Goal: Communication & Community: Ask a question

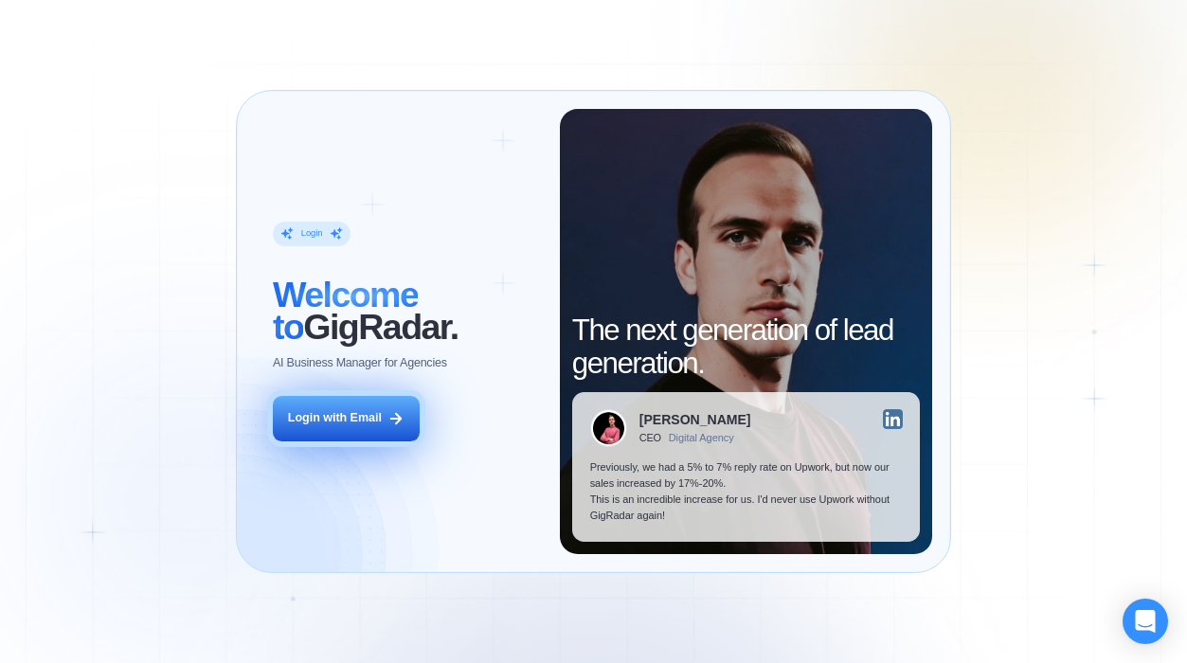
click at [328, 430] on button "Login with Email" at bounding box center [346, 419] width 147 height 46
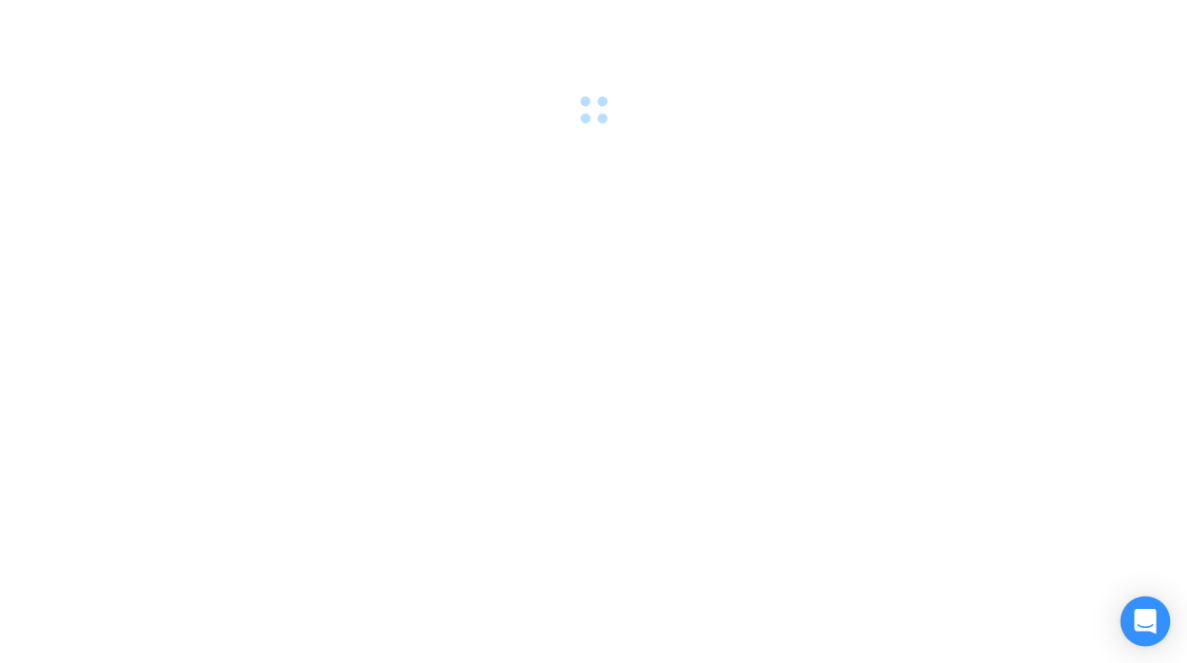
click at [1156, 611] on div "Open Intercom Messenger" at bounding box center [1146, 622] width 50 height 50
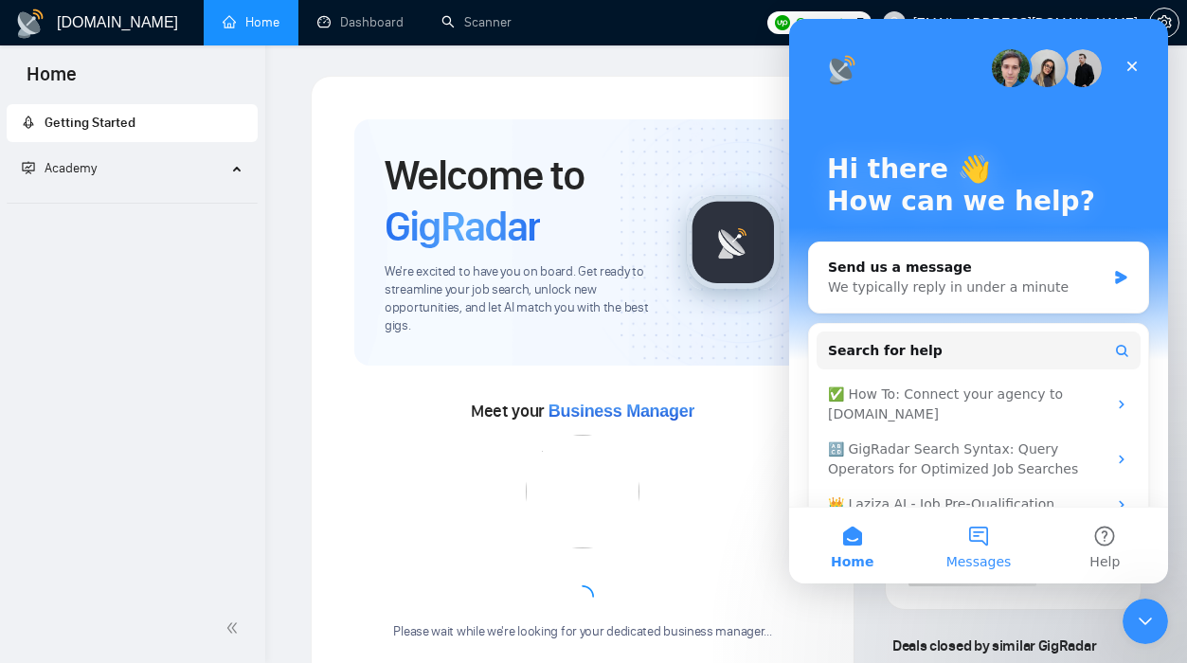
click at [986, 541] on button "Messages" at bounding box center [978, 546] width 126 height 76
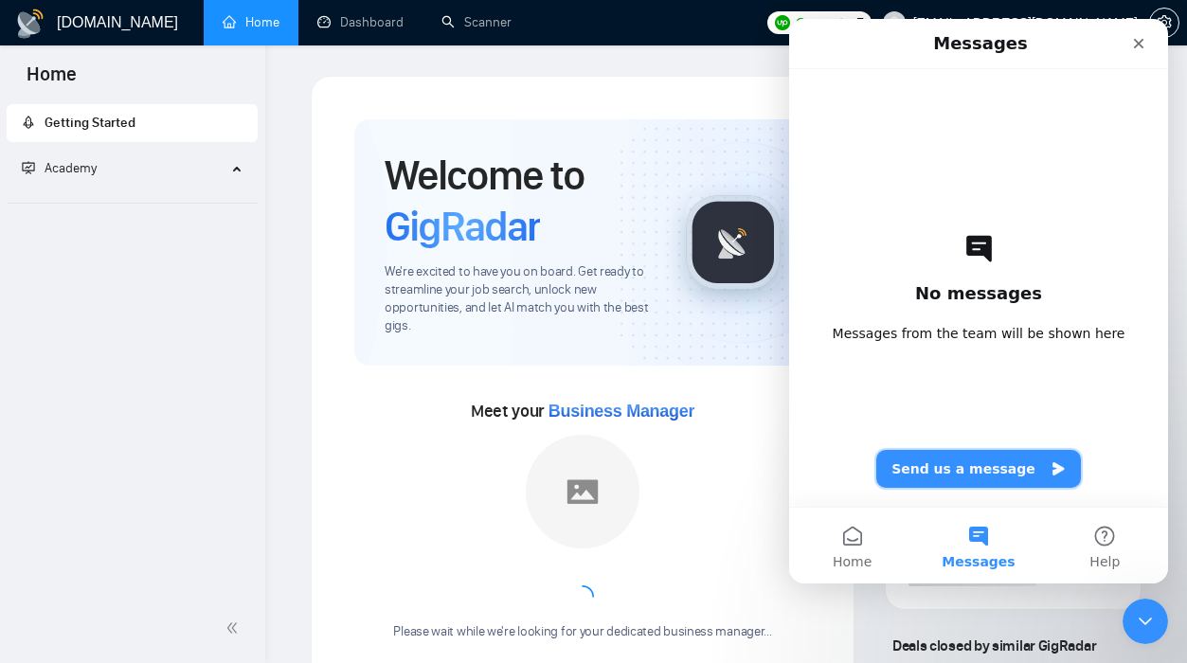
click at [934, 480] on button "Send us a message" at bounding box center [978, 469] width 205 height 38
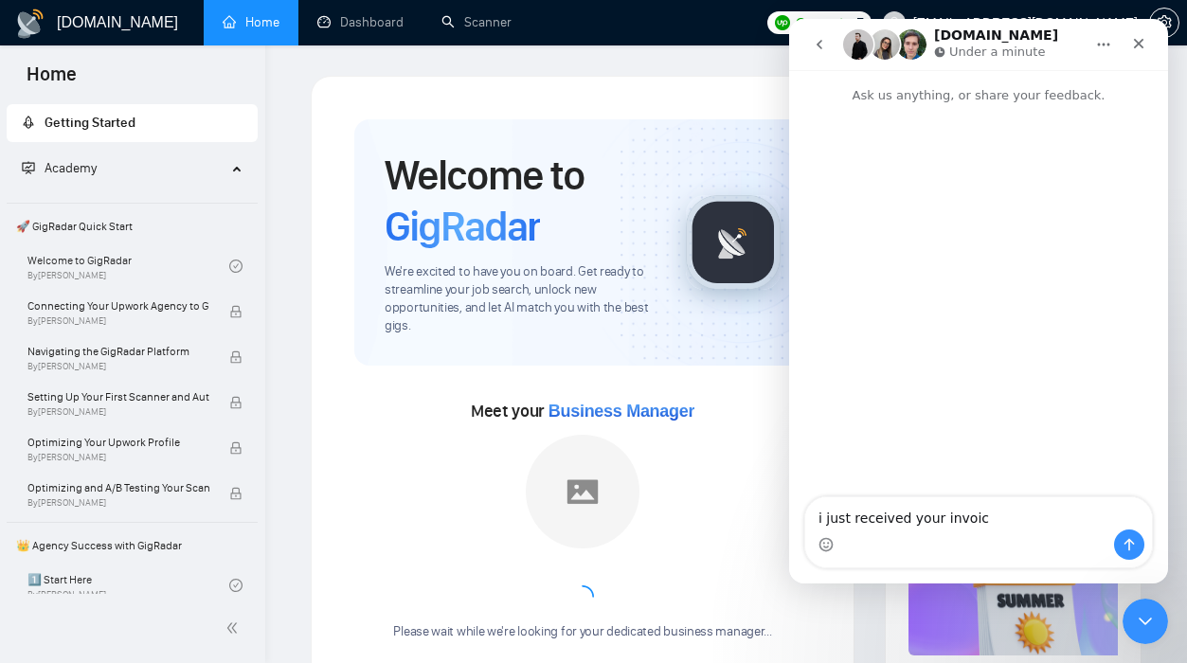
type textarea "i just received your invoice"
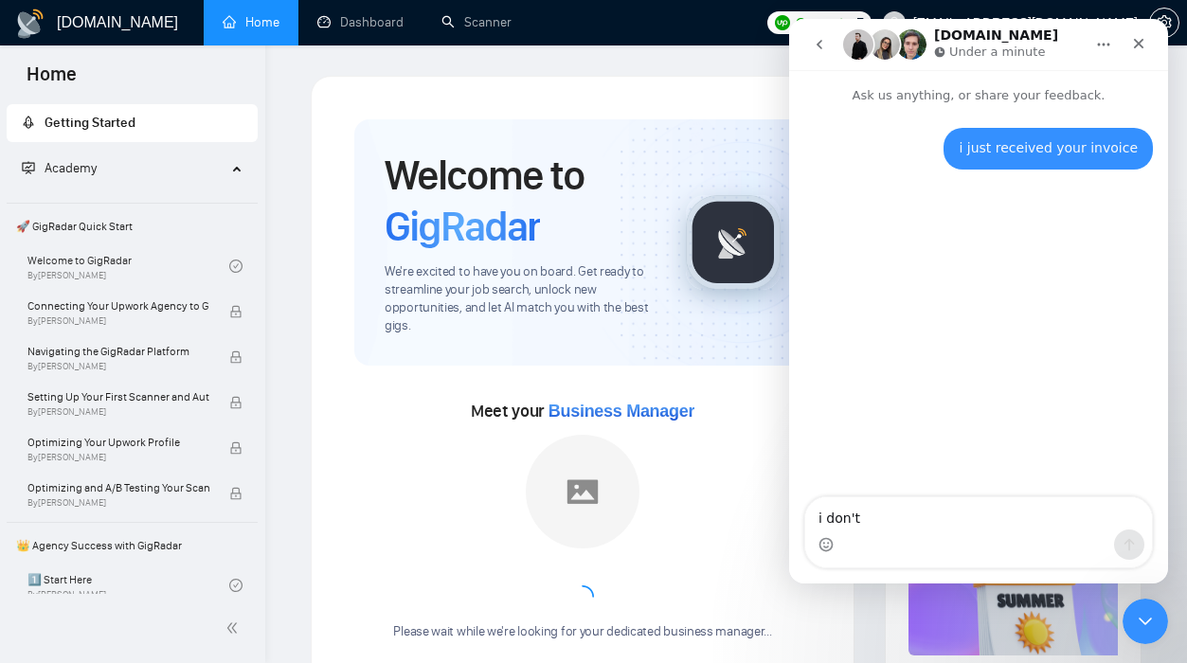
type textarea "i don't k"
type textarea "i don't know why"
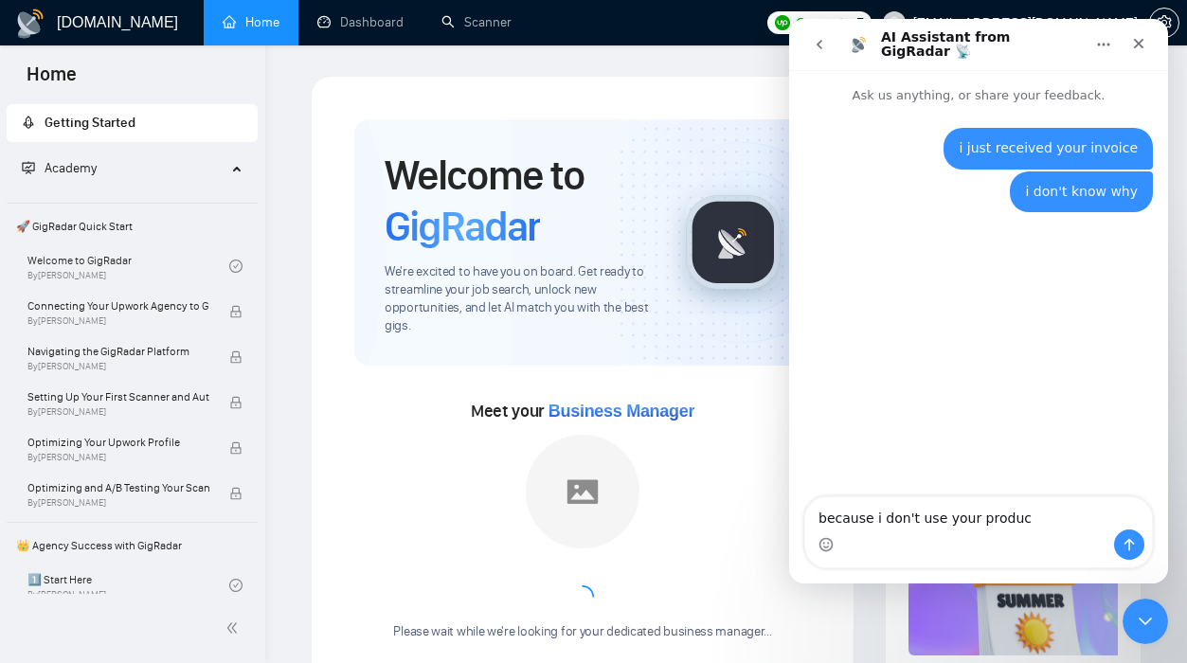
type textarea "because i don't use your product"
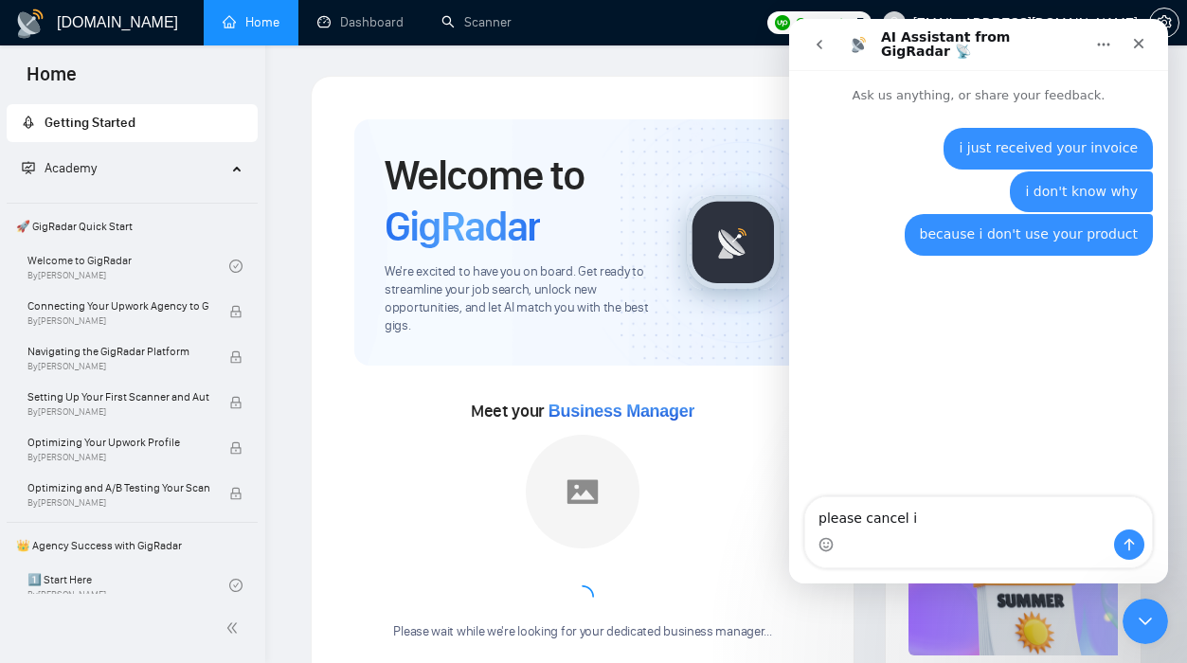
type textarea "please cancel it"
type textarea "and don't"
click at [892, 517] on textarea "and don't" at bounding box center [978, 513] width 347 height 32
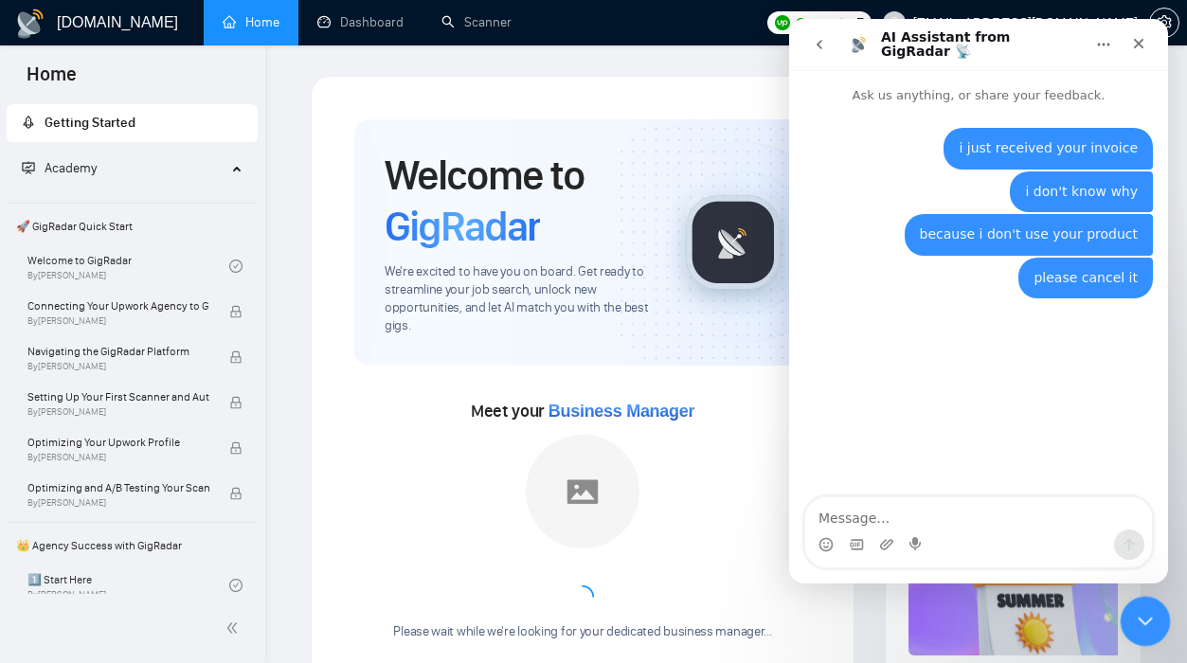
click at [1141, 637] on div "Close Intercom Messenger" at bounding box center [1142, 618] width 45 height 45
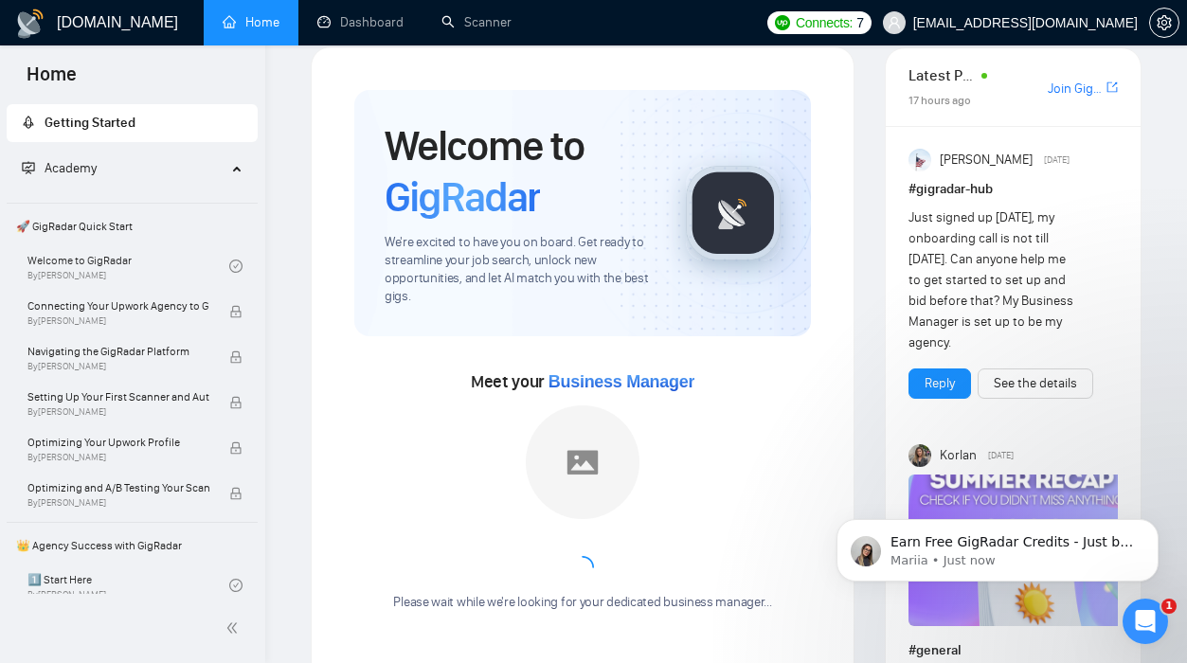
scroll to position [31, 0]
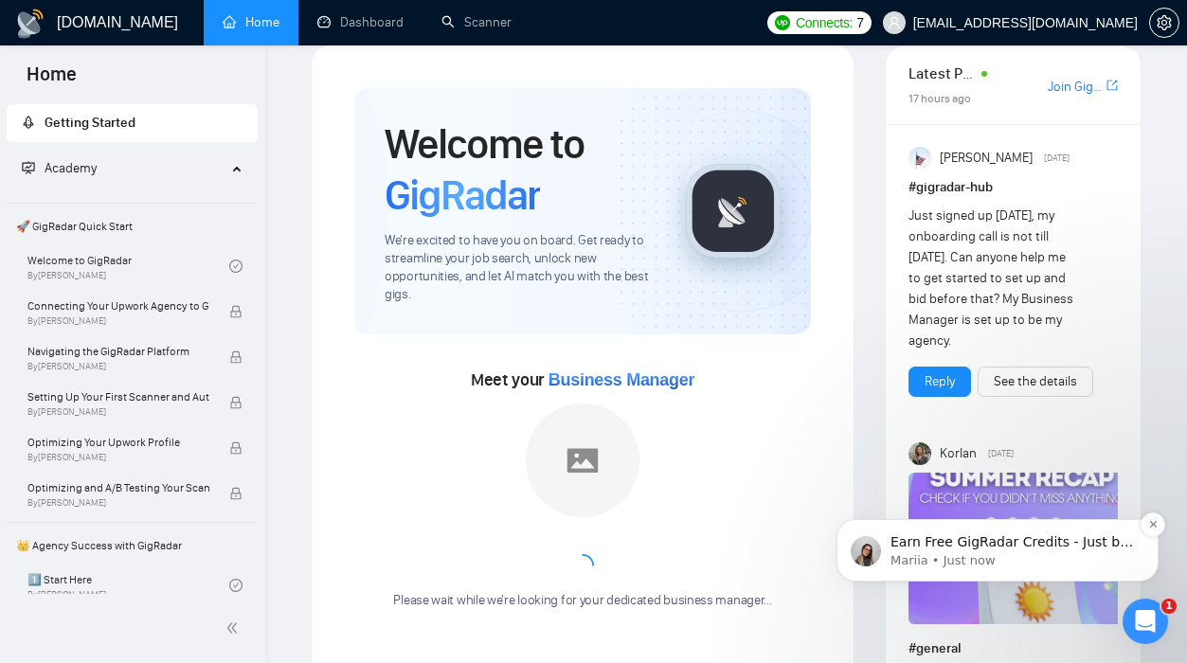
click at [987, 542] on p "Earn Free GigRadar Credits - Just by Sharing Your Story! 💬 Want more credits fo…" at bounding box center [1012, 542] width 244 height 19
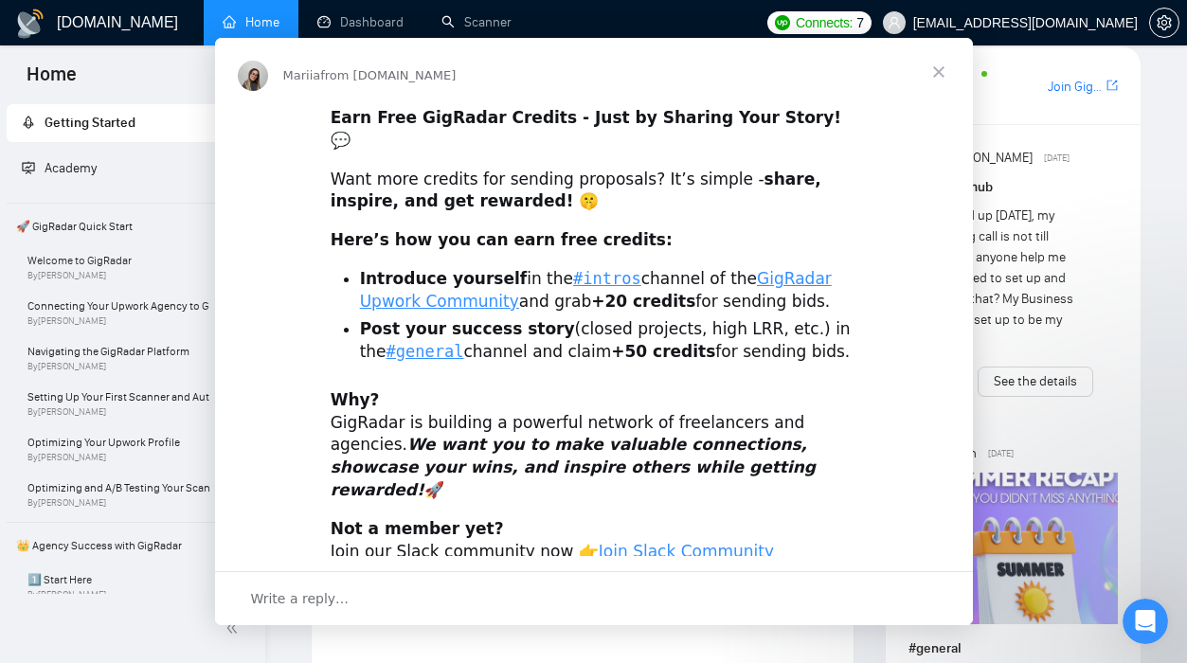
scroll to position [0, 0]
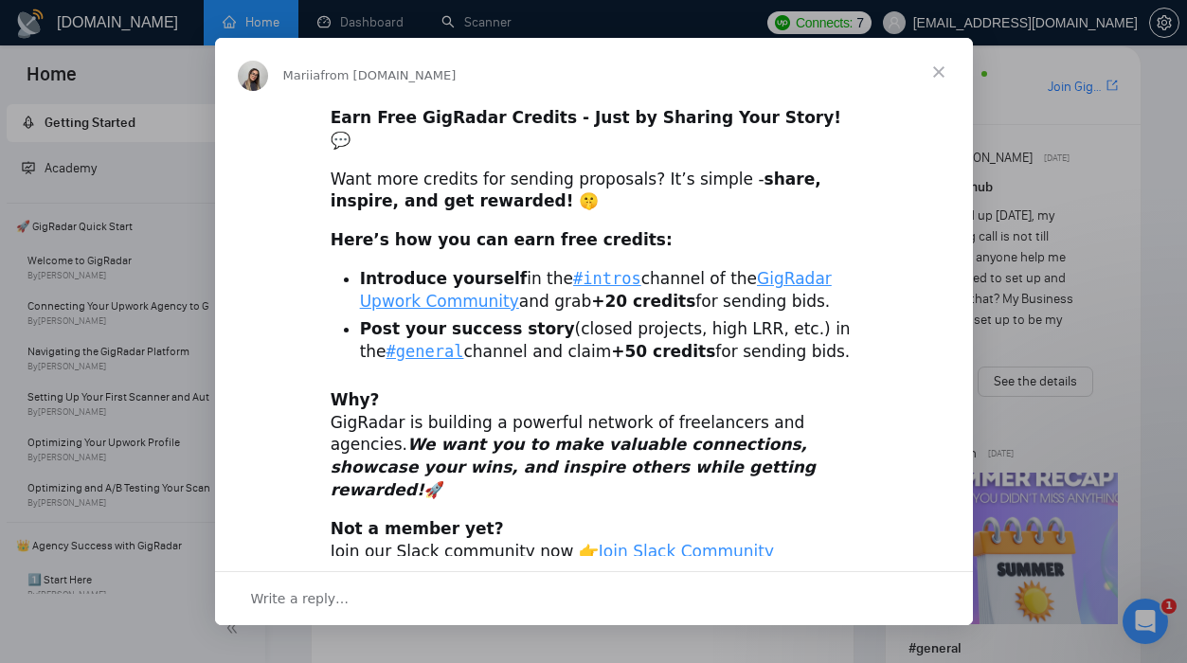
click at [935, 68] on span "Close" at bounding box center [939, 72] width 68 height 68
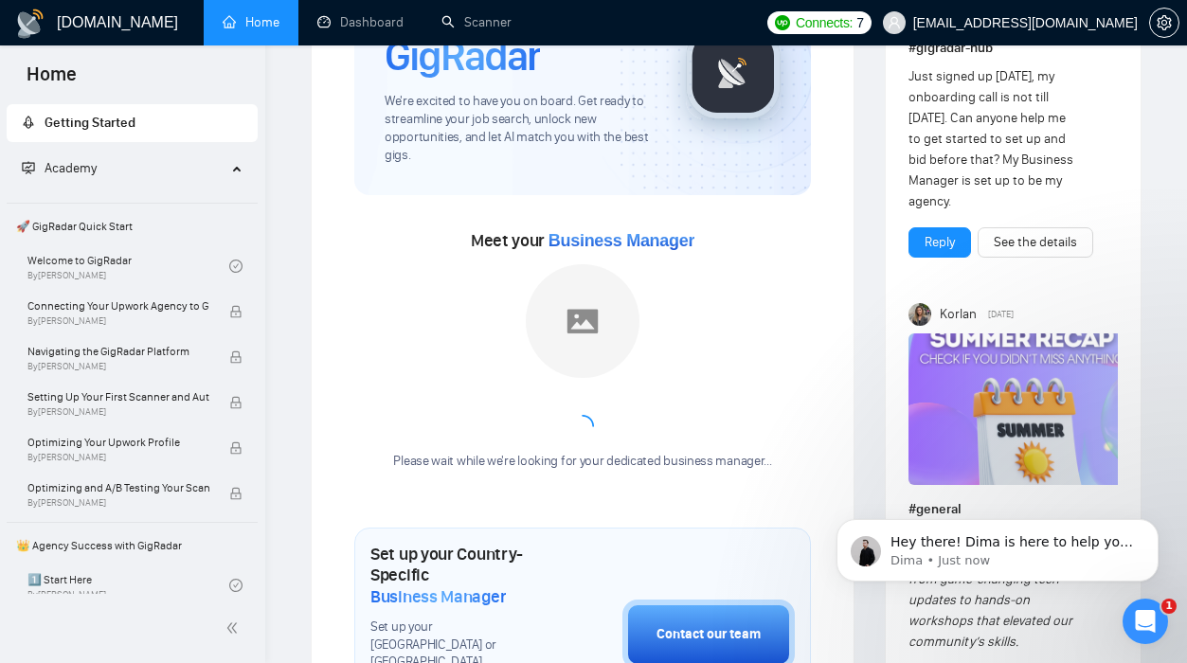
scroll to position [550, 0]
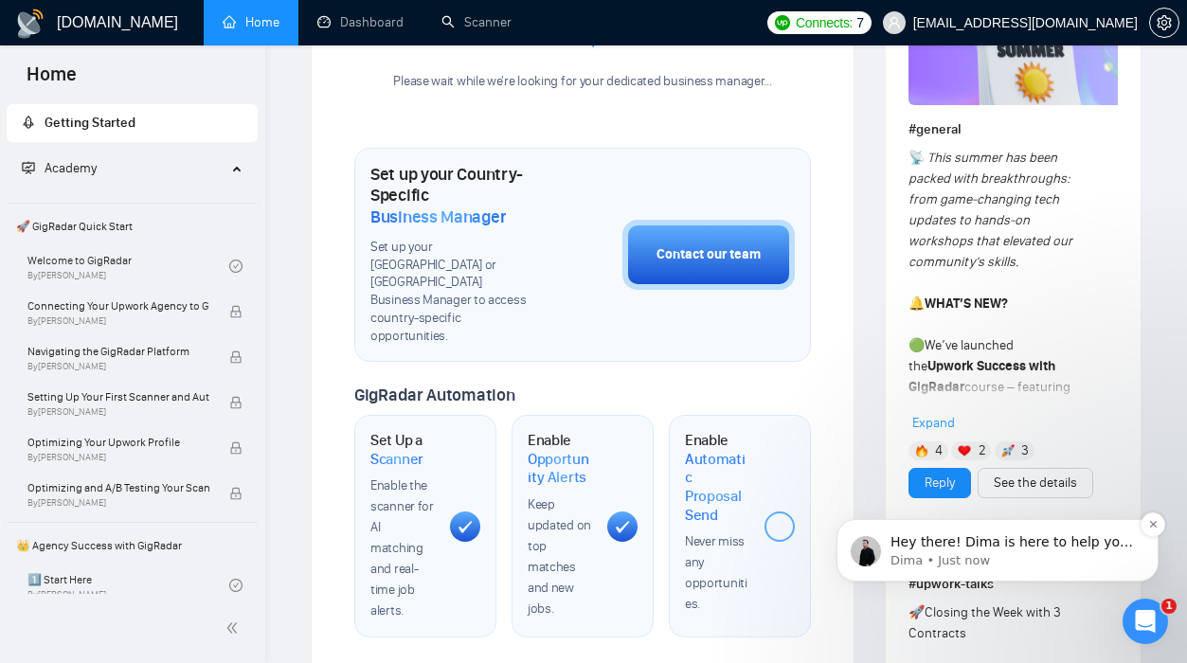
click at [1102, 544] on p "Hey there! Dima is here to help you 🤓 Please, give me a couple of minutes to ch…" at bounding box center [1012, 542] width 244 height 19
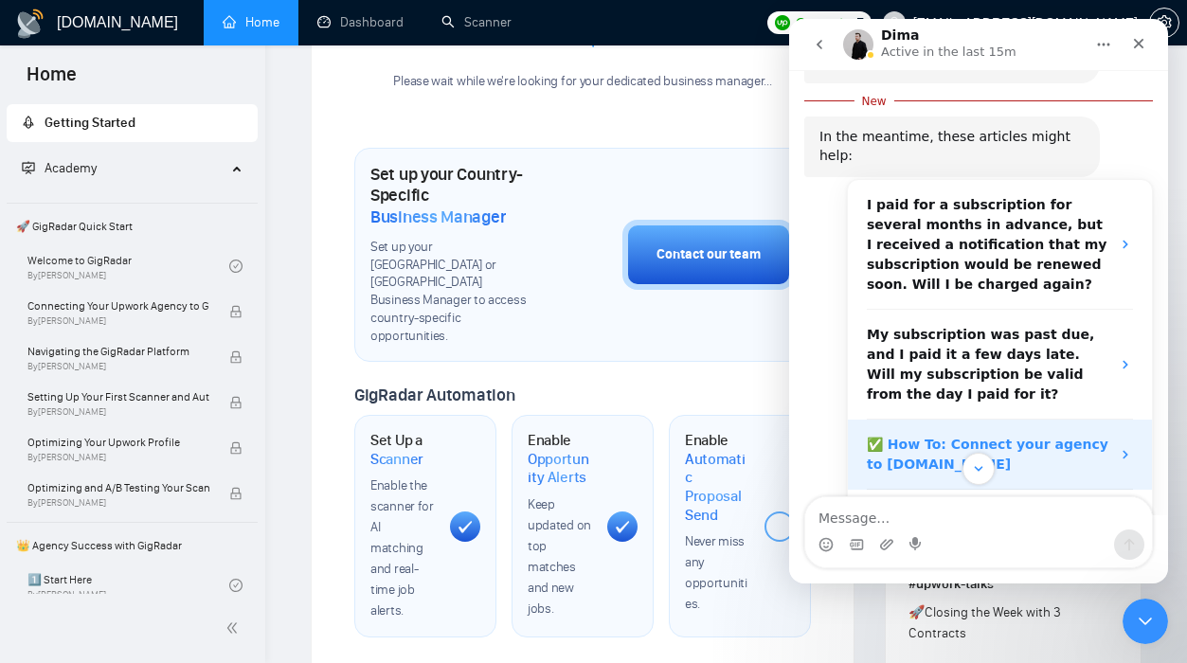
scroll to position [325, 0]
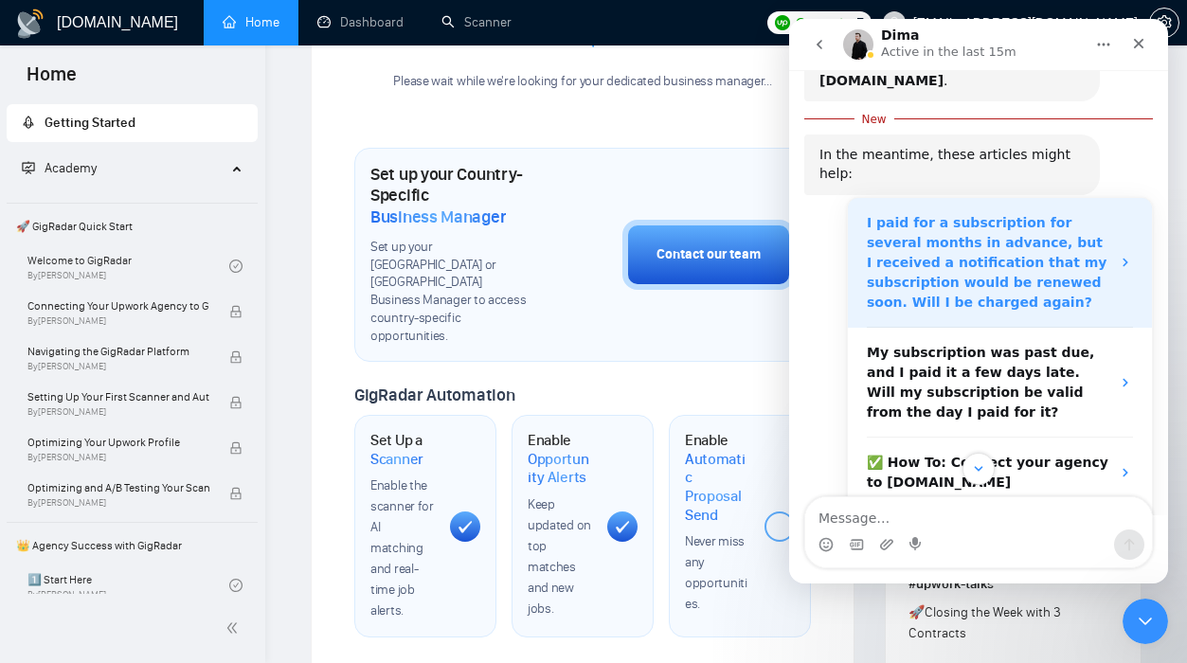
click at [1025, 215] on strong "I paid for a subscription for several months in advance, but I received a notif…" at bounding box center [987, 262] width 240 height 95
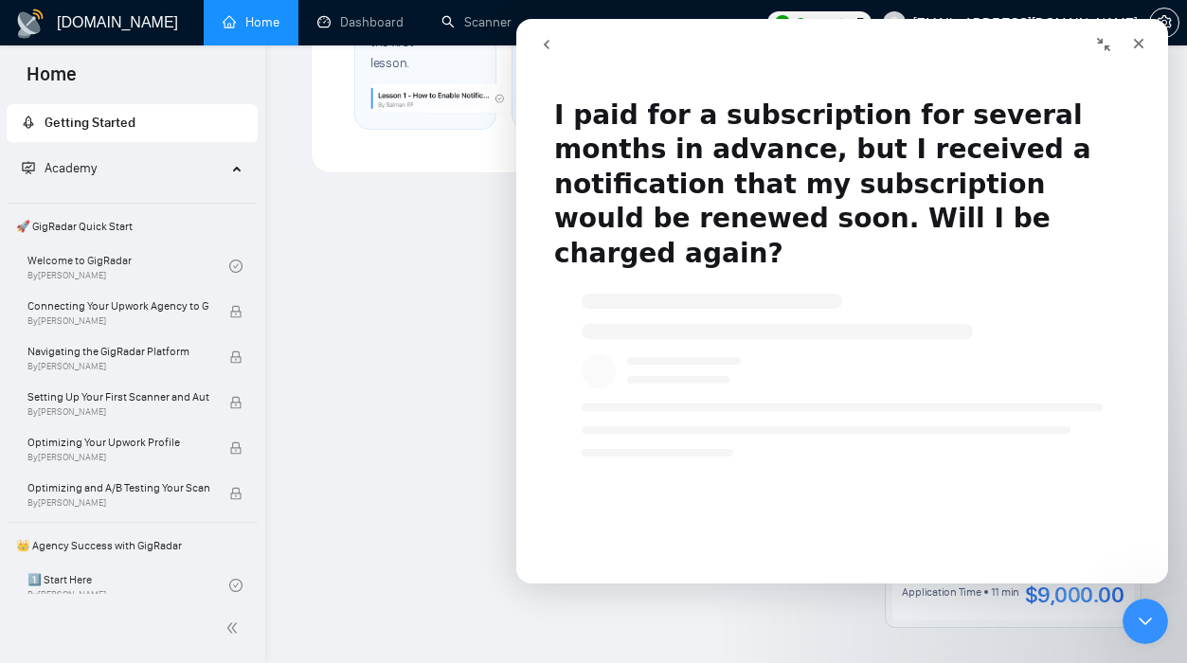
scroll to position [1661, 0]
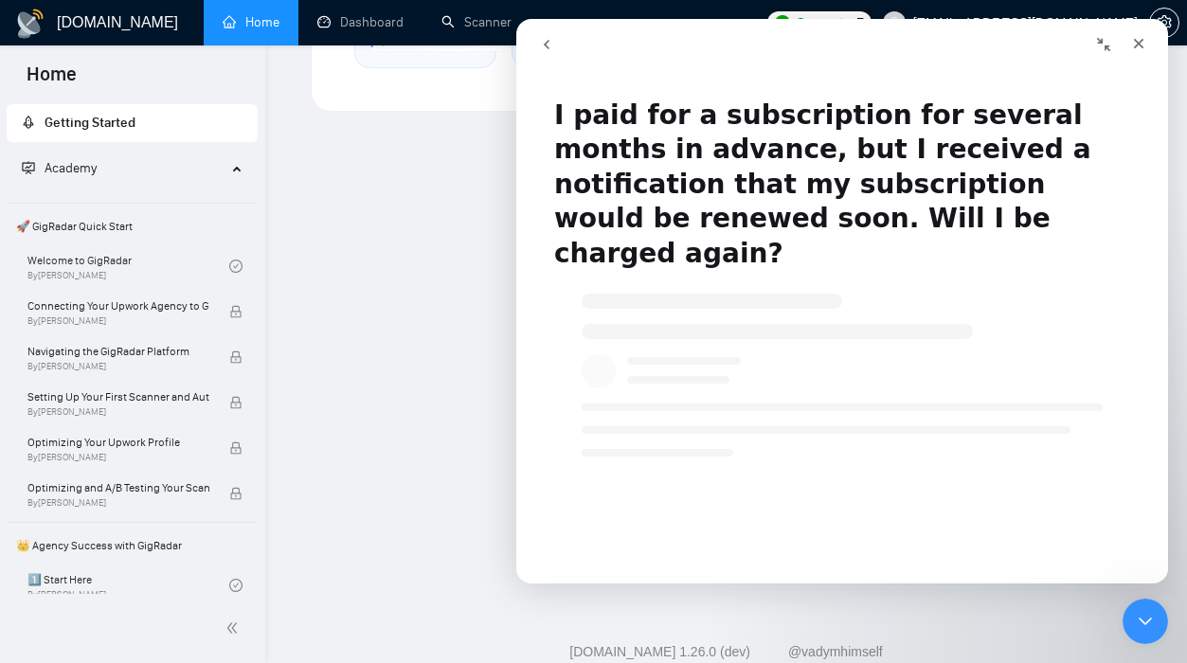
click at [543, 47] on icon "go back" at bounding box center [546, 44] width 15 height 15
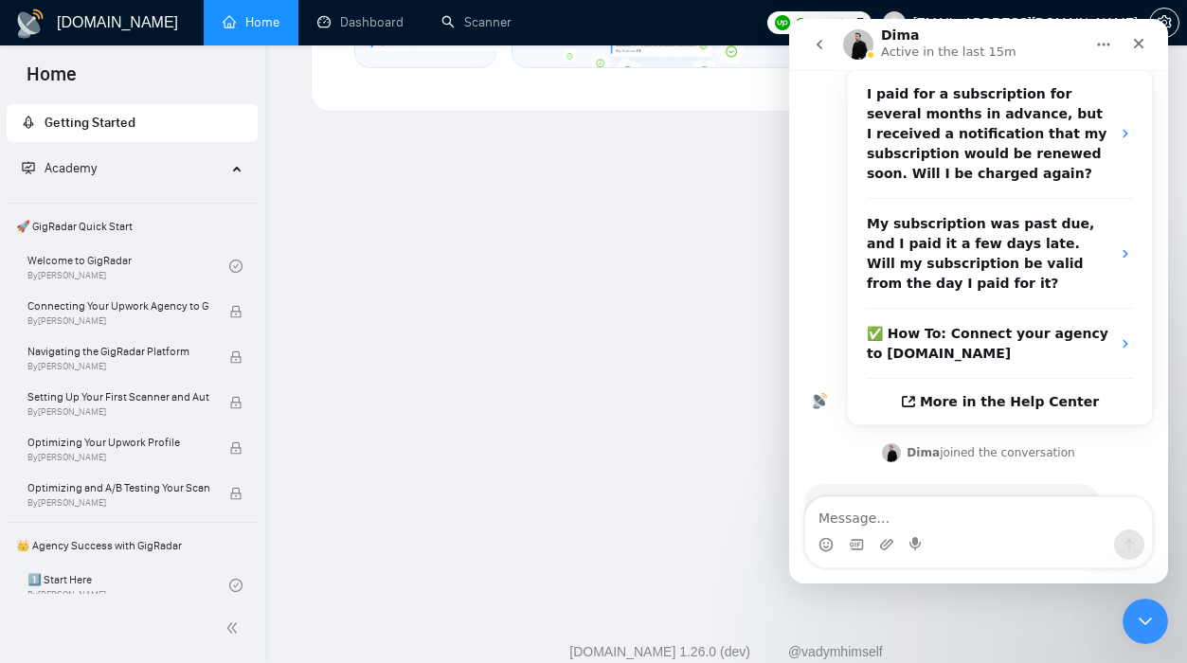
scroll to position [494, 0]
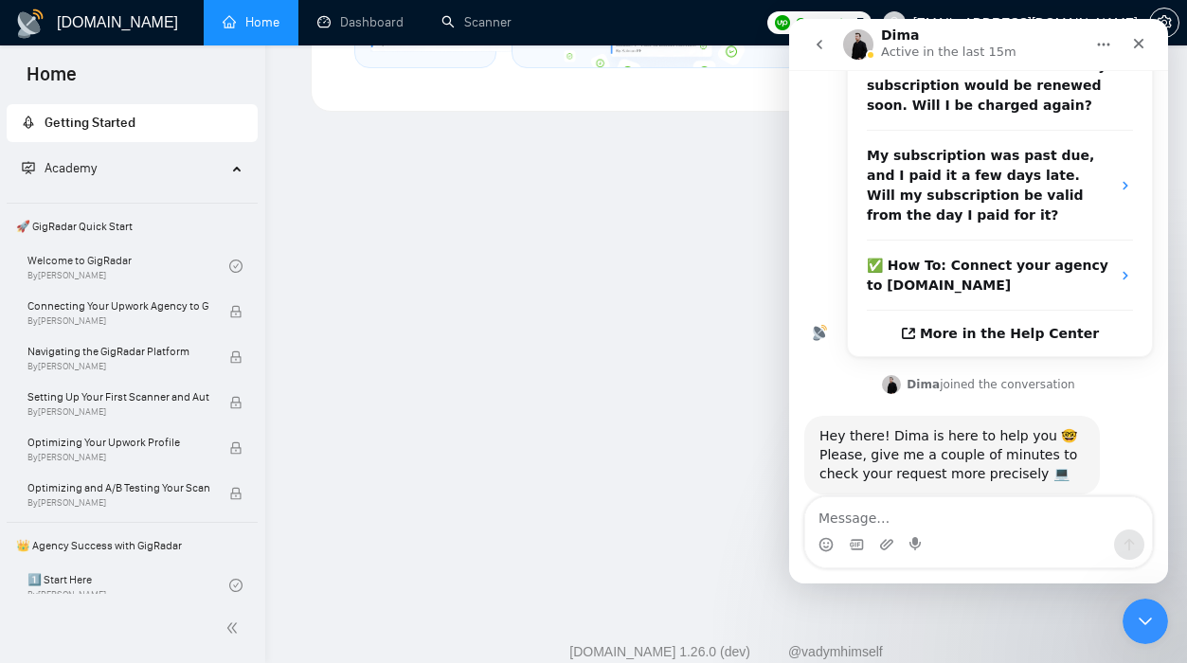
click at [957, 517] on textarea "Message…" at bounding box center [978, 513] width 347 height 32
type textarea "ok"
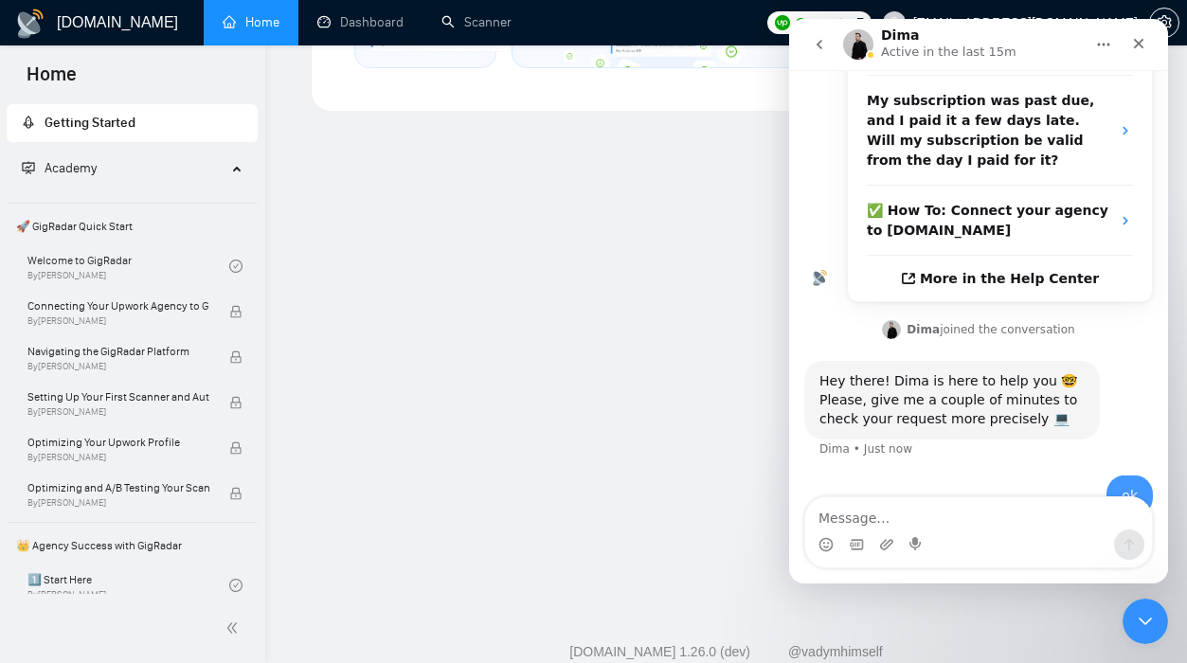
scroll to position [549, 0]
type textarea "i want to cancel your product"
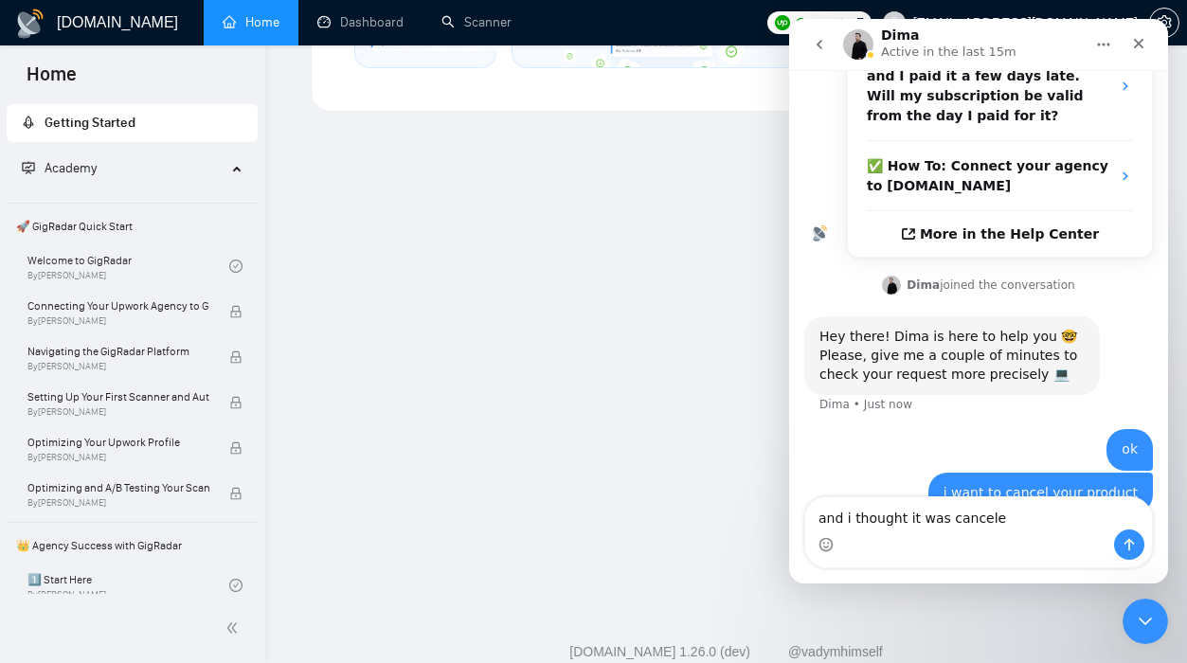
type textarea "and i thought it was canceled"
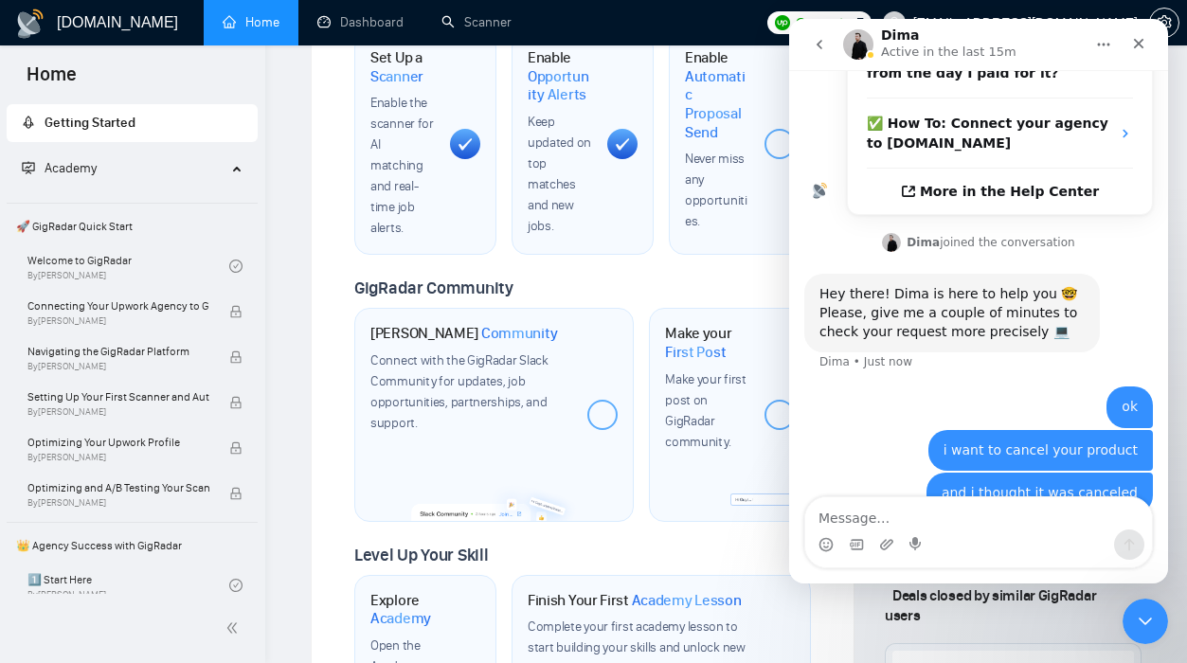
scroll to position [0, 0]
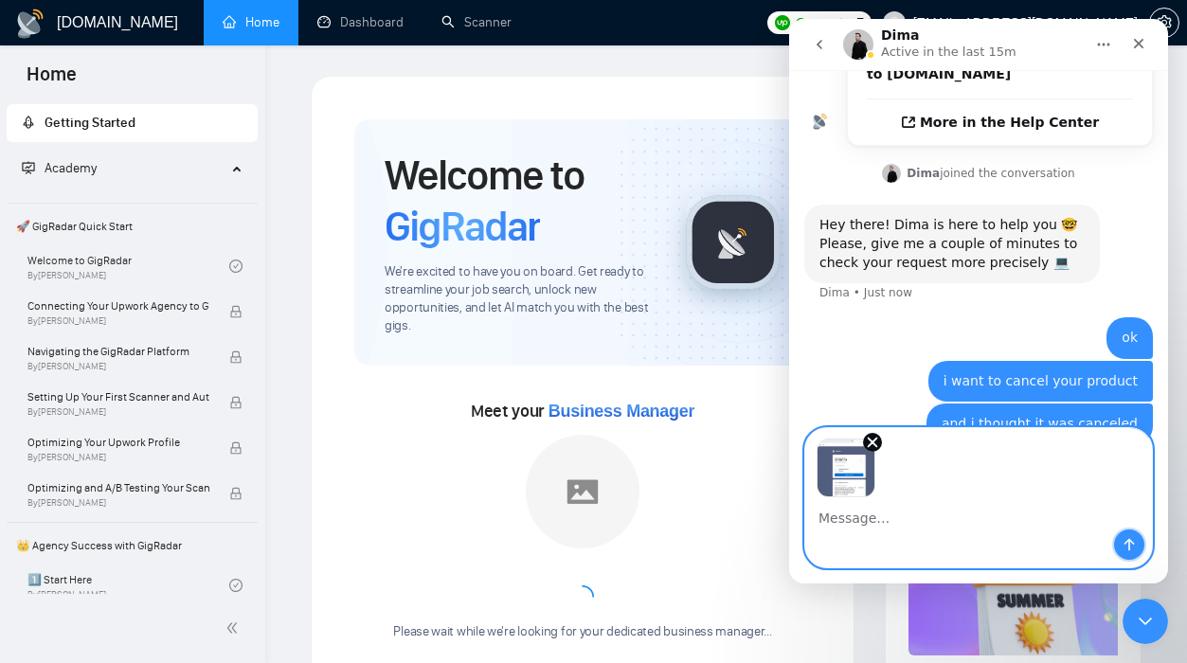
click at [1131, 544] on icon "Send a message…" at bounding box center [1129, 544] width 15 height 15
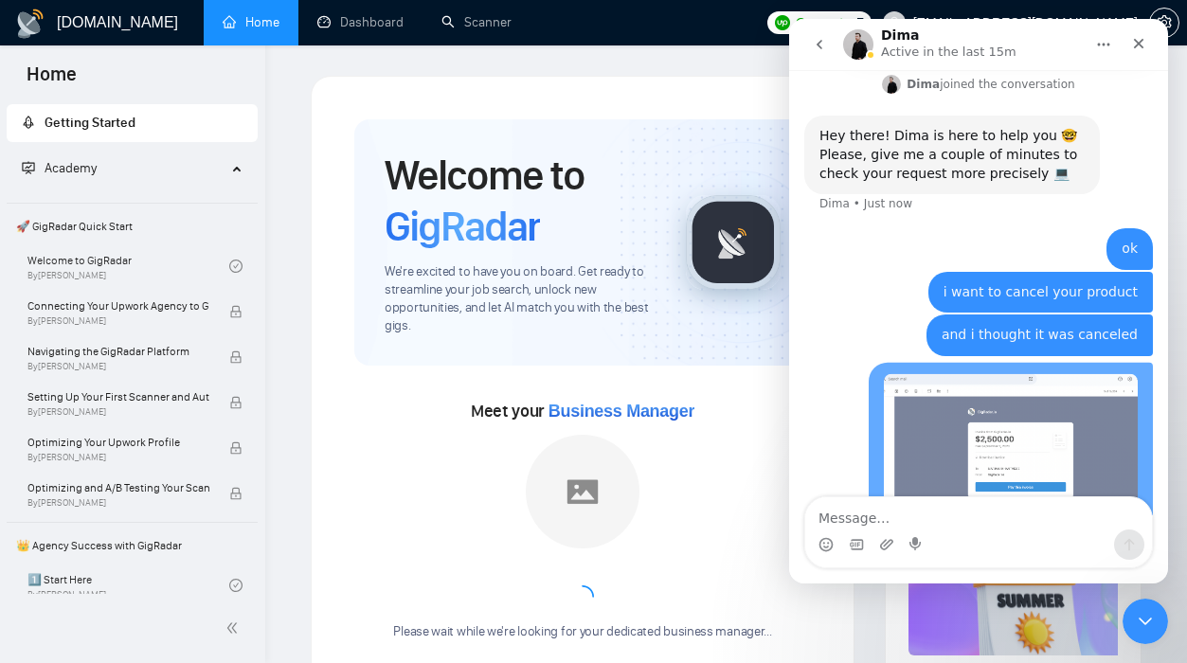
scroll to position [843, 0]
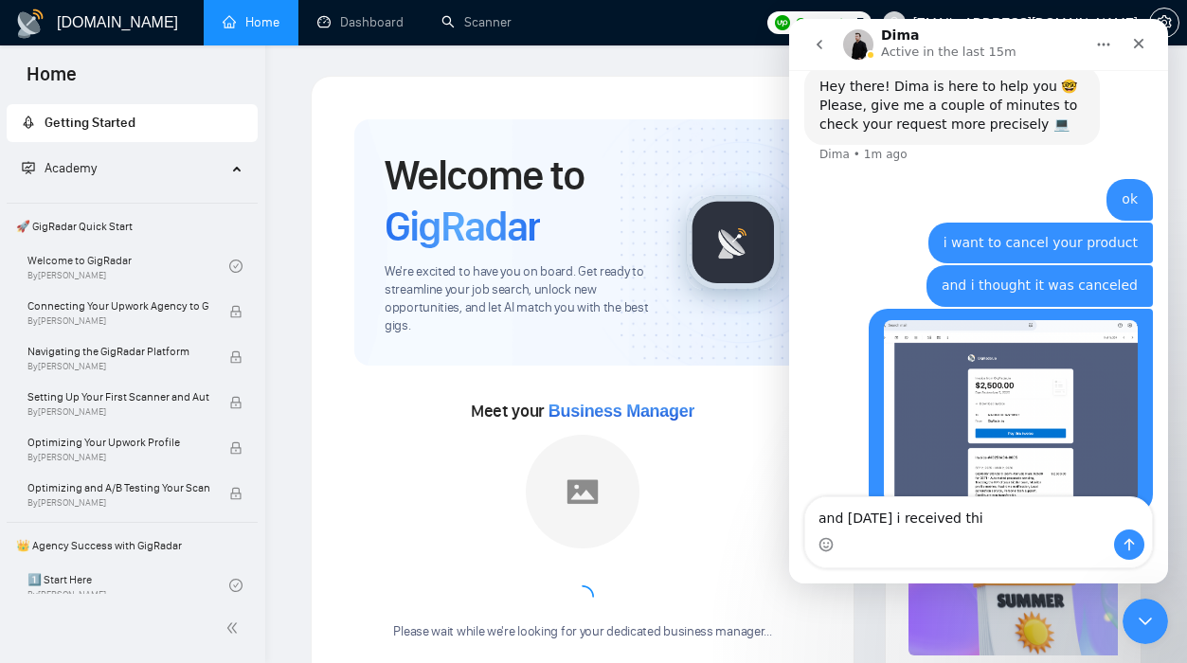
type textarea "and [DATE] i received this"
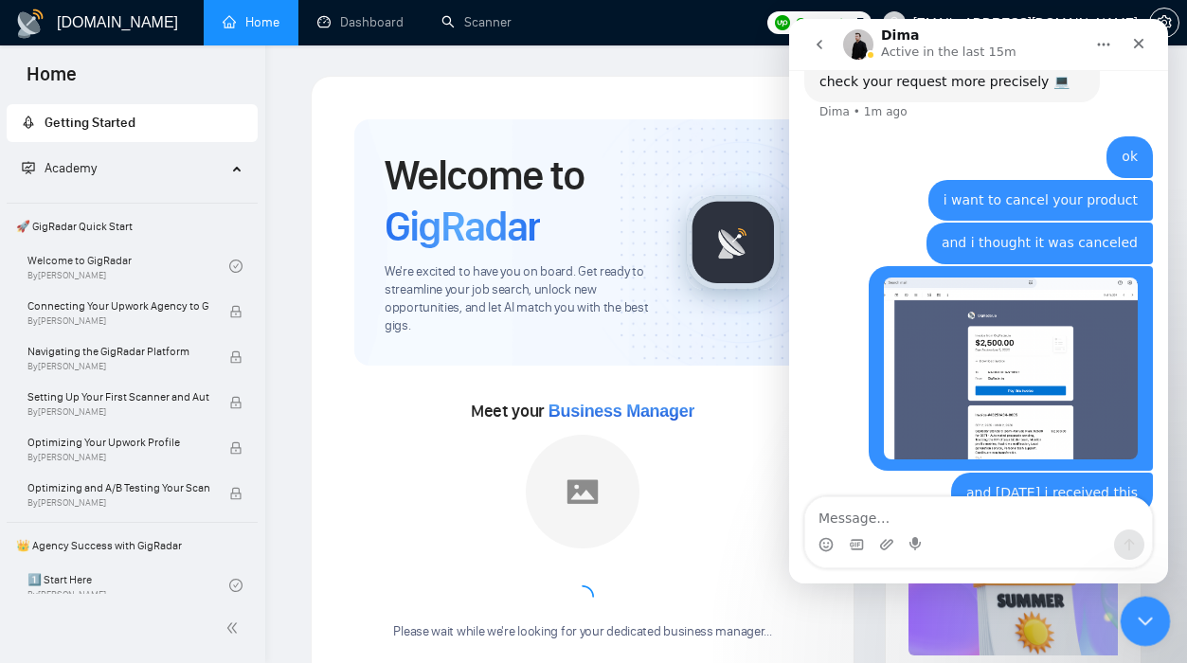
click at [1147, 612] on icon "Close Intercom Messenger" at bounding box center [1142, 618] width 23 height 23
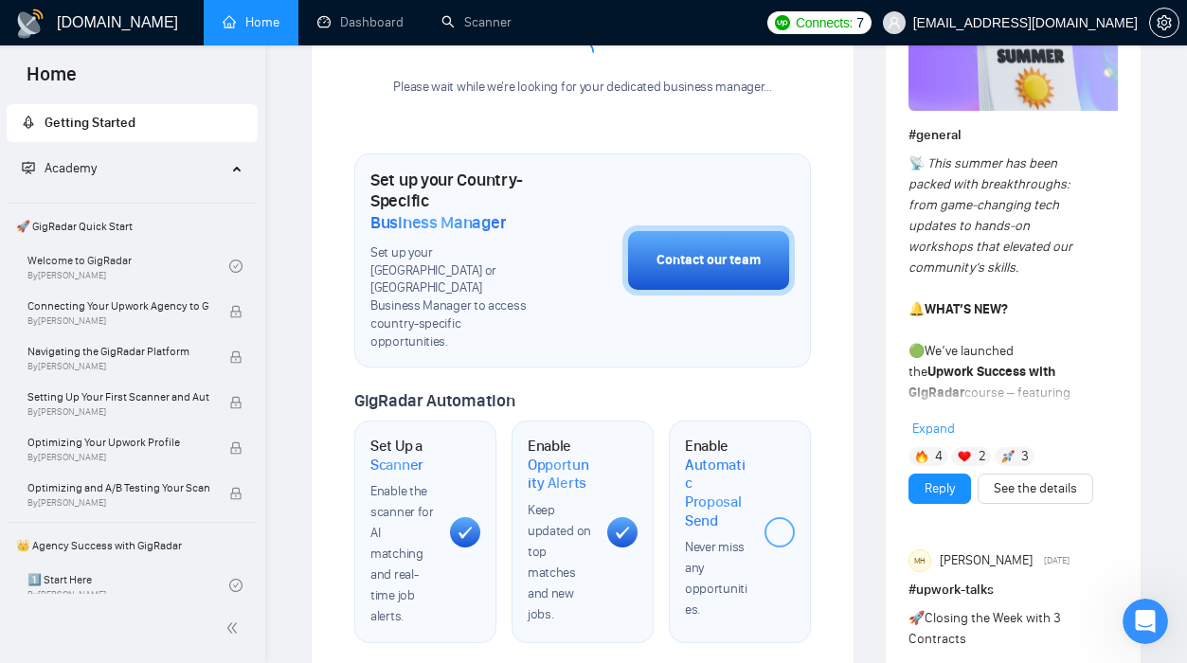
scroll to position [0, 0]
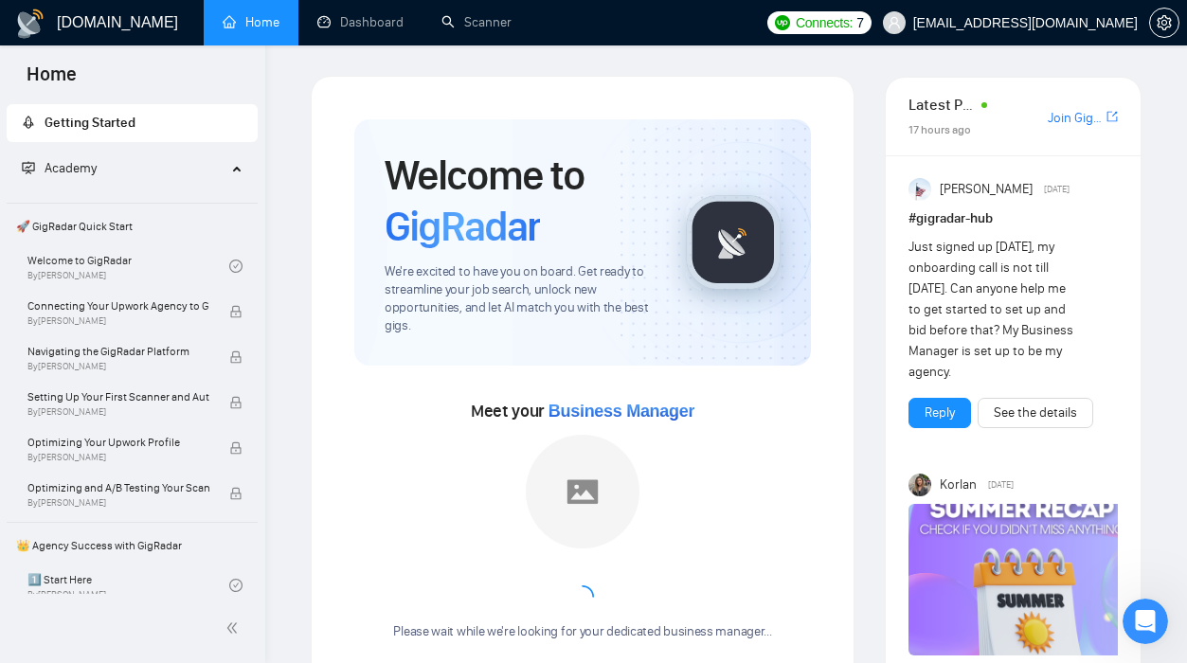
click at [134, 229] on span "🚀 GigRadar Quick Start" at bounding box center [132, 226] width 247 height 38
click at [388, 14] on link "Dashboard" at bounding box center [360, 22] width 86 height 16
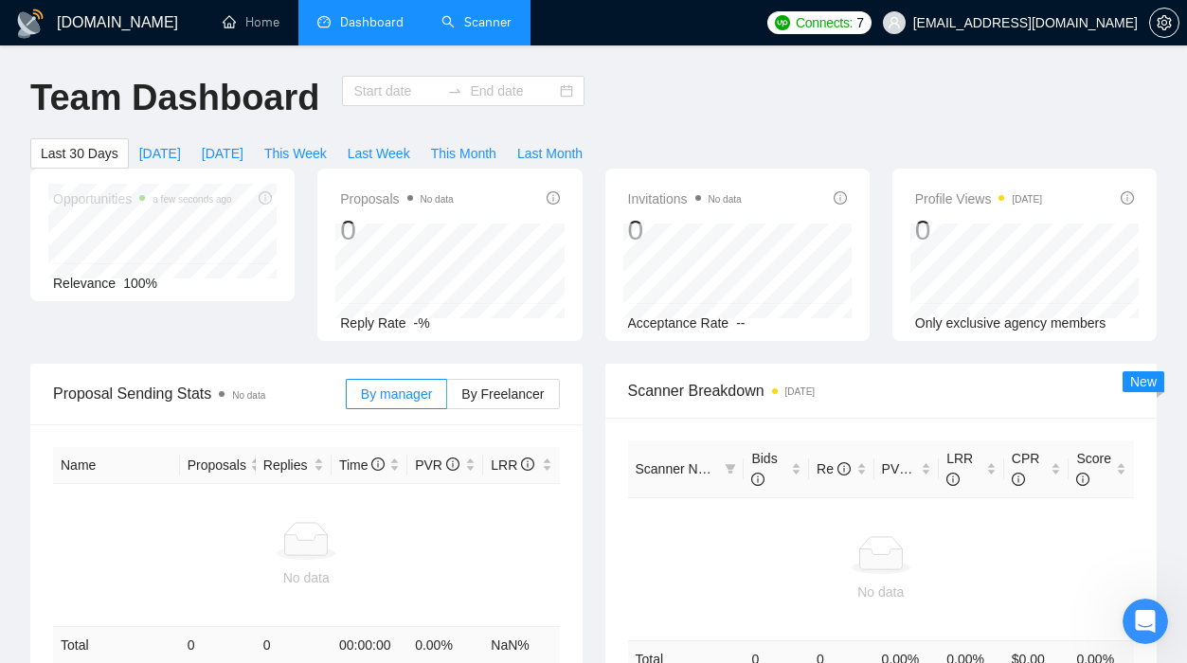
type input "[DATE]"
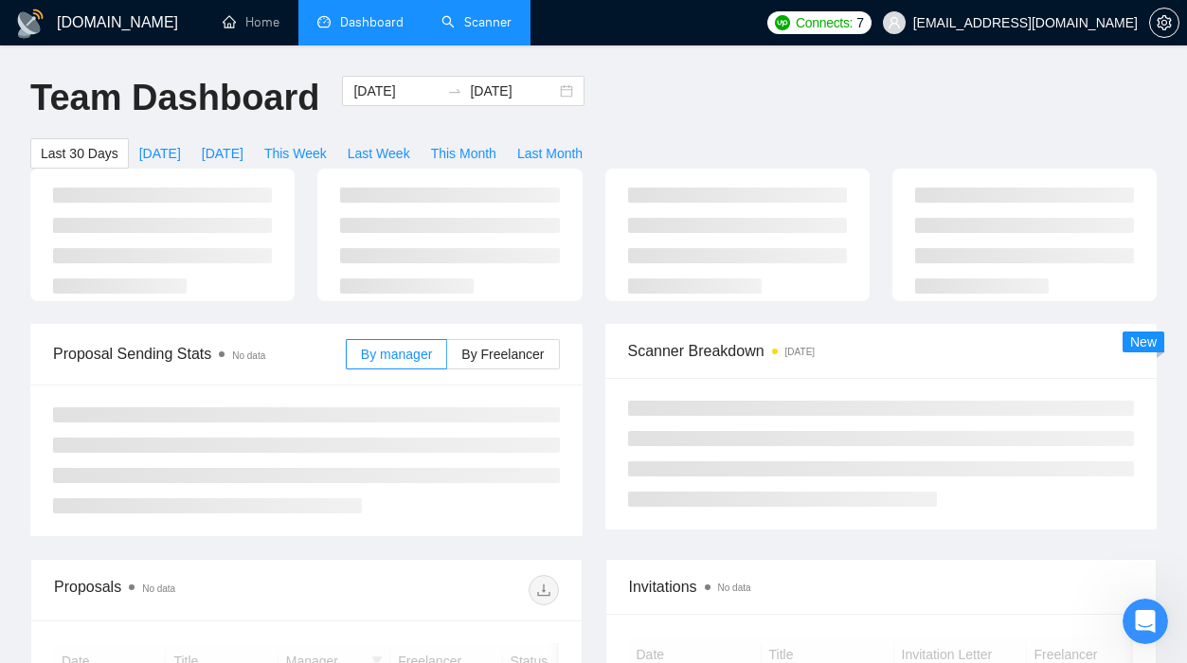
click at [511, 30] on link "Scanner" at bounding box center [476, 22] width 70 height 16
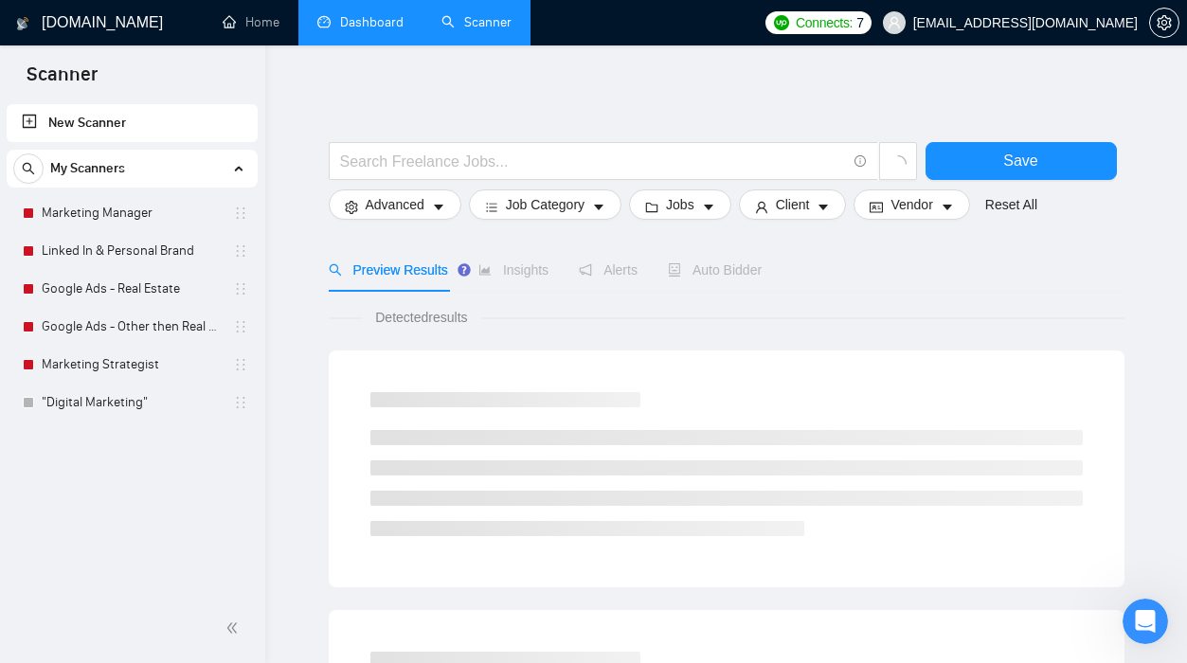
click at [99, 28] on h1 "[DOMAIN_NAME]" at bounding box center [102, 22] width 121 height 45
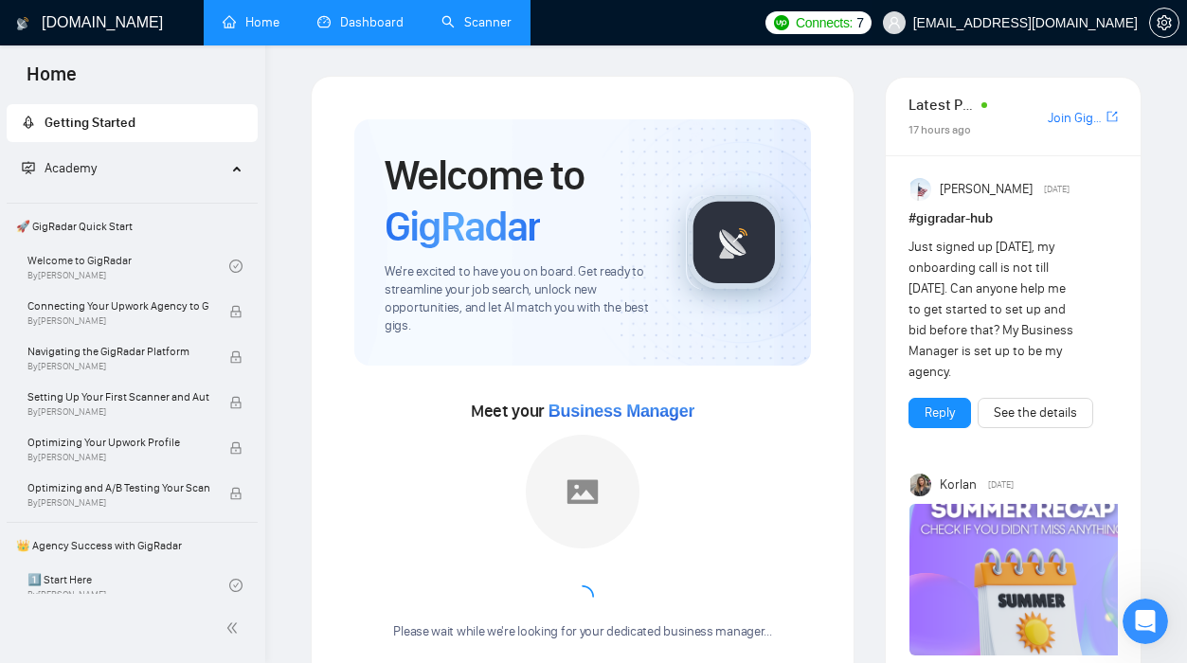
click at [1099, 35] on span "[EMAIL_ADDRESS][DOMAIN_NAME]" at bounding box center [1010, 22] width 278 height 61
click at [1165, 25] on icon "setting" at bounding box center [1164, 22] width 15 height 15
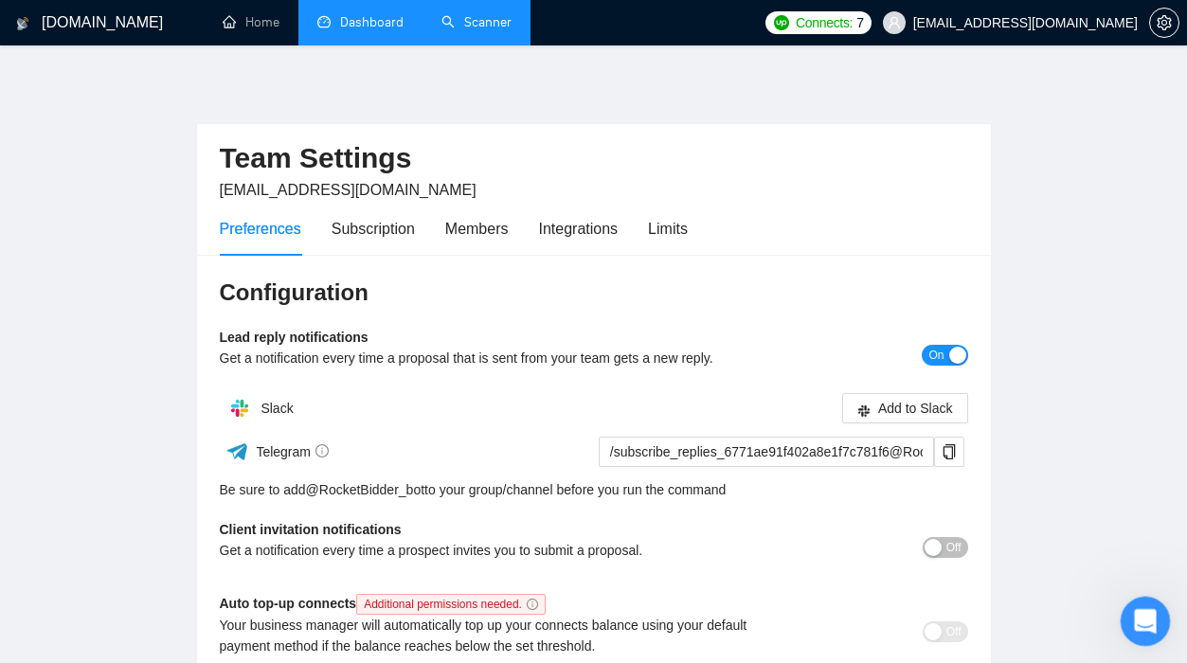
click at [1151, 617] on icon "Open Intercom Messenger" at bounding box center [1142, 618] width 31 height 31
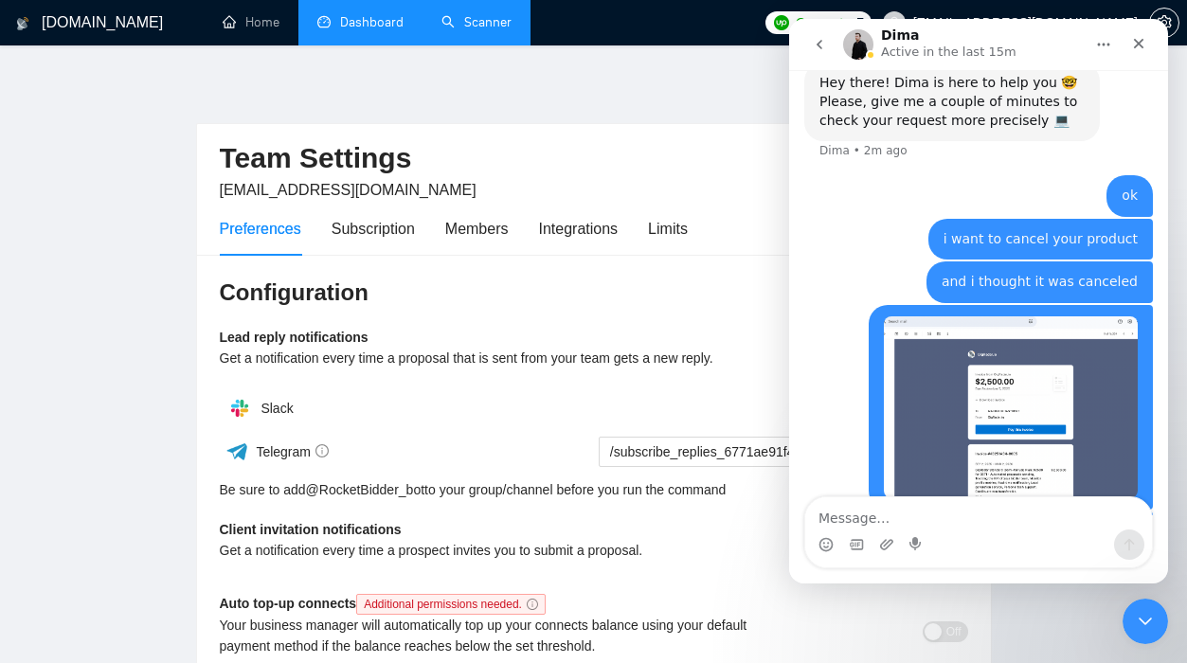
scroll to position [886, 0]
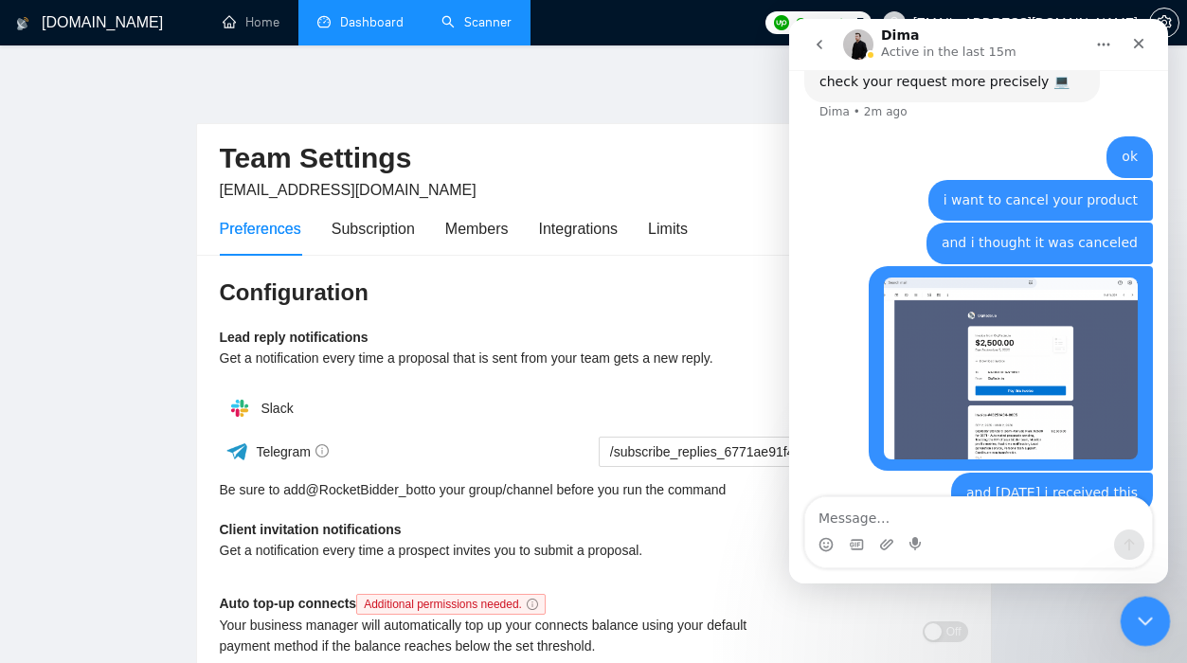
click at [1156, 622] on div "Close Intercom Messenger" at bounding box center [1142, 618] width 45 height 45
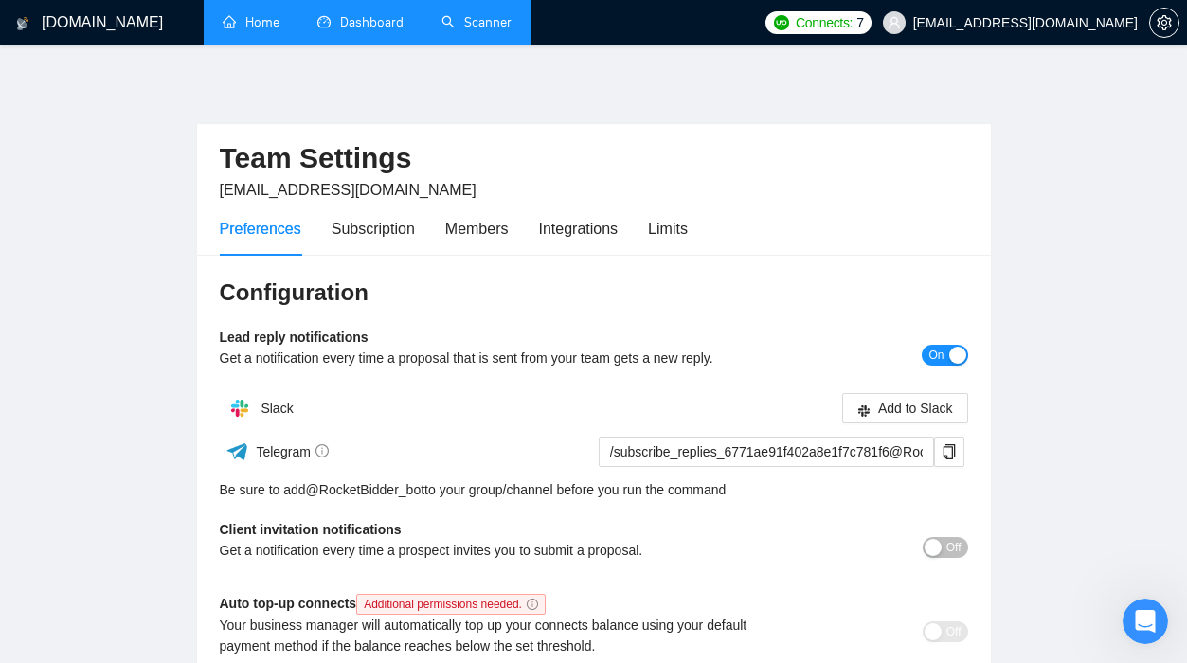
click at [254, 30] on link "Home" at bounding box center [251, 22] width 57 height 16
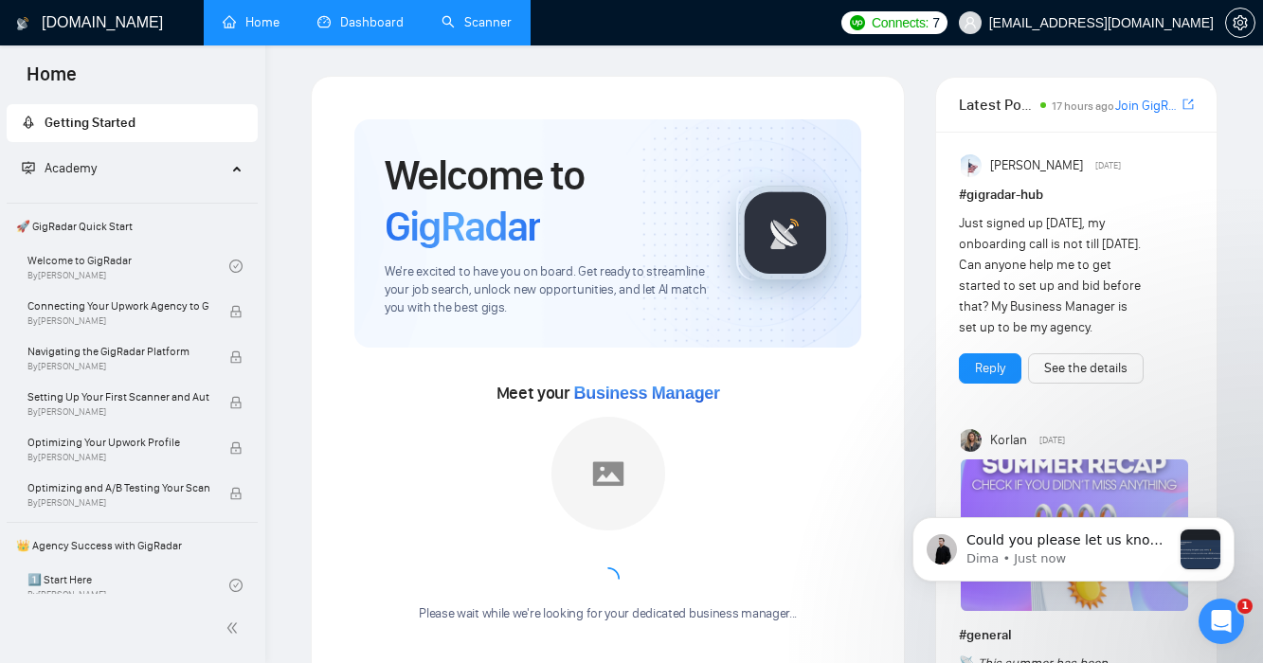
scroll to position [1292, 0]
click at [1134, 548] on p "Could you please let us know, you have contacted us before and informed us that…" at bounding box center [1068, 540] width 205 height 19
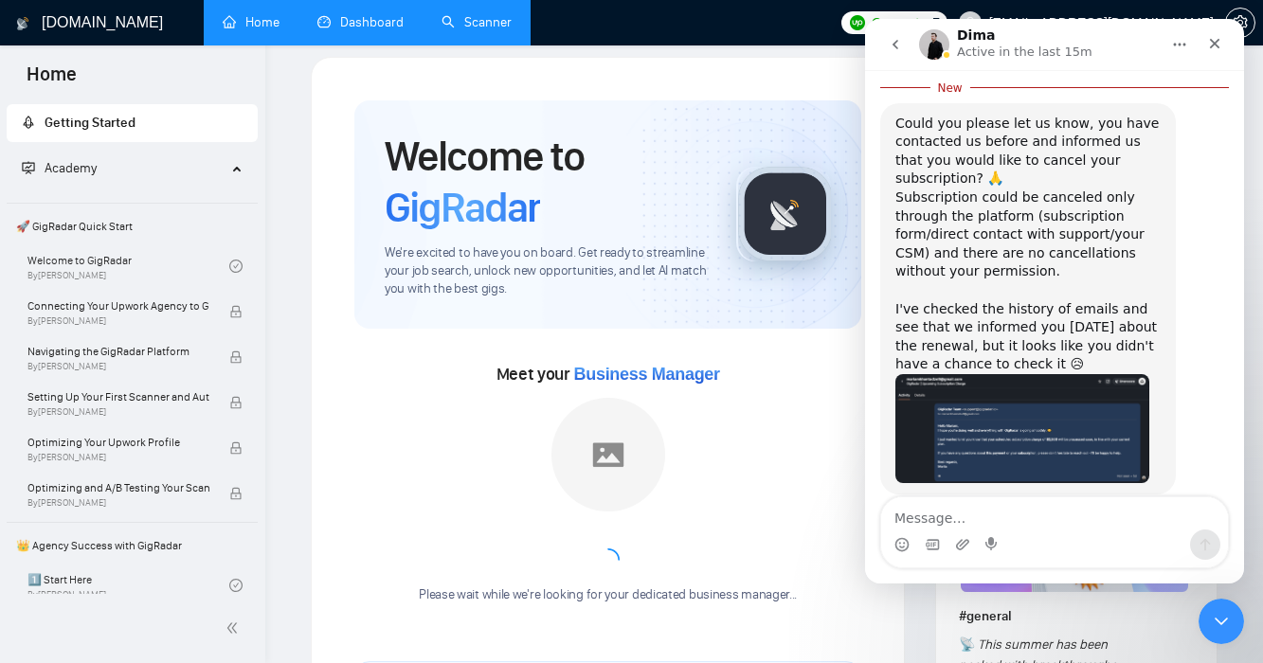
scroll to position [1323, 0]
click at [1071, 417] on img "Dima says…" at bounding box center [1022, 426] width 254 height 109
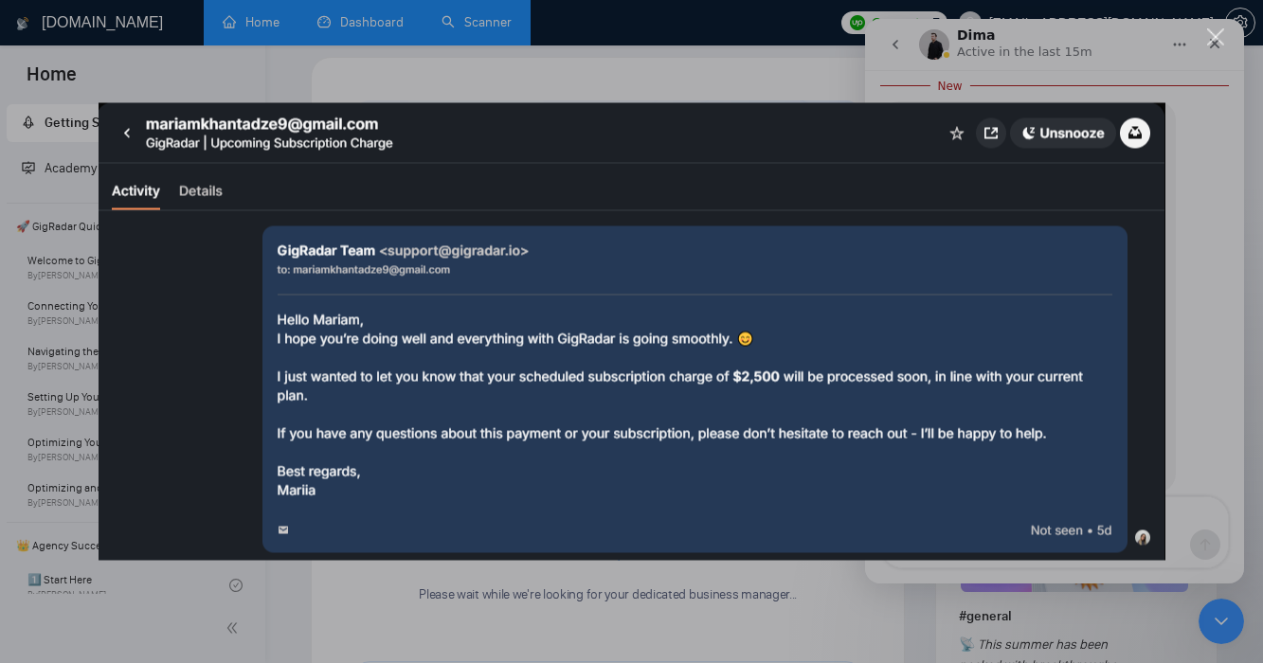
click at [1155, 434] on img "Close" at bounding box center [632, 332] width 1067 height 458
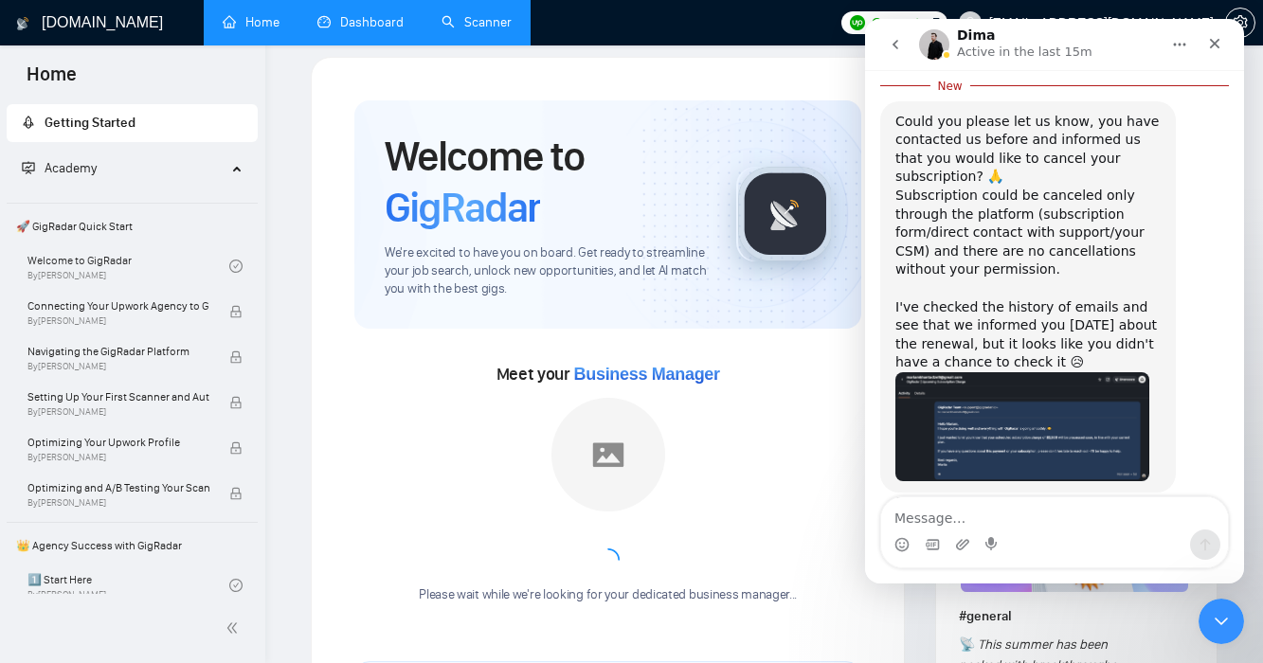
click at [1037, 530] on div "Intercom messenger" at bounding box center [1054, 545] width 347 height 30
click at [1000, 507] on textarea "Message…" at bounding box center [1054, 513] width 347 height 32
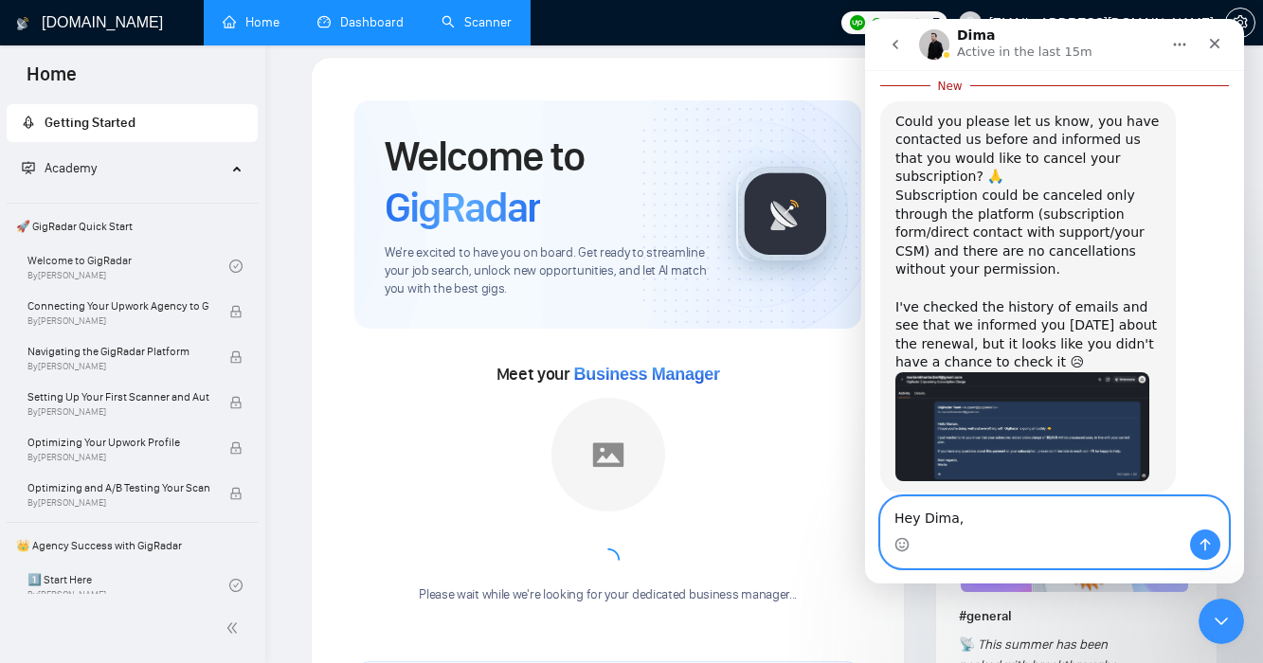
click at [969, 518] on textarea "Hey Dima," at bounding box center [1054, 513] width 347 height 32
type textarea "now what is the solutions"
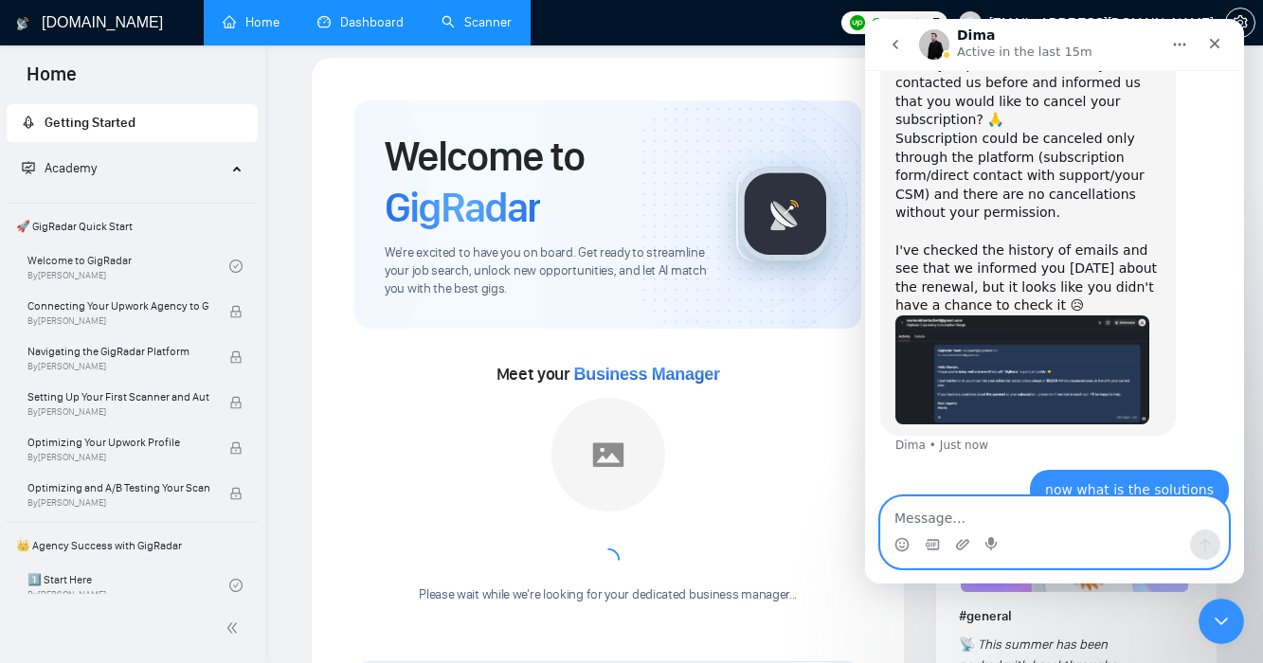
type textarea "?"
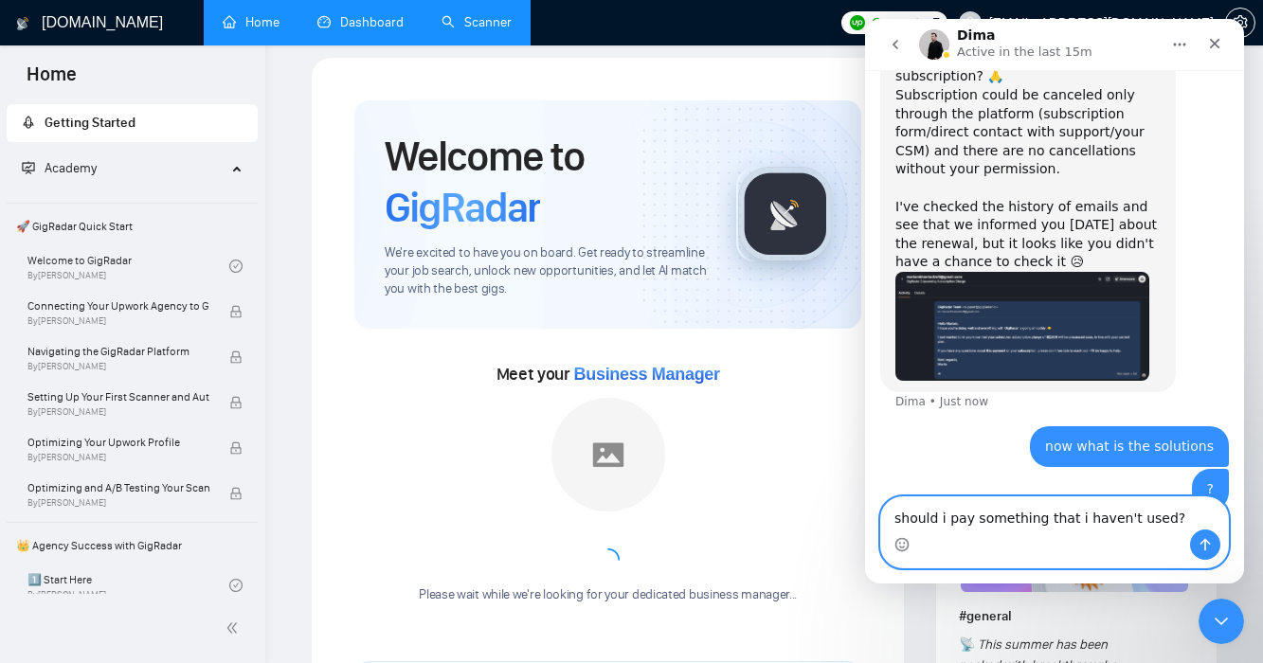
type textarea "should i pay something that i haven't used?"
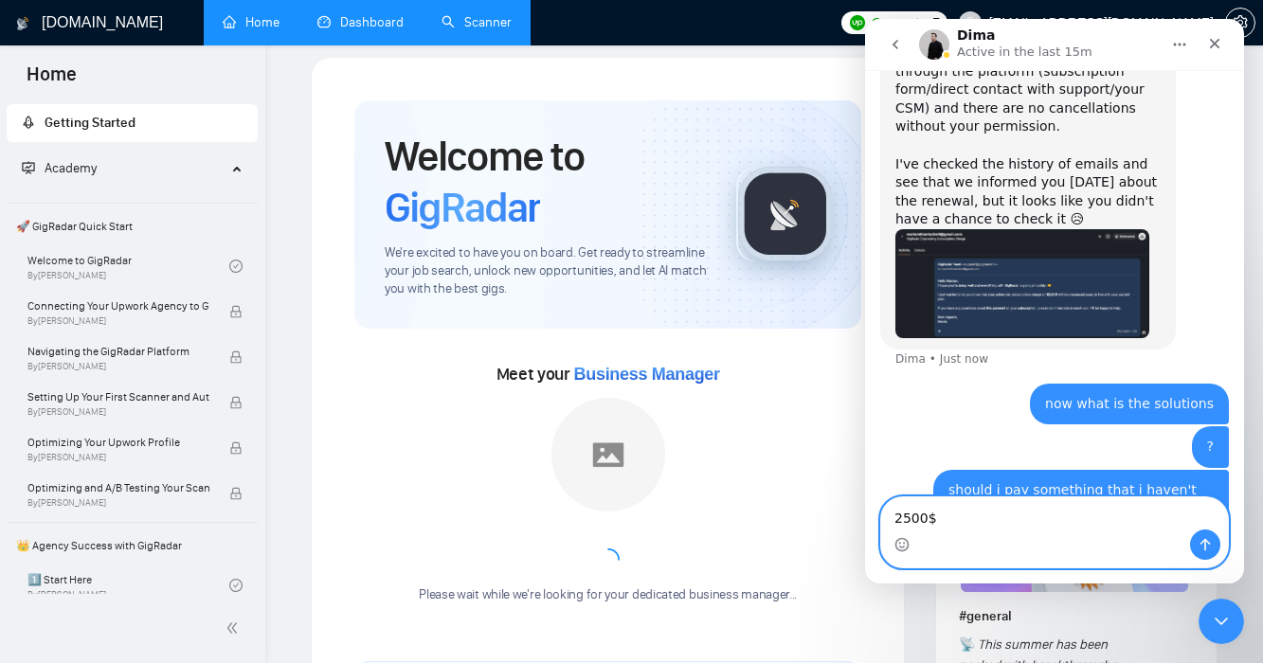
type textarea "2500$ ?"
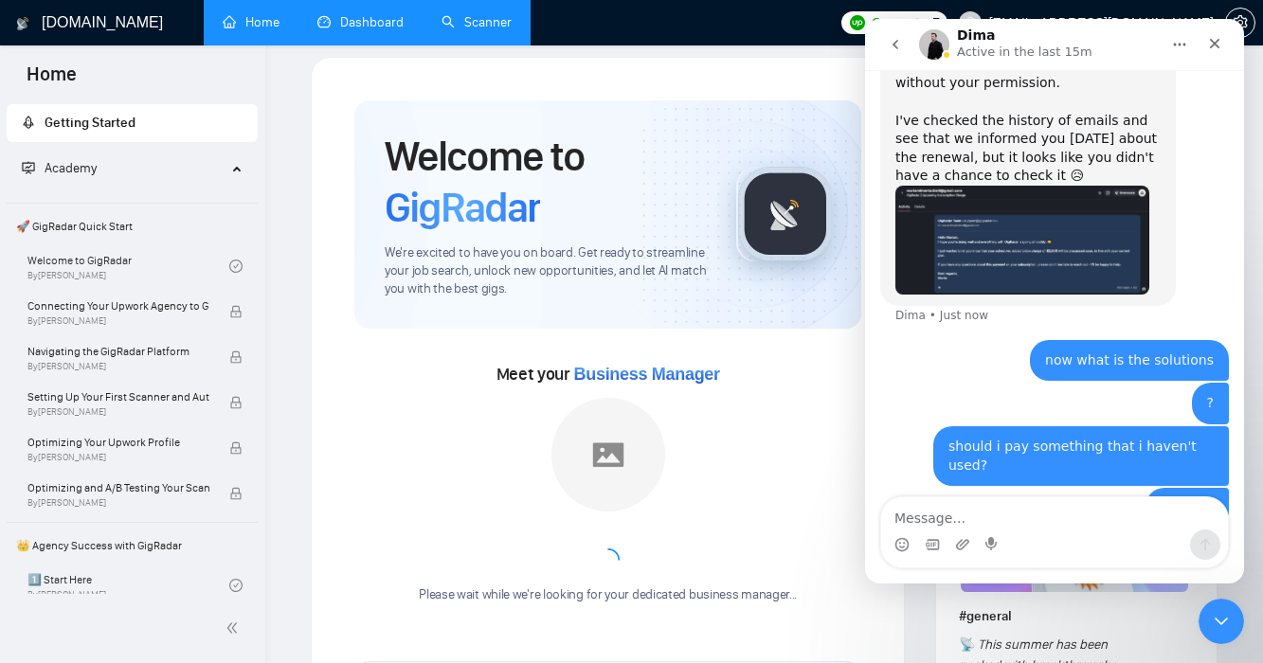
click at [972, 426] on div "should i pay something that i haven't used? [EMAIL_ADDRESS][DOMAIN_NAME] • Just…" at bounding box center [1081, 456] width 296 height 60
click at [1068, 230] on img "Dima says…" at bounding box center [1022, 240] width 254 height 109
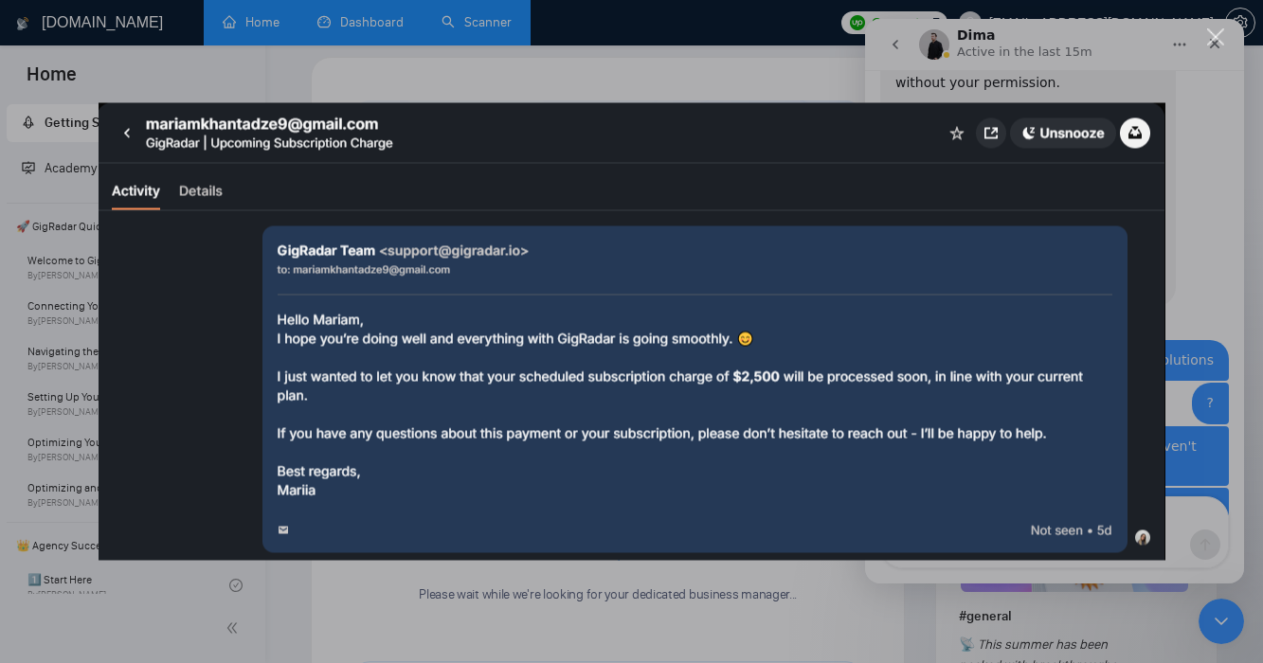
click at [1186, 444] on div "Intercom messenger" at bounding box center [631, 331] width 1263 height 663
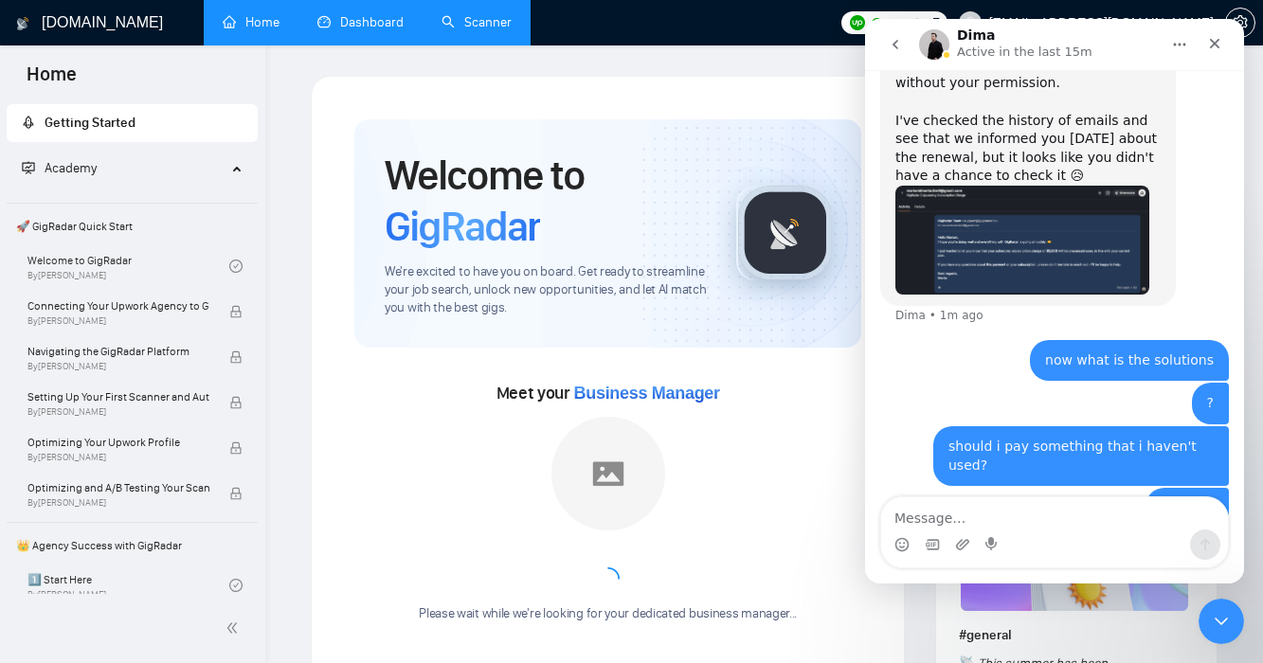
click at [367, 14] on link "Dashboard" at bounding box center [360, 22] width 86 height 16
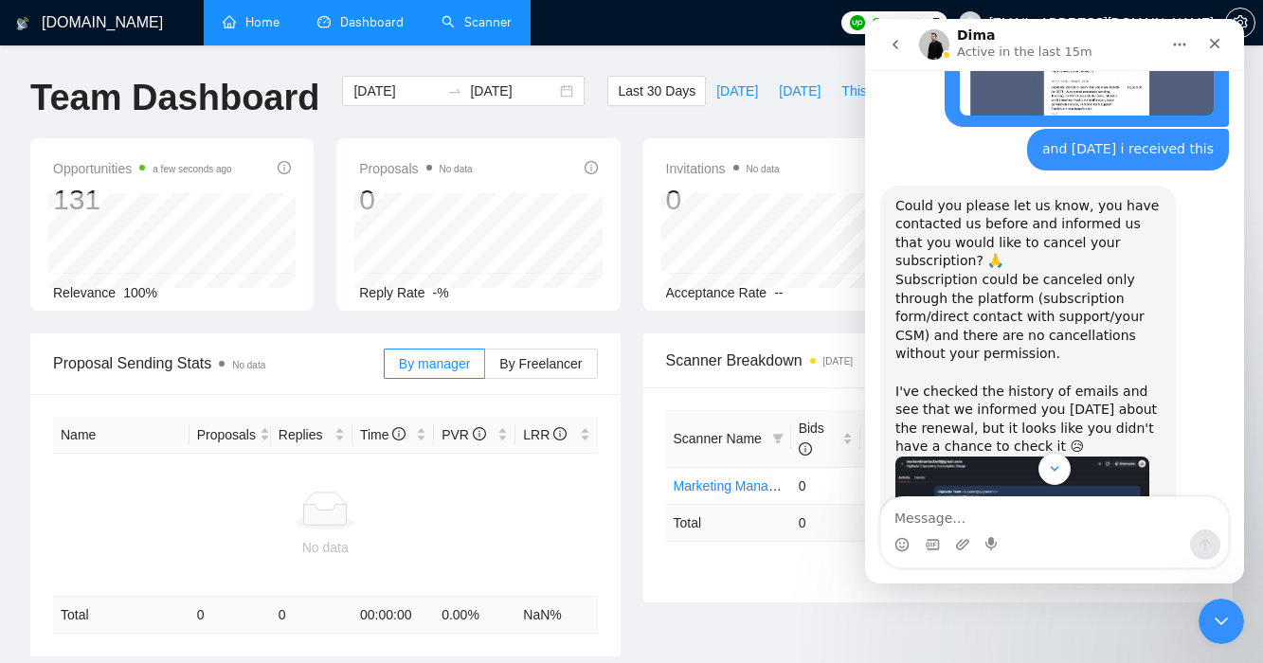
scroll to position [1479, 0]
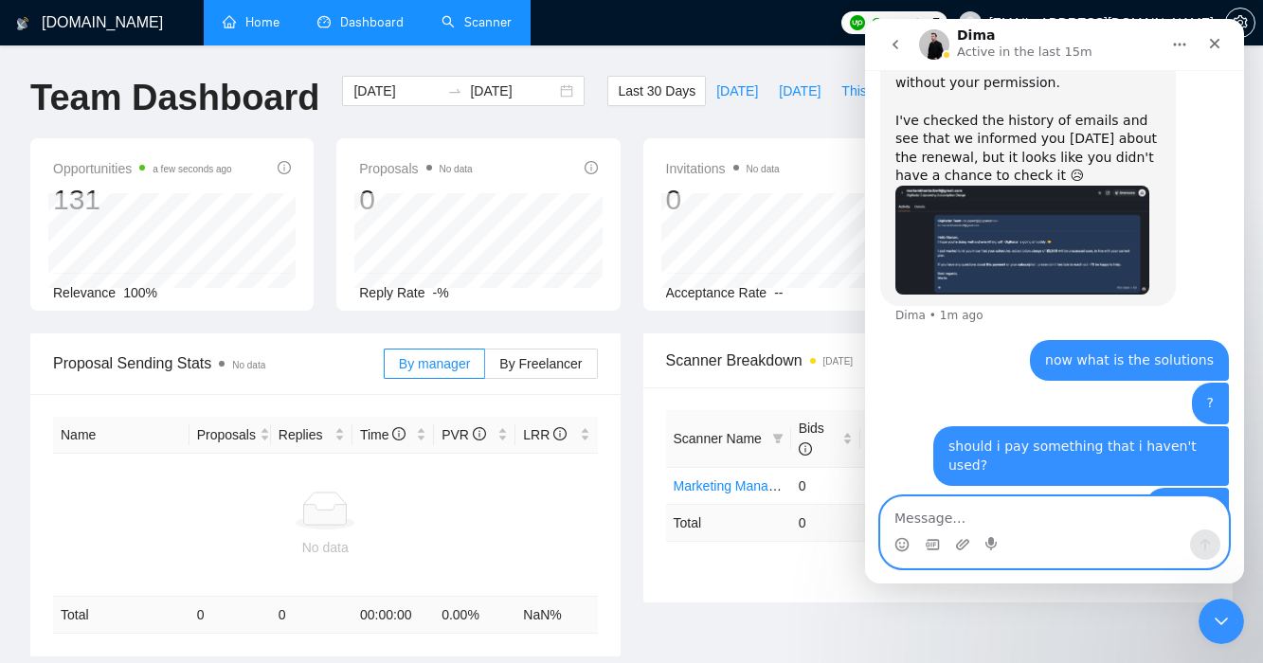
click at [982, 510] on textarea "Message…" at bounding box center [1054, 513] width 347 height 32
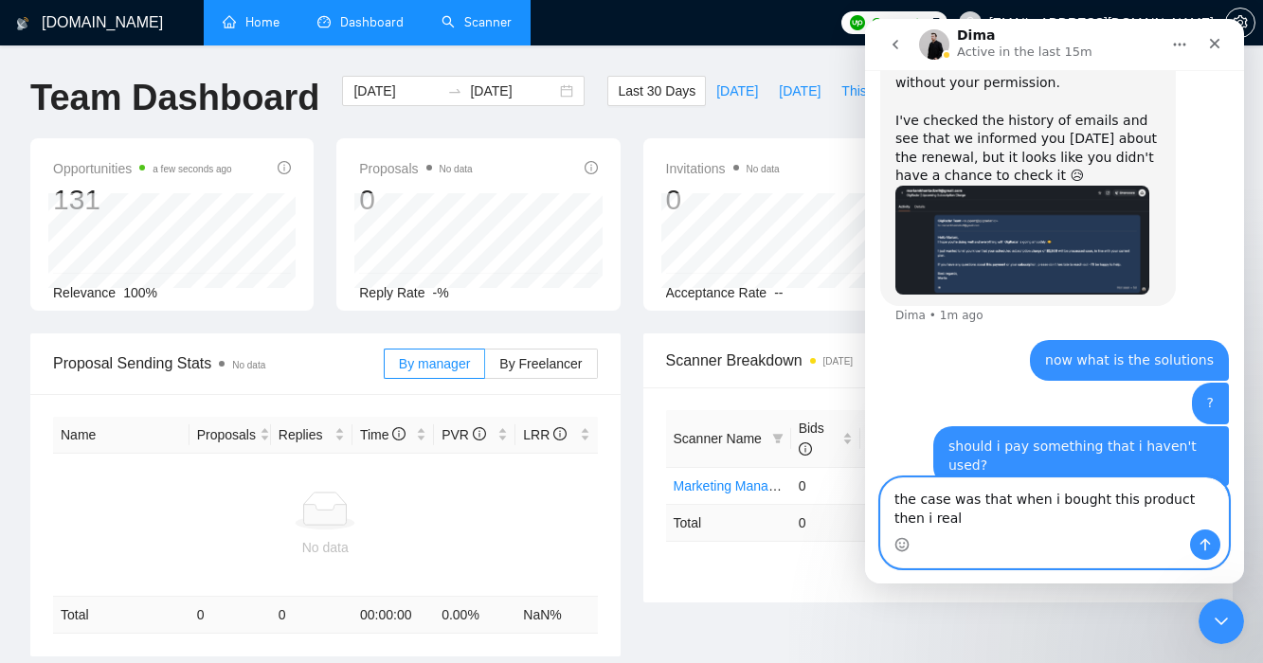
scroll to position [1498, 0]
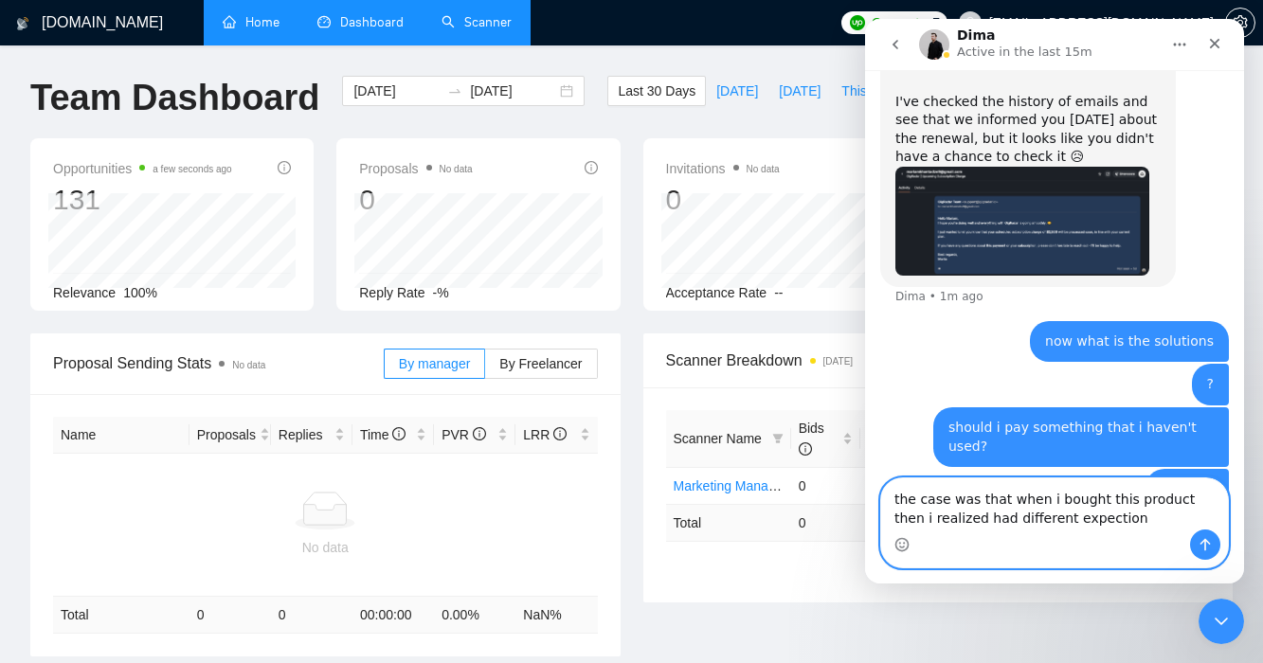
type textarea "the case was that when i bought this product then i realized had different expe…"
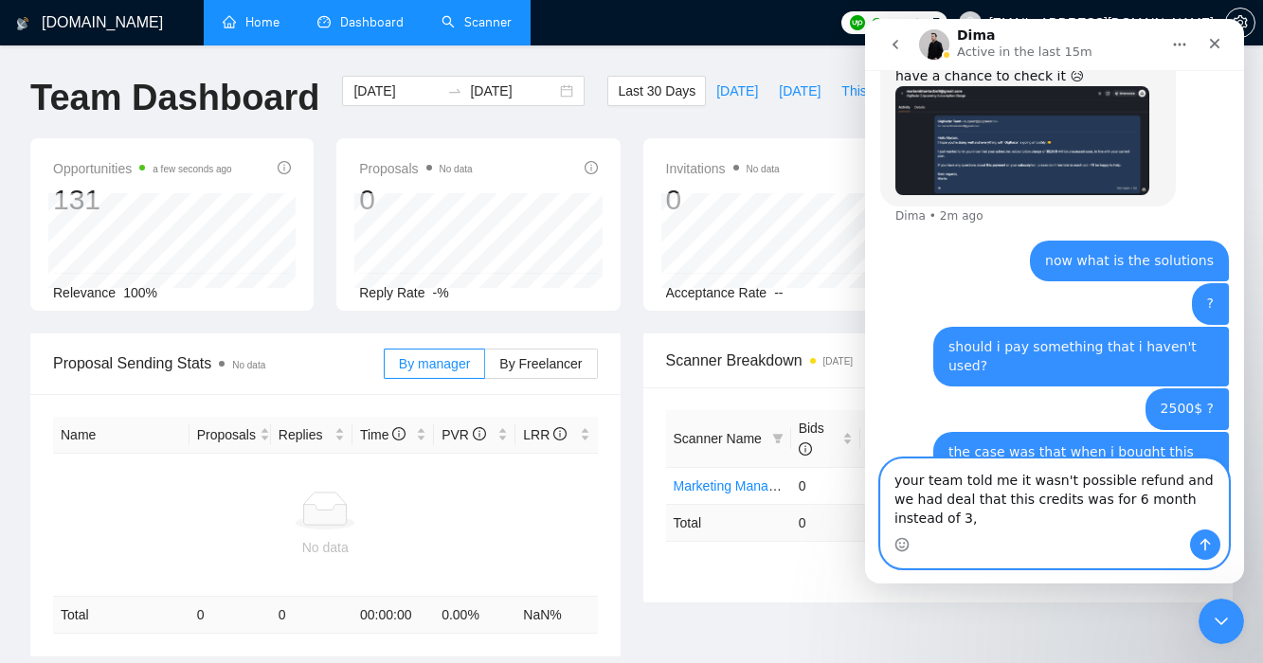
scroll to position [1597, 0]
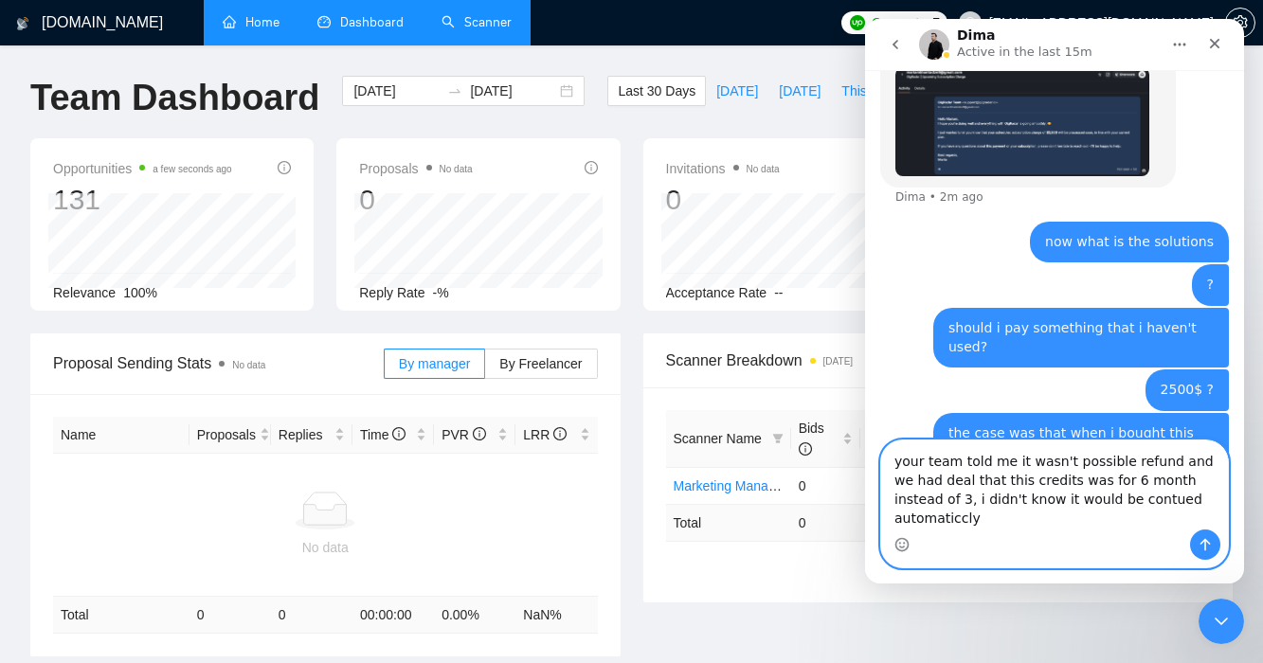
type textarea "your team told me it wasn't possible refund and we had deal that this credits w…"
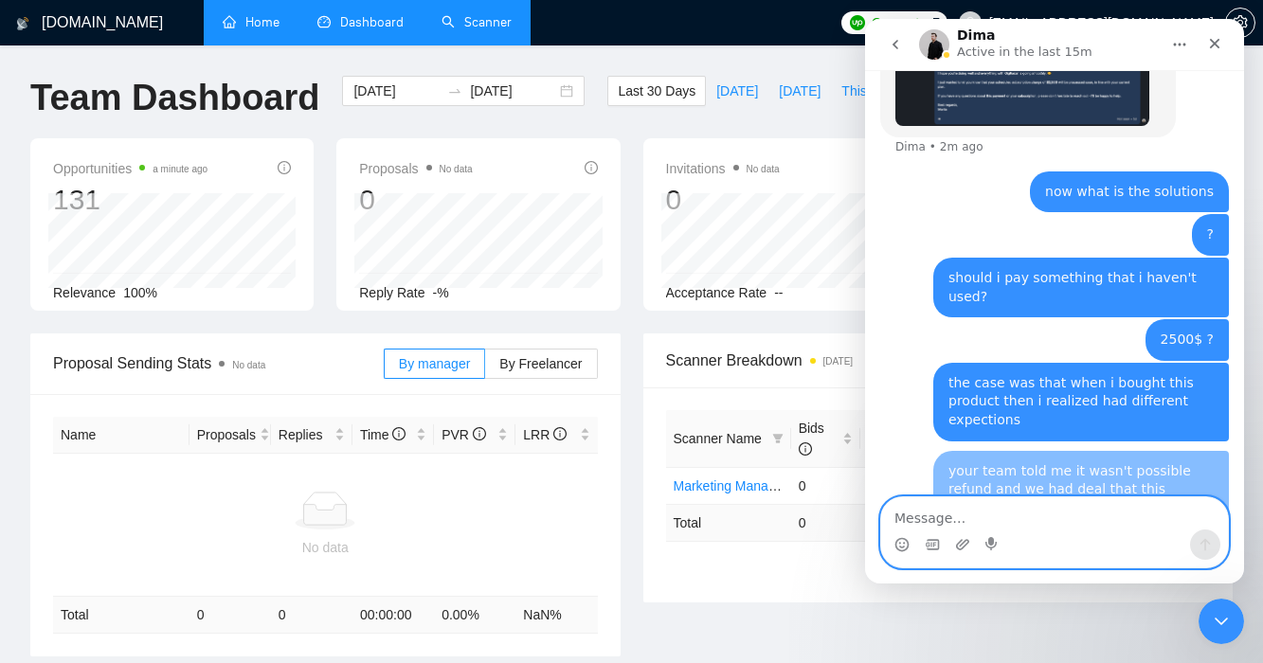
scroll to position [1658, 0]
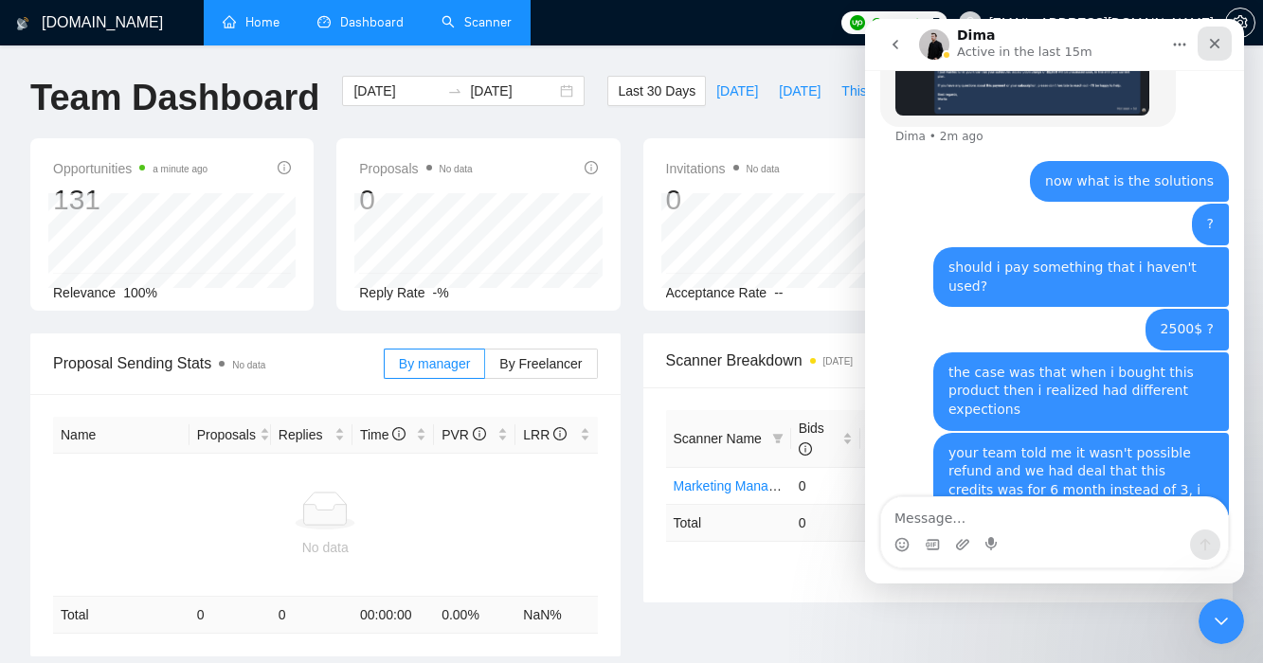
click at [1186, 46] on icon "Close" at bounding box center [1214, 43] width 15 height 15
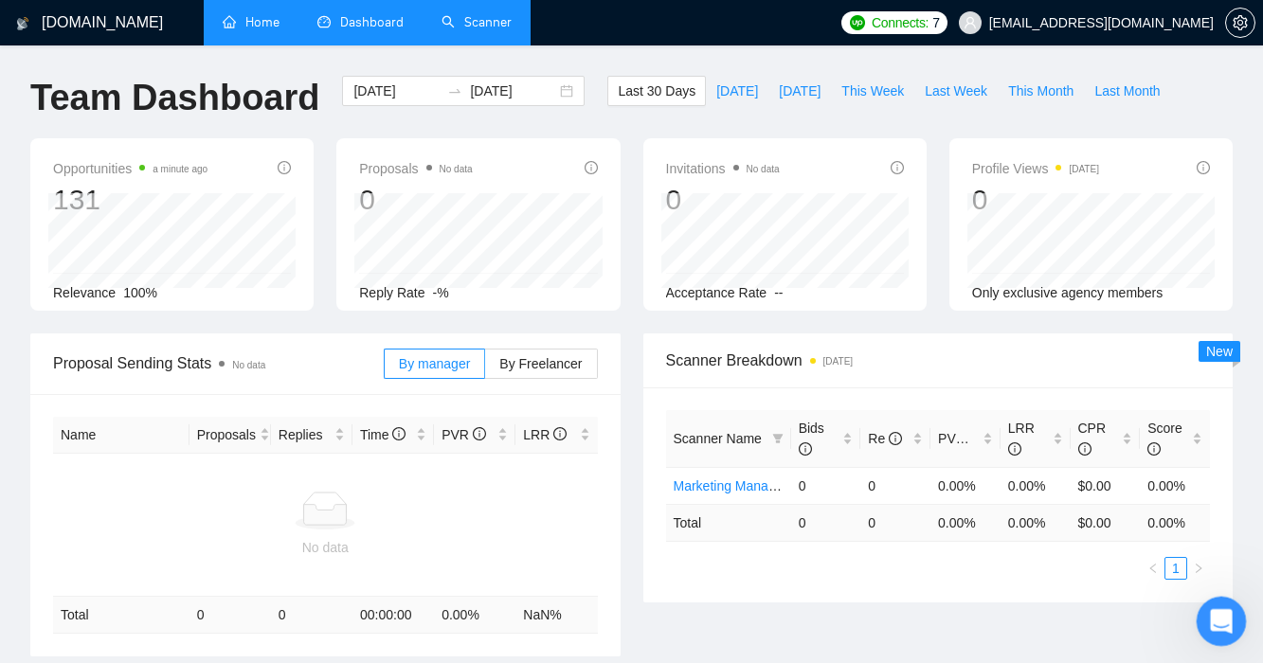
click at [1186, 630] on div "Open Intercom Messenger" at bounding box center [1218, 618] width 63 height 63
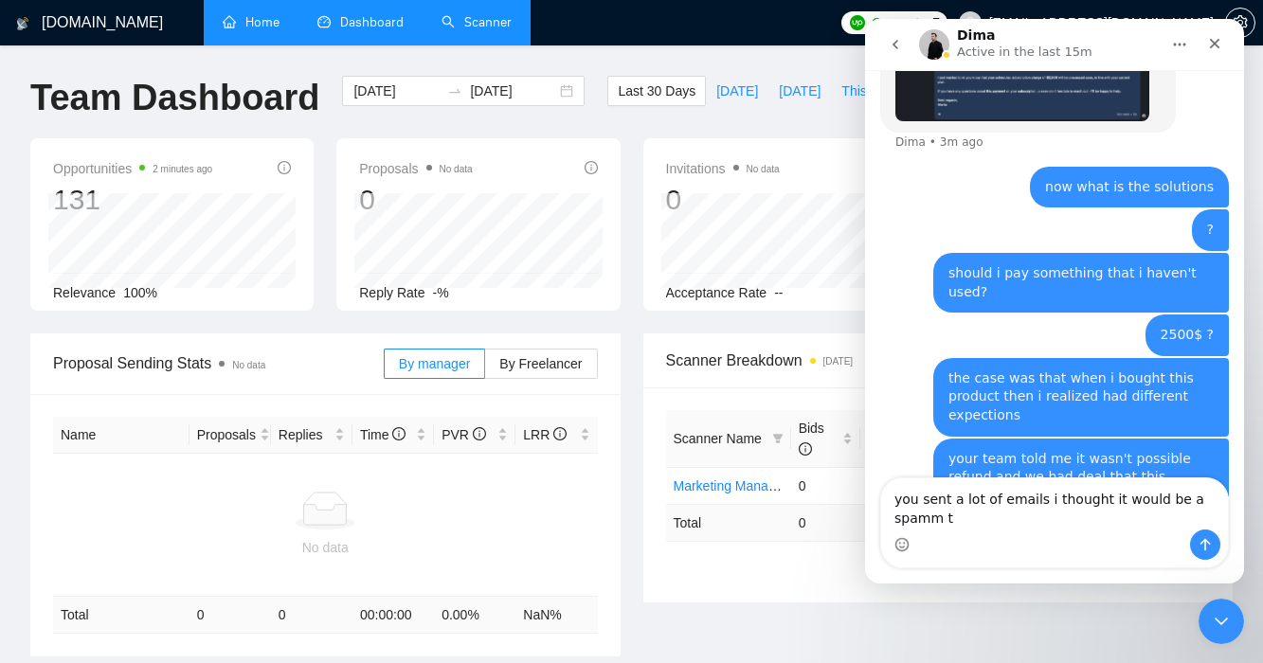
scroll to position [1677, 0]
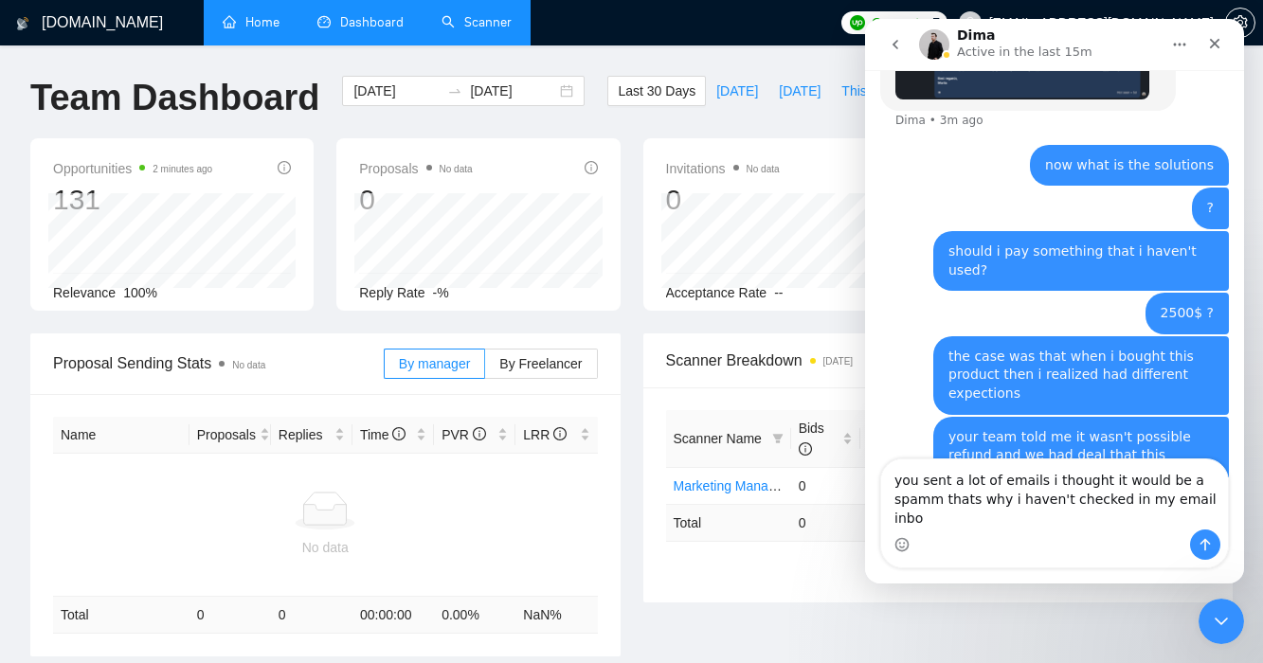
type textarea "you sent a lot of emails i thought it would be a spamm thats why i haven't chec…"
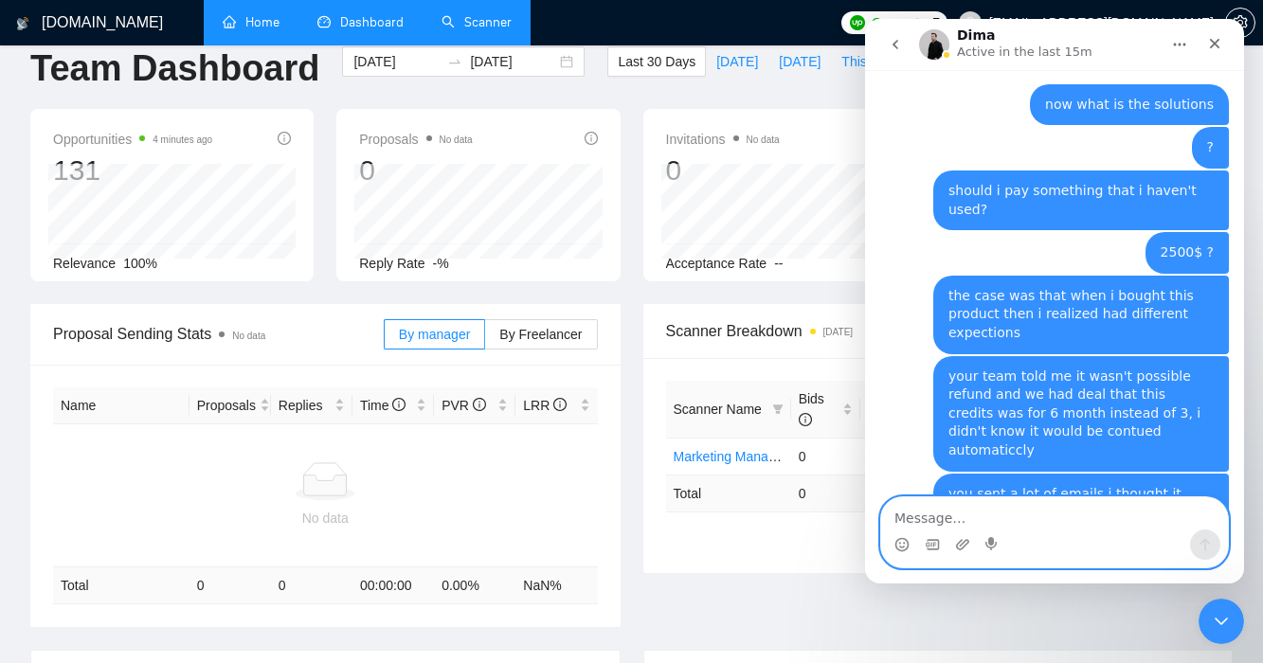
scroll to position [1738, 0]
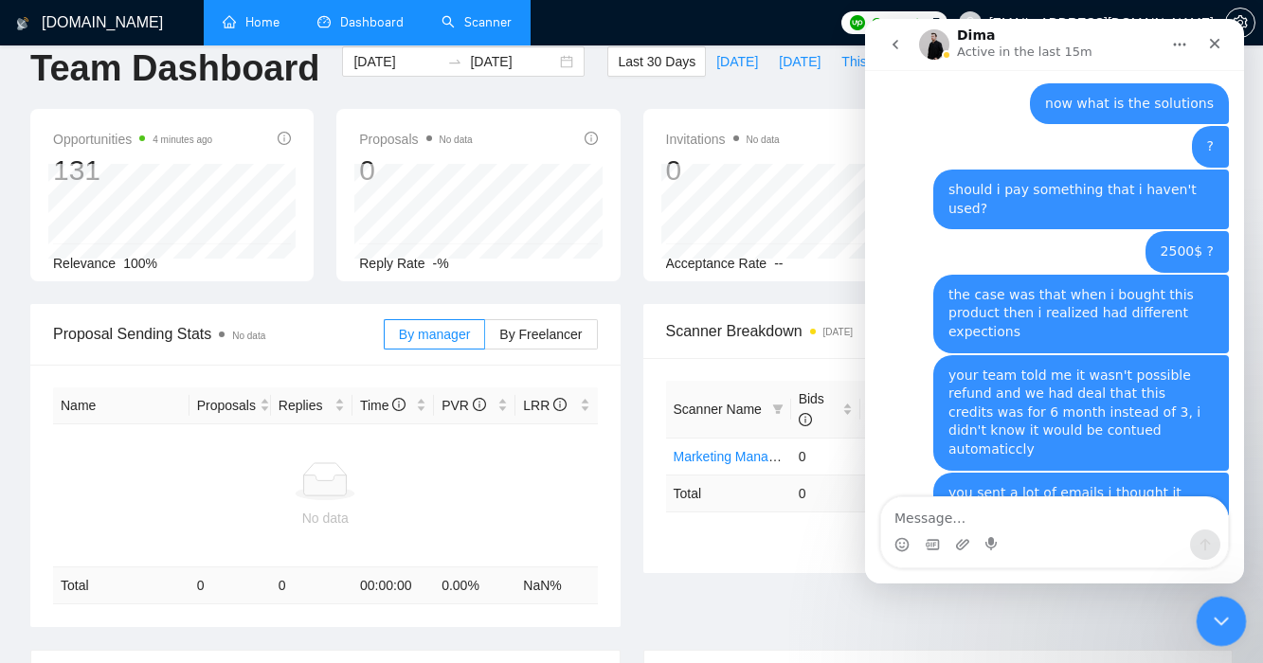
click at [1186, 620] on icon "Close Intercom Messenger" at bounding box center [1218, 618] width 23 height 23
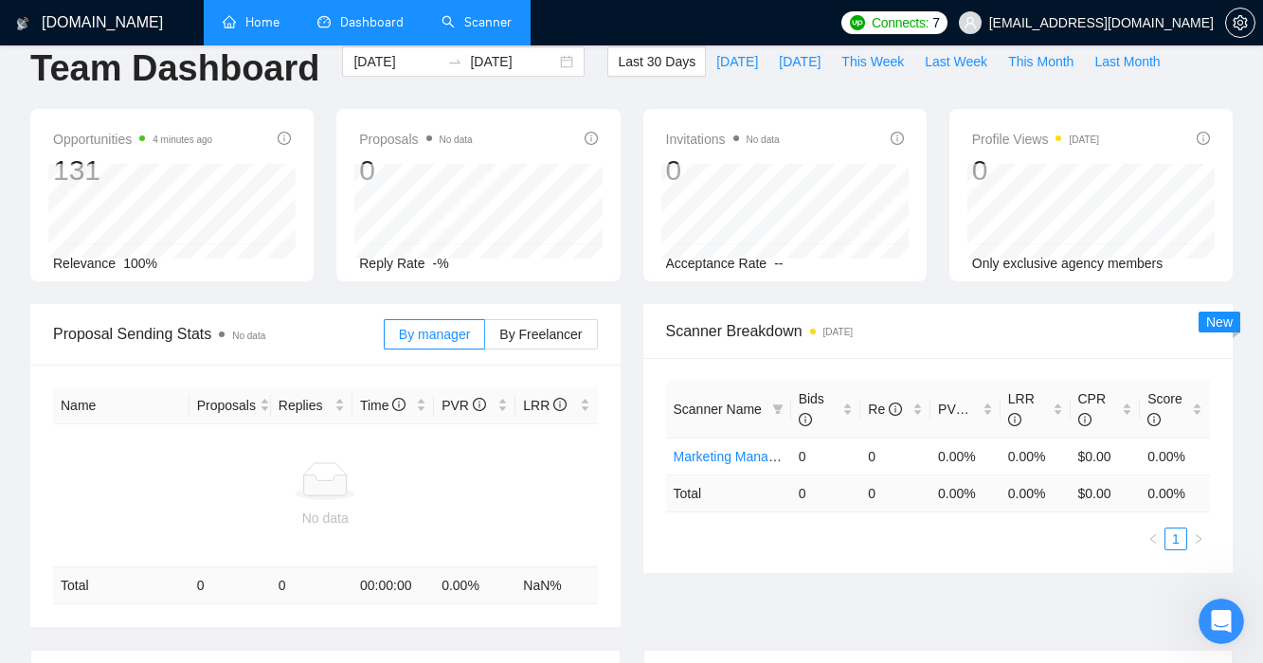
scroll to position [0, 0]
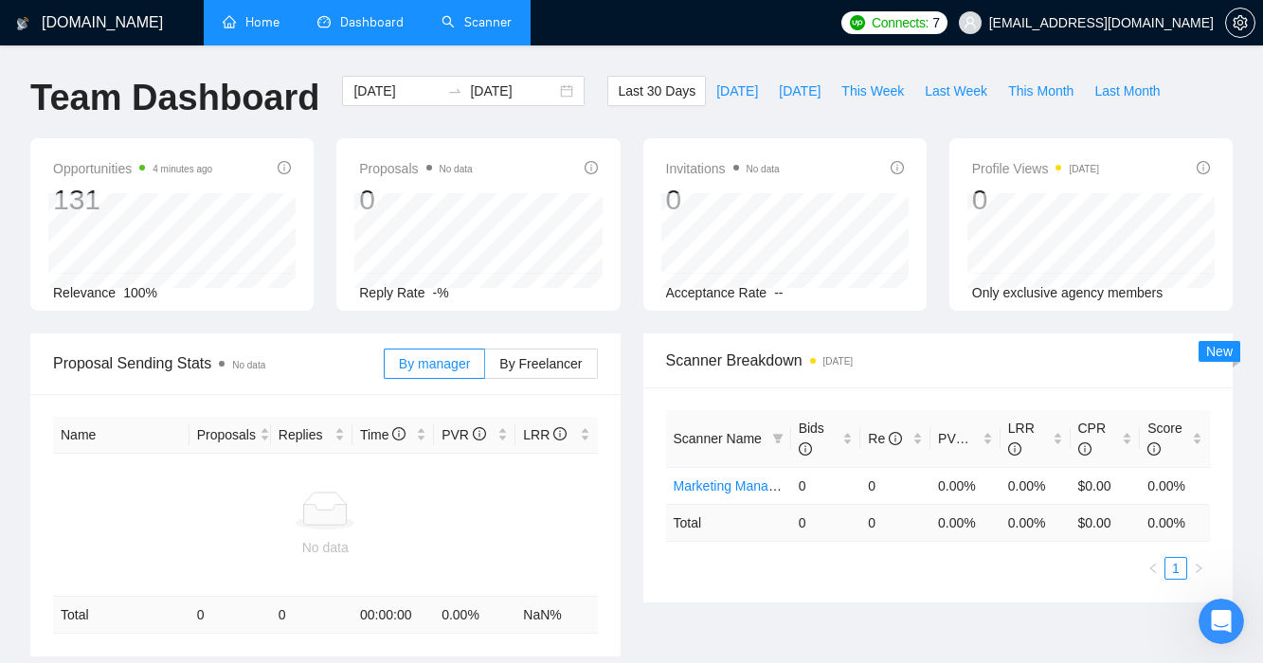
click at [257, 22] on link "Home" at bounding box center [251, 22] width 57 height 16
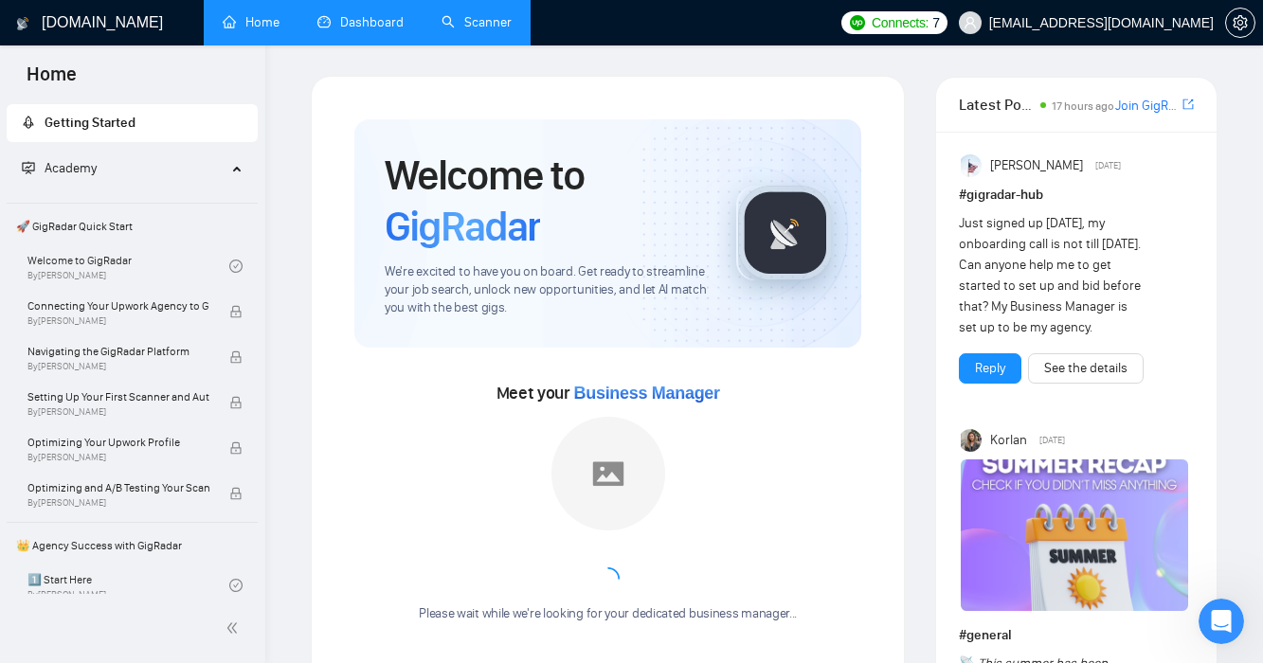
click at [1111, 23] on span "[EMAIL_ADDRESS][DOMAIN_NAME]" at bounding box center [1101, 23] width 225 height 0
click at [1186, 21] on icon "setting" at bounding box center [1239, 22] width 14 height 15
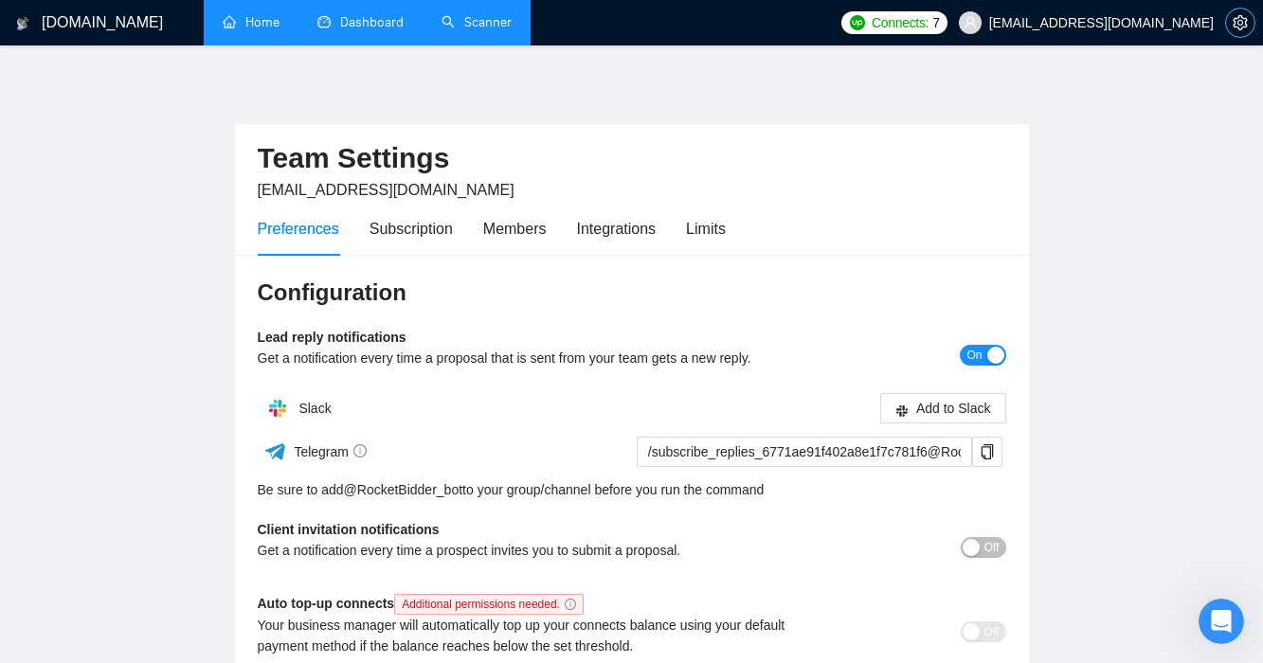
scroll to position [38, 0]
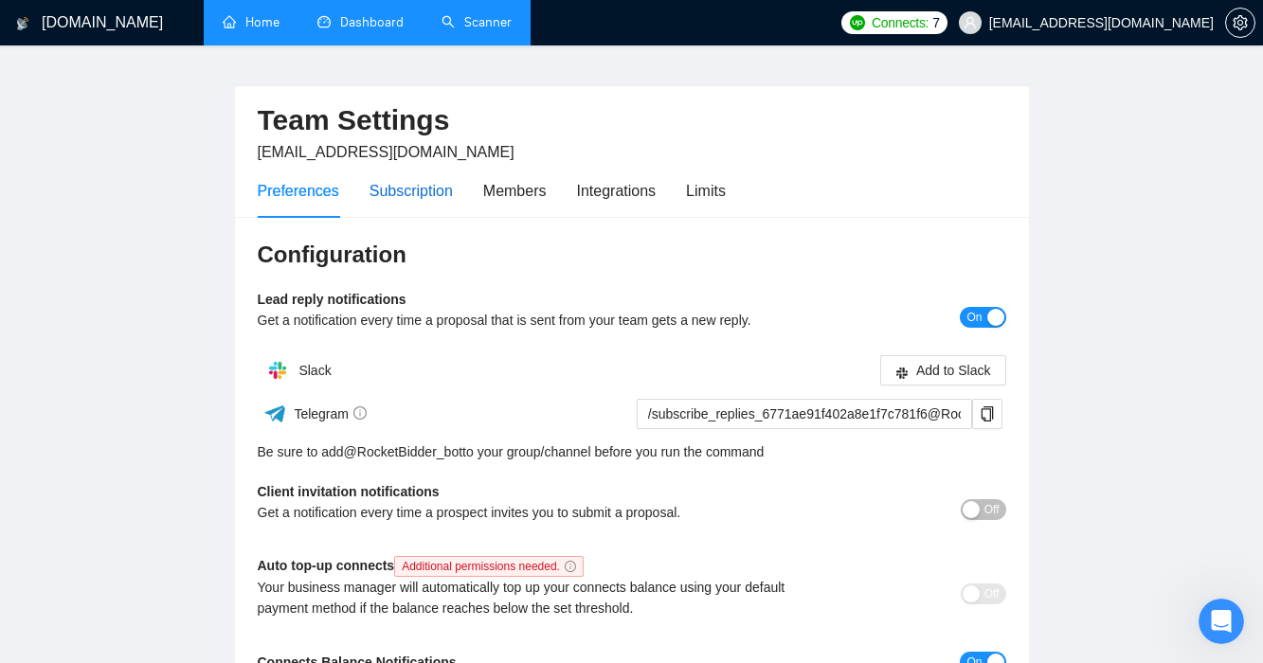
click at [412, 187] on div "Subscription" at bounding box center [410, 191] width 83 height 24
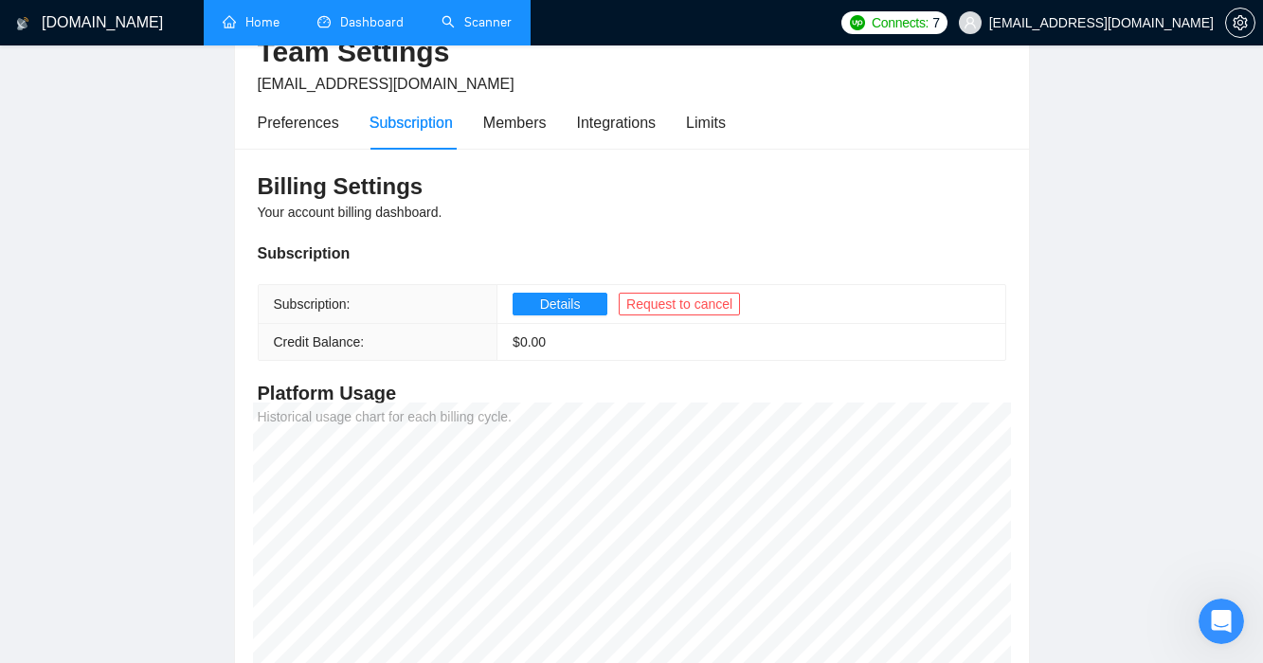
scroll to position [105, 0]
click at [662, 310] on span "Request to cancel" at bounding box center [679, 305] width 106 height 21
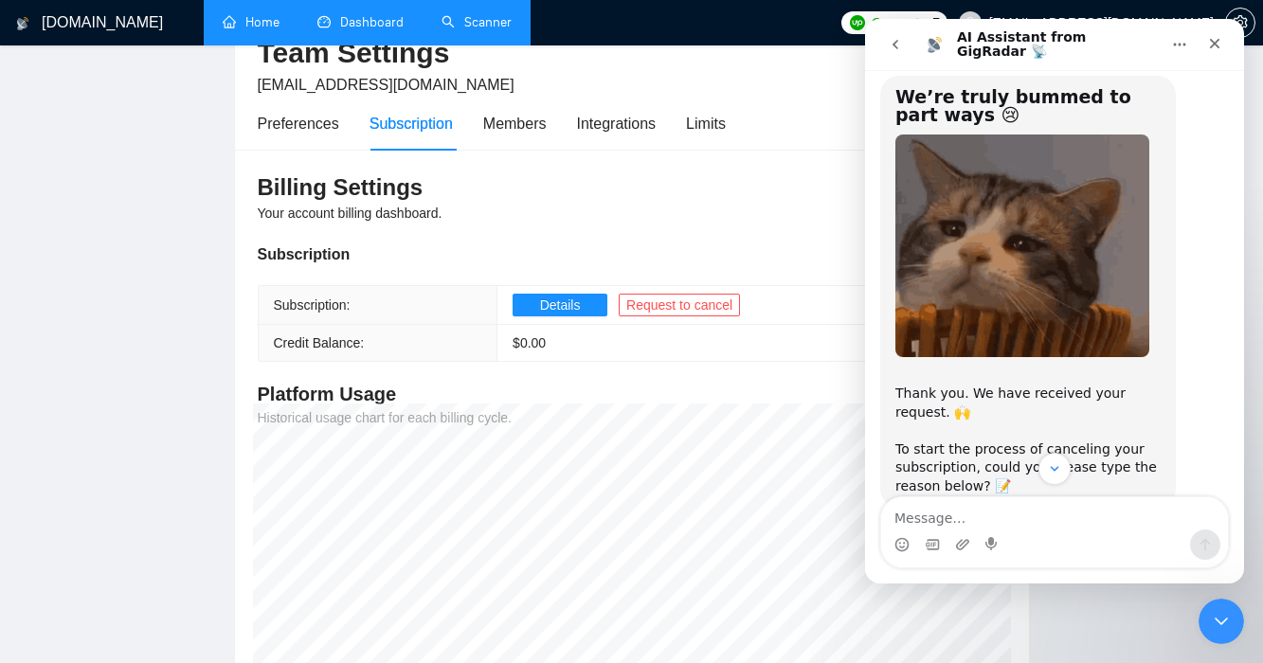
scroll to position [101, 0]
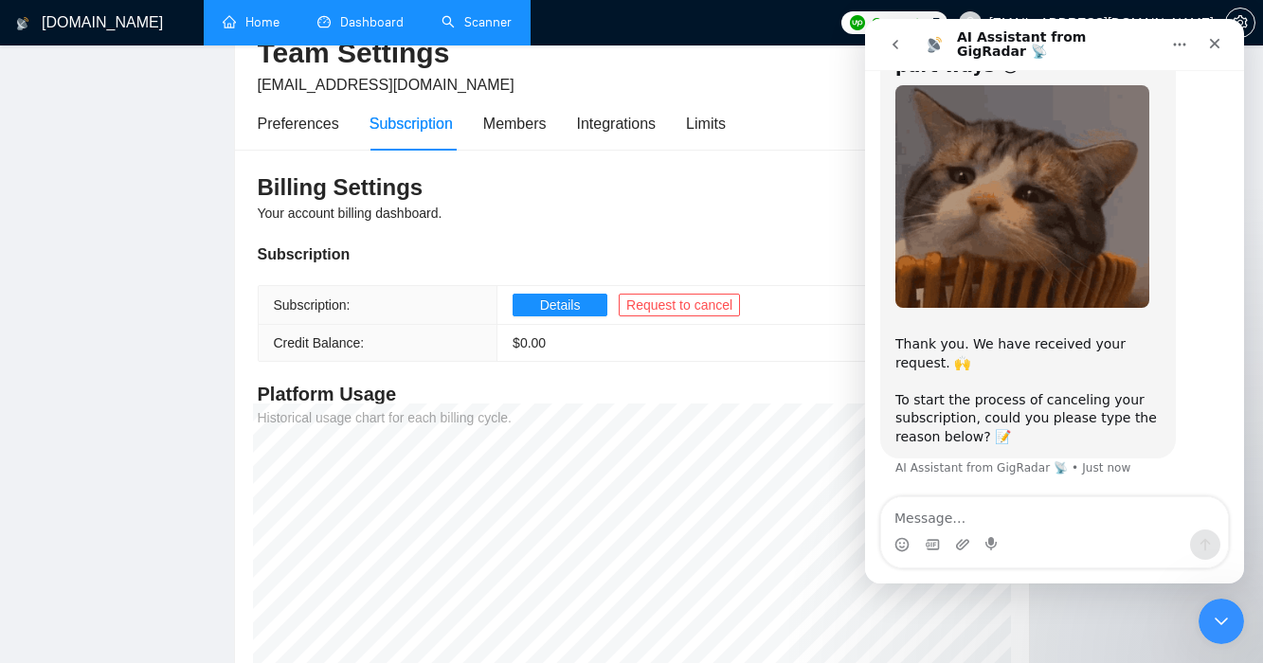
click at [900, 45] on icon "go back" at bounding box center [895, 44] width 15 height 15
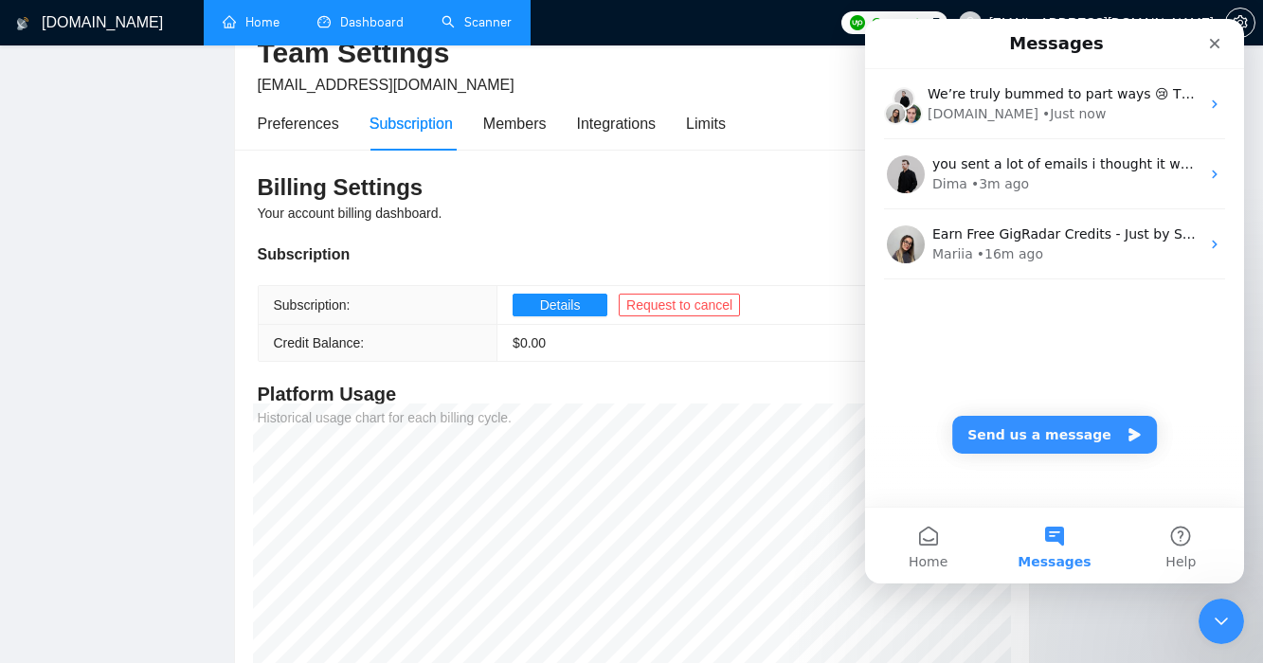
scroll to position [0, 0]
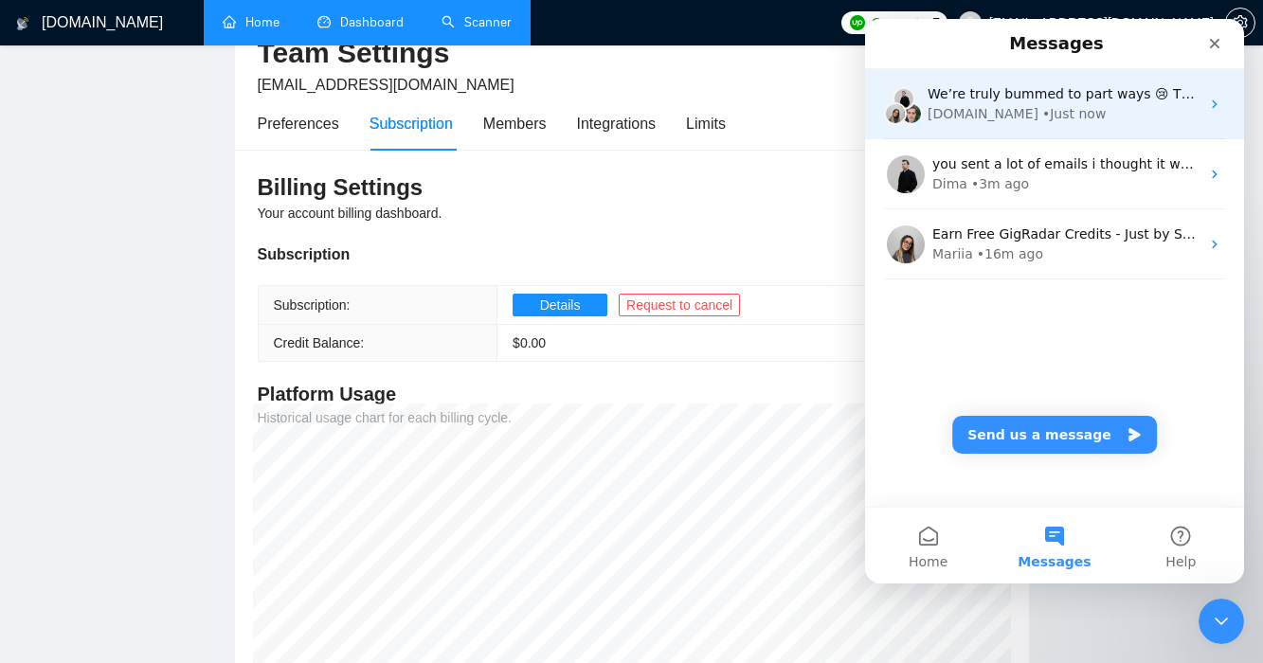
click at [1048, 124] on div "We’re truly bummed to part ways 😢​ Thank you. We have received your request. 🙌 …" at bounding box center [1054, 104] width 379 height 70
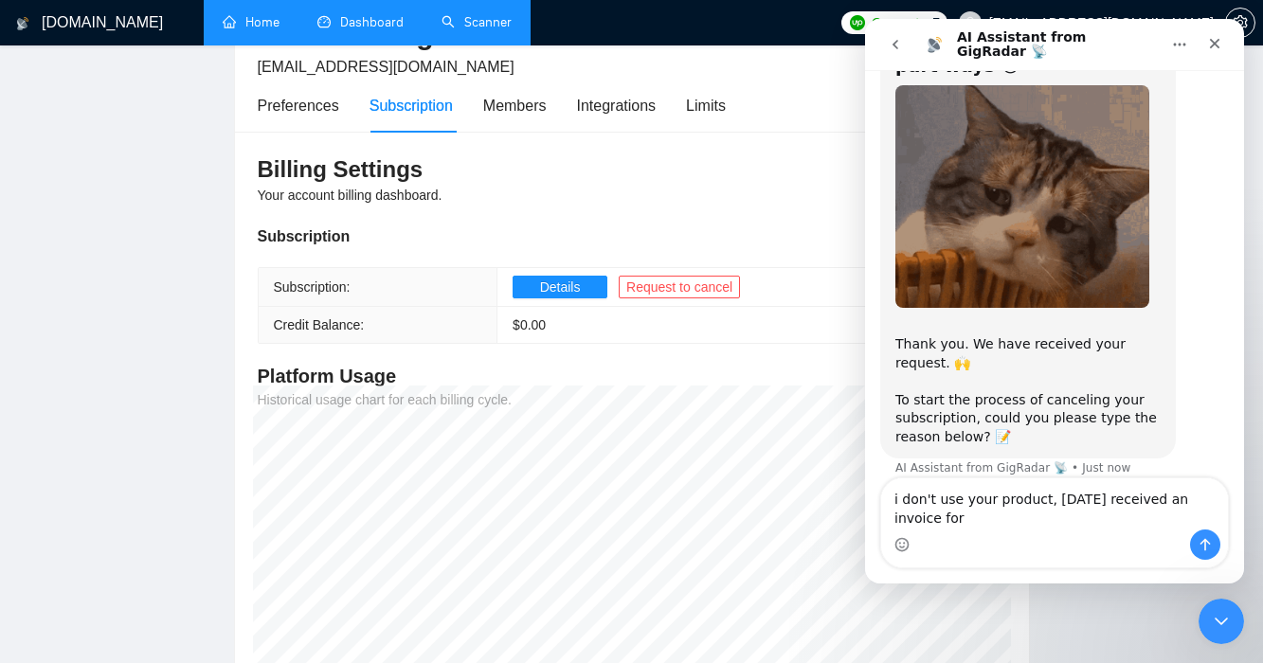
scroll to position [120, 0]
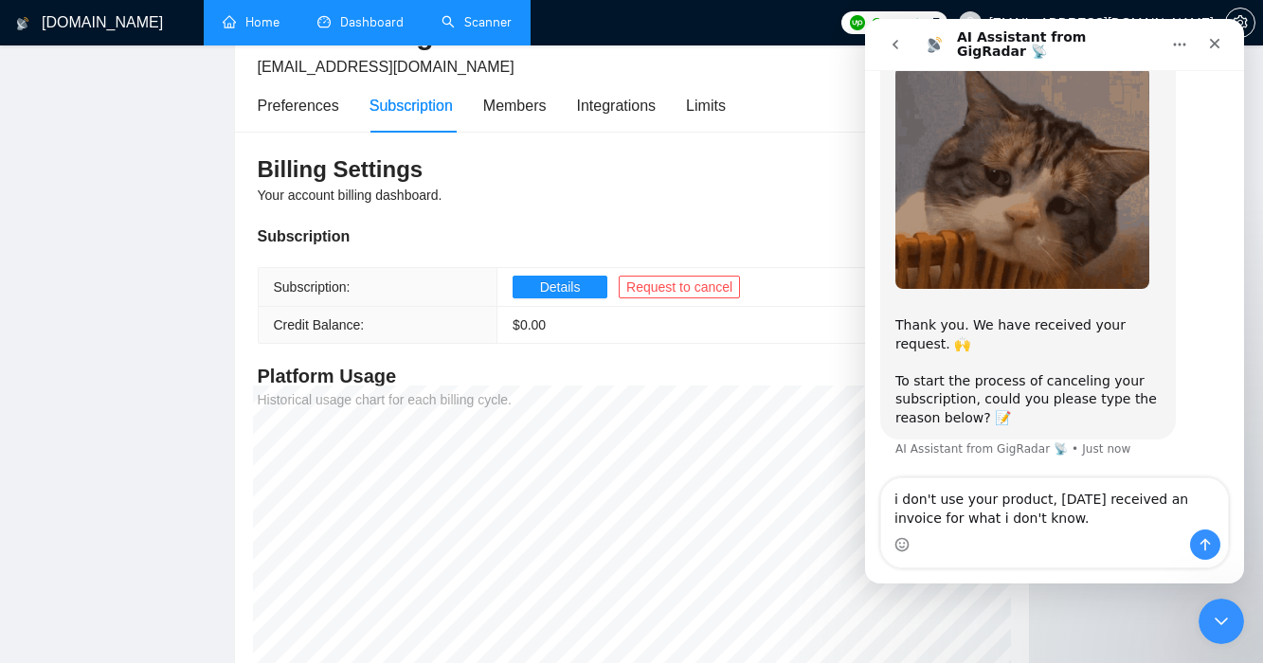
type textarea "i don't use your product, [DATE] received an invoice for what i don't know."
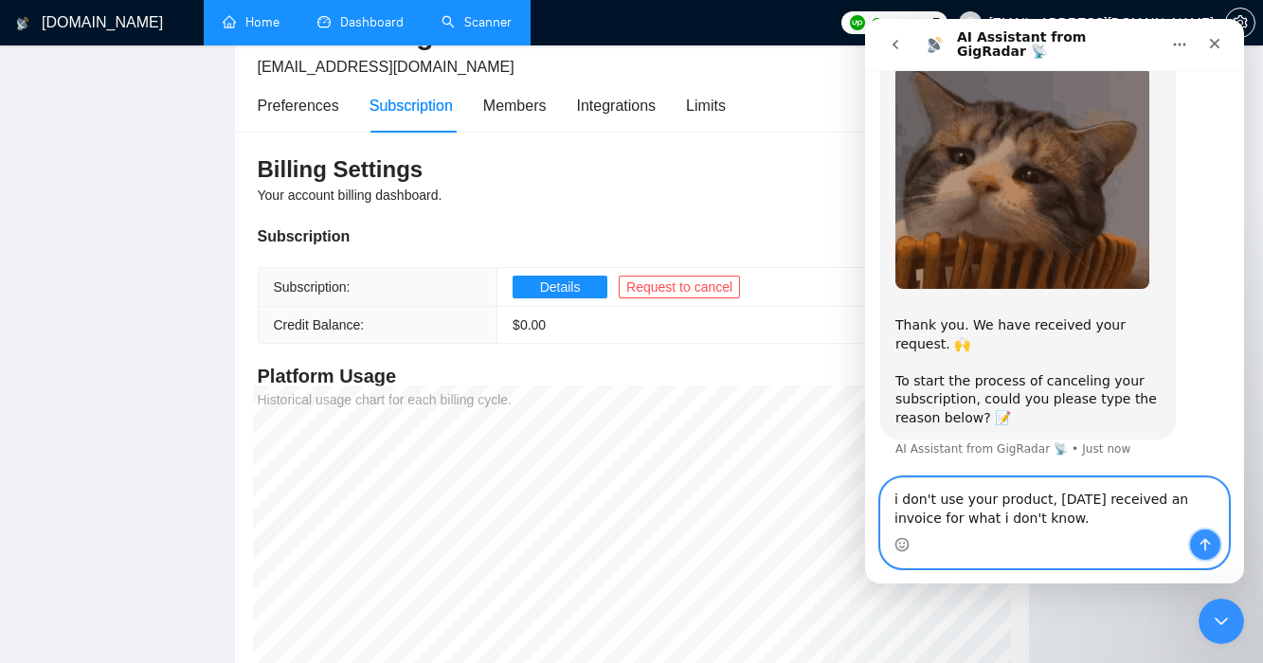
click at [1186, 547] on icon "Send a message…" at bounding box center [1204, 544] width 15 height 15
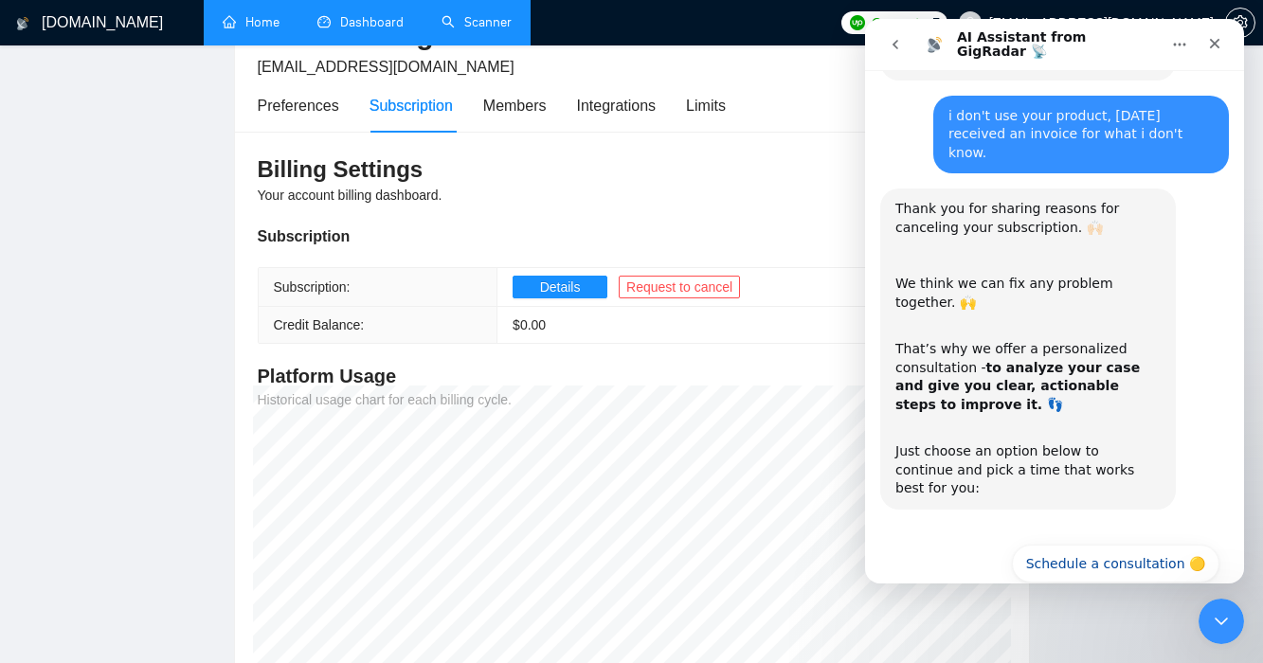
scroll to position [519, 0]
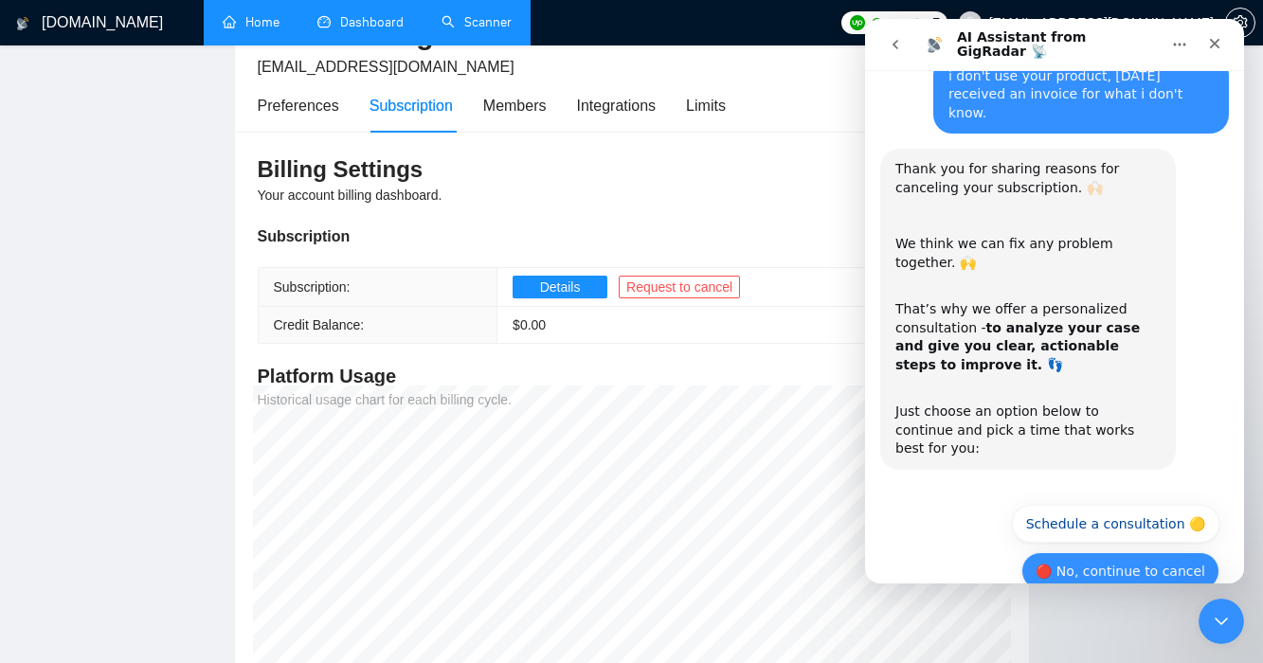
click at [1133, 552] on button "🔴 No, continue to cancel" at bounding box center [1120, 571] width 198 height 38
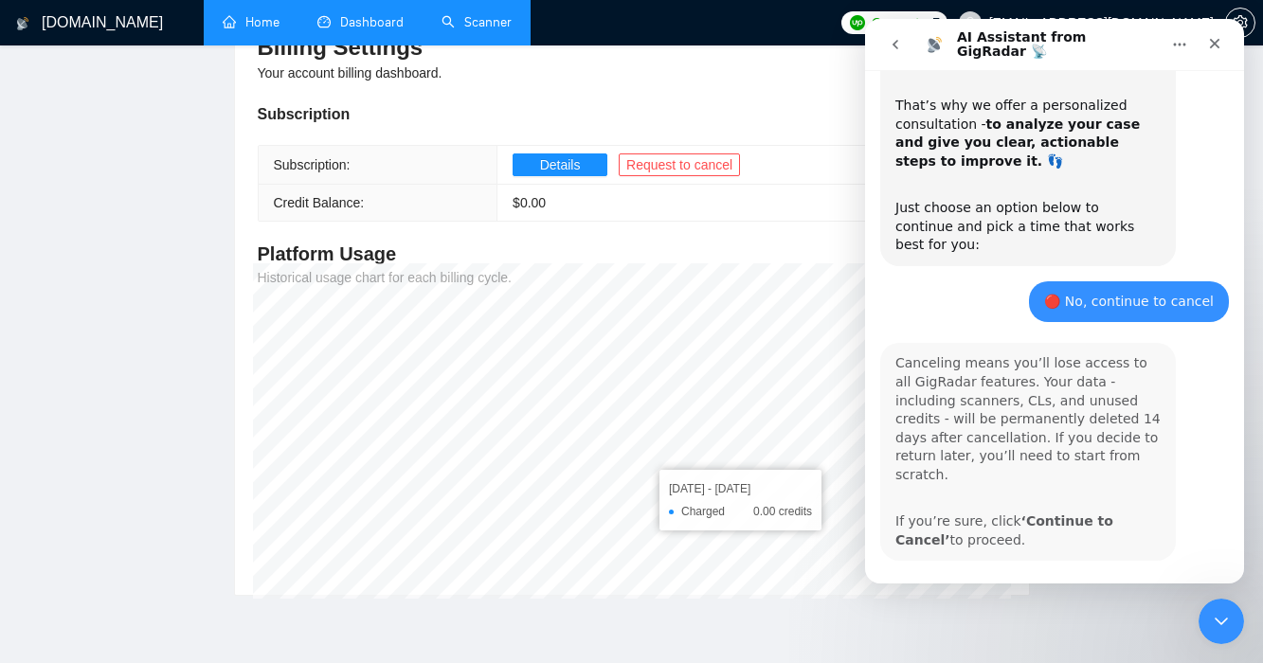
scroll to position [745, 0]
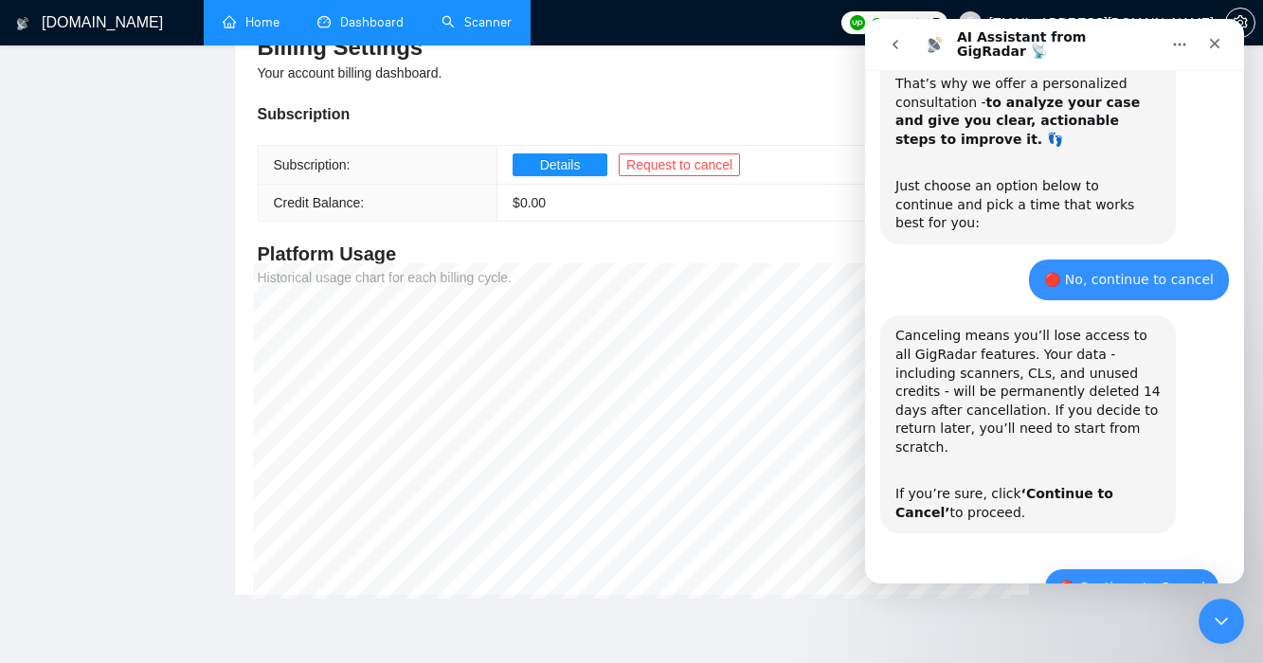
click at [1127, 568] on button "🔴 Continue to Cancel" at bounding box center [1131, 587] width 175 height 38
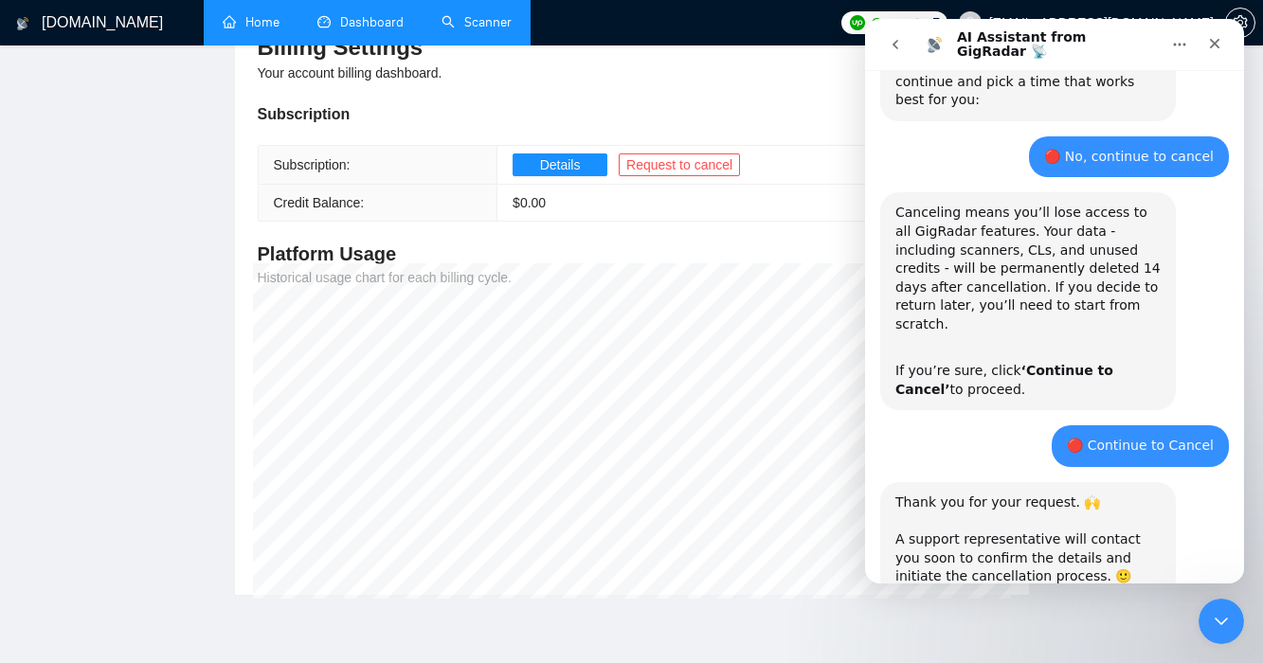
scroll to position [884, 0]
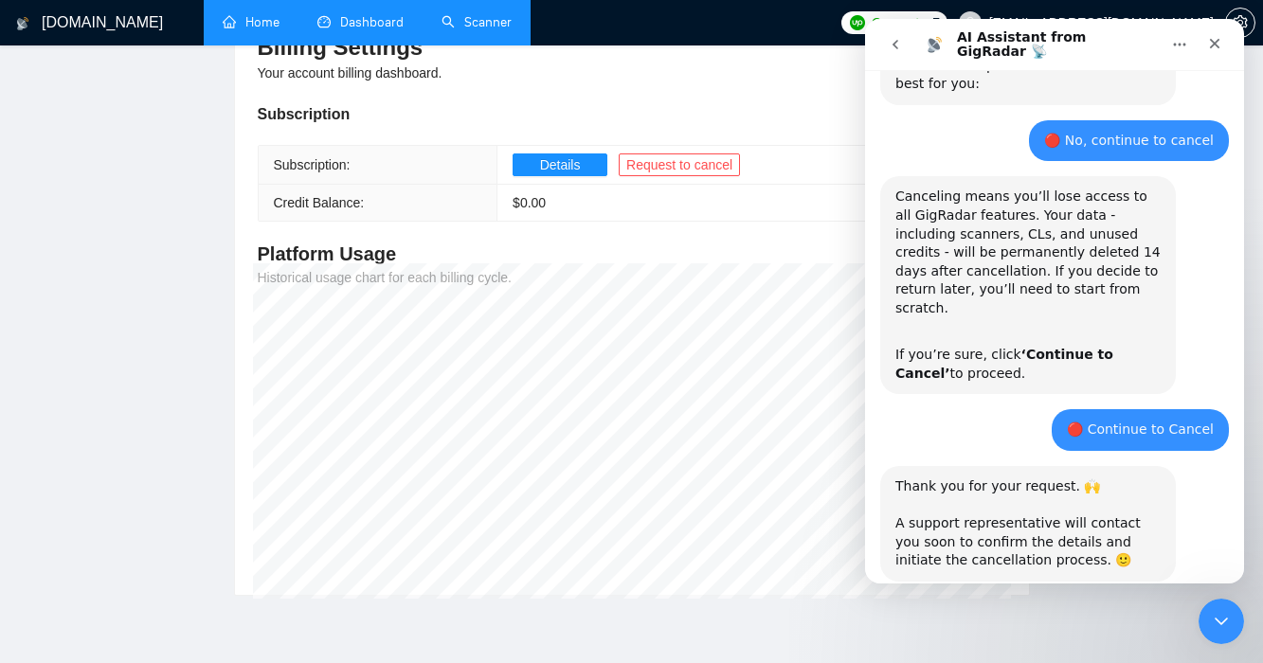
click at [888, 44] on icon "go back" at bounding box center [895, 44] width 15 height 15
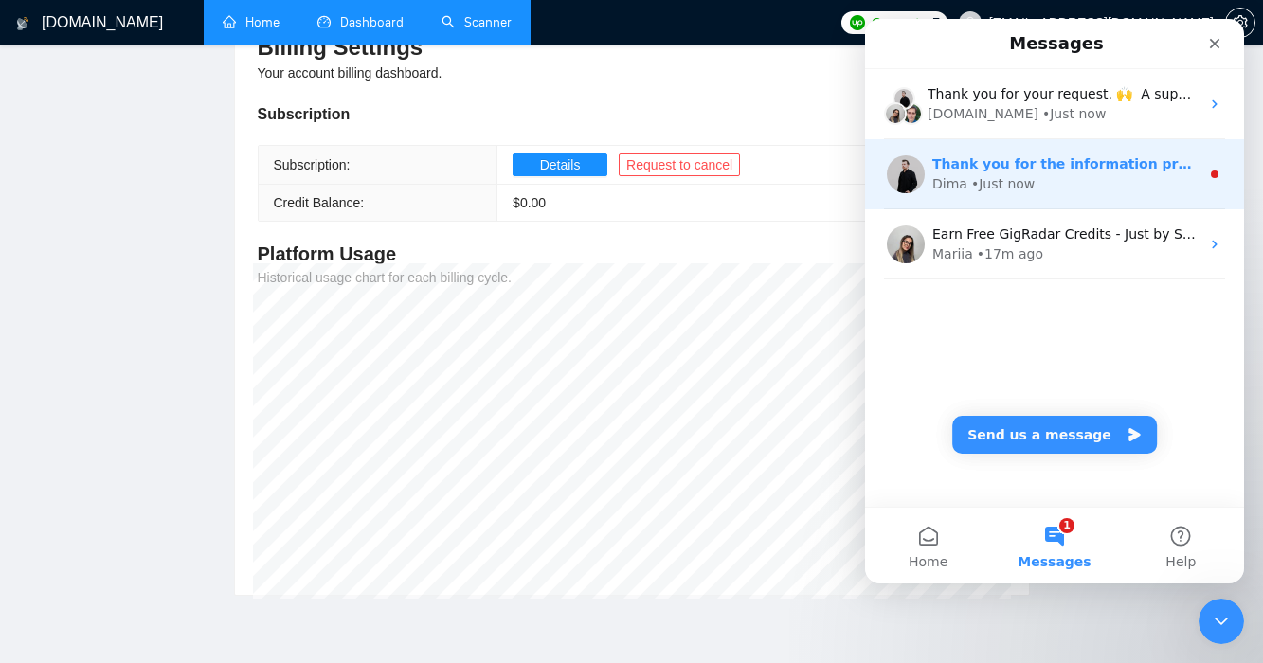
click at [1118, 192] on div "Dima • Just now" at bounding box center [1065, 184] width 267 height 20
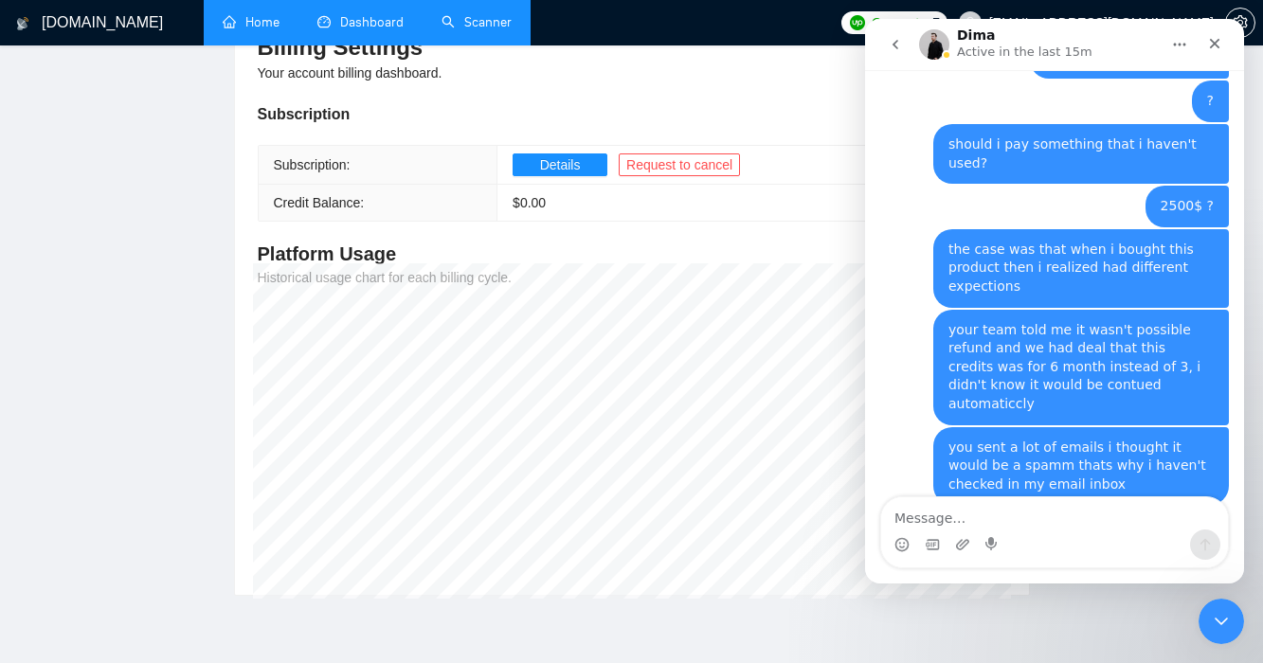
scroll to position [1900, 0]
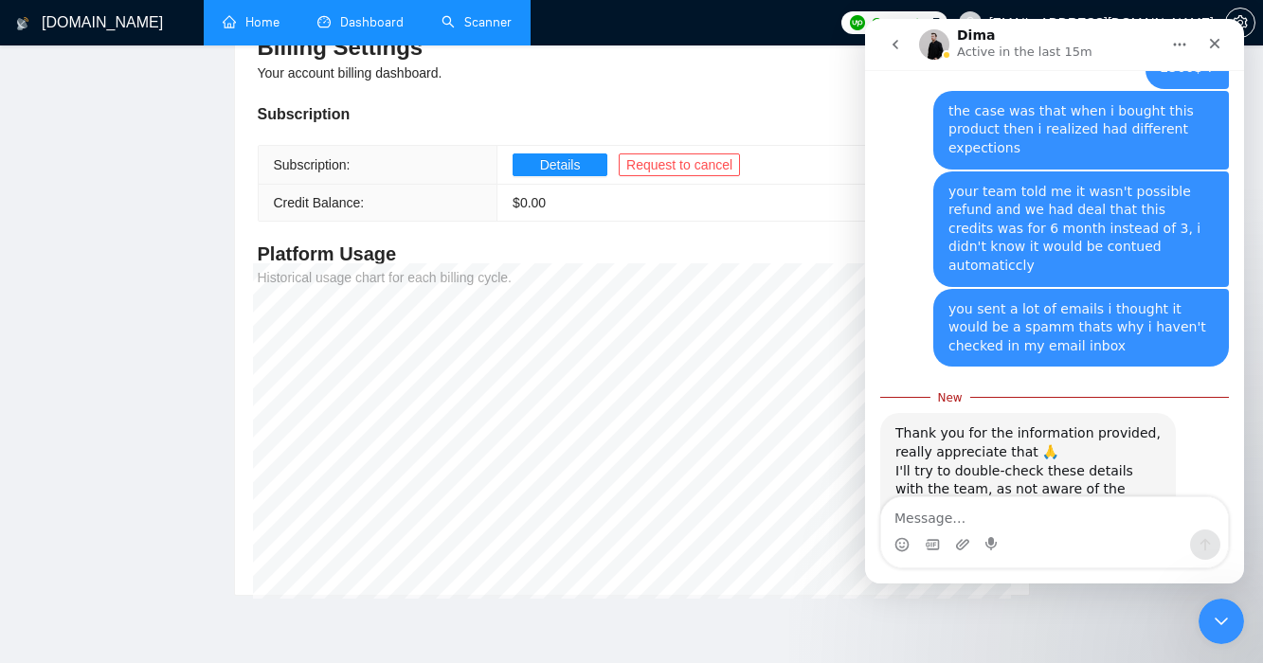
click at [1088, 520] on textarea "Message…" at bounding box center [1054, 513] width 347 height 32
type textarea "i just requested cancel the product"
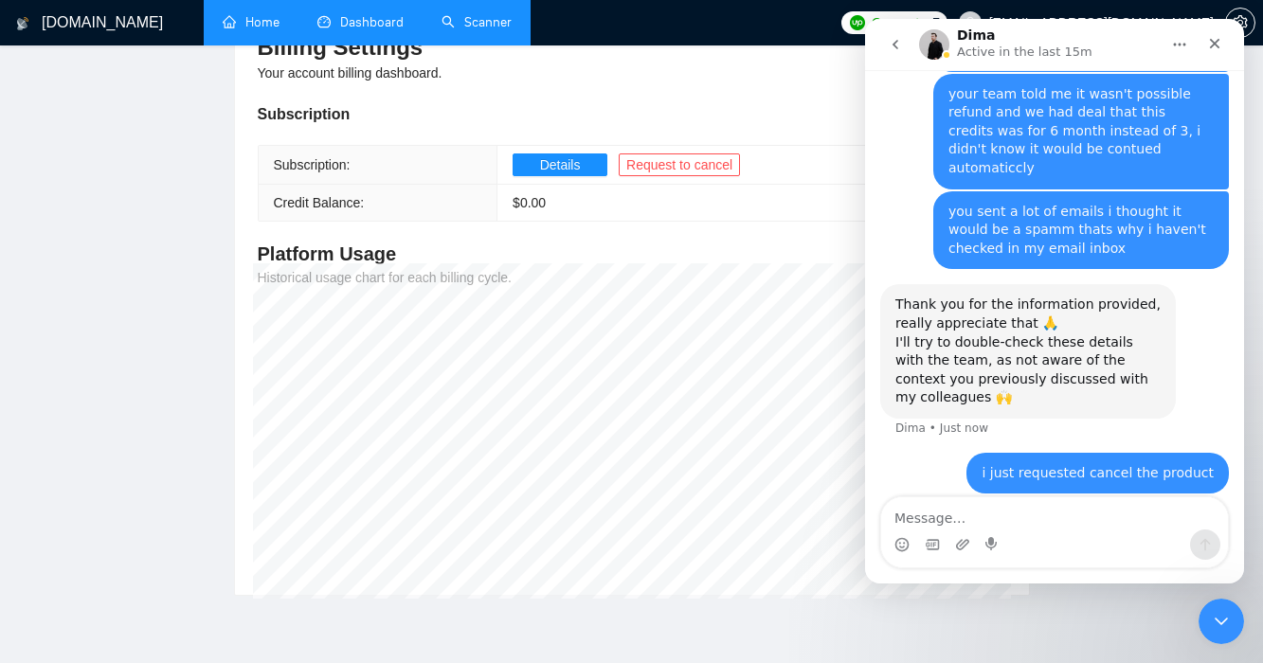
scroll to position [1925, 0]
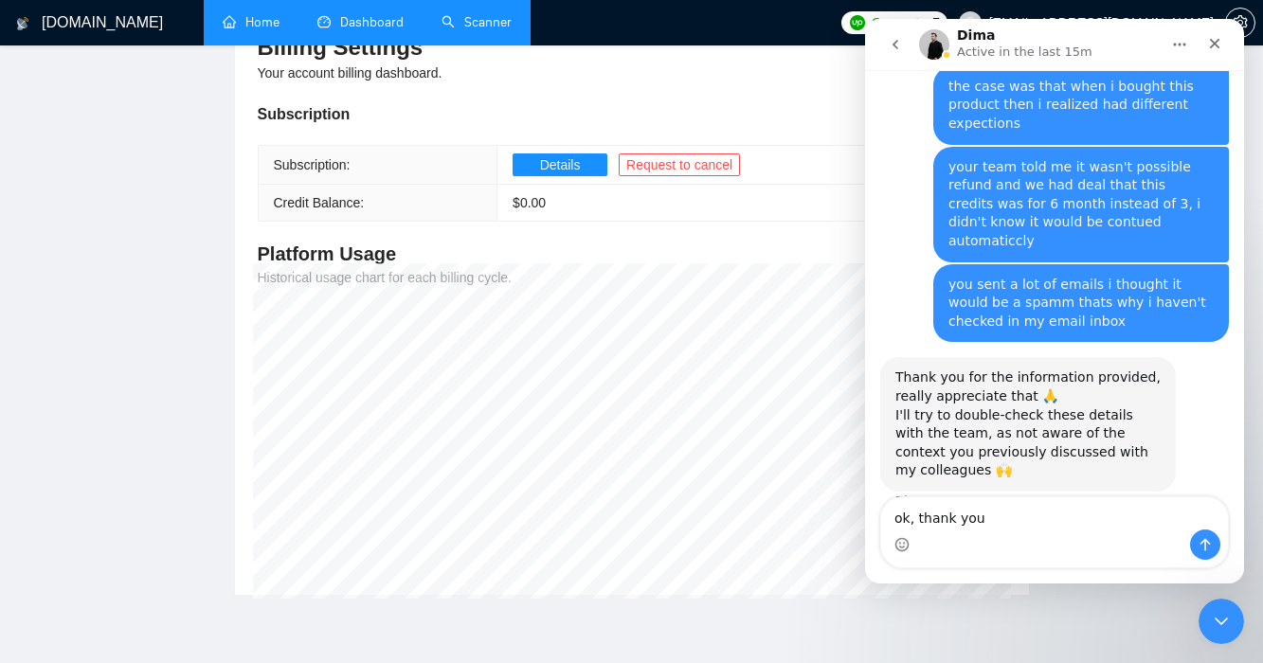
type textarea "ok, thank you"
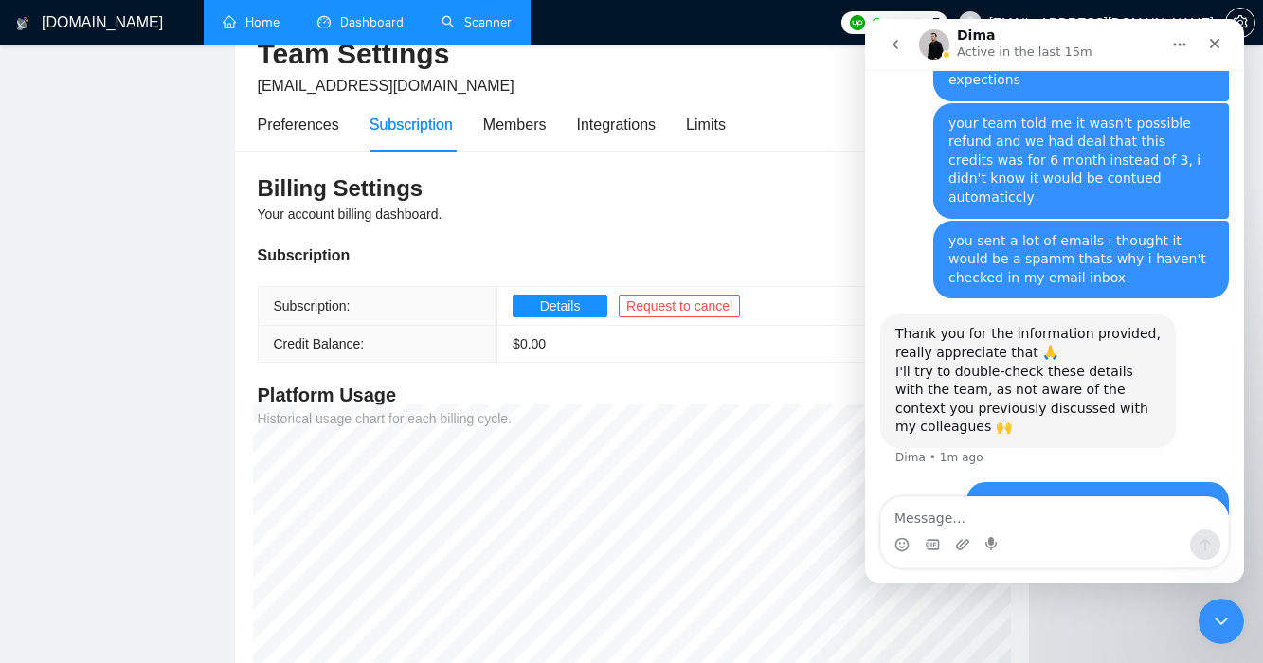
scroll to position [95, 0]
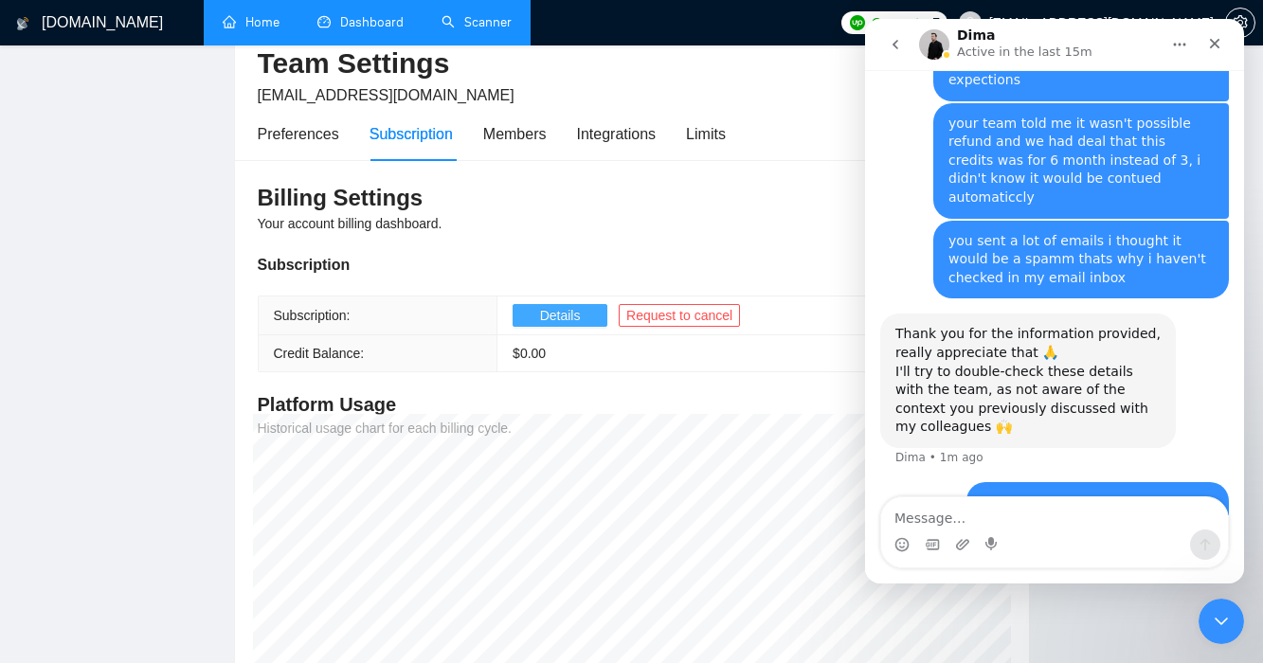
click at [564, 318] on span "Details" at bounding box center [560, 315] width 41 height 21
click at [1186, 619] on icon "Close Intercom Messenger" at bounding box center [1218, 619] width 13 height 8
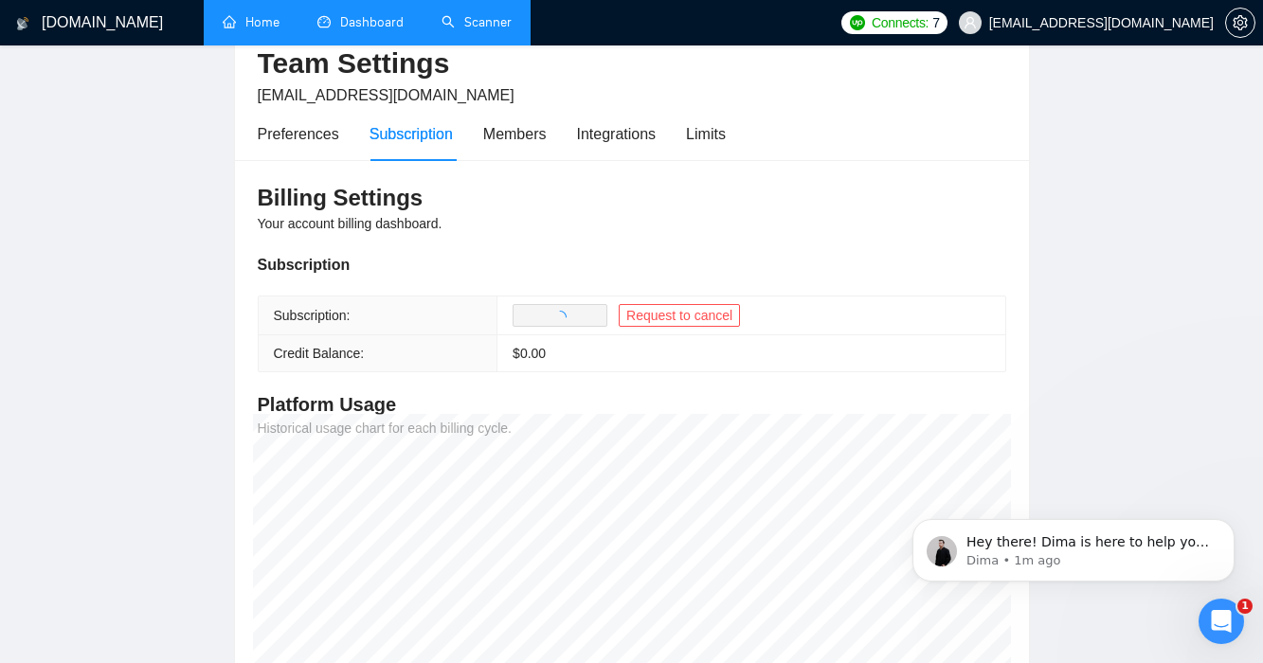
scroll to position [0, 0]
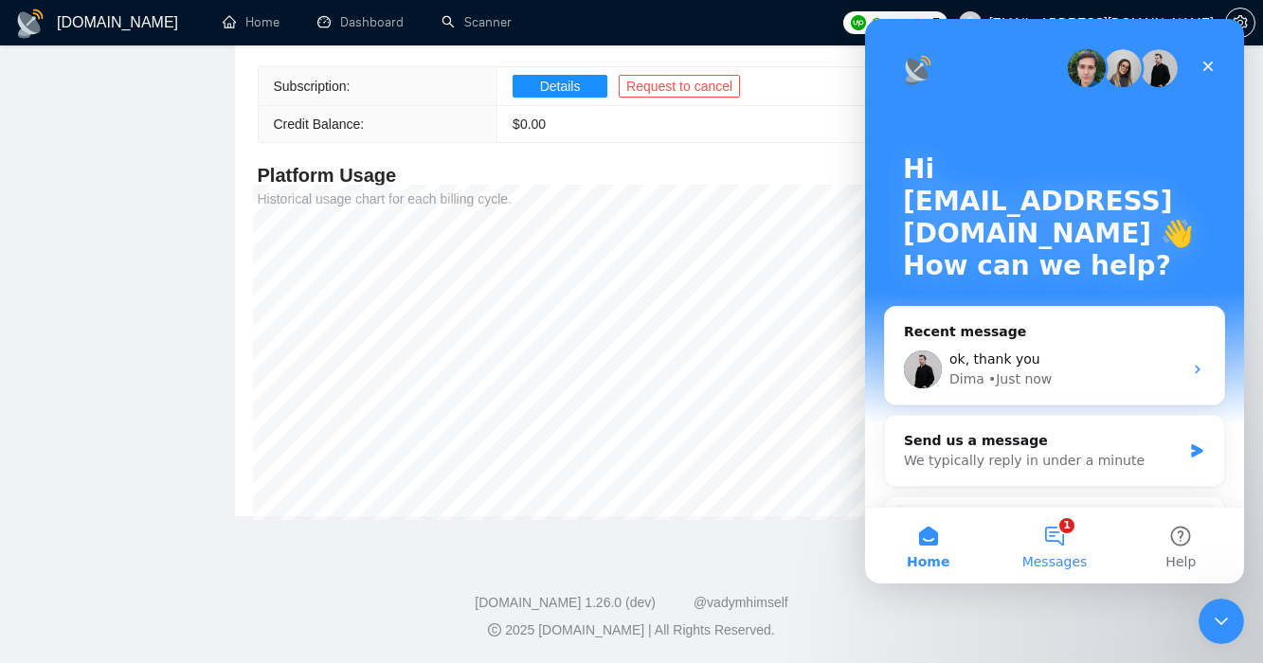
click at [1051, 533] on button "1 Messages" at bounding box center [1054, 546] width 126 height 76
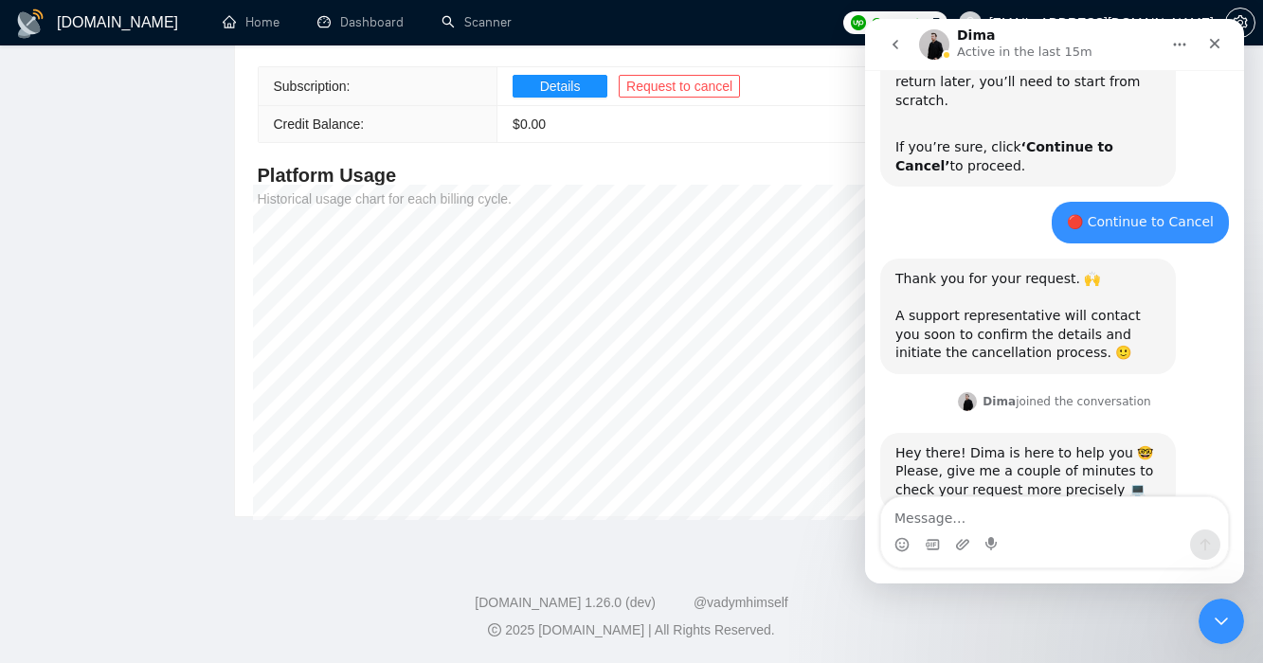
scroll to position [1089, 0]
type textarea "ok"
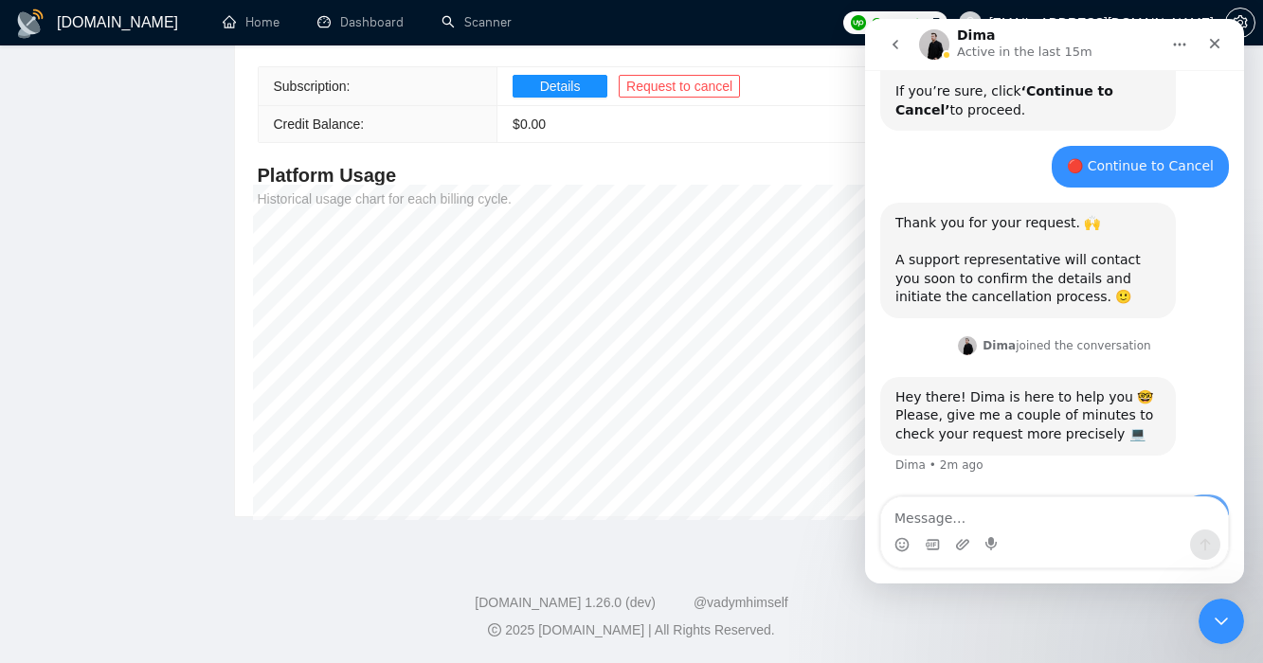
scroll to position [1145, 0]
click at [890, 53] on button "go back" at bounding box center [895, 45] width 36 height 36
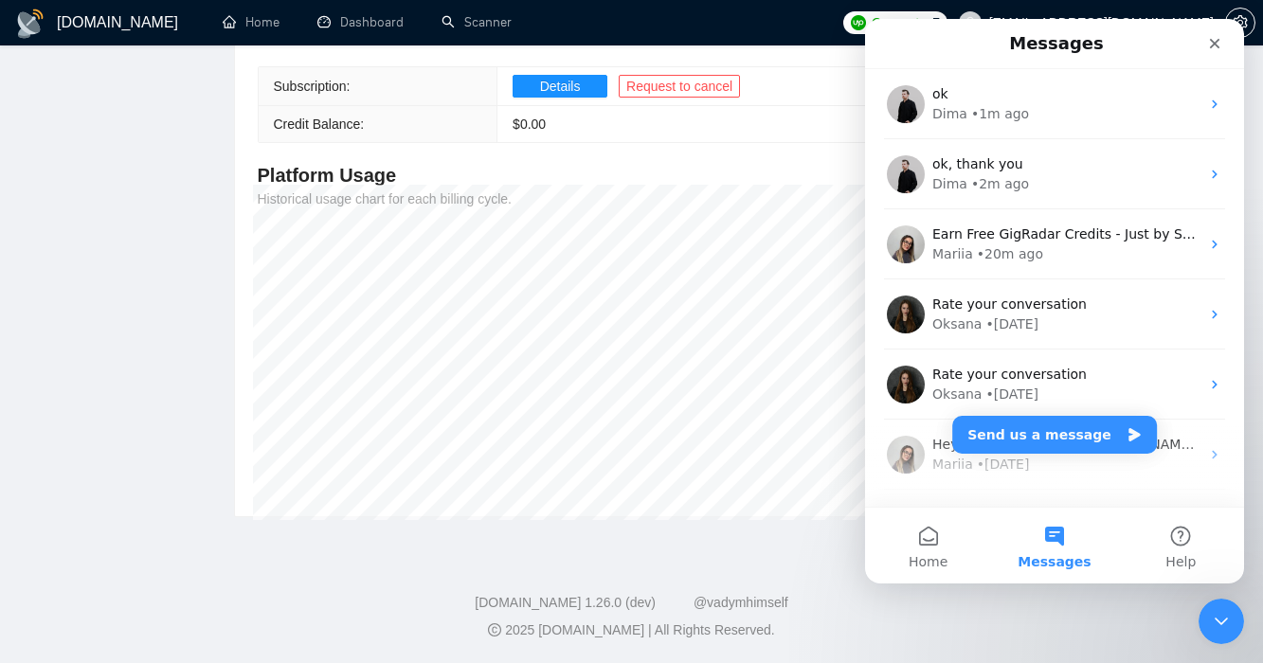
scroll to position [0, 0]
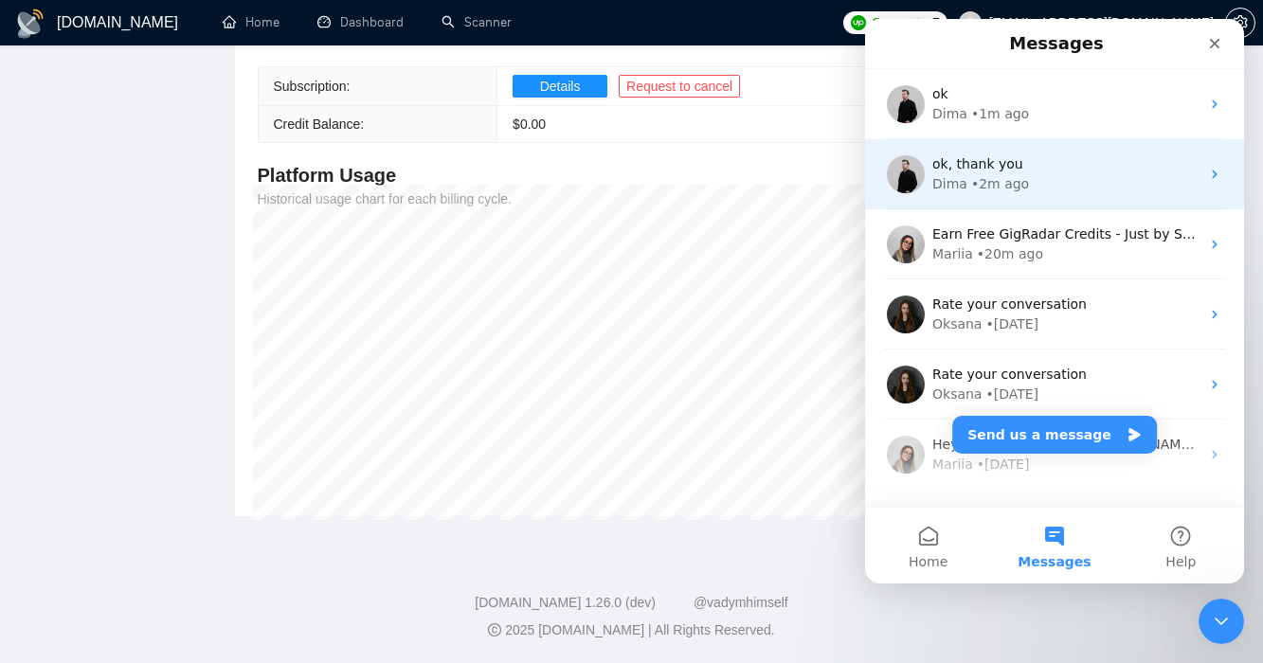
click at [1101, 179] on div "Dima • 2m ago" at bounding box center [1065, 184] width 267 height 20
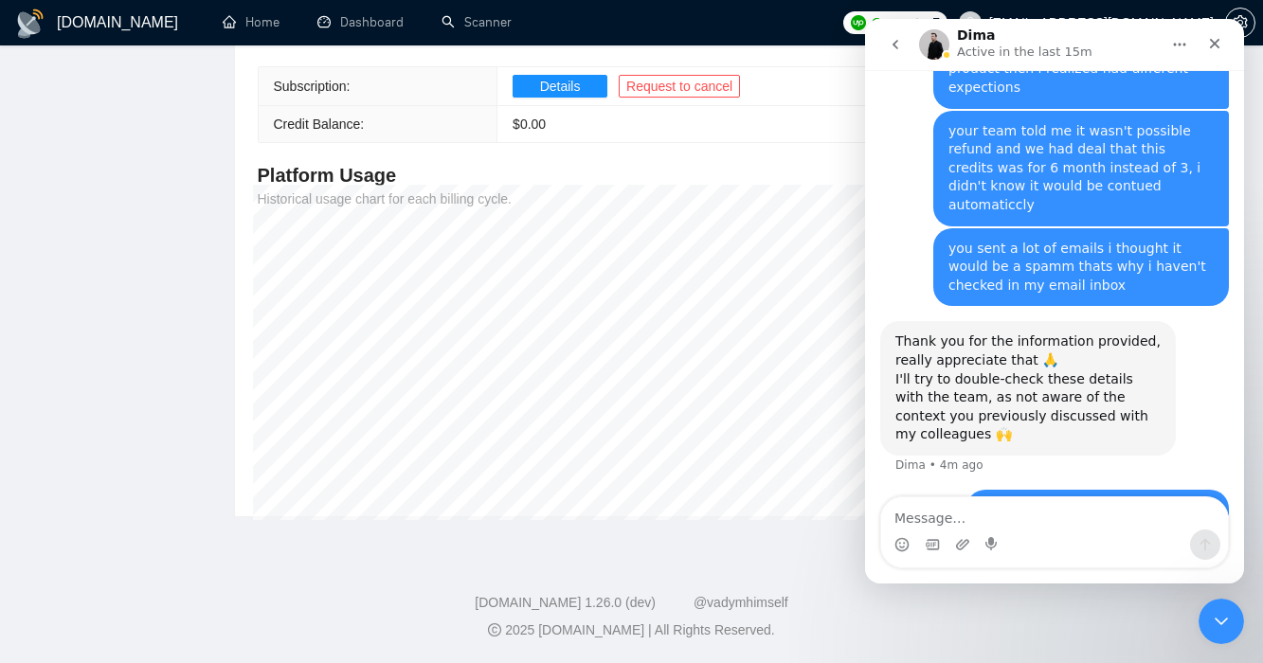
scroll to position [1968, 0]
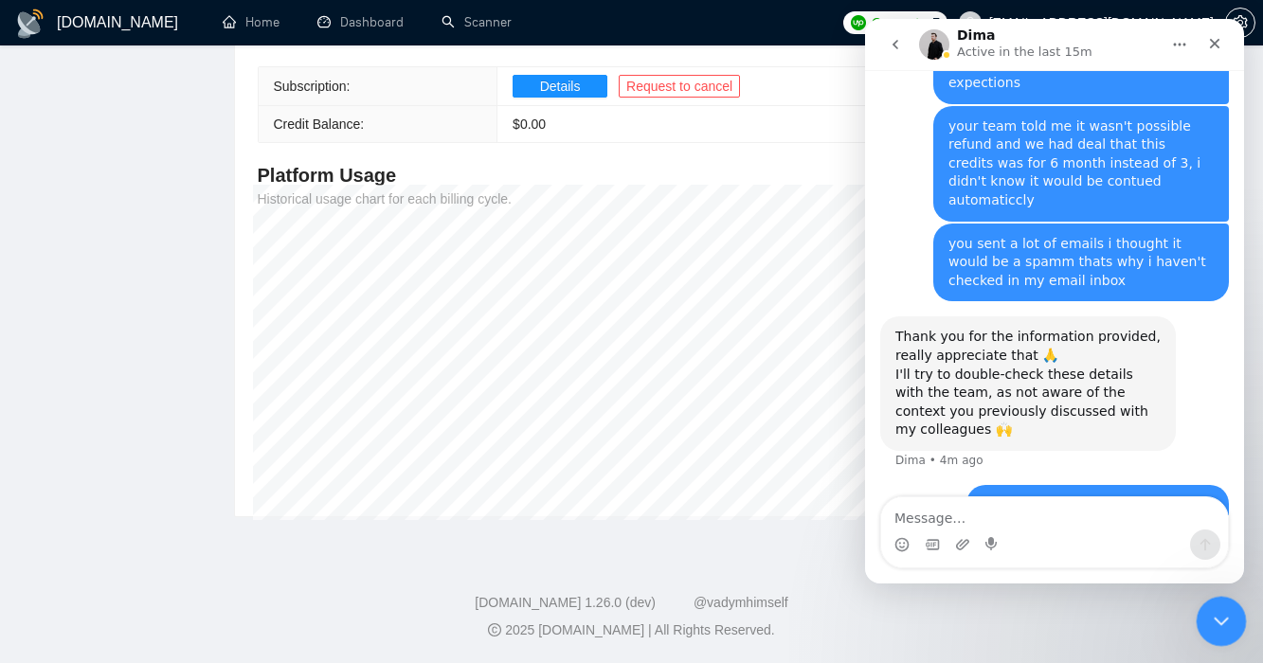
click at [1213, 625] on icon "Close Intercom Messenger" at bounding box center [1218, 618] width 23 height 23
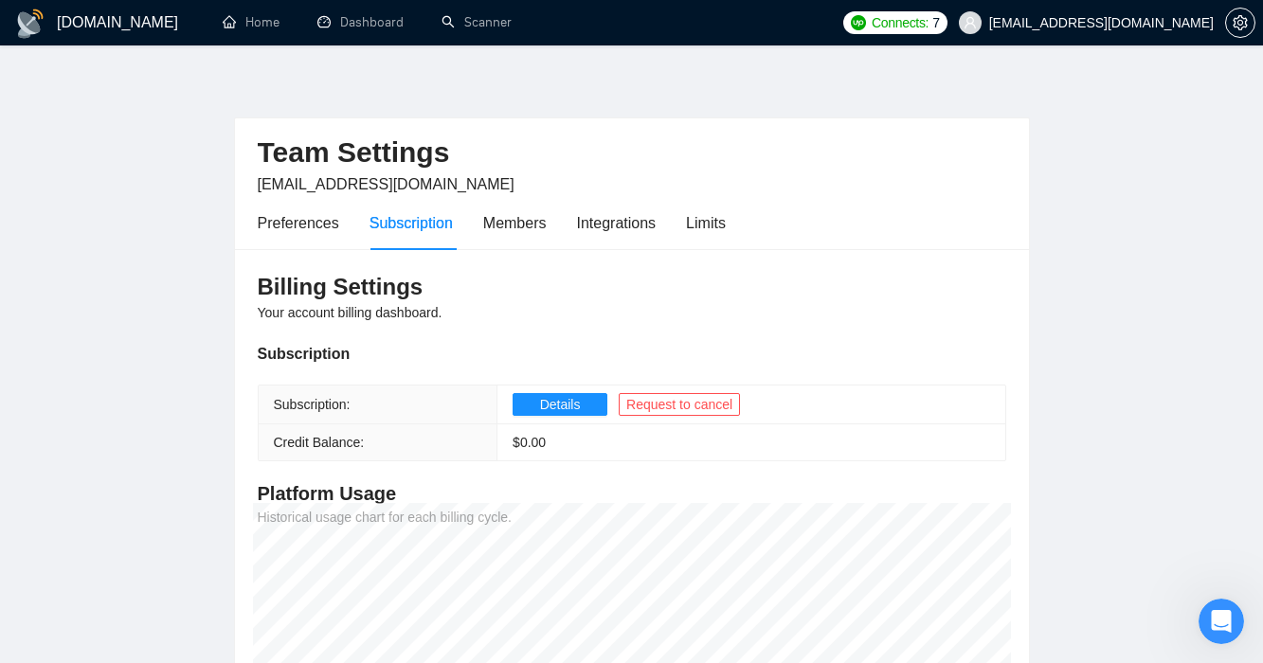
scroll to position [0, 0]
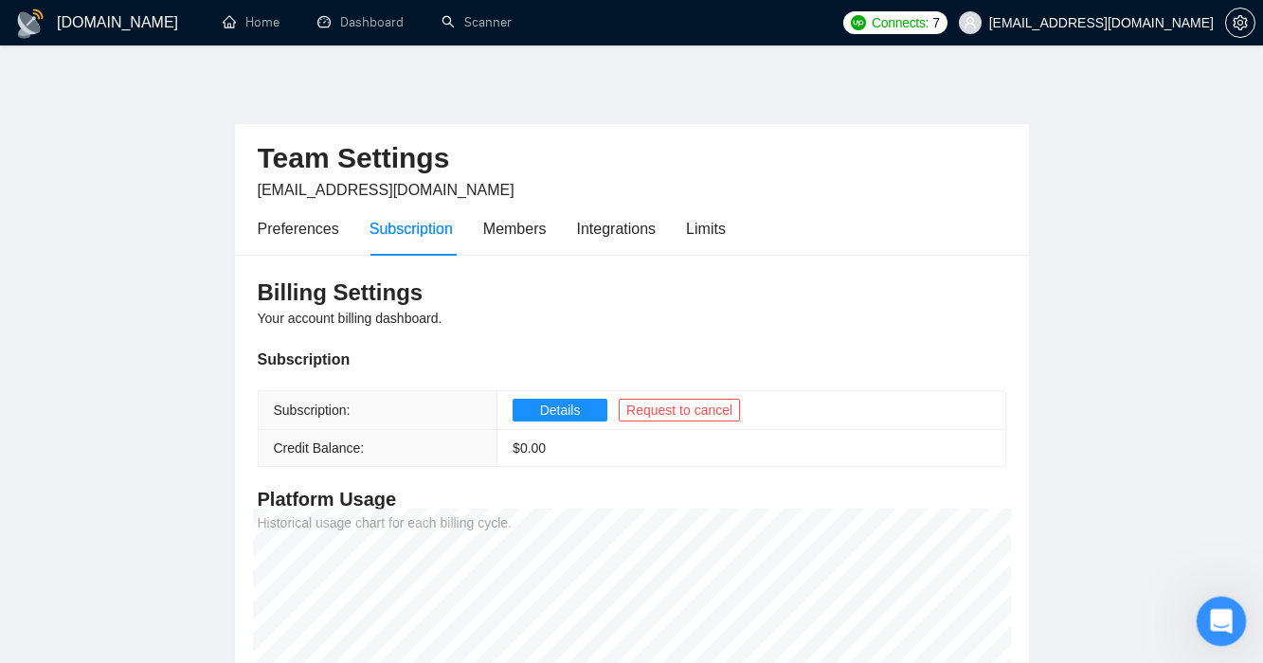
click at [1220, 620] on icon "Open Intercom Messenger" at bounding box center [1218, 618] width 31 height 31
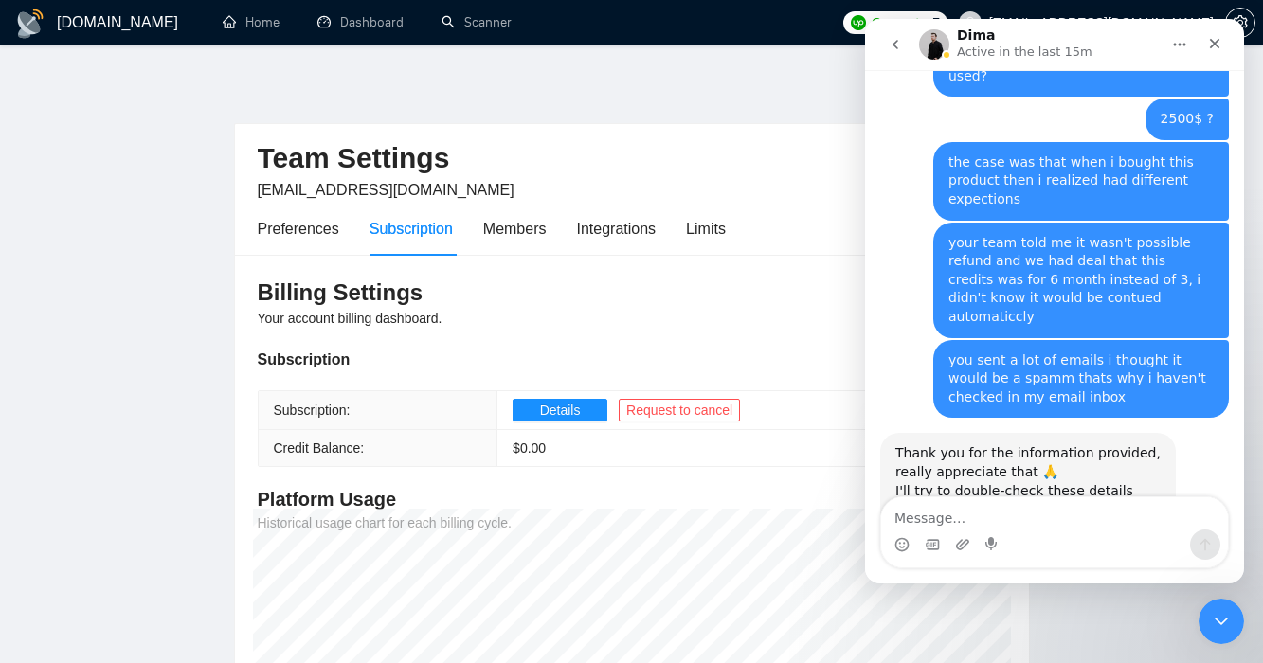
scroll to position [1968, 0]
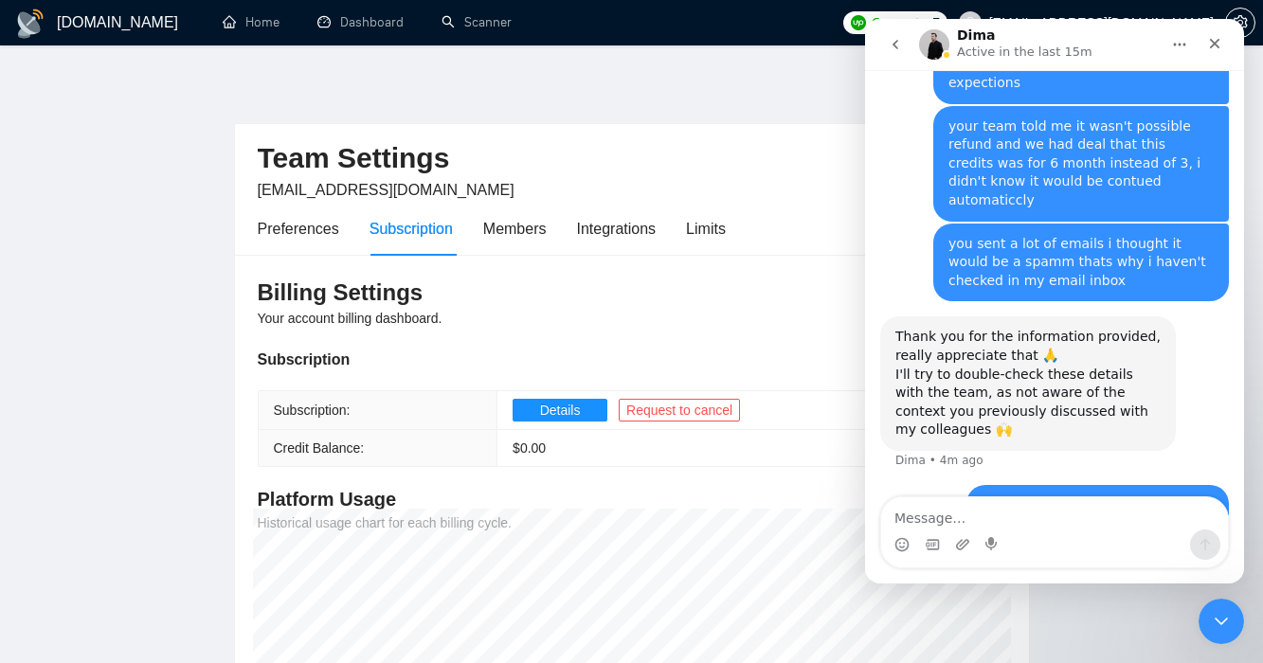
click at [894, 46] on icon "go back" at bounding box center [895, 44] width 6 height 9
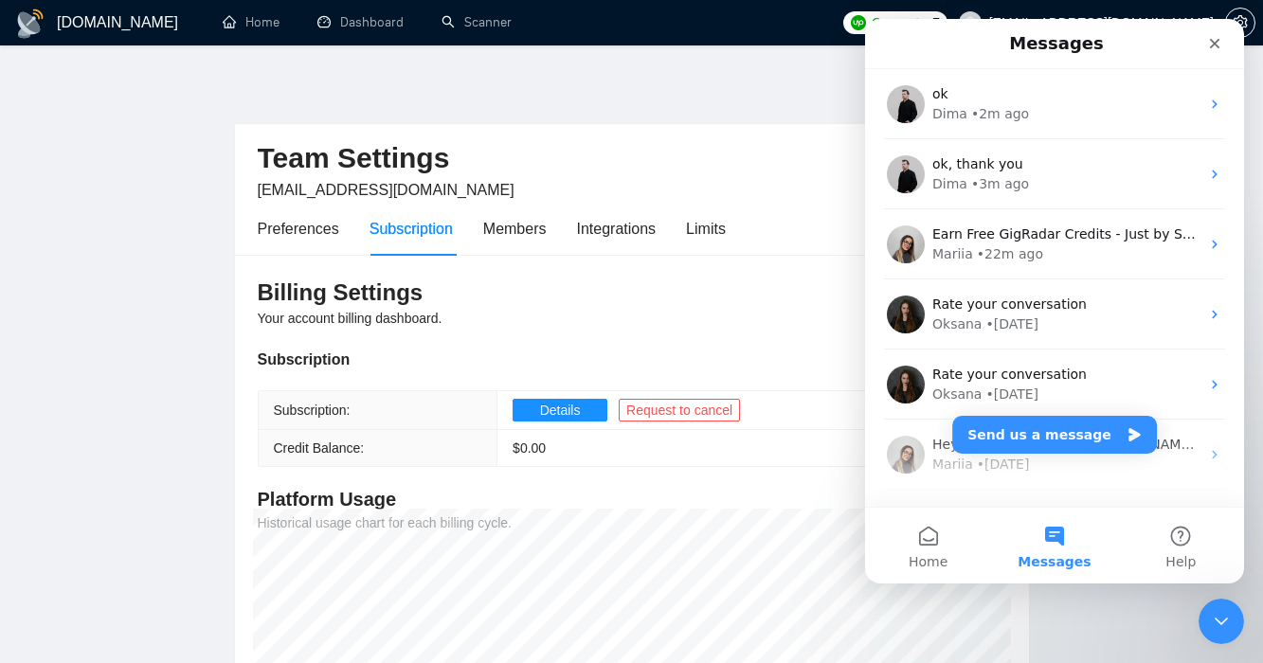
scroll to position [0, 0]
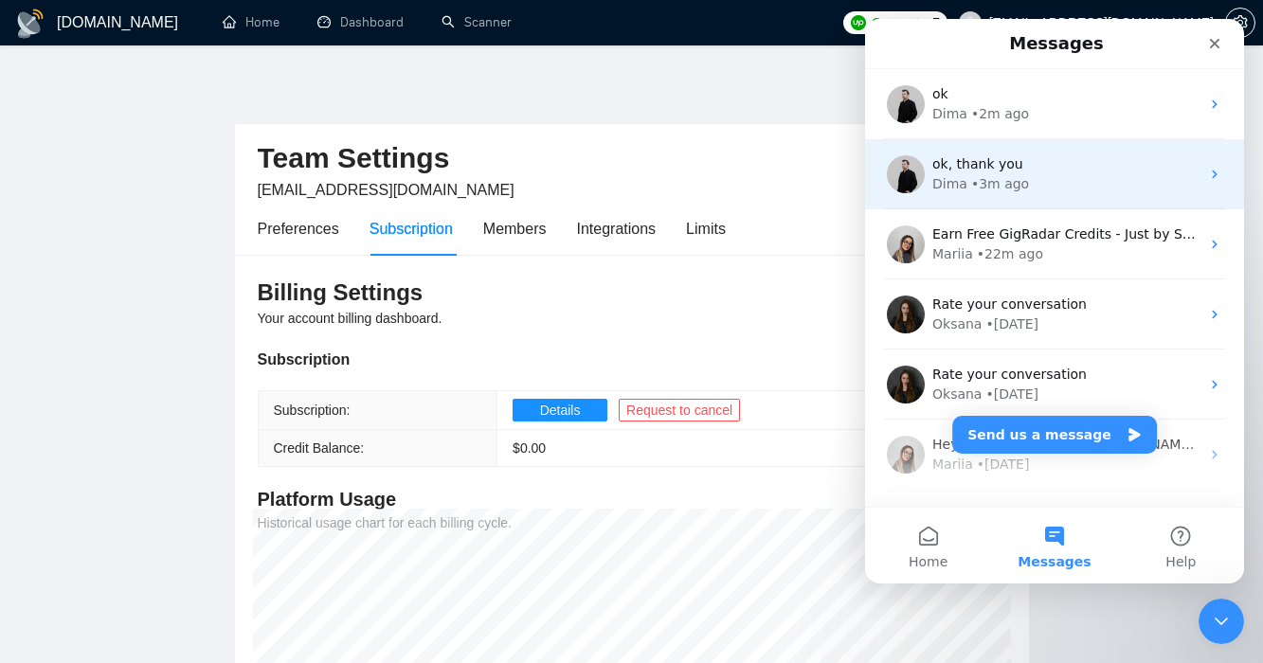
click at [979, 174] on div "• 3m ago" at bounding box center [1000, 184] width 58 height 20
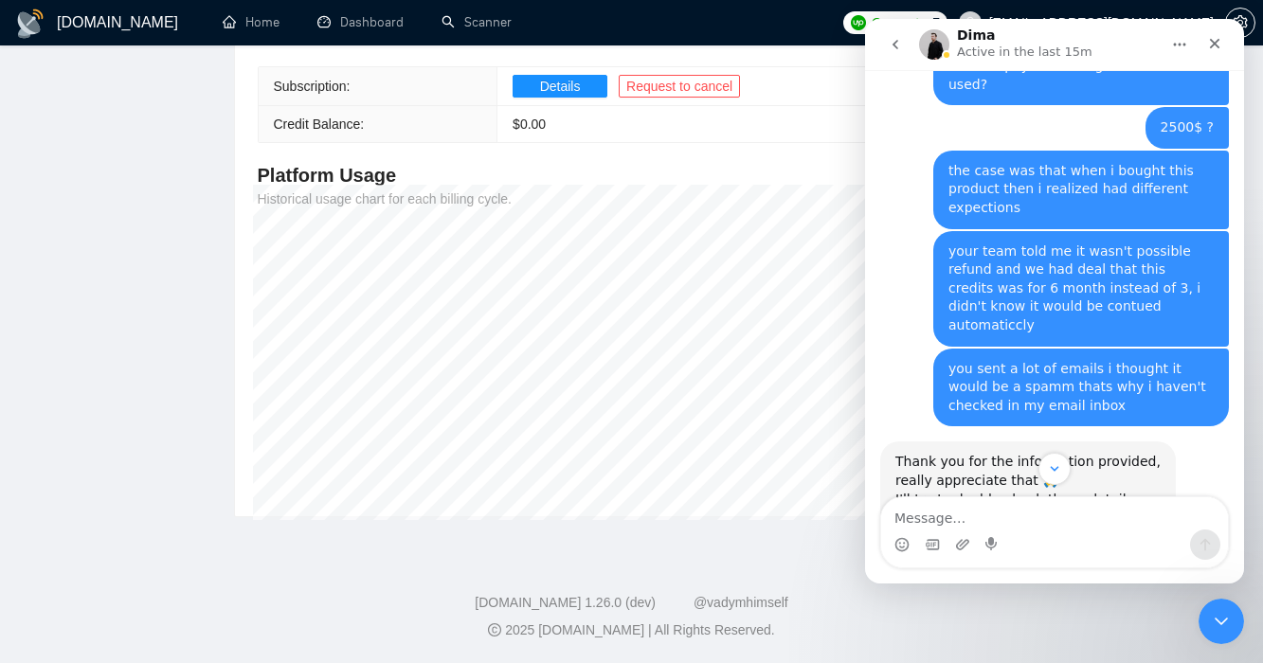
scroll to position [1968, 0]
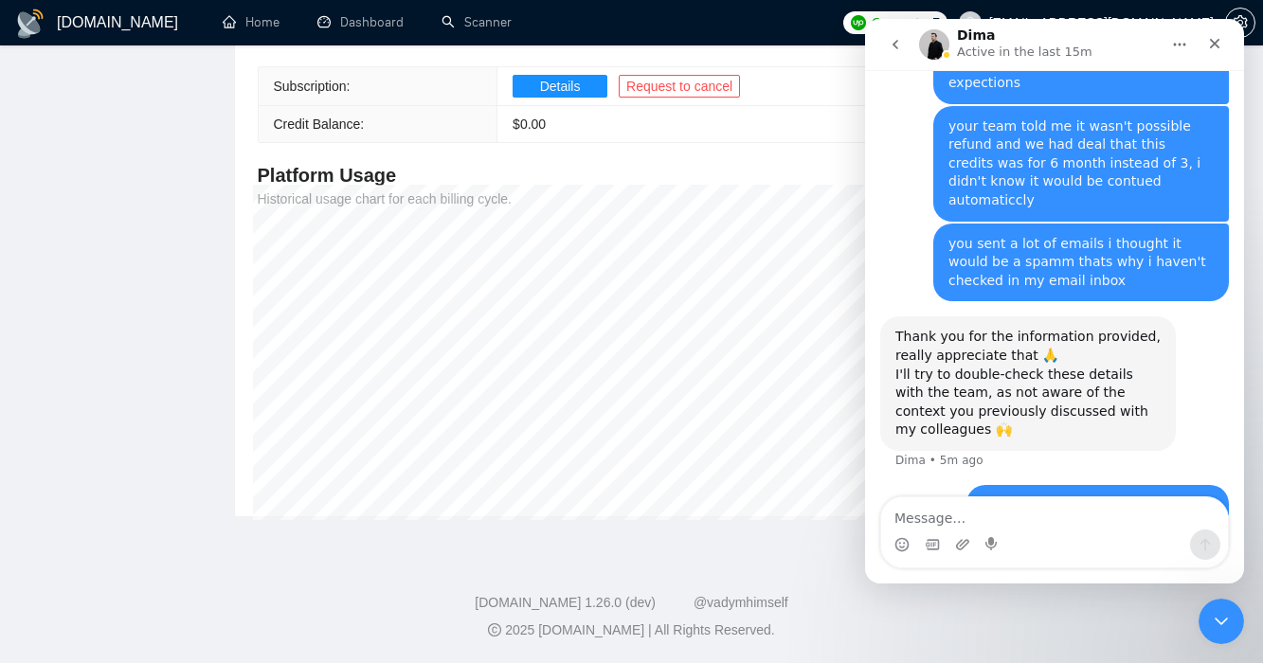
click at [891, 49] on icon "go back" at bounding box center [895, 44] width 15 height 15
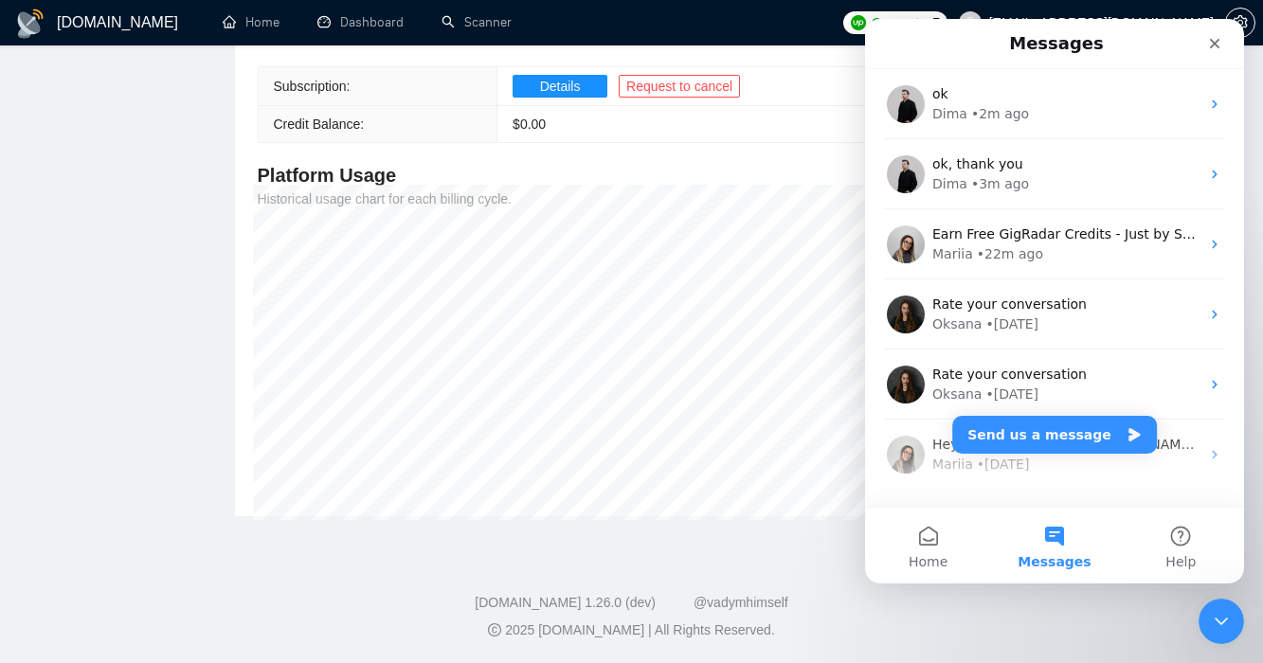
scroll to position [0, 0]
click at [1227, 632] on div "Close Intercom Messenger" at bounding box center [1217, 618] width 45 height 45
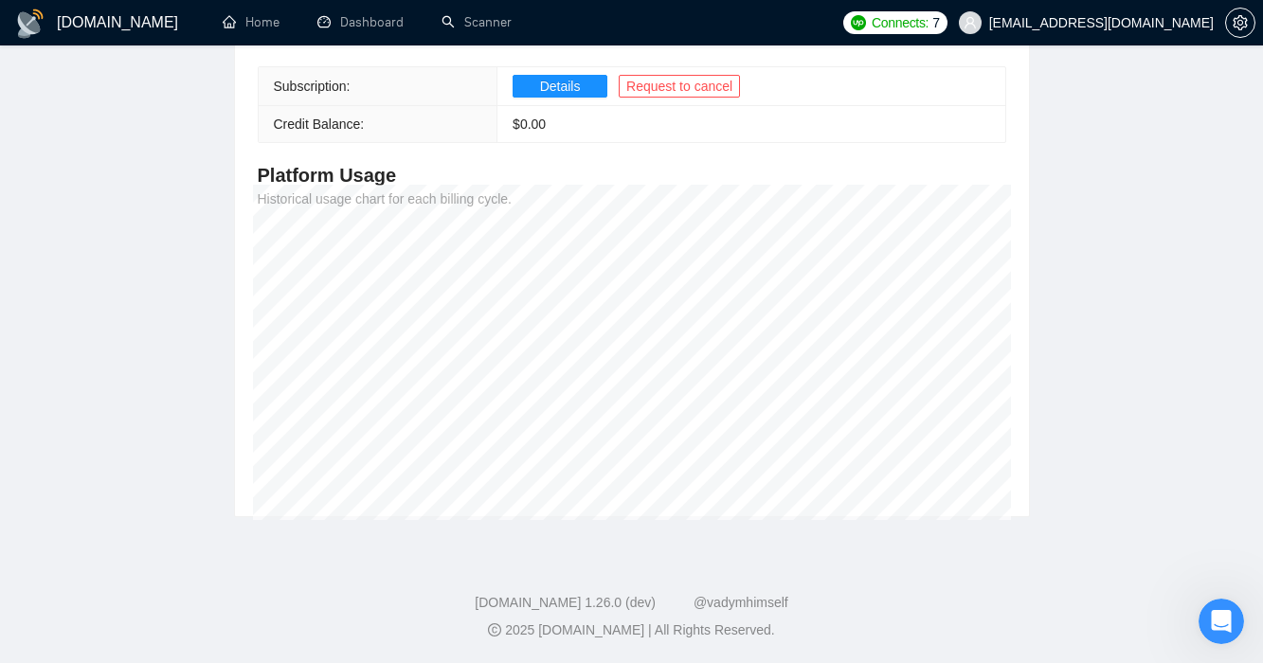
scroll to position [286, 0]
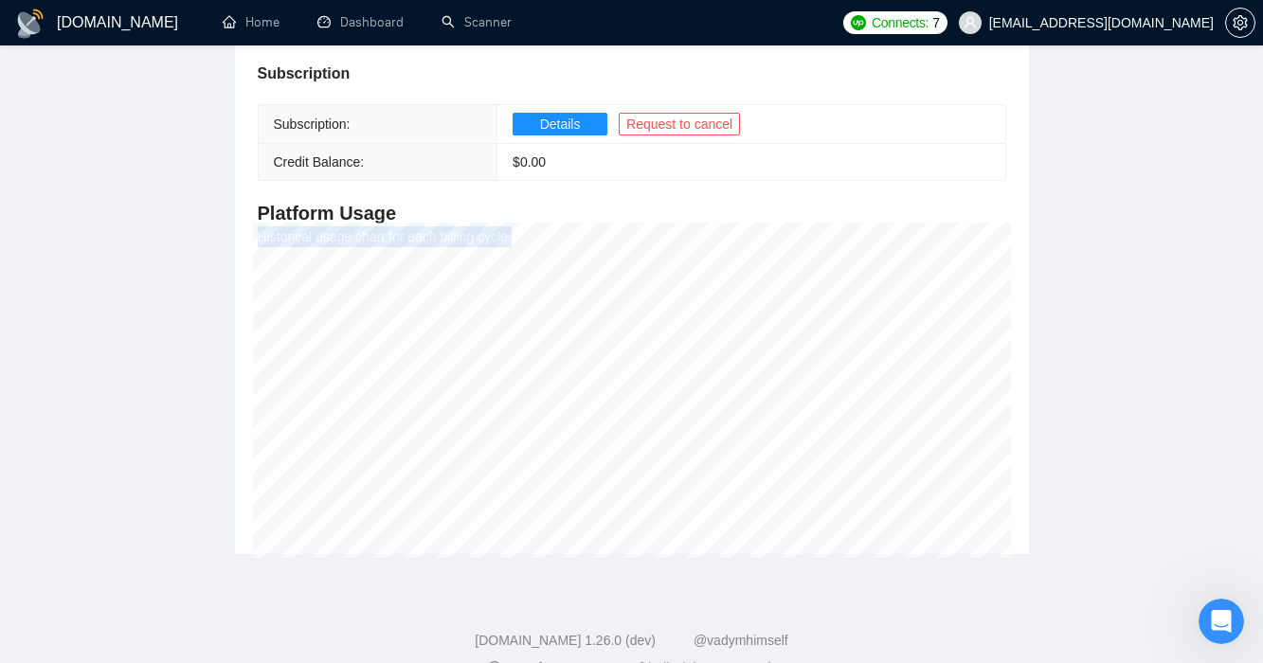
click at [495, 287] on div "Billing Settings Your account billing dashboard. Subscription Subscription: Det…" at bounding box center [632, 262] width 794 height 586
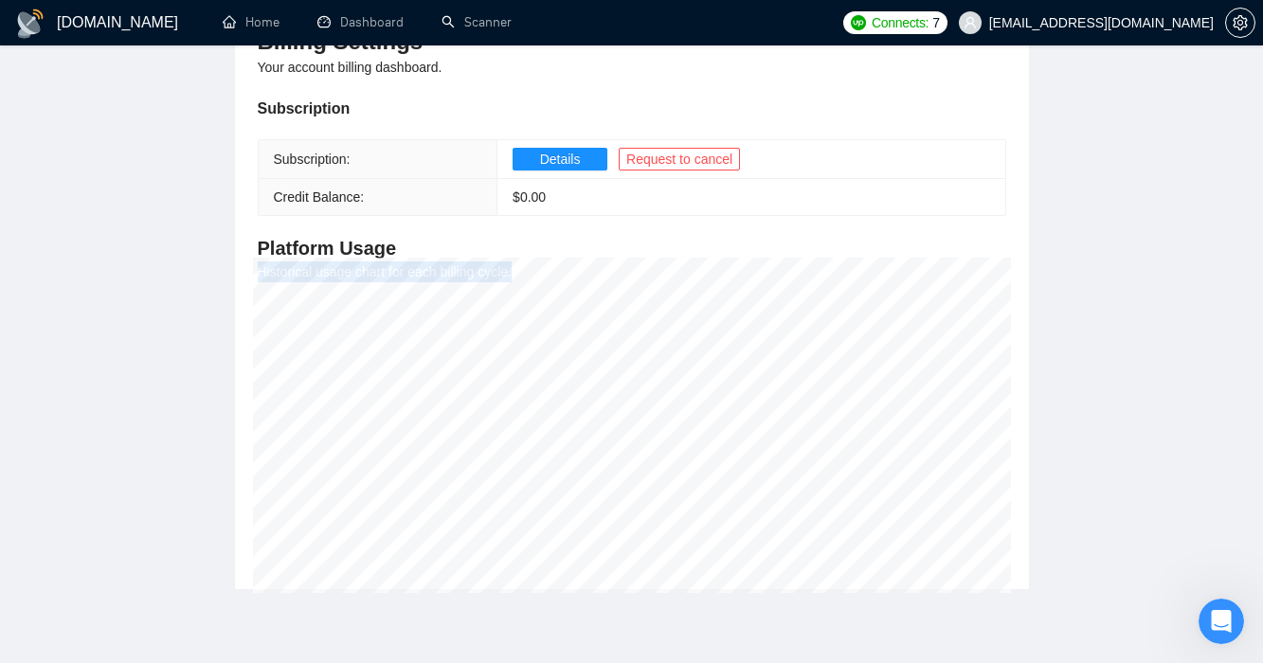
scroll to position [0, 0]
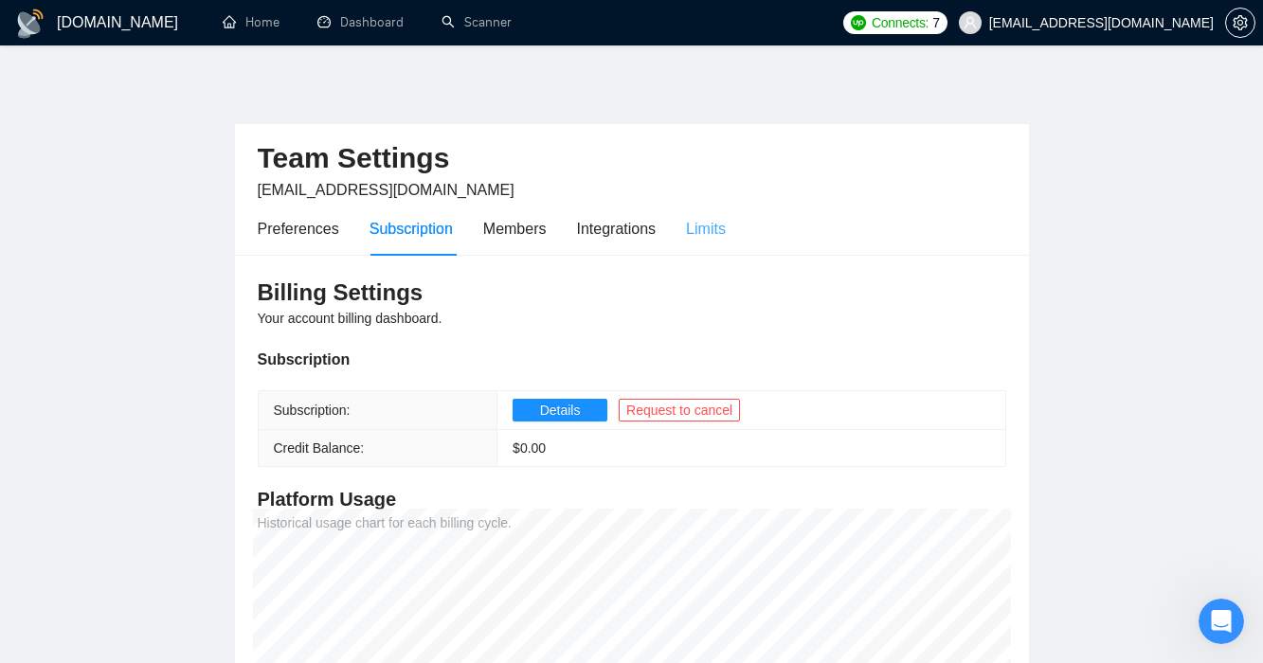
click at [698, 249] on div "Limits" at bounding box center [706, 229] width 40 height 54
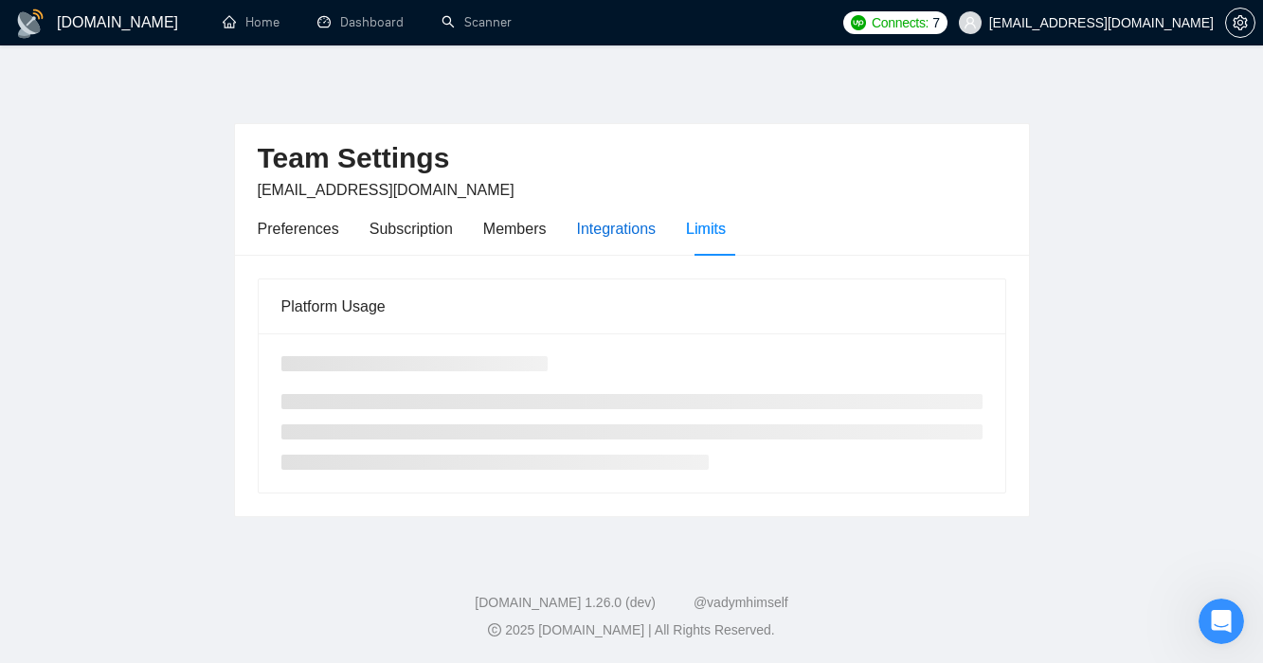
click at [626, 233] on div "Integrations" at bounding box center [617, 229] width 80 height 24
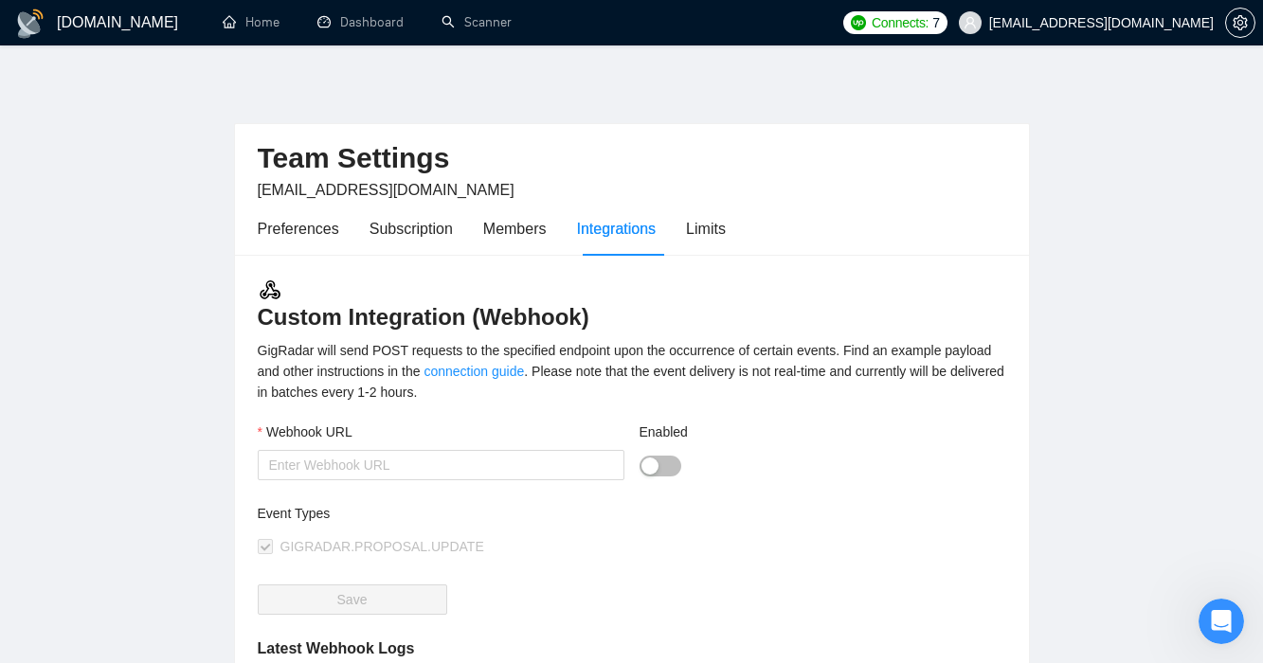
click at [570, 225] on div "Preferences Subscription Members Integrations Limits" at bounding box center [492, 229] width 468 height 54
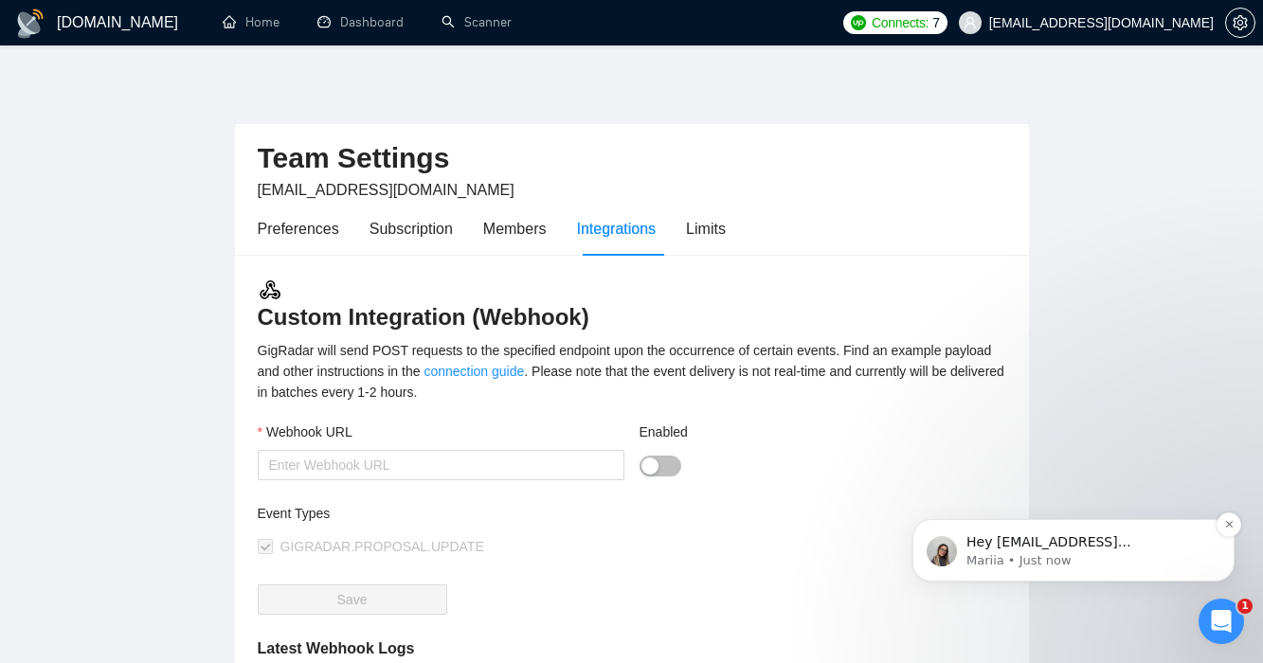
click at [1147, 556] on p "Mariia • Just now" at bounding box center [1088, 560] width 244 height 17
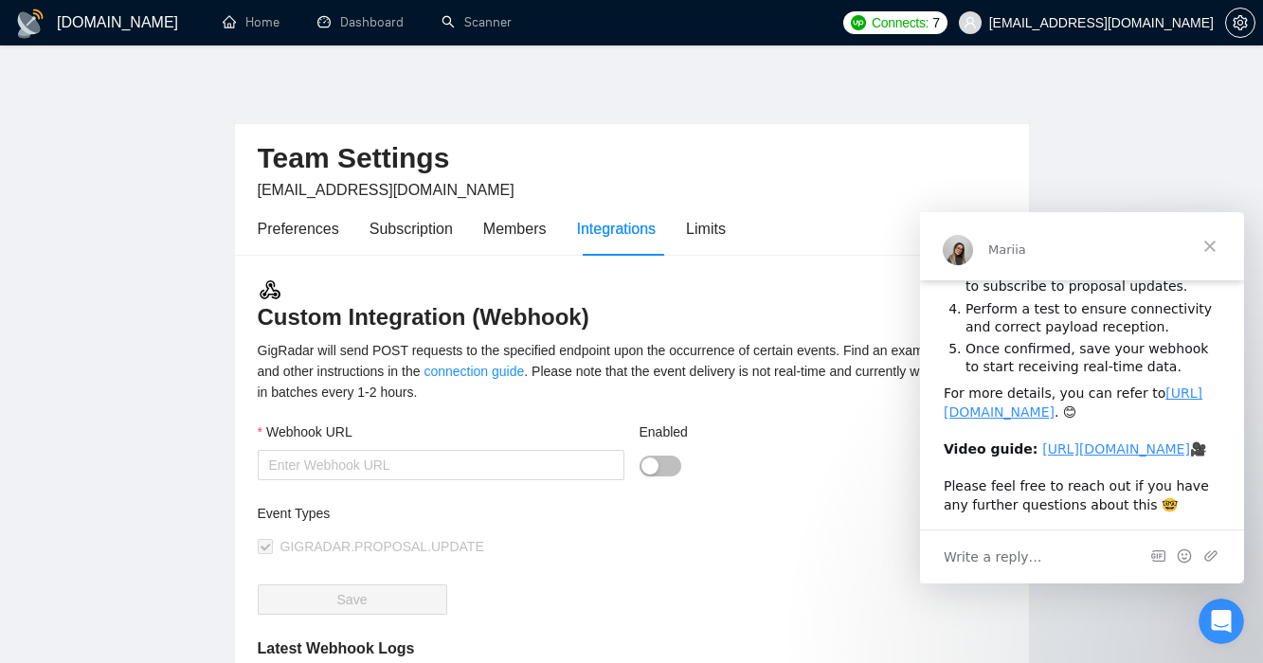
scroll to position [295, 0]
click at [1035, 564] on div "Write a reply…" at bounding box center [1082, 557] width 324 height 54
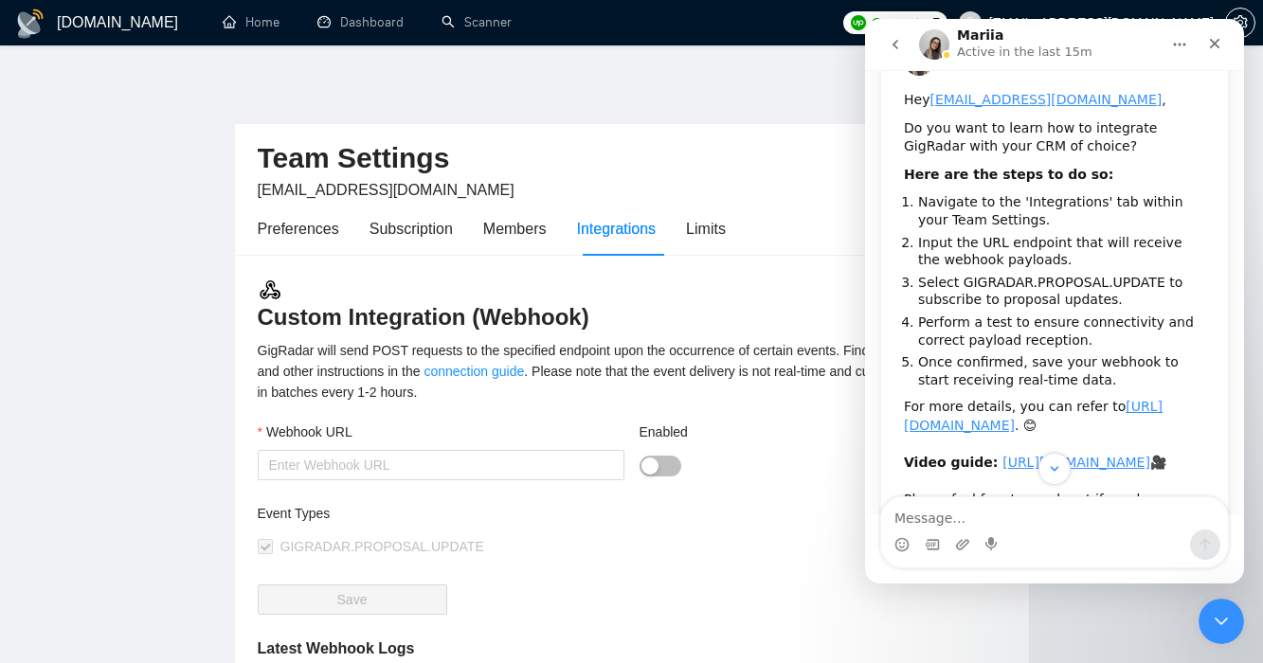
scroll to position [95, 0]
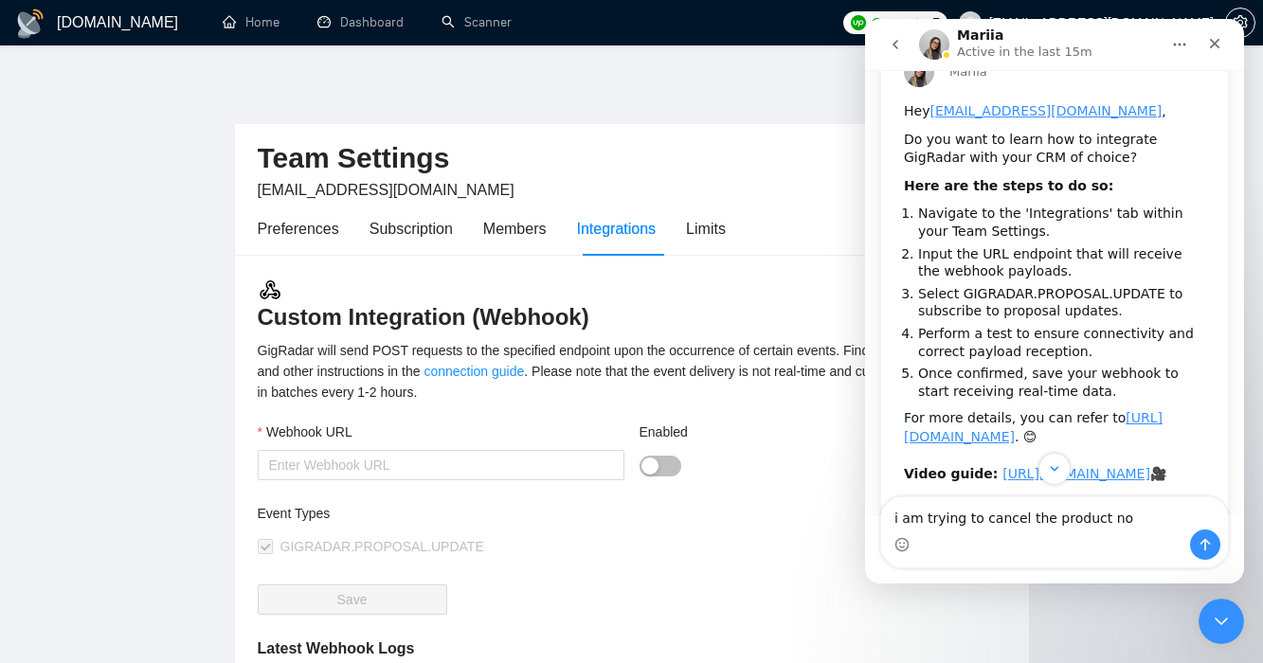
type textarea "i am trying to cancel the product now"
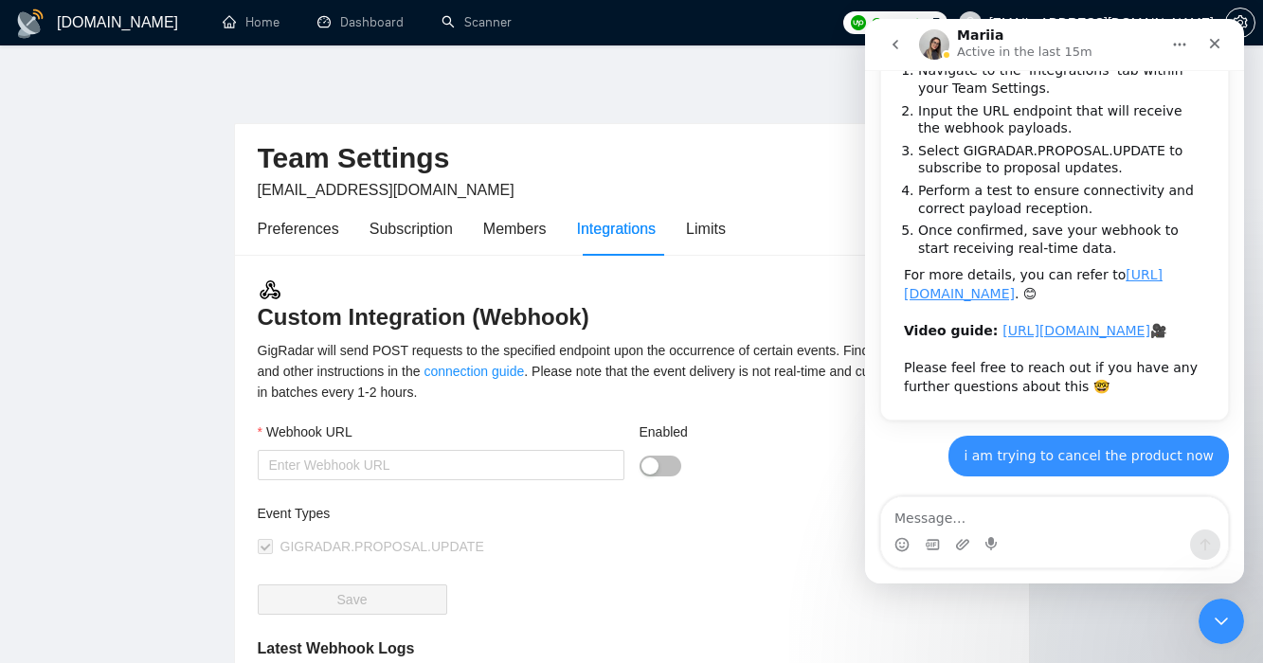
scroll to position [331, 0]
click at [899, 49] on icon "go back" at bounding box center [895, 44] width 15 height 15
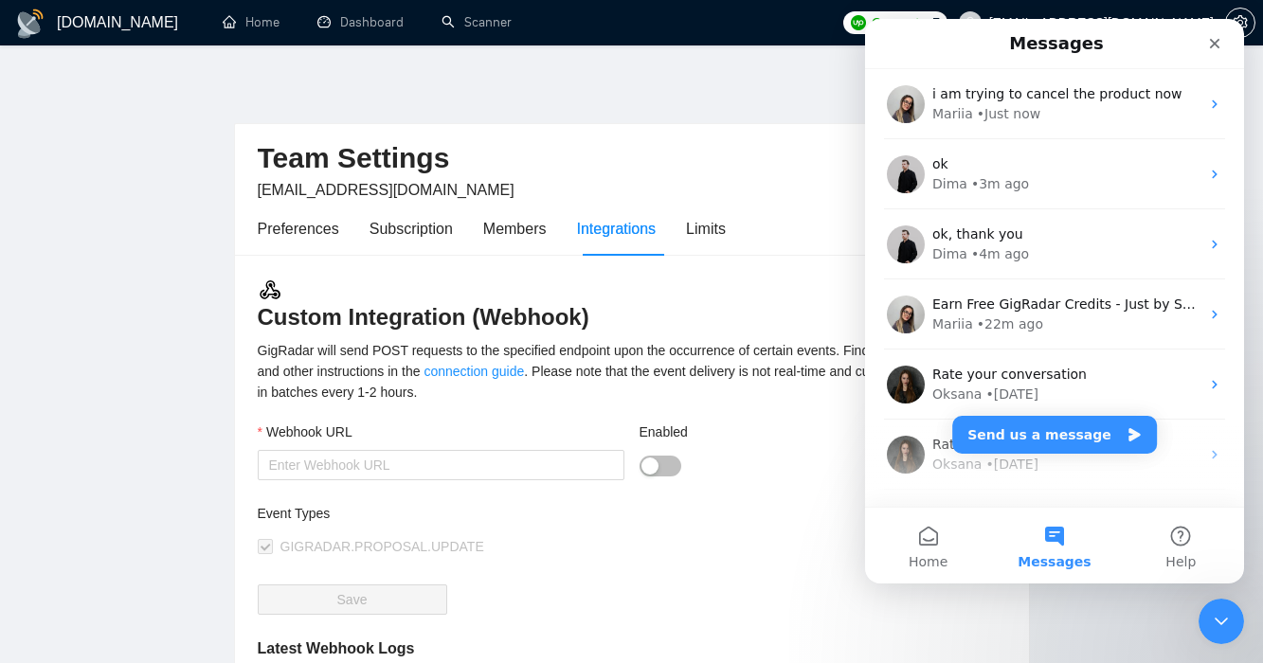
scroll to position [0, 0]
click at [1018, 442] on button "Send us a message" at bounding box center [1054, 435] width 205 height 38
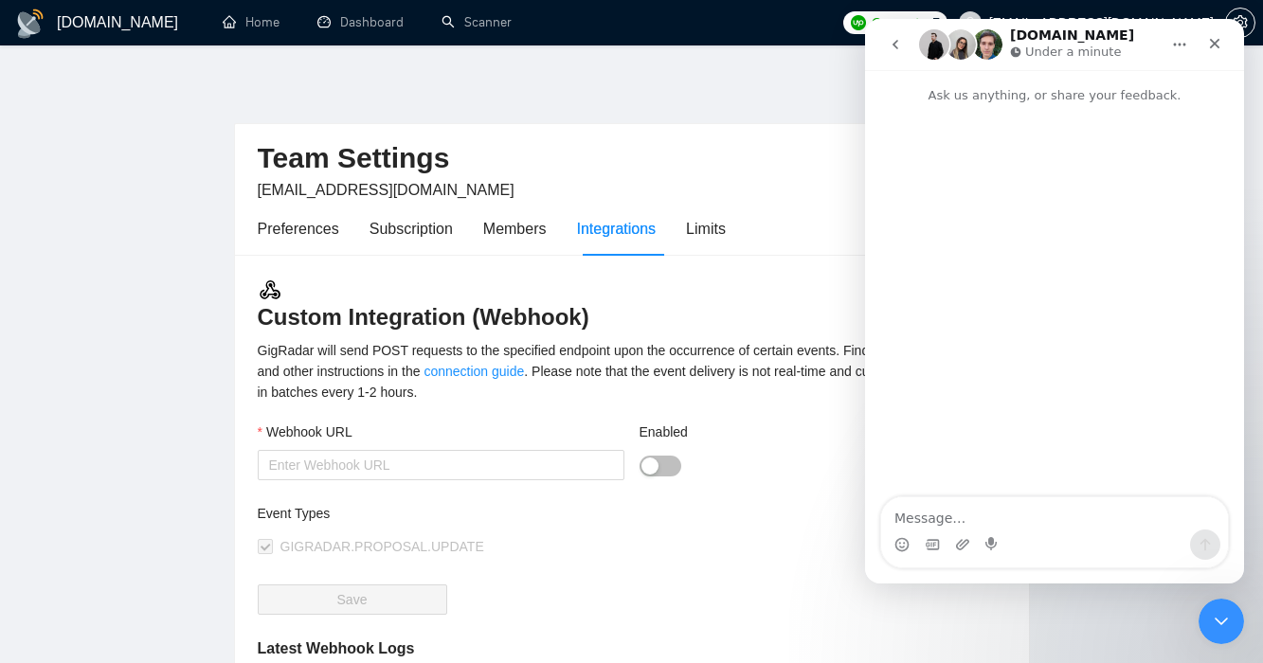
click at [901, 40] on icon "go back" at bounding box center [895, 44] width 15 height 15
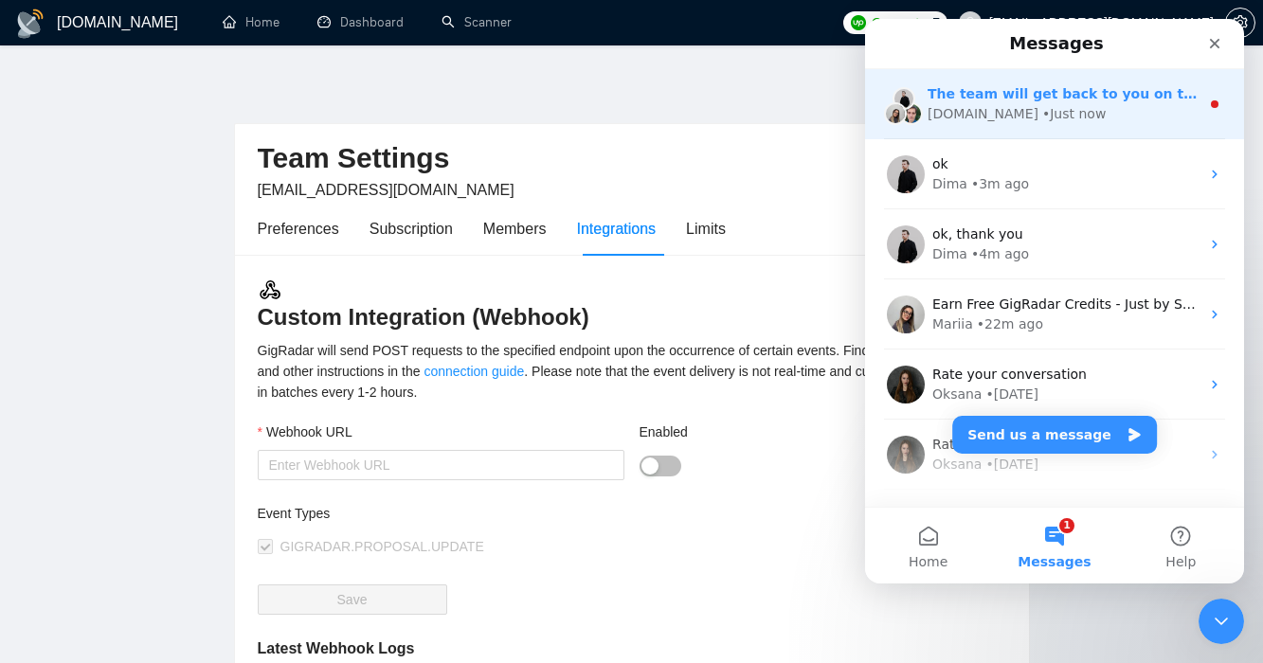
click at [1031, 129] on div "The team will get back to you on this. Our usual reply time is under 1 minute. …" at bounding box center [1054, 104] width 379 height 70
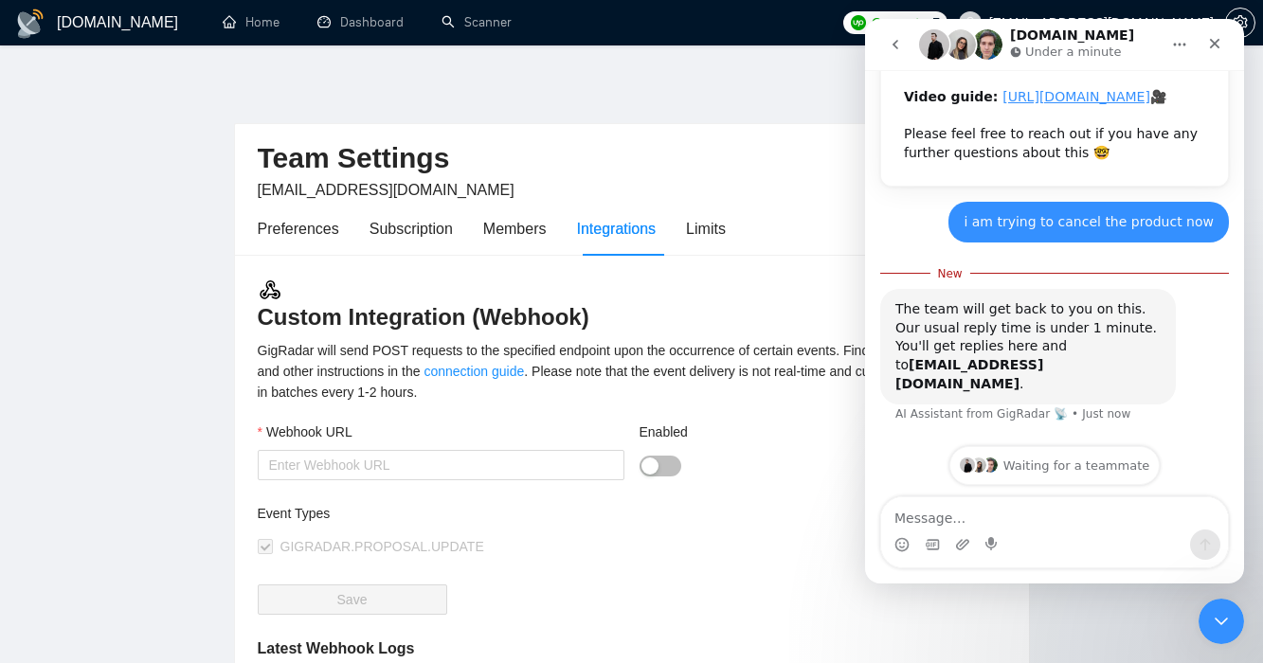
scroll to position [546, 0]
click at [893, 53] on button "go back" at bounding box center [895, 45] width 36 height 36
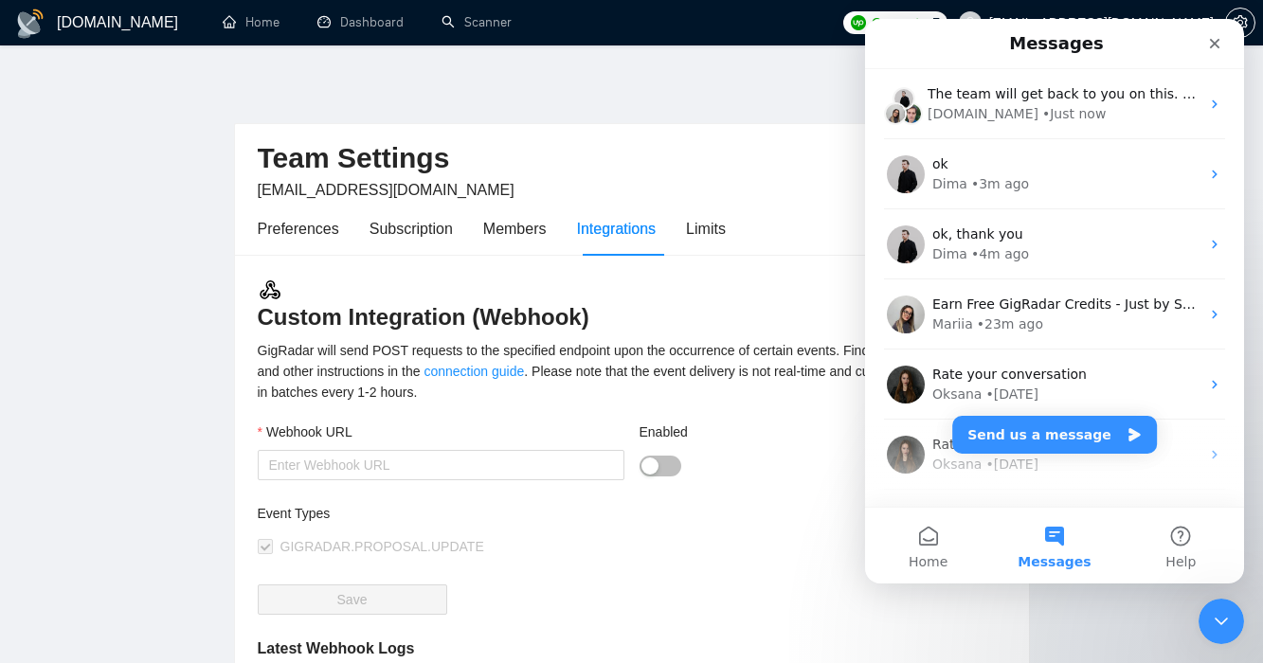
scroll to position [0, 0]
click at [1213, 624] on icon "Close Intercom Messenger" at bounding box center [1218, 618] width 23 height 23
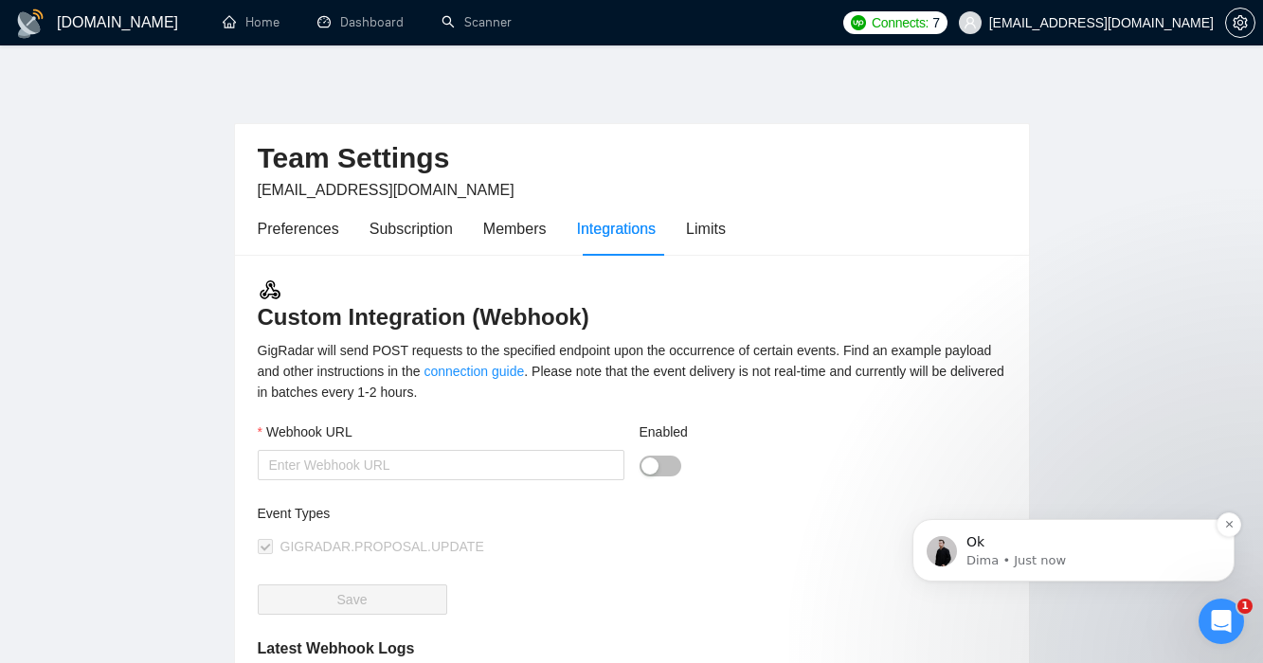
click at [1075, 531] on div "Ok Dima • Just now" at bounding box center [1073, 550] width 294 height 38
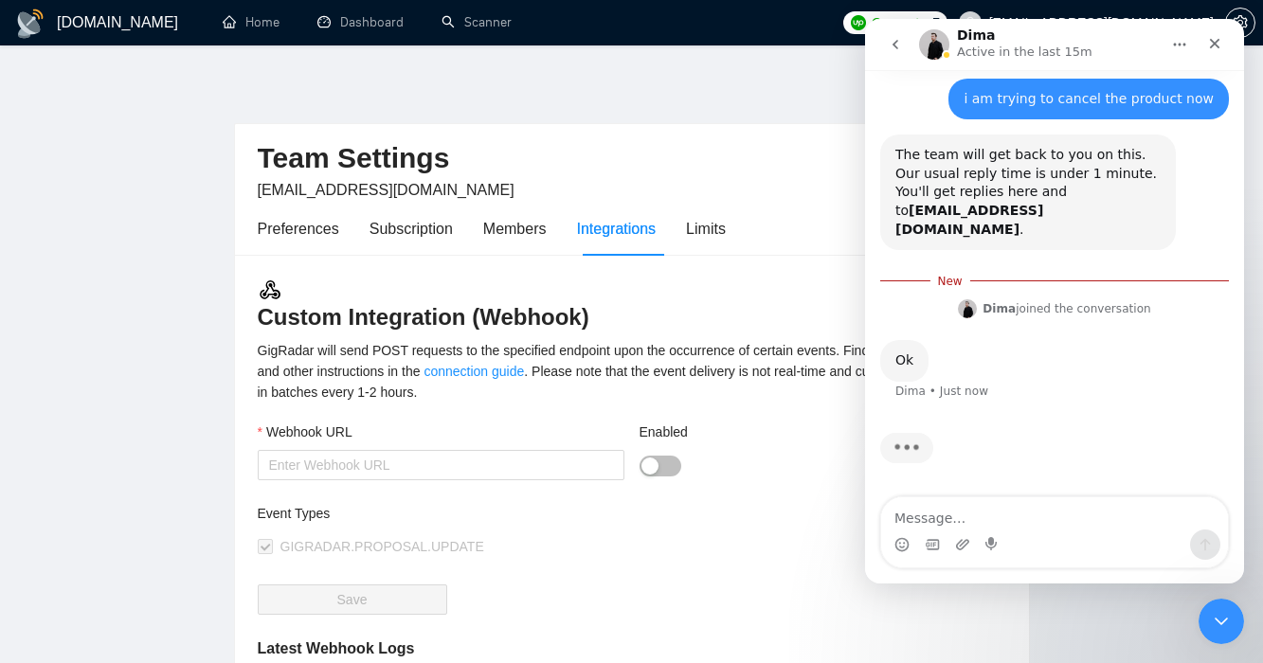
scroll to position [666, 0]
click at [317, 234] on div "Preferences" at bounding box center [298, 229] width 81 height 24
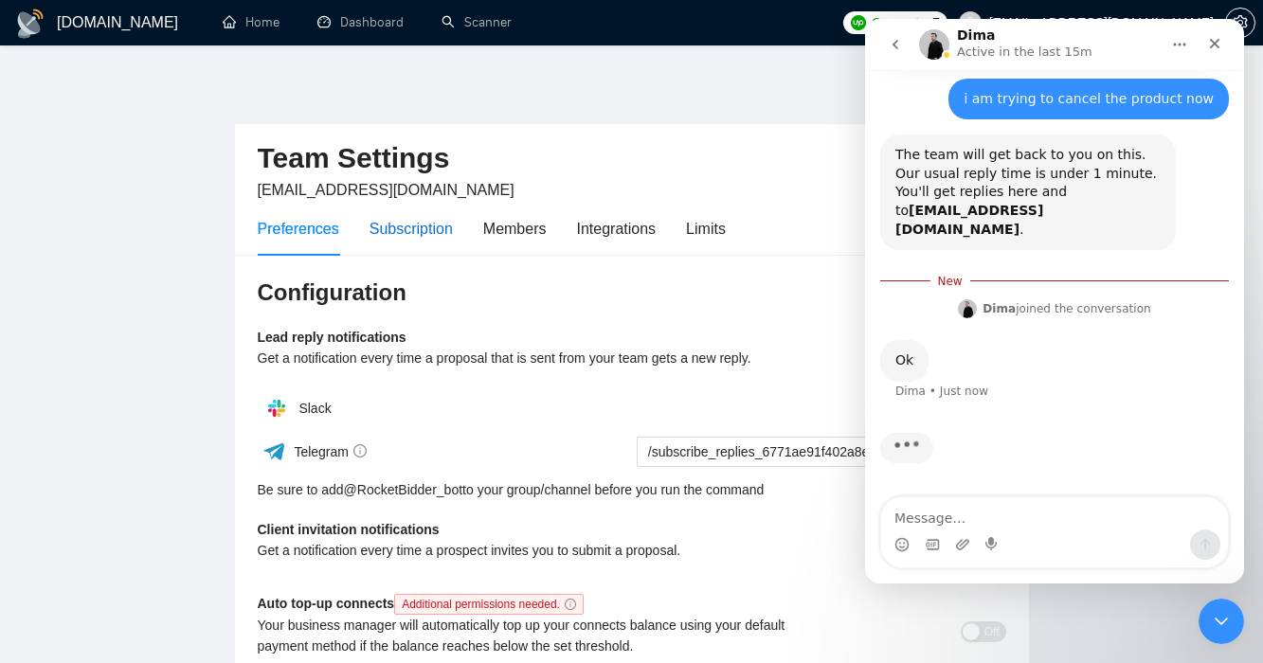
click at [431, 233] on div "Subscription" at bounding box center [410, 229] width 83 height 24
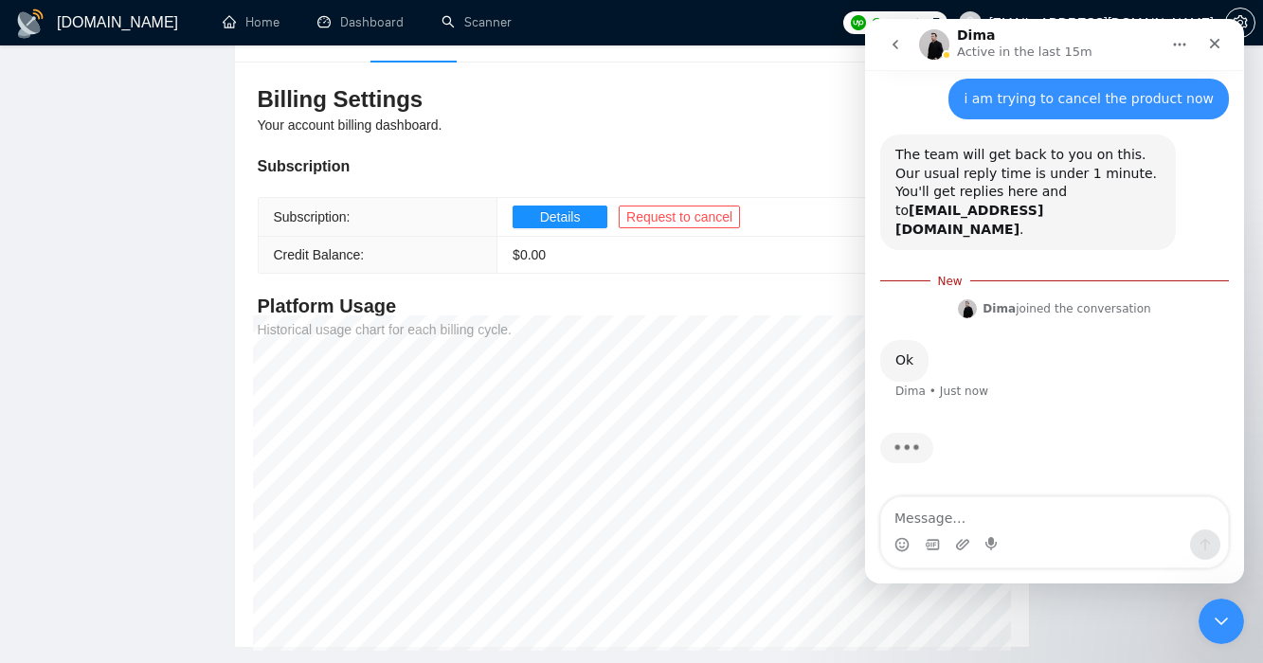
scroll to position [324, 0]
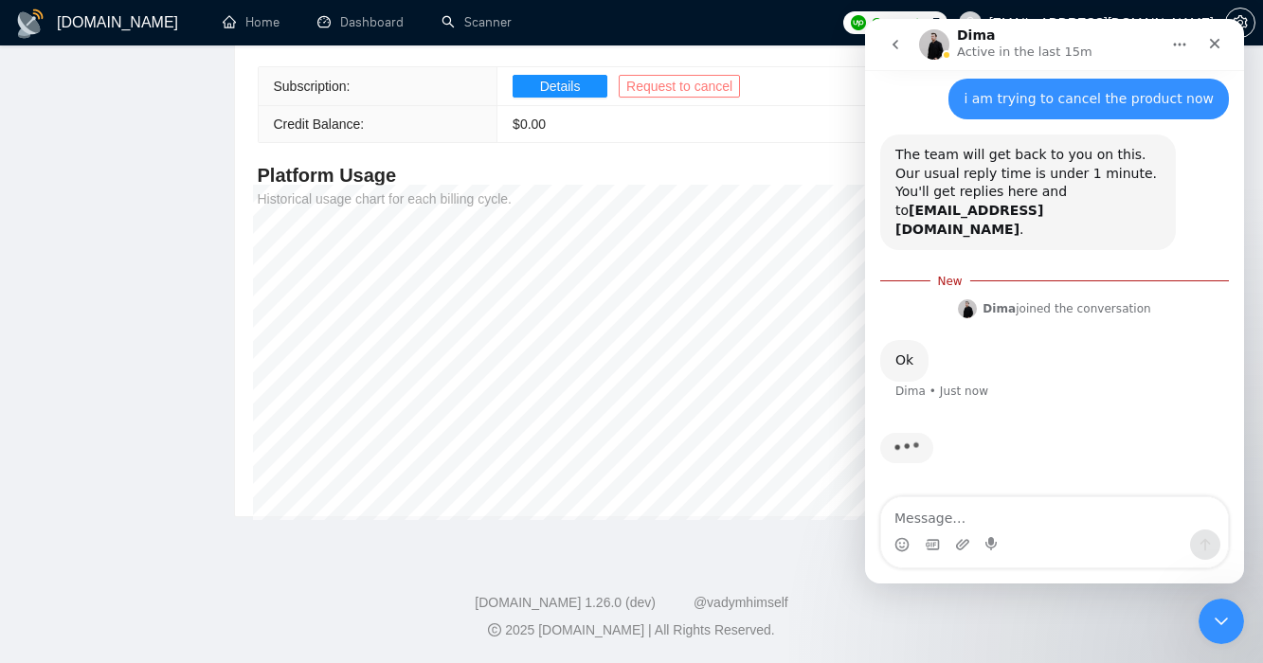
click at [671, 87] on span "Request to cancel" at bounding box center [679, 86] width 106 height 21
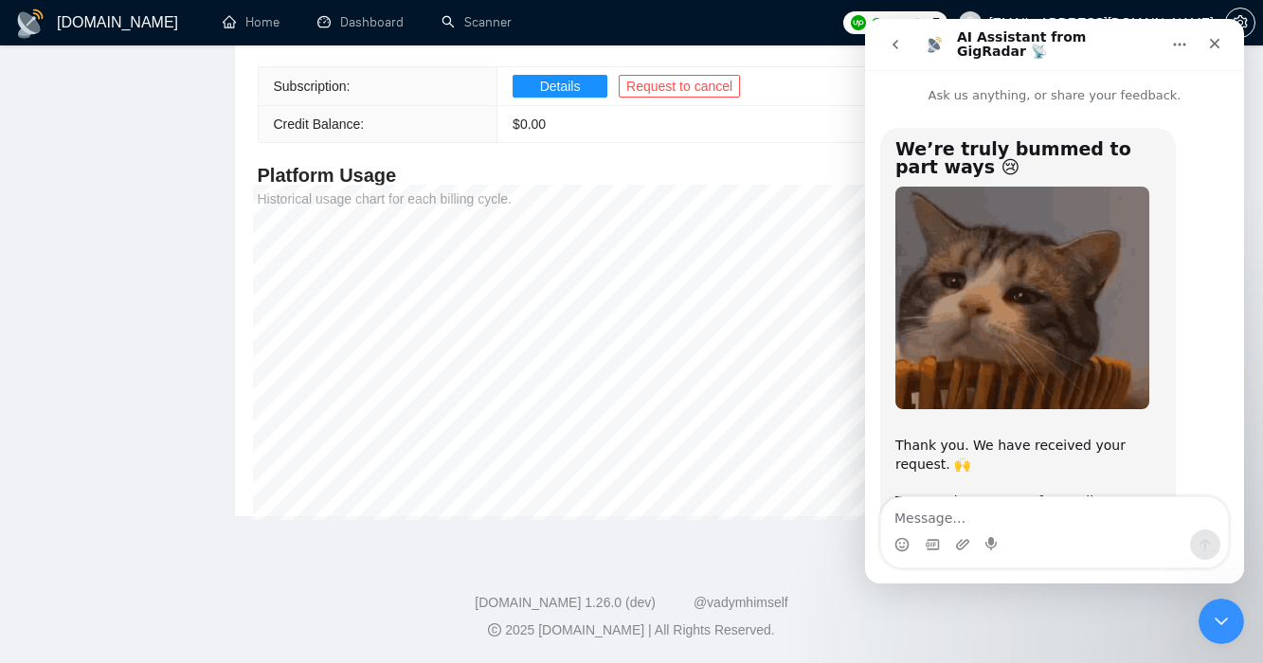
scroll to position [33, 0]
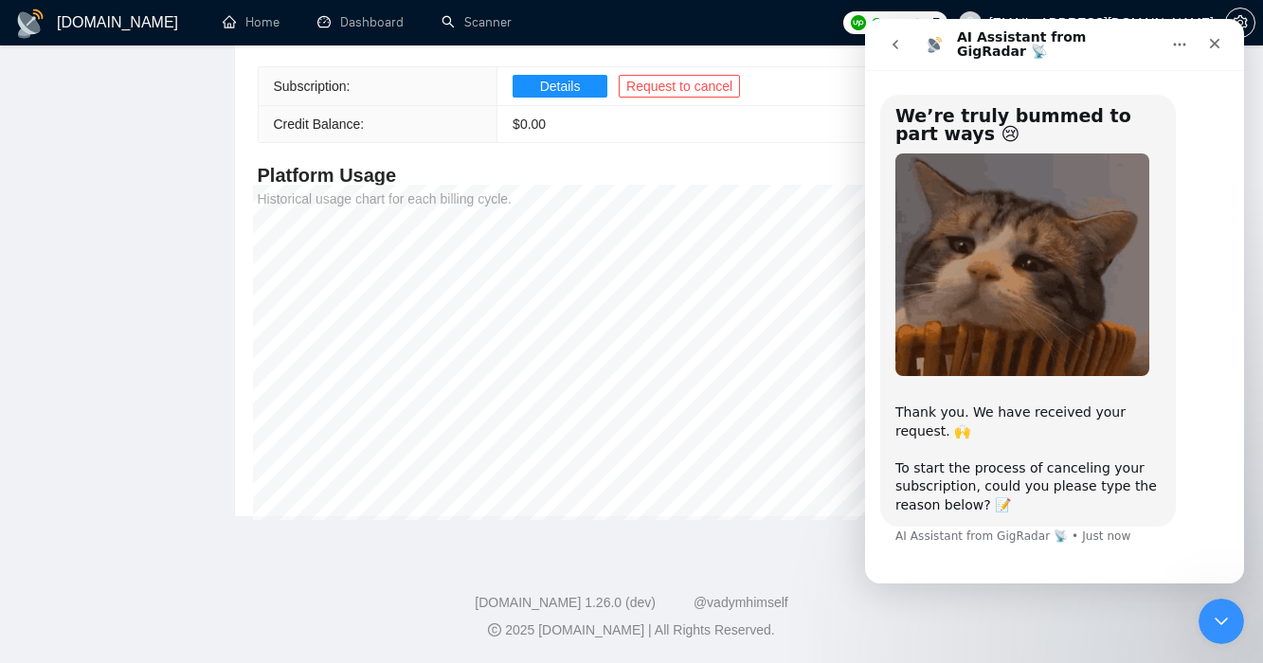
click at [894, 50] on icon "go back" at bounding box center [895, 44] width 15 height 15
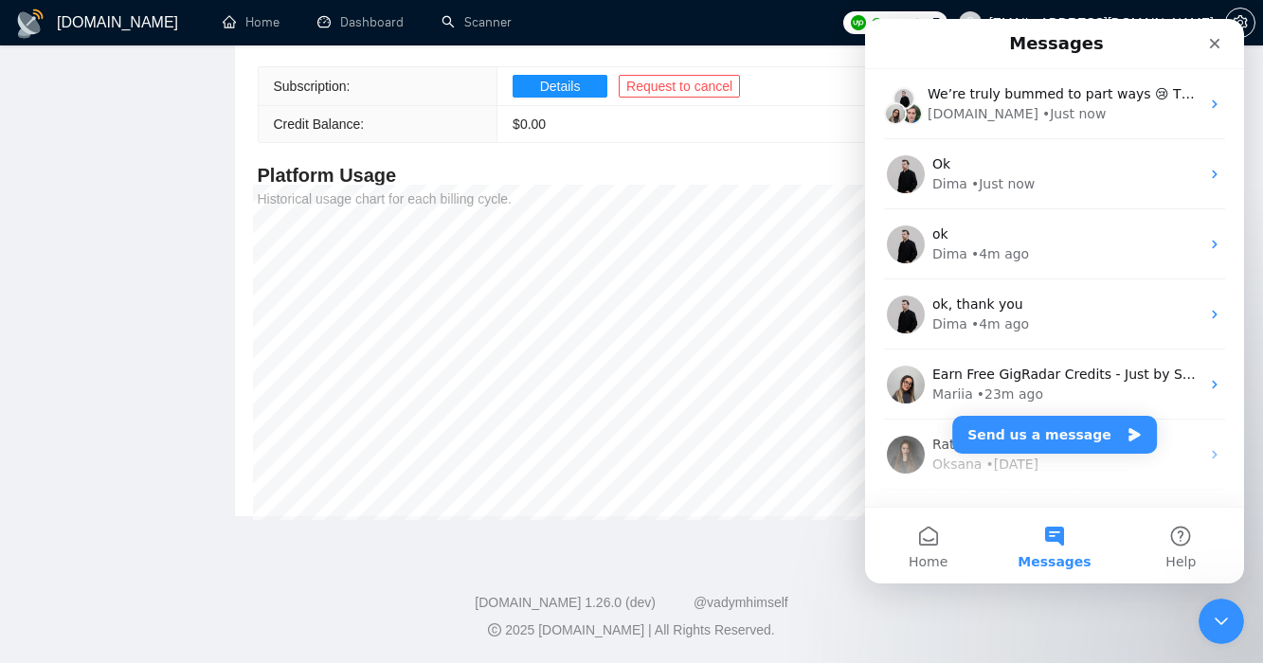
scroll to position [0, 0]
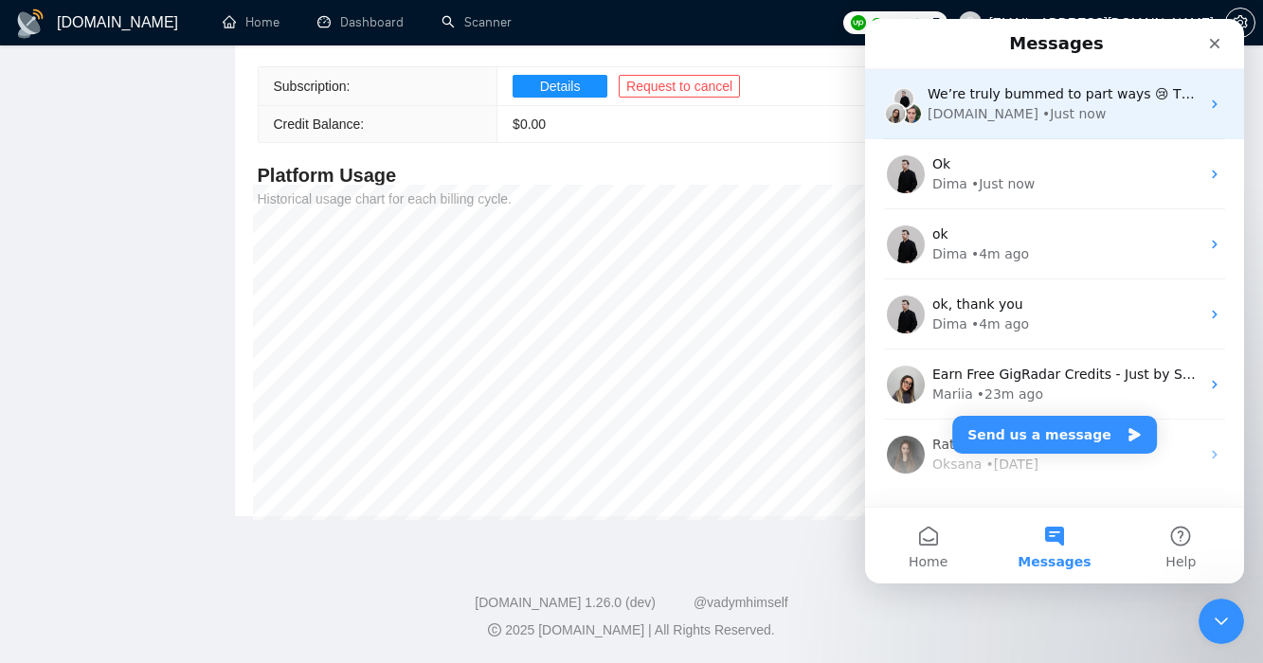
click at [1098, 128] on div "We’re truly bummed to part ways 😢​ Thank you. We have received your request. 🙌 …" at bounding box center [1054, 104] width 379 height 70
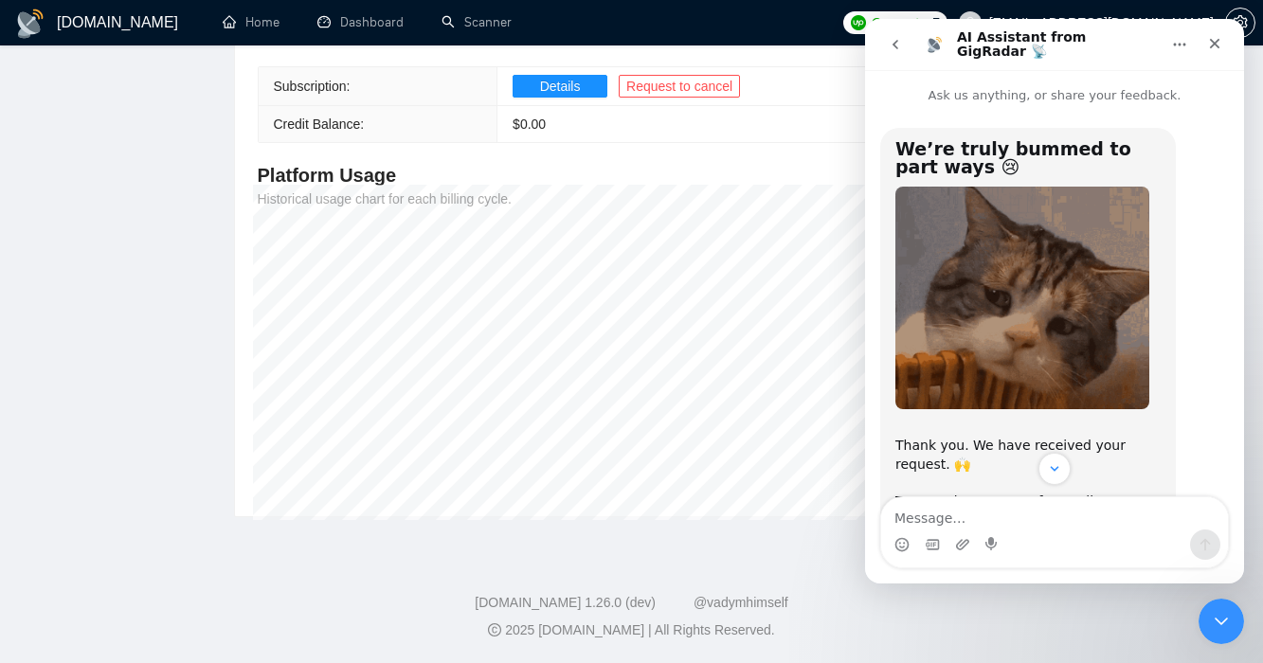
click at [894, 44] on icon "go back" at bounding box center [895, 44] width 15 height 15
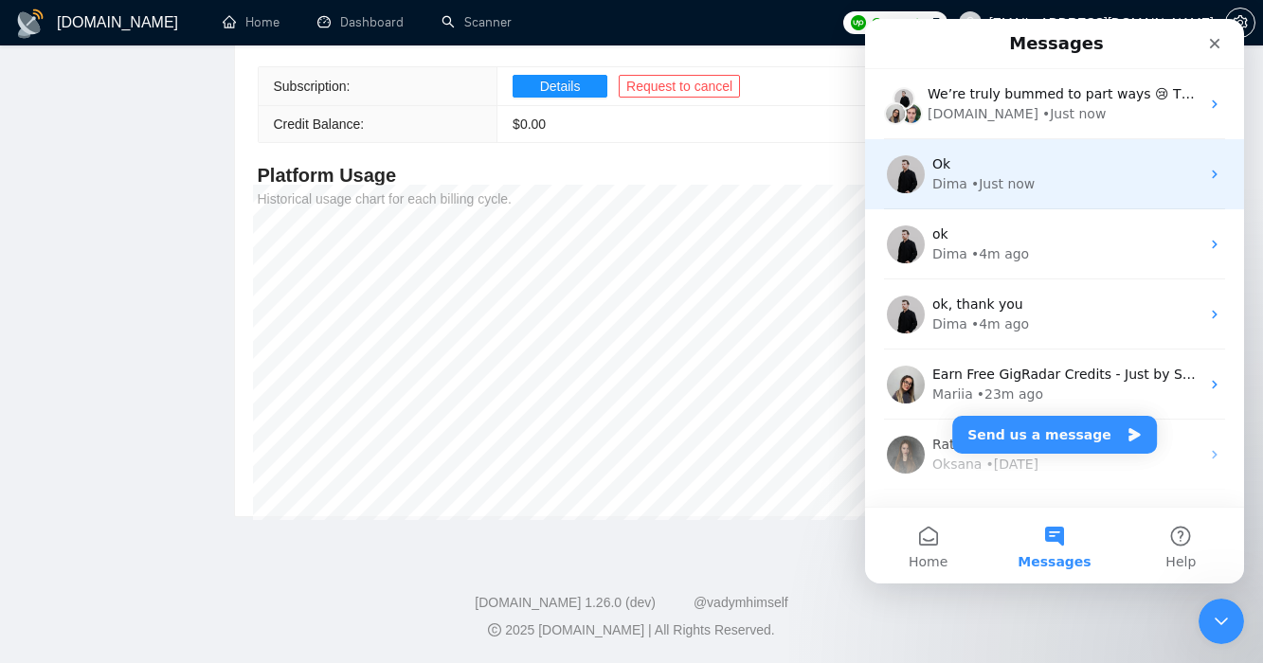
click at [1028, 172] on div "Ok" at bounding box center [1065, 164] width 267 height 20
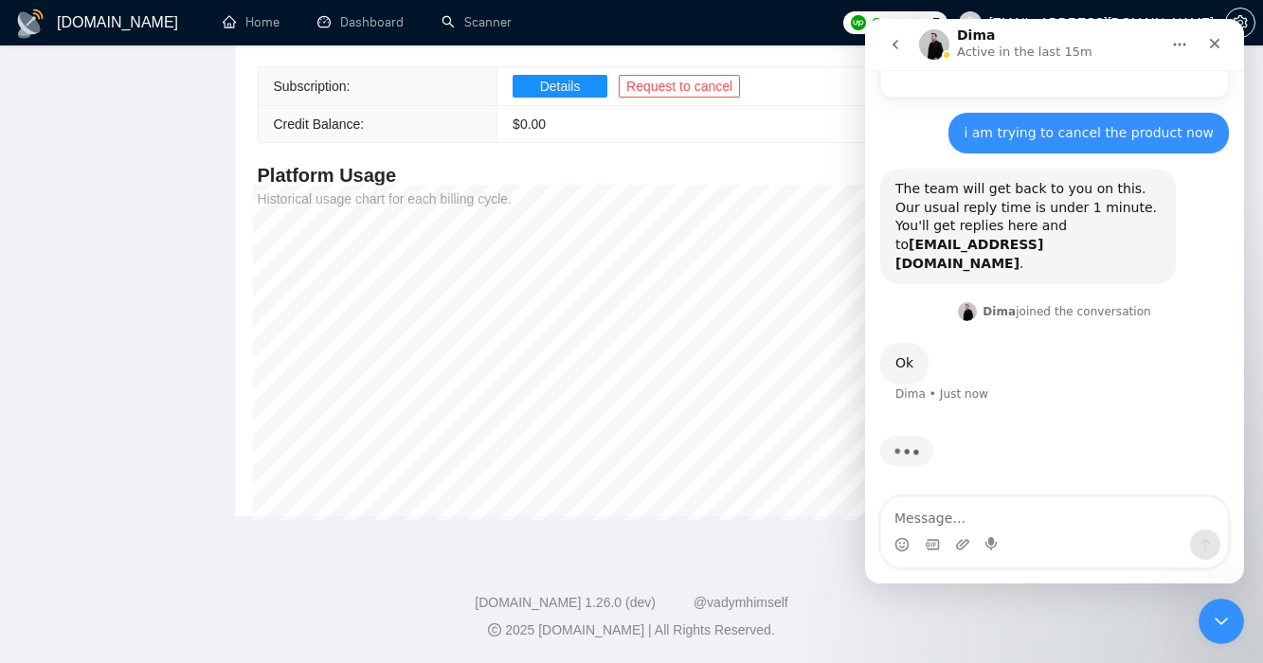
scroll to position [635, 0]
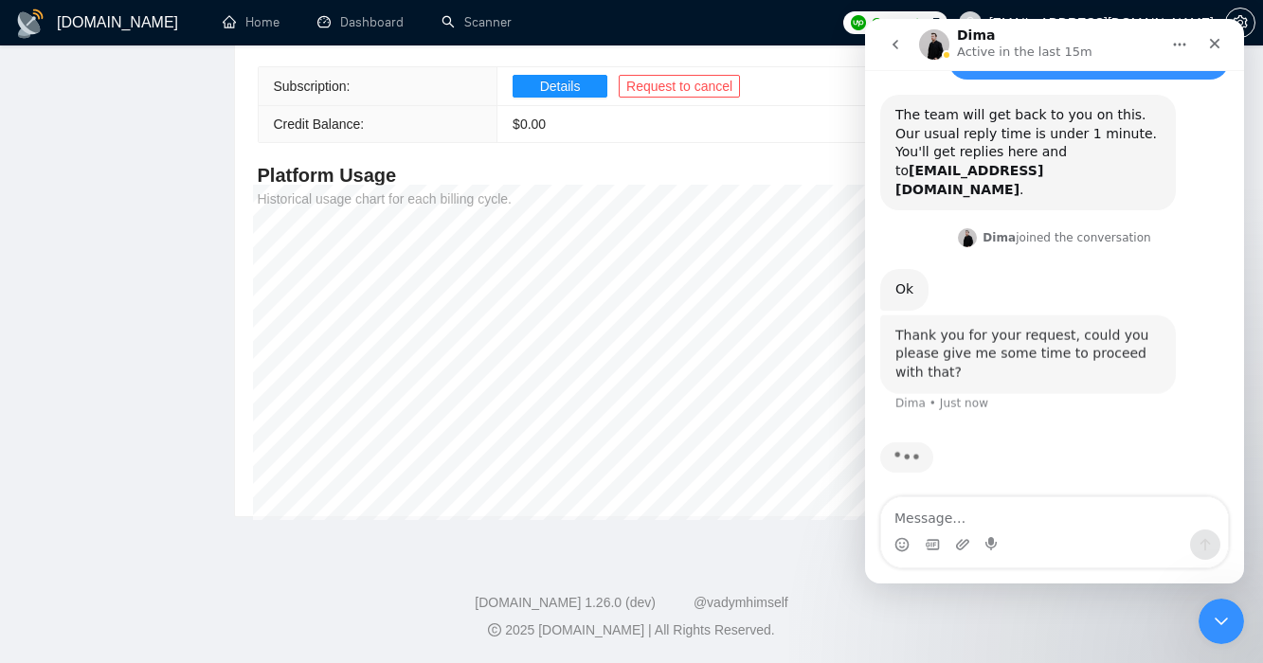
click at [893, 40] on icon "go back" at bounding box center [895, 44] width 15 height 15
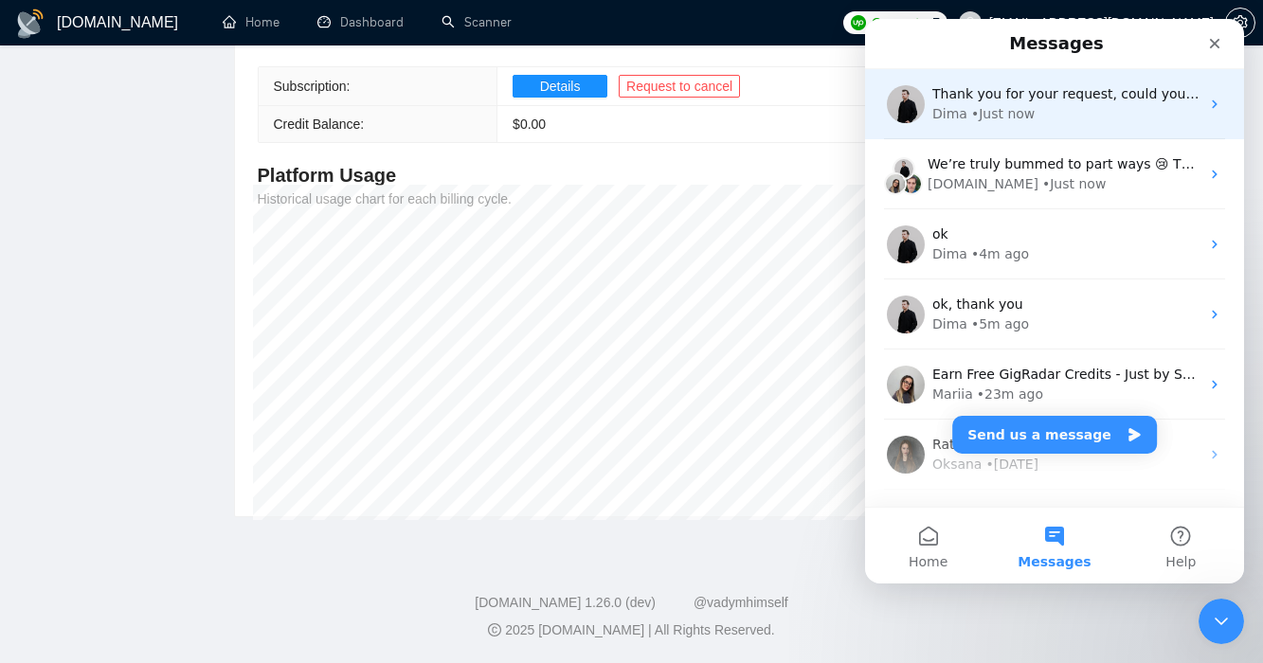
click at [1073, 123] on div "Dima • Just now" at bounding box center [1065, 114] width 267 height 20
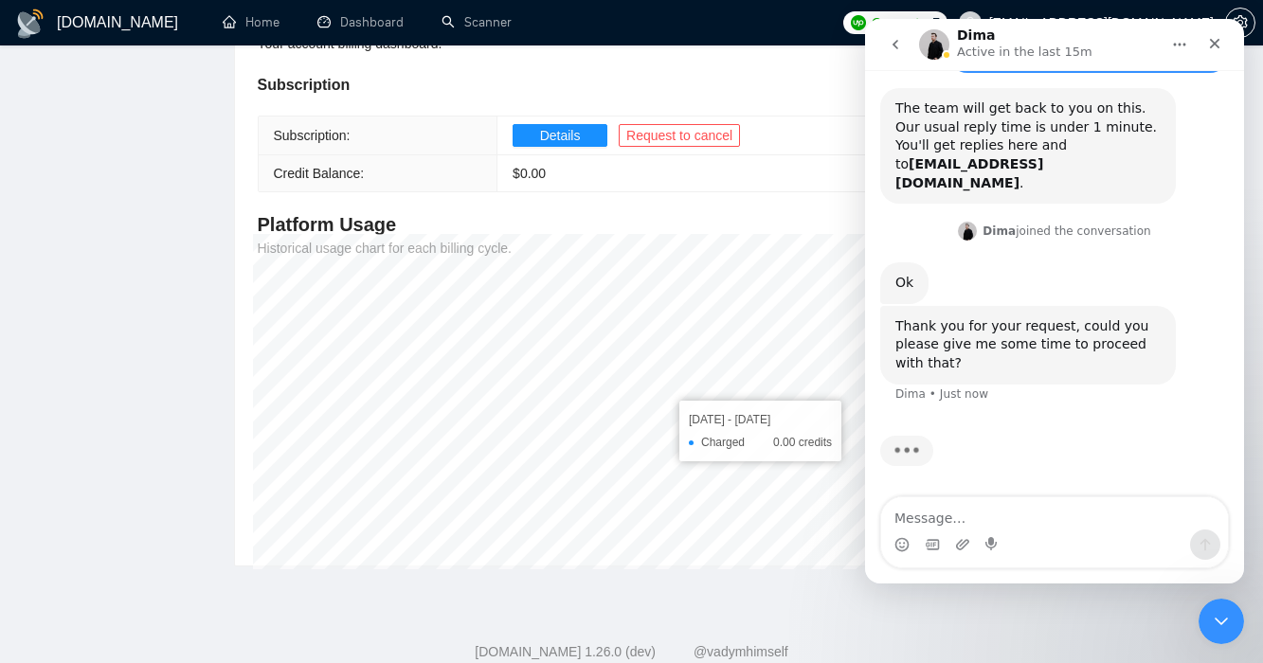
scroll to position [272, 0]
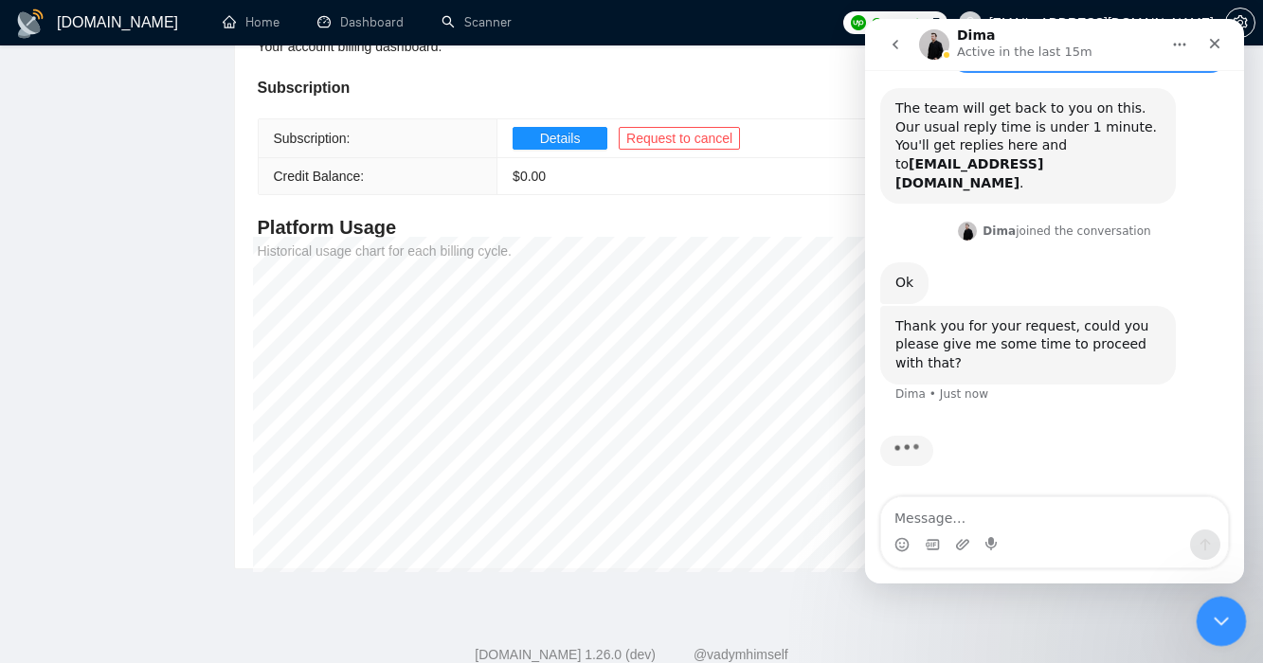
click at [1224, 612] on icon "Close Intercom Messenger" at bounding box center [1218, 618] width 23 height 23
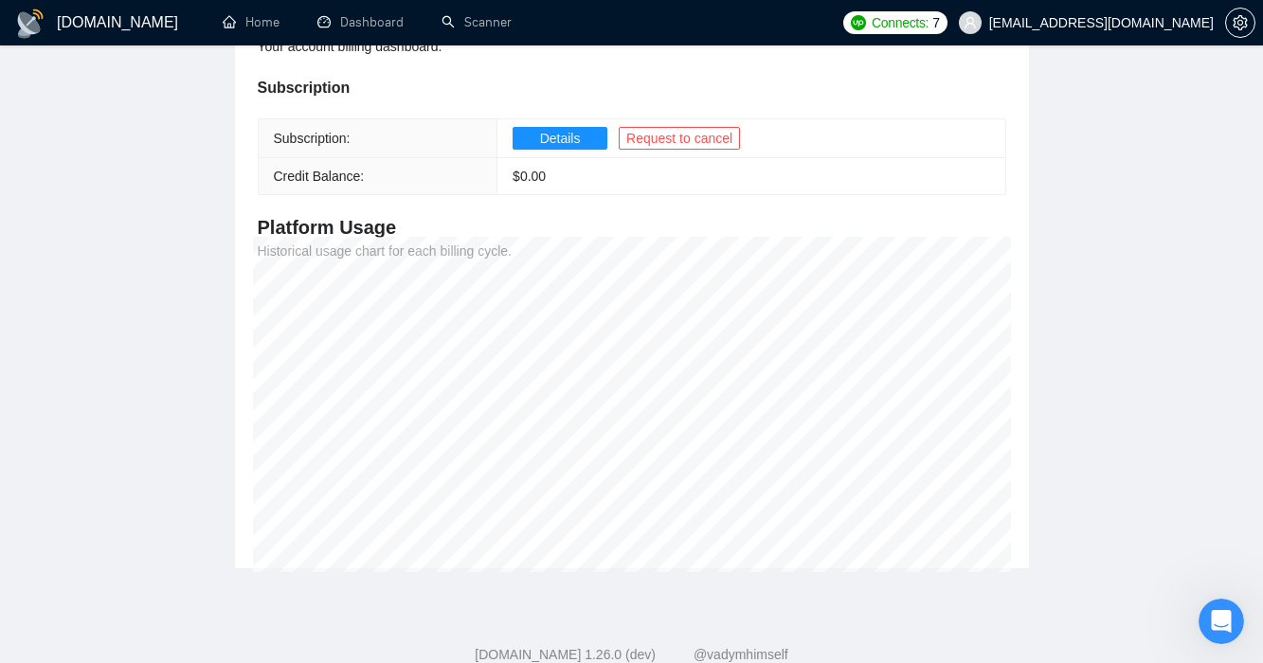
scroll to position [685, 0]
click at [1224, 596] on div "Open Intercom Messenger" at bounding box center [1218, 618] width 63 height 63
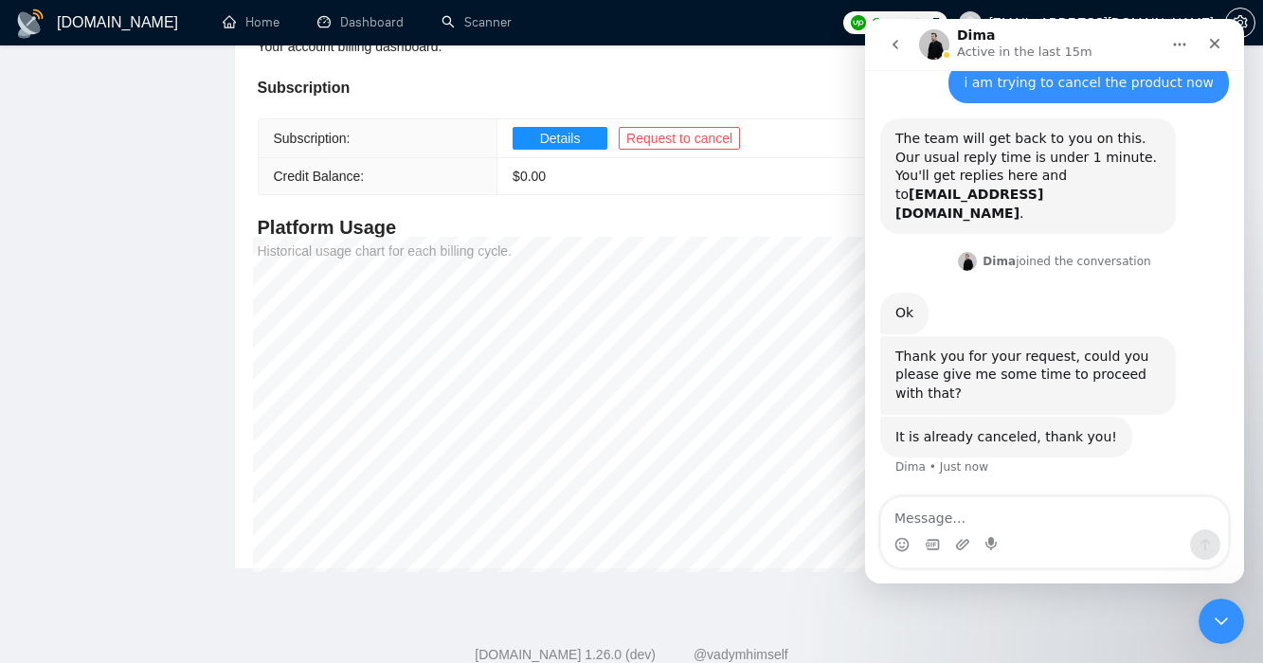
click at [1087, 519] on textarea "Message…" at bounding box center [1054, 513] width 347 height 32
type textarea "what about the invoice?"
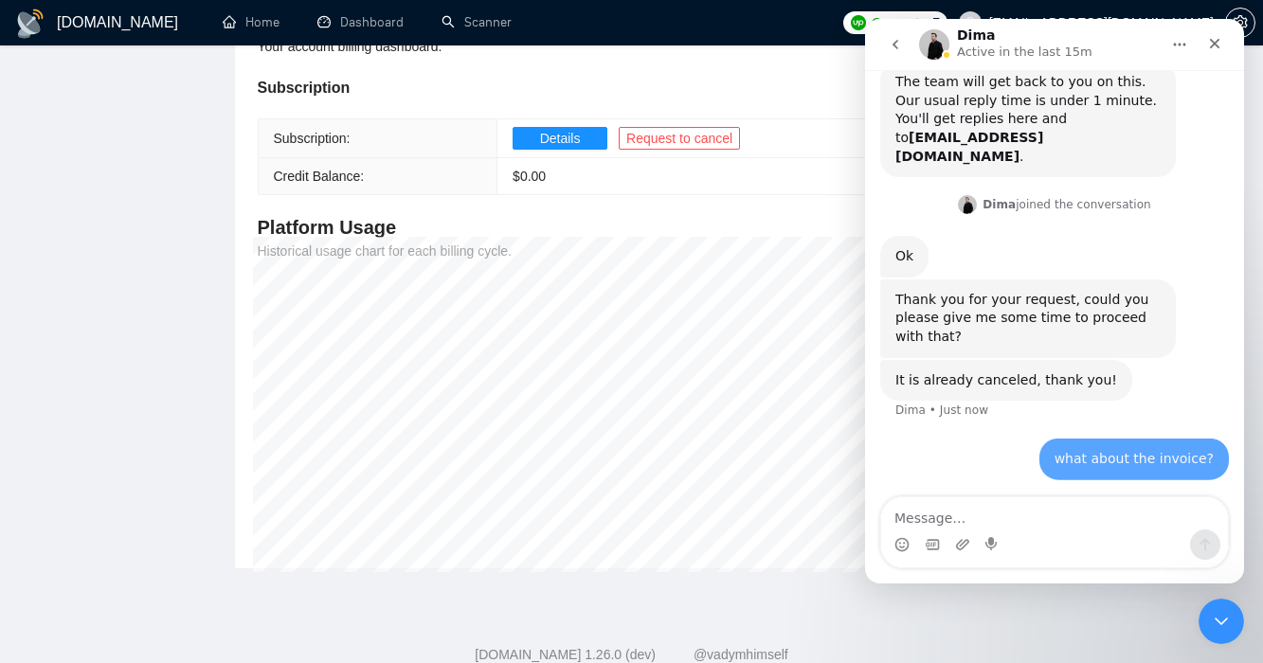
scroll to position [742, 0]
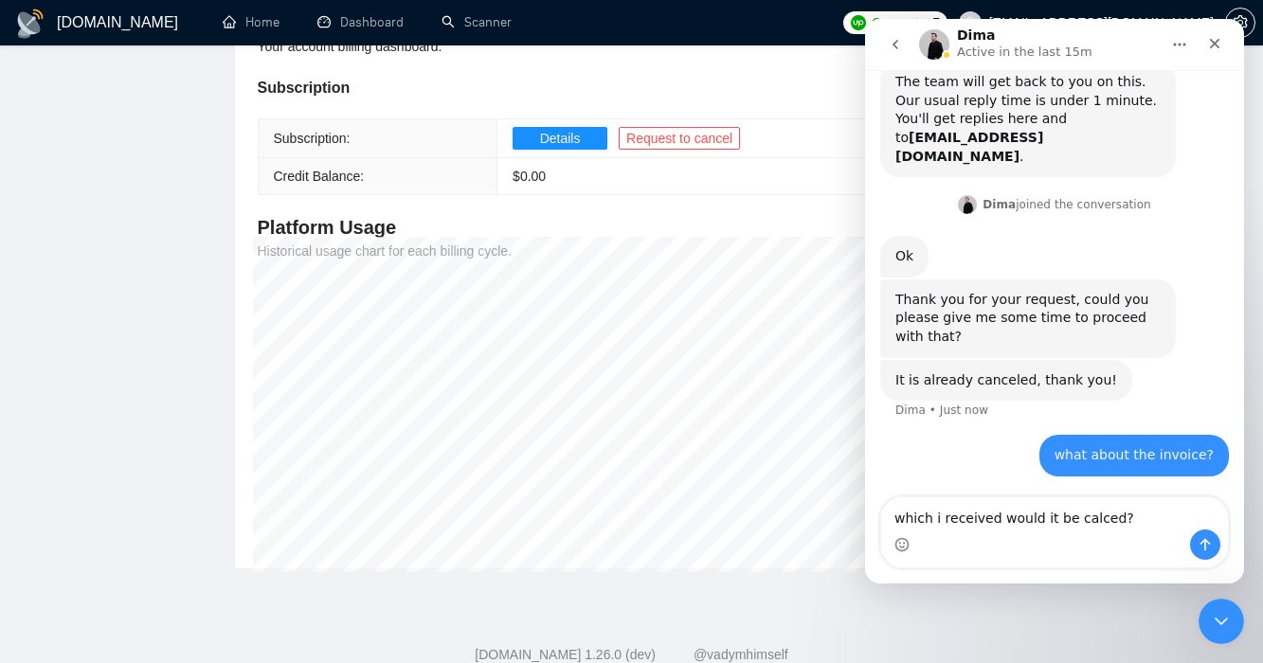
type textarea "which i received would it be calced?"
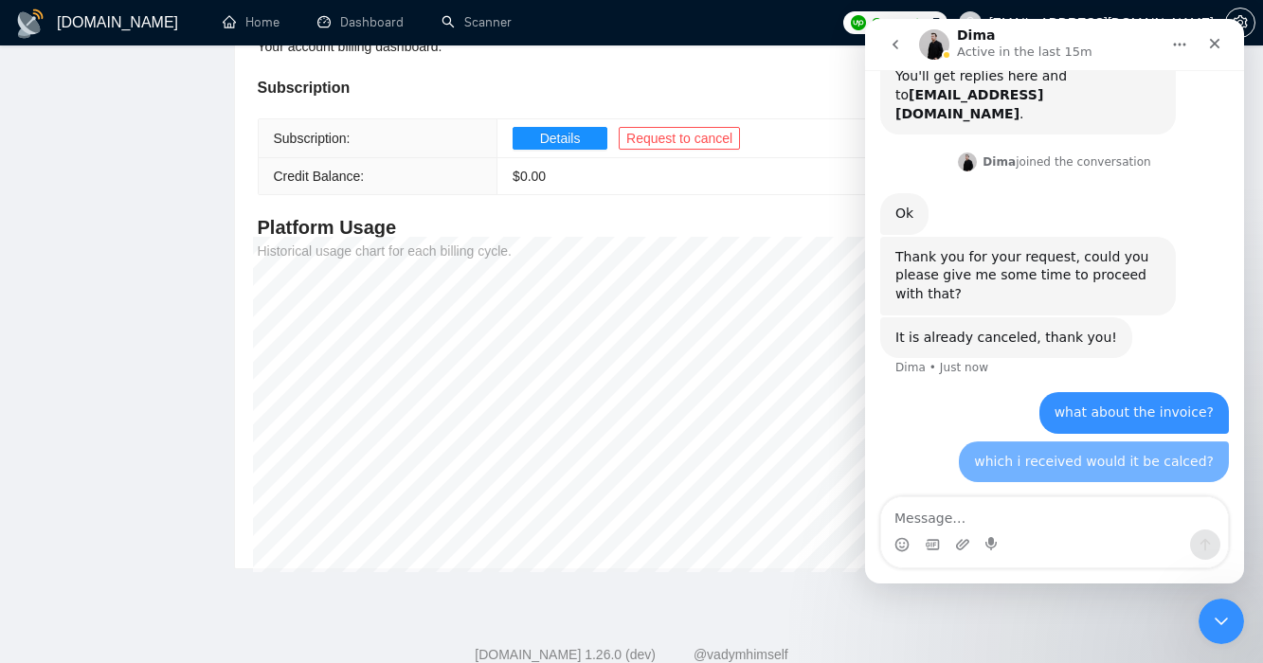
scroll to position [785, 0]
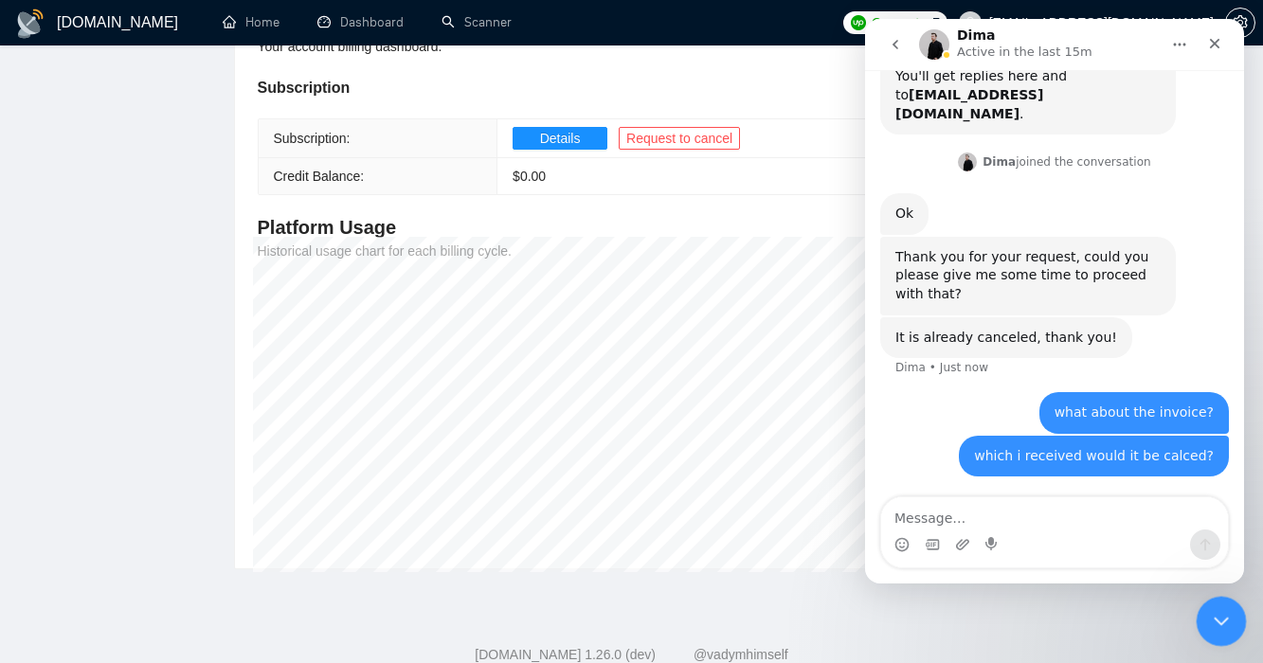
click at [1222, 616] on icon "Close Intercom Messenger" at bounding box center [1218, 619] width 13 height 8
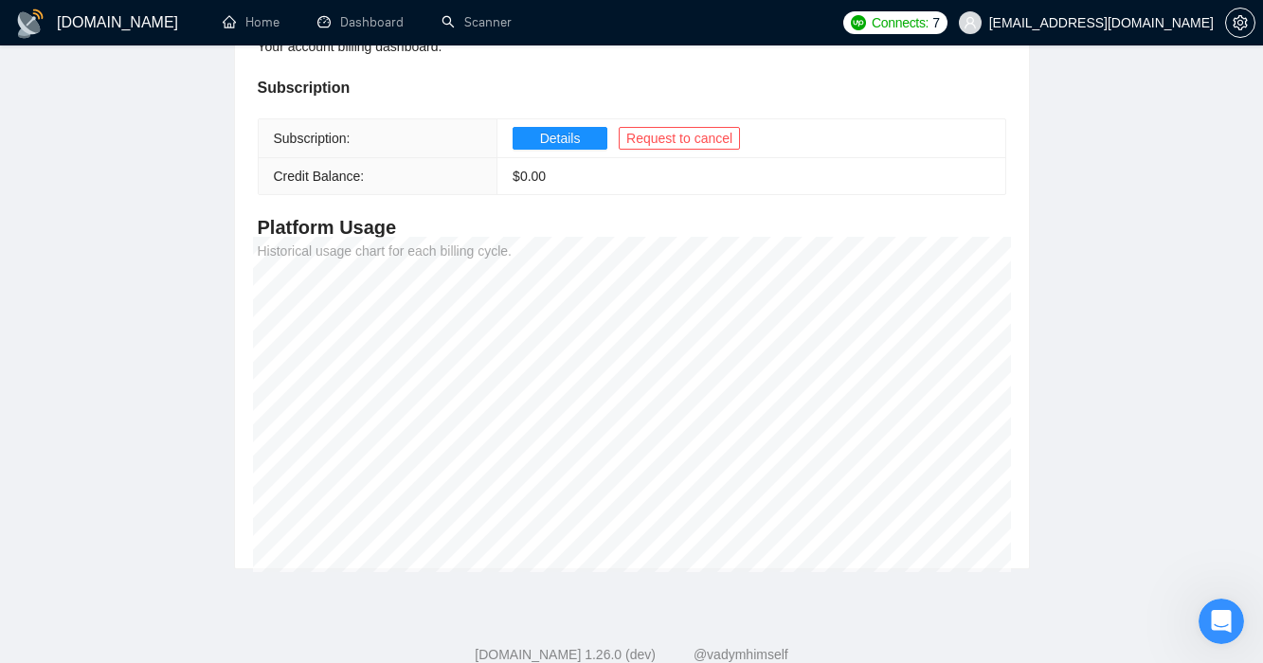
scroll to position [858, 0]
click at [64, 7] on h1 "[DOMAIN_NAME]" at bounding box center [117, 22] width 121 height 45
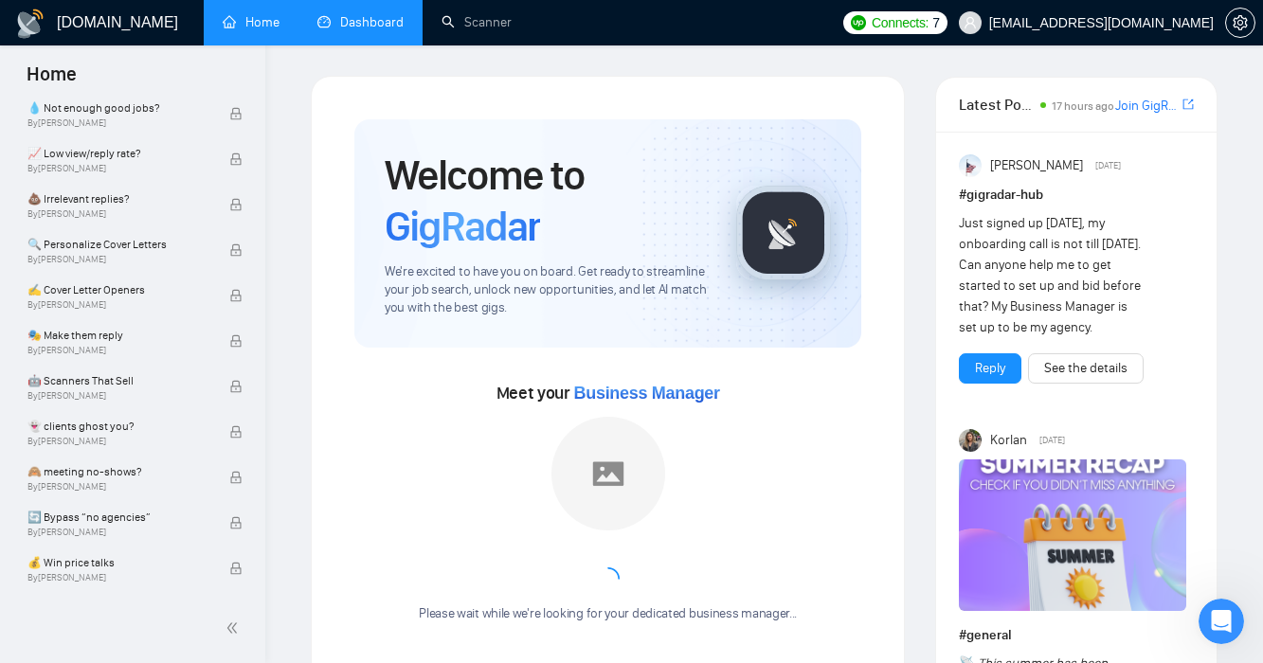
scroll to position [1125, 0]
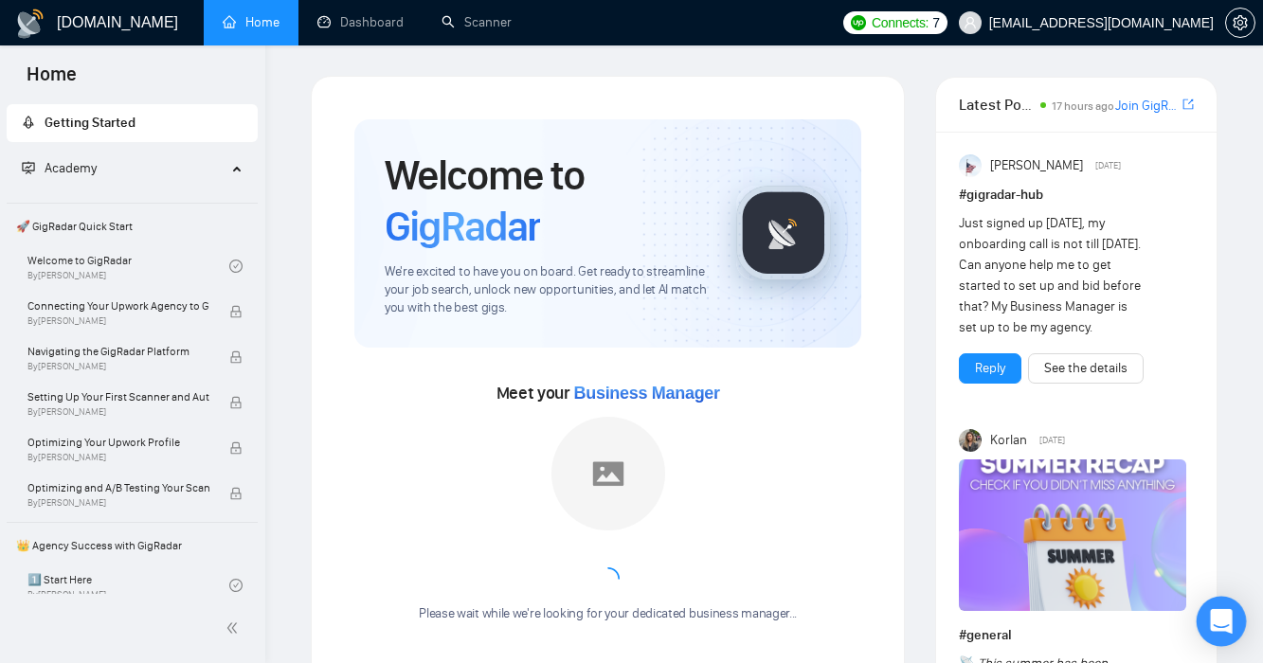
click at [1216, 621] on icon "Open Intercom Messenger" at bounding box center [1221, 621] width 22 height 25
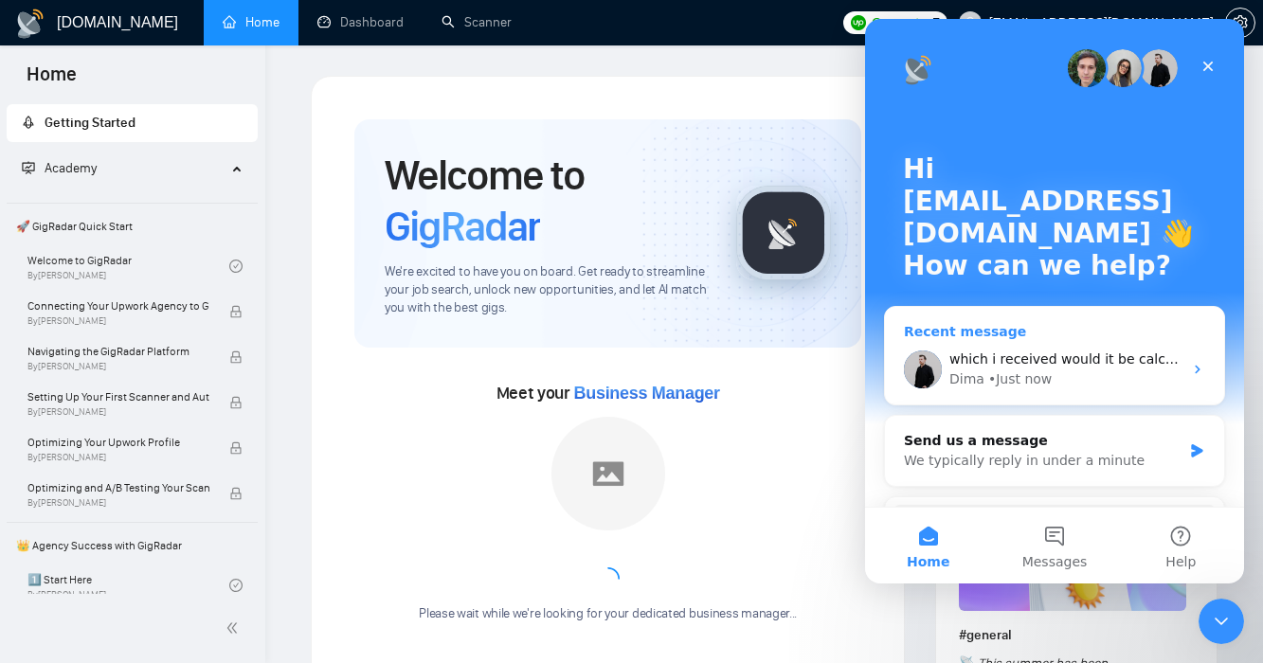
click at [1147, 373] on div "Dima • Just now" at bounding box center [1065, 379] width 233 height 20
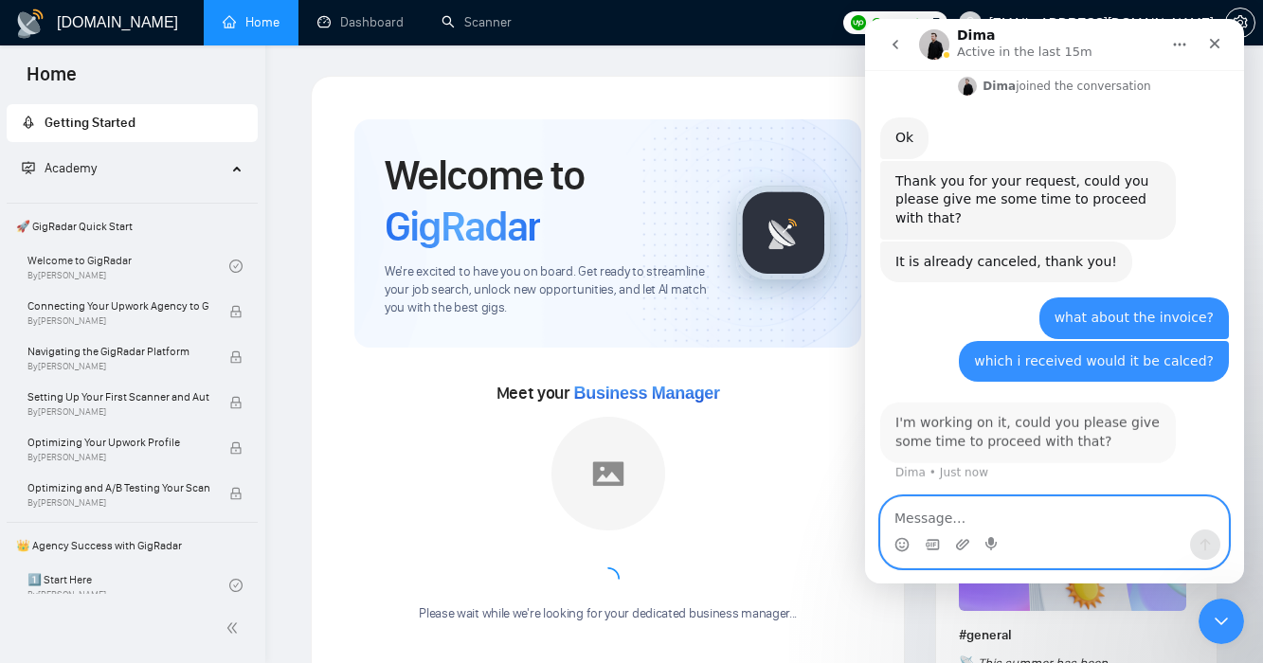
scroll to position [860, 0]
click at [1098, 518] on textarea "Message…" at bounding box center [1054, 513] width 347 height 32
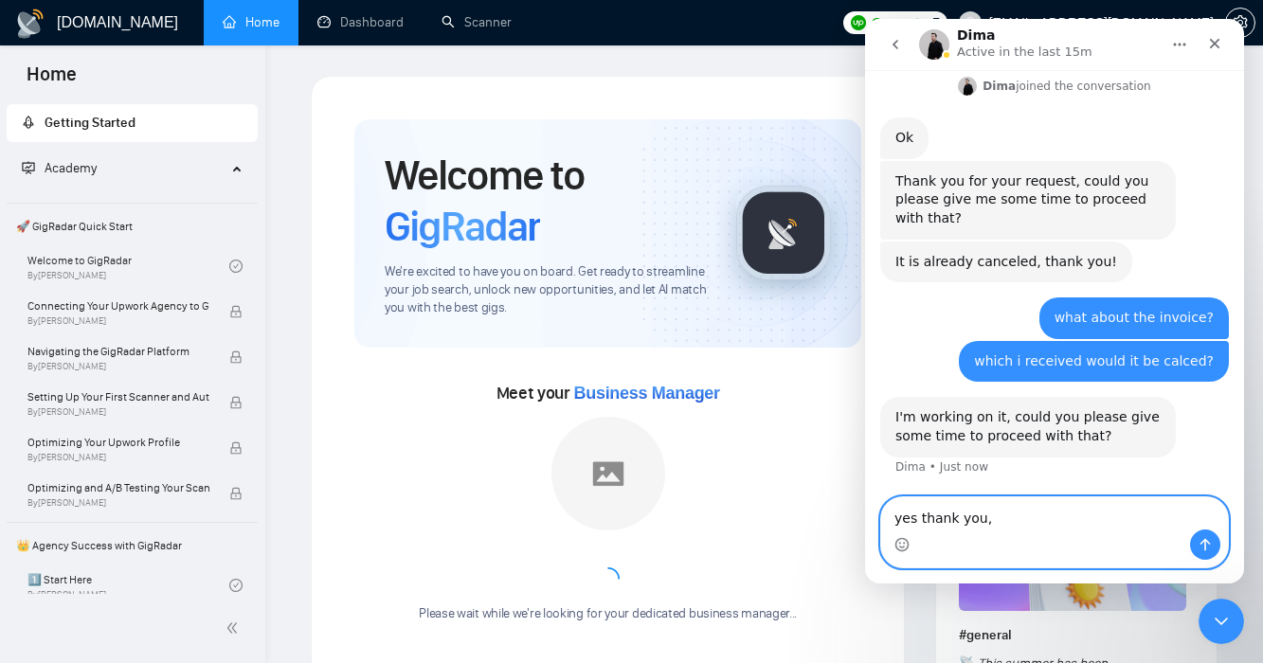
type textarea "yes thank you,"
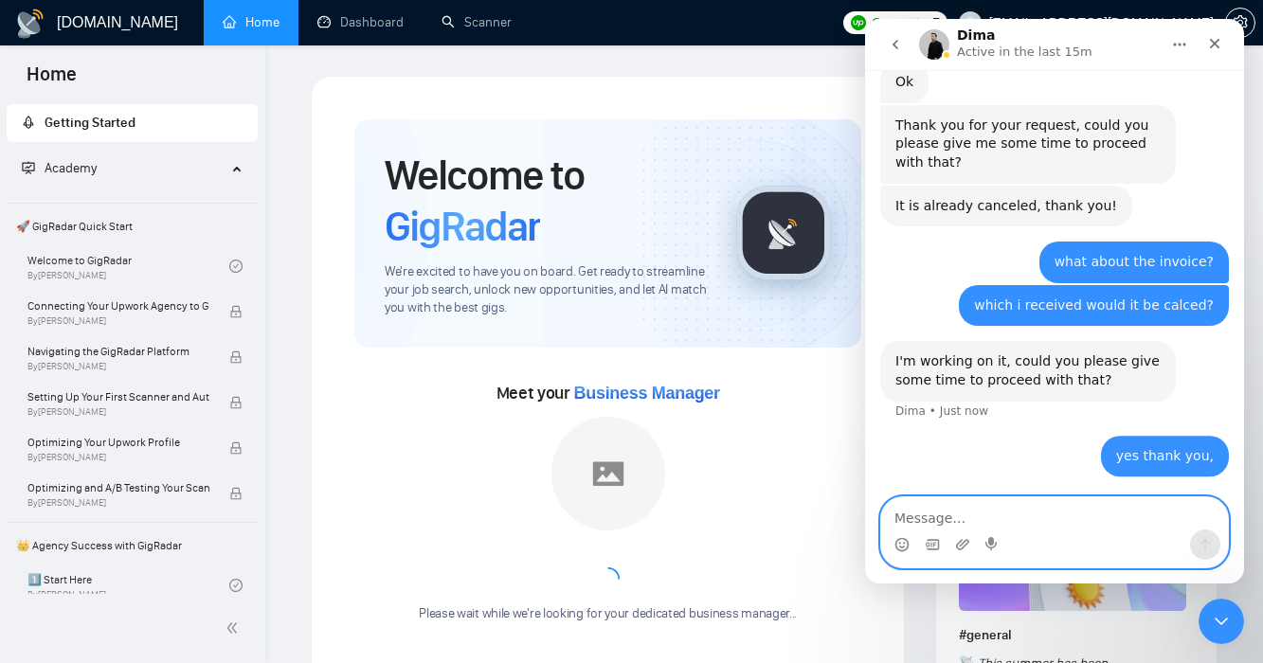
scroll to position [916, 0]
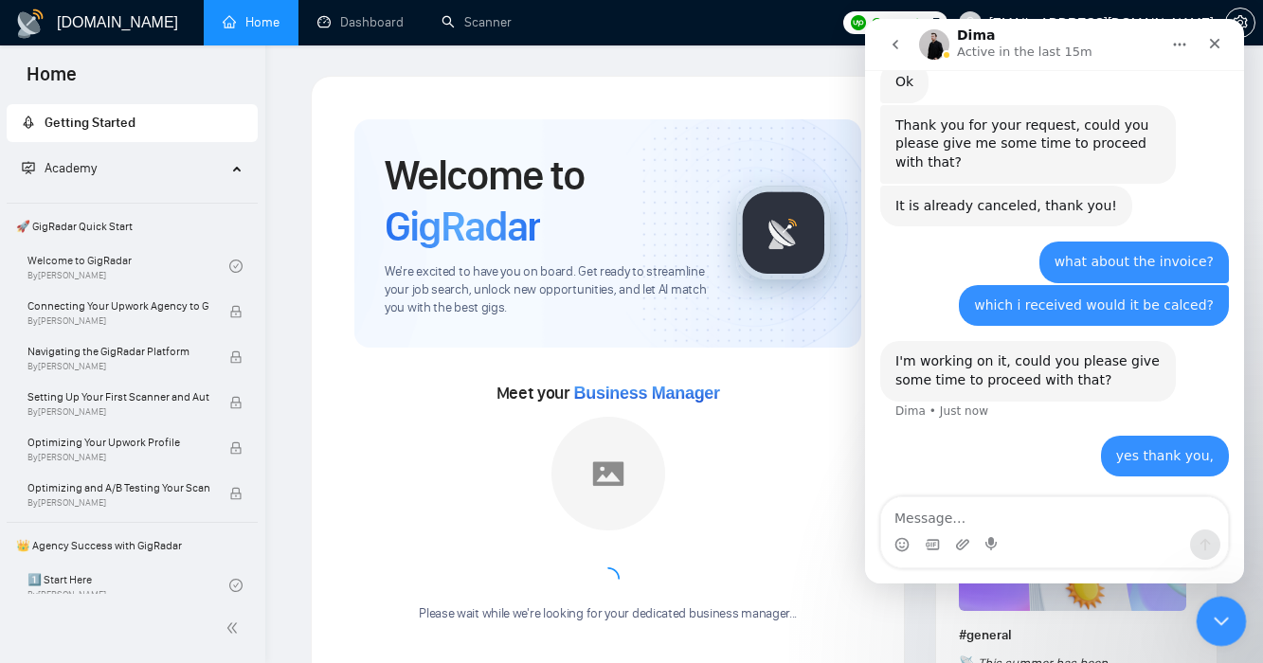
click at [1222, 619] on icon "Close Intercom Messenger" at bounding box center [1218, 618] width 23 height 23
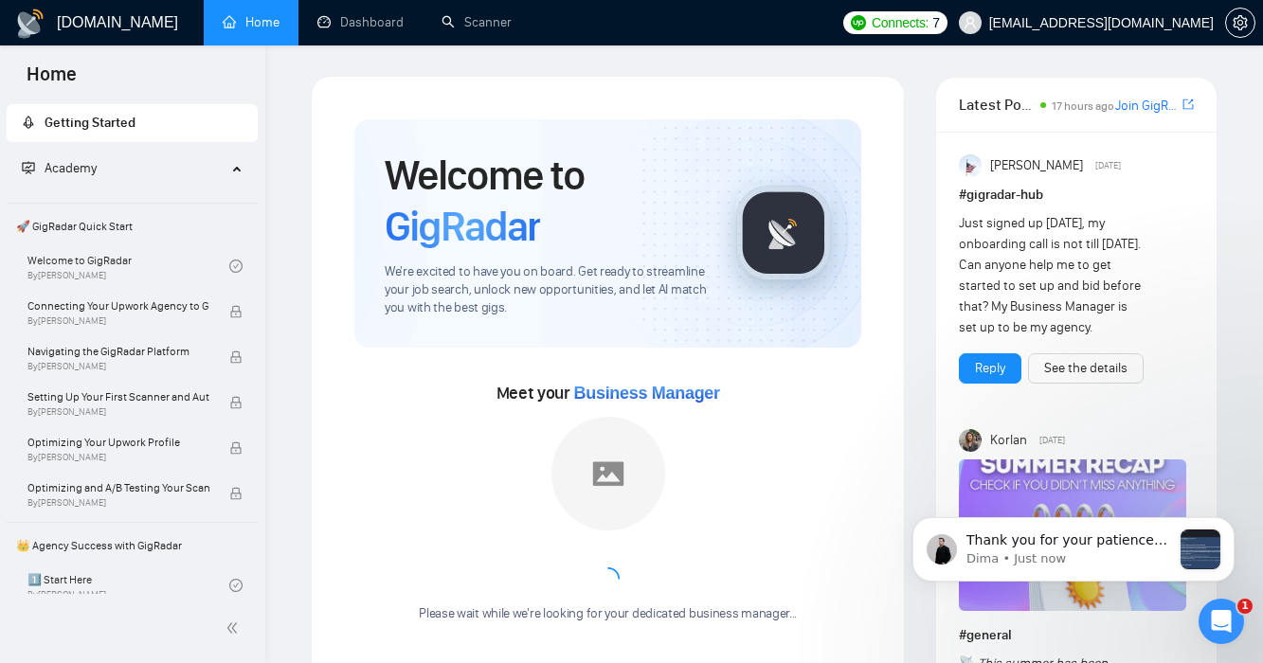
scroll to position [0, 0]
click at [1043, 552] on p "Dima • Just now" at bounding box center [1068, 558] width 205 height 17
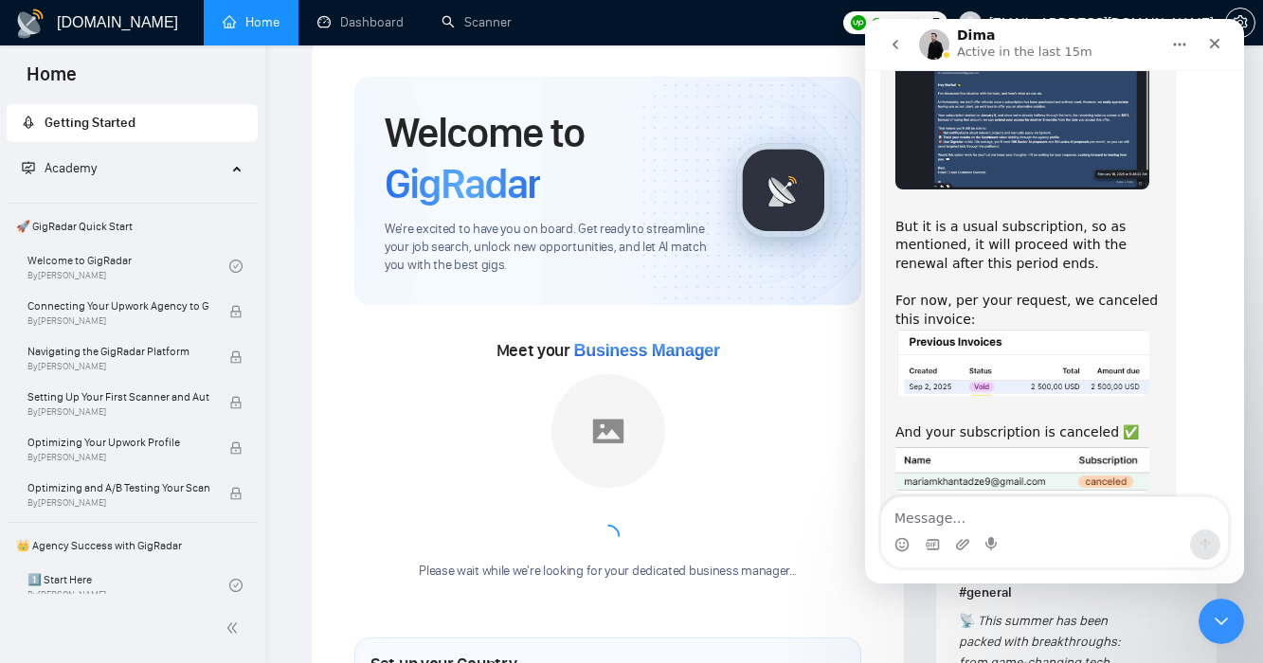
scroll to position [2712, 0]
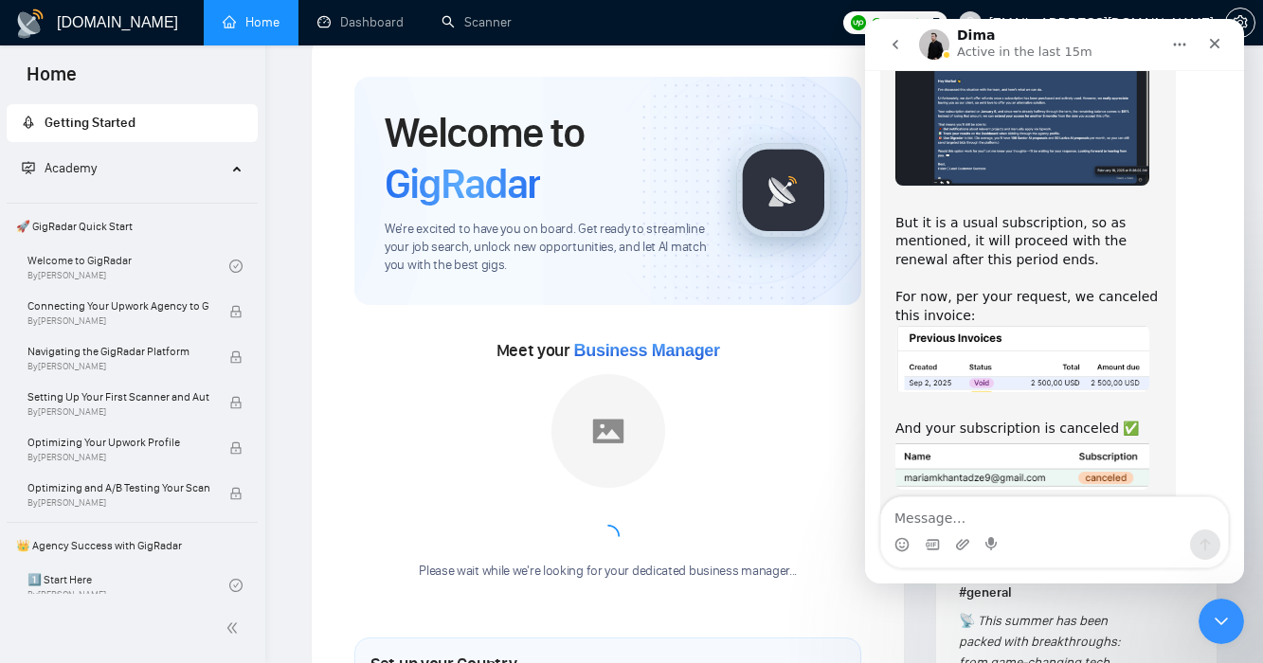
click at [1073, 525] on textarea "Message…" at bounding box center [1054, 513] width 347 height 32
type textarea "okay so does it mean that i need to pay or not ?"
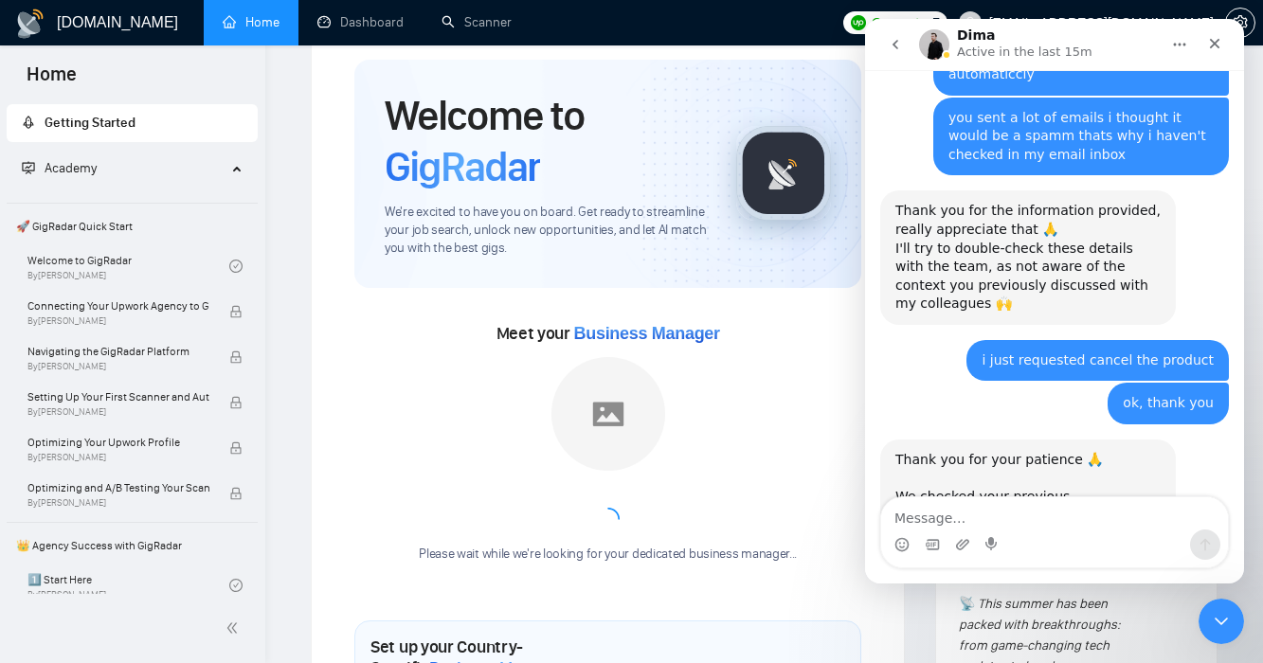
scroll to position [2108, 0]
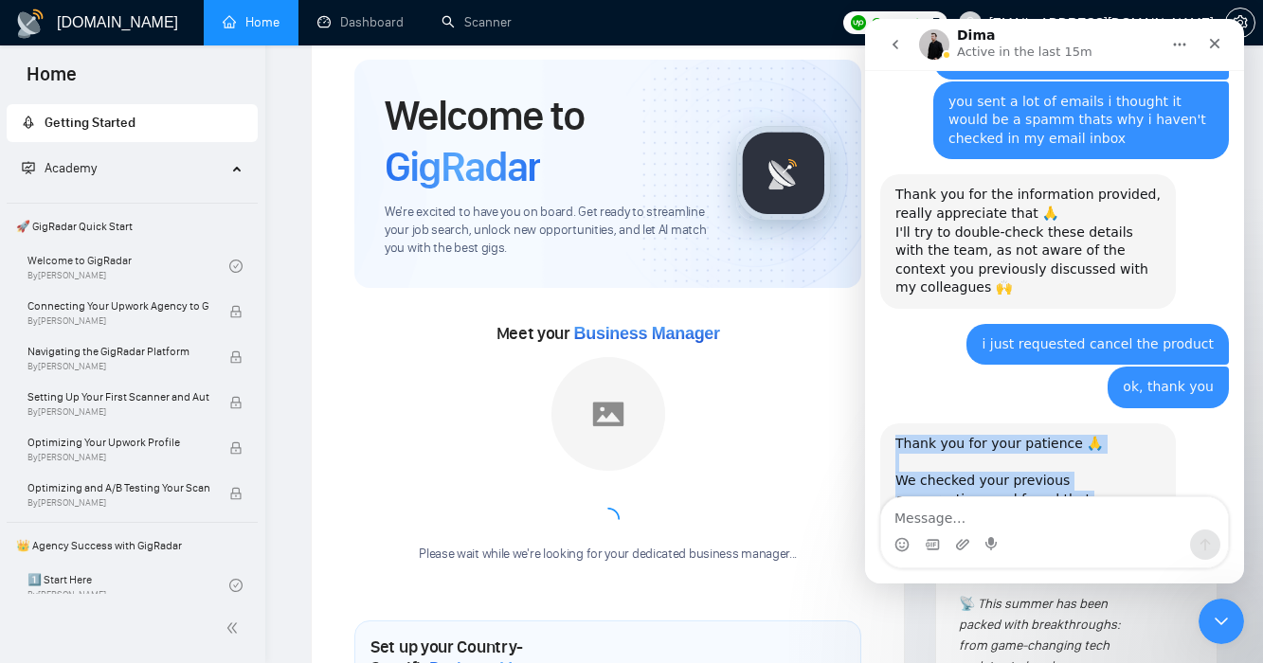
drag, startPoint x: 1053, startPoint y: 357, endPoint x: 893, endPoint y: 335, distance: 161.6
copy div "Thank you for your patience 🙏 ​ We checked your previous conversations and foun…"
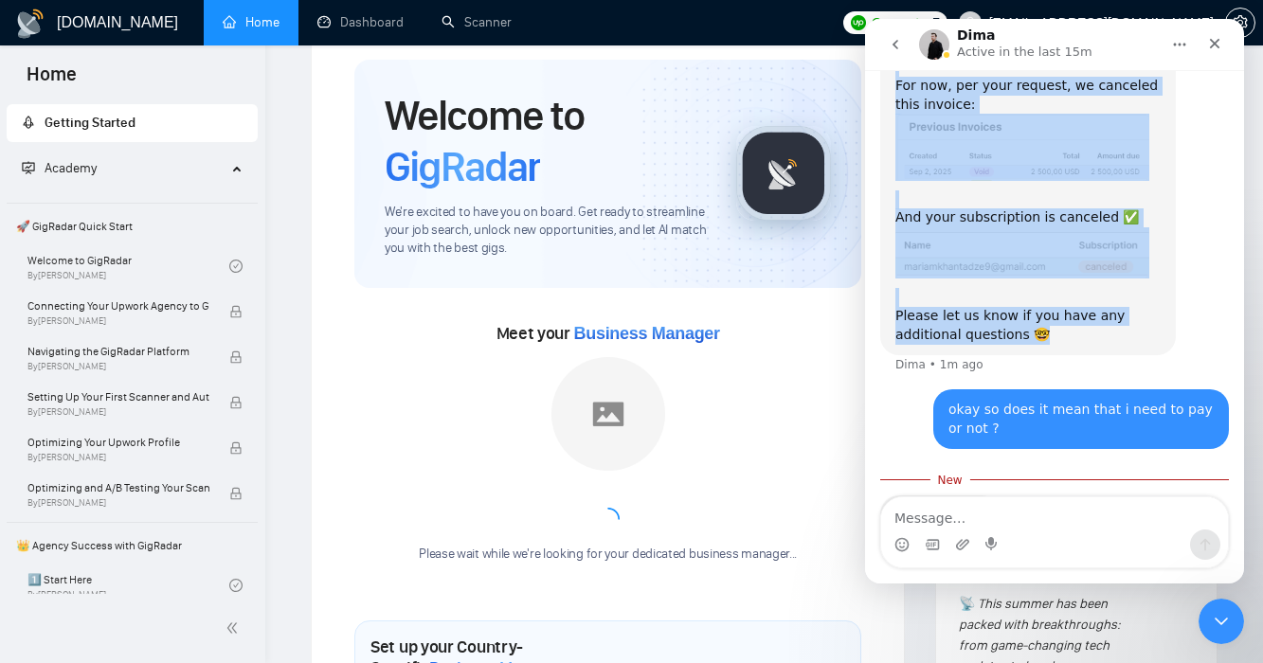
scroll to position [2936, 0]
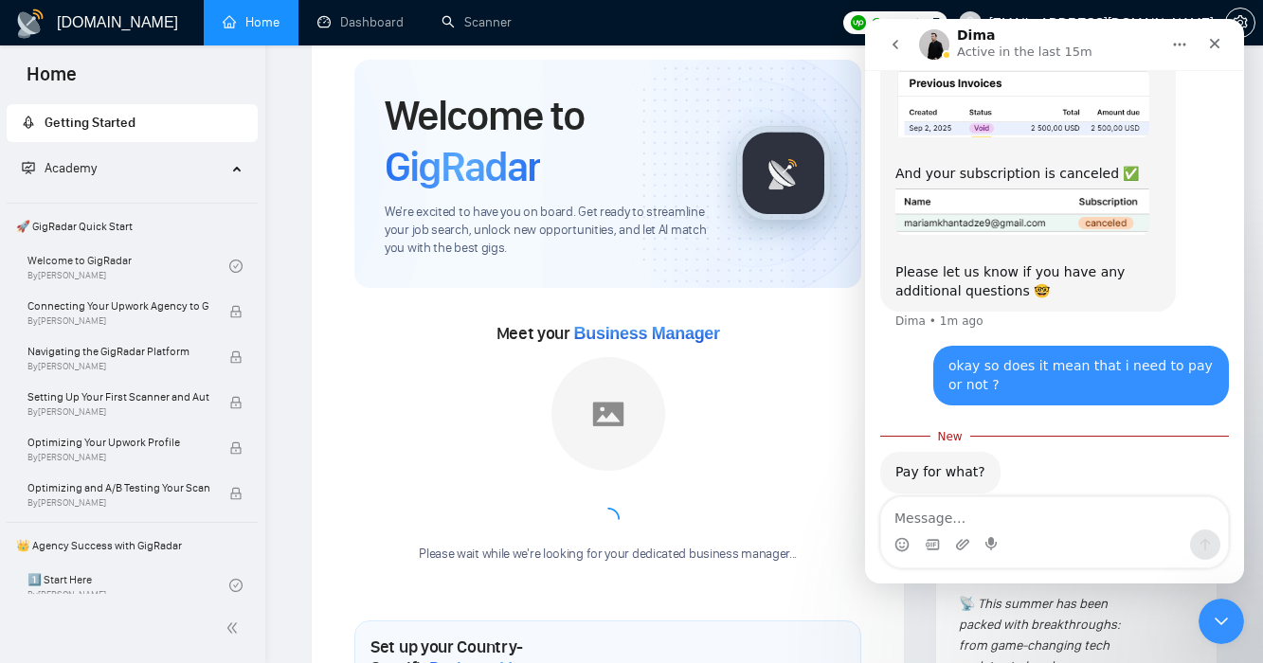
click at [987, 535] on div "Typing" at bounding box center [1054, 571] width 349 height 73
click at [999, 506] on textarea "Message…" at bounding box center [1054, 513] width 347 height 32
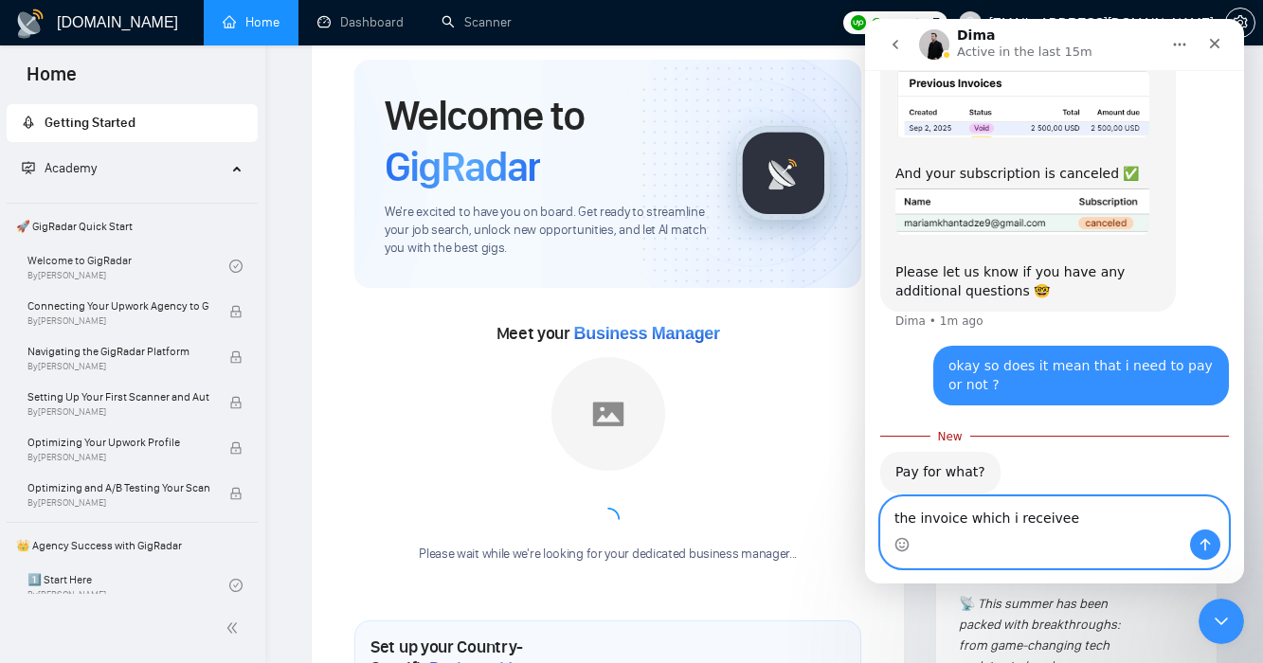
type textarea "the invoice which i receiveed"
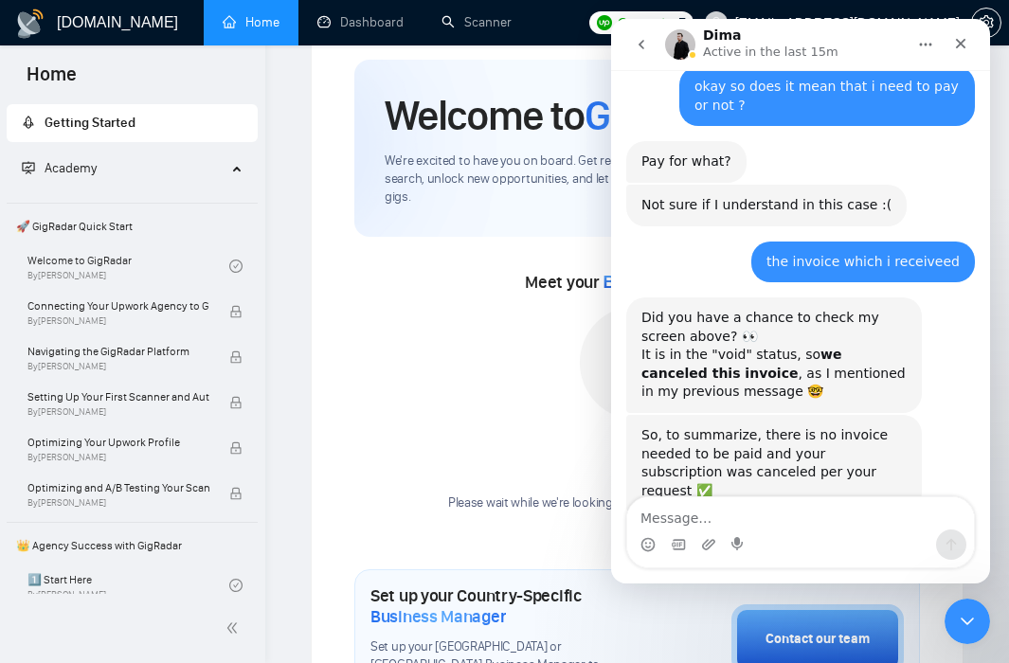
scroll to position [3223, 0]
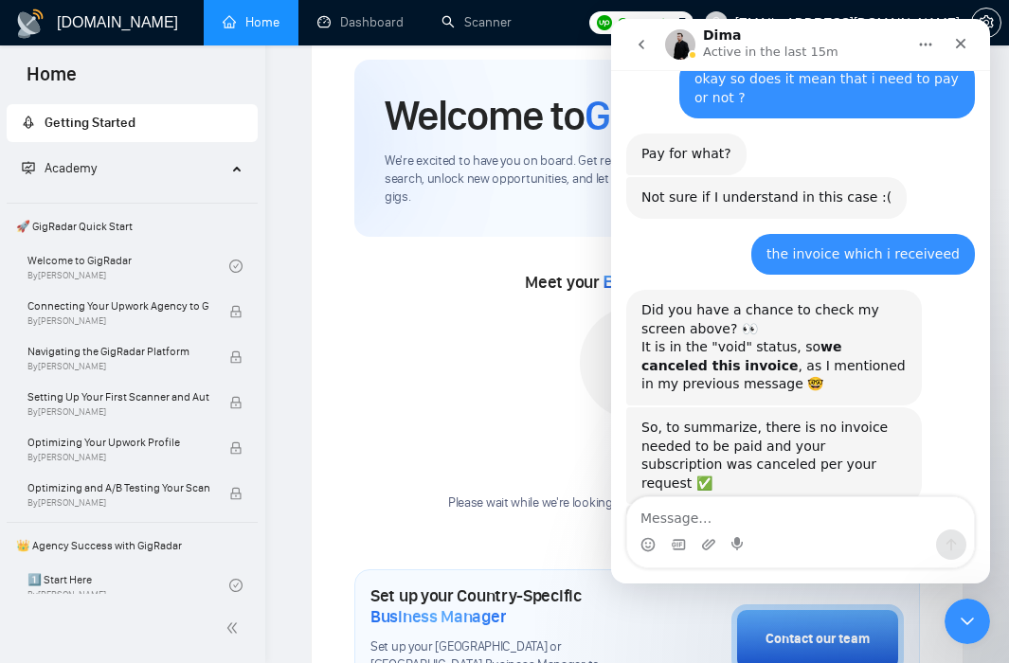
click at [801, 531] on div "Intercom messenger" at bounding box center [800, 545] width 347 height 30
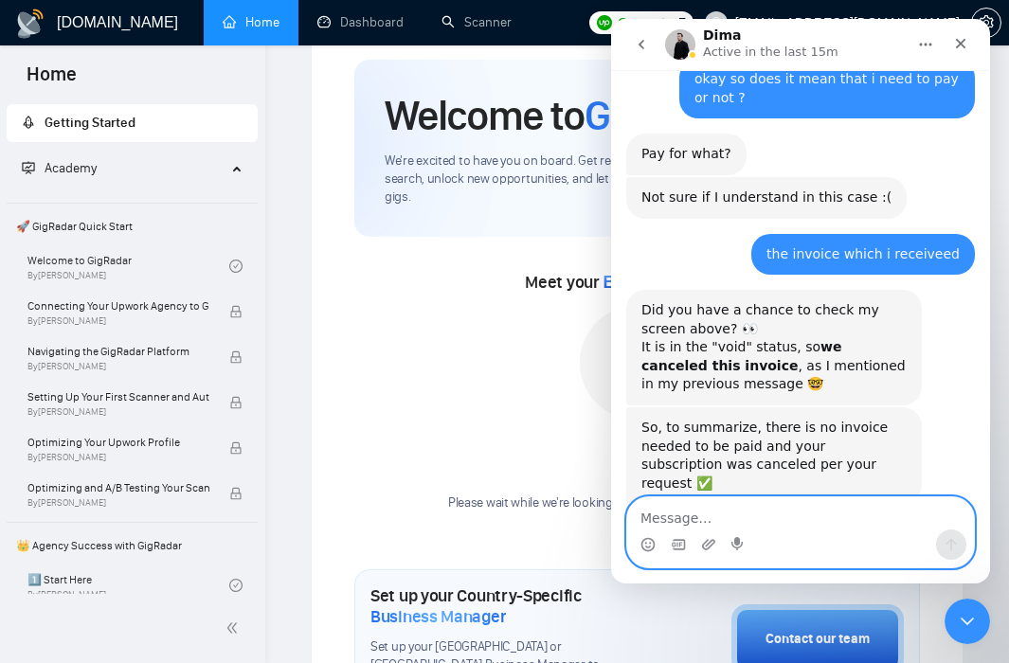
click at [794, 512] on textarea "Message…" at bounding box center [800, 513] width 347 height 32
click at [833, 515] on textarea "Message…" at bounding box center [800, 513] width 347 height 32
click at [840, 512] on textarea "Message…" at bounding box center [800, 513] width 347 height 32
type textarea "okay thank you very much <3"
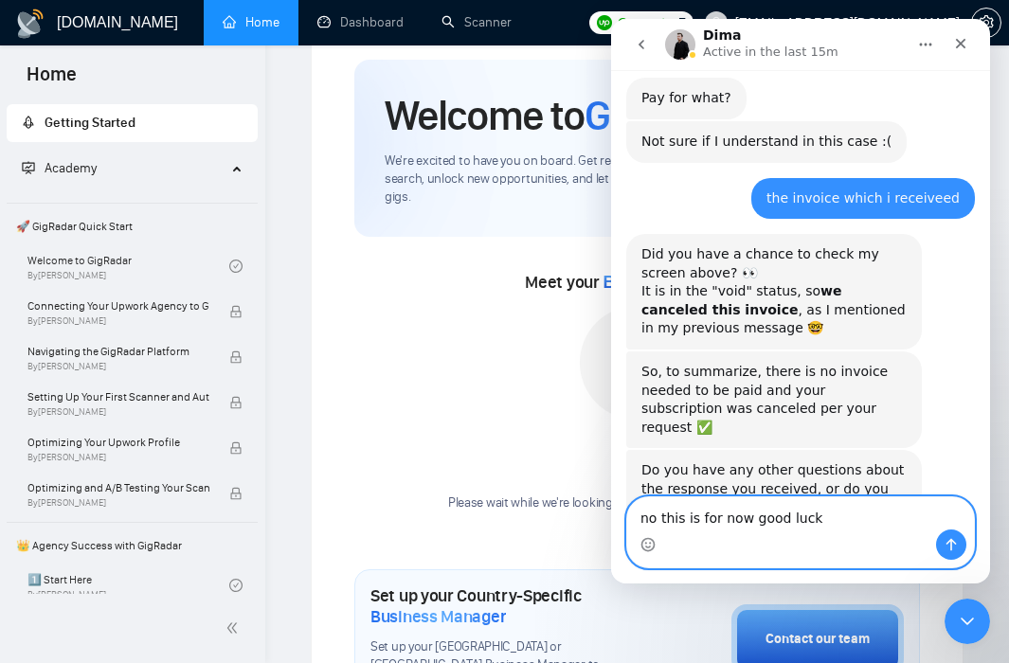
type textarea "no this is for now good luck"
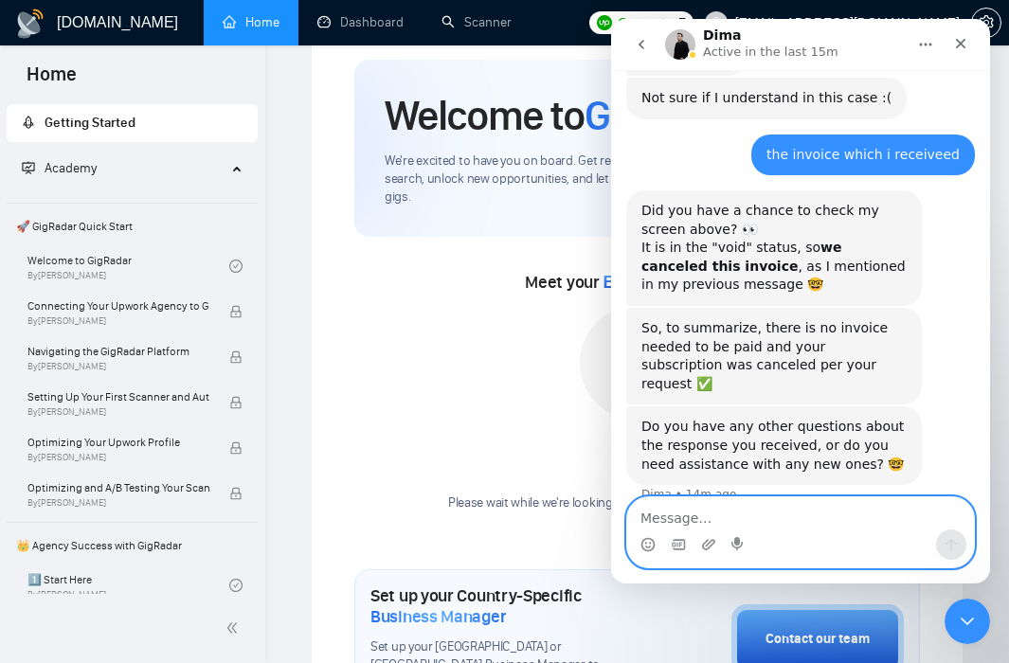
type textarea "!"
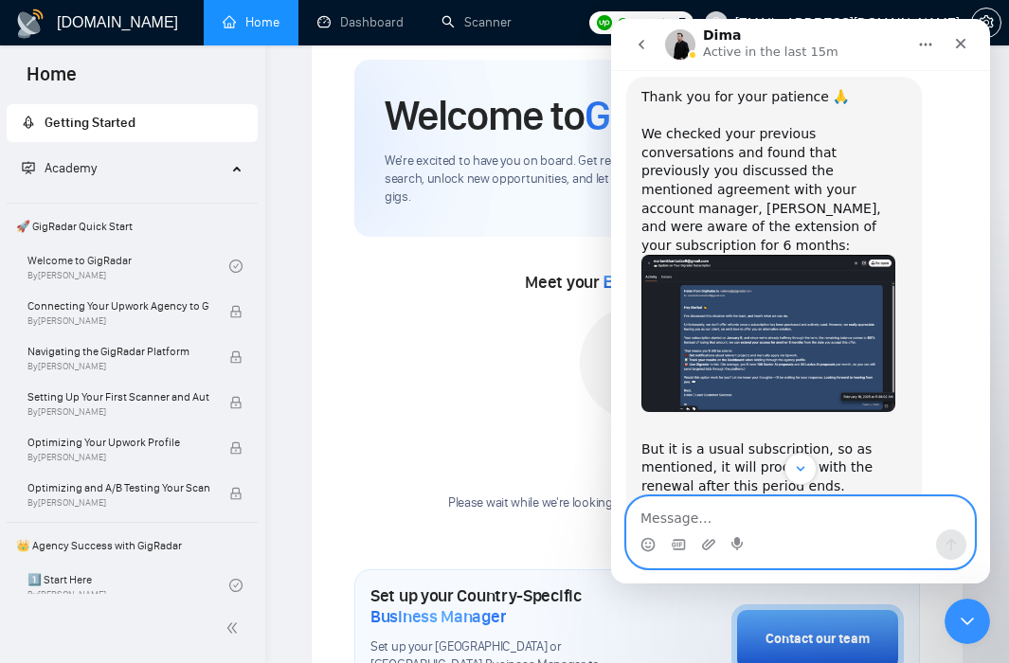
scroll to position [2458, 0]
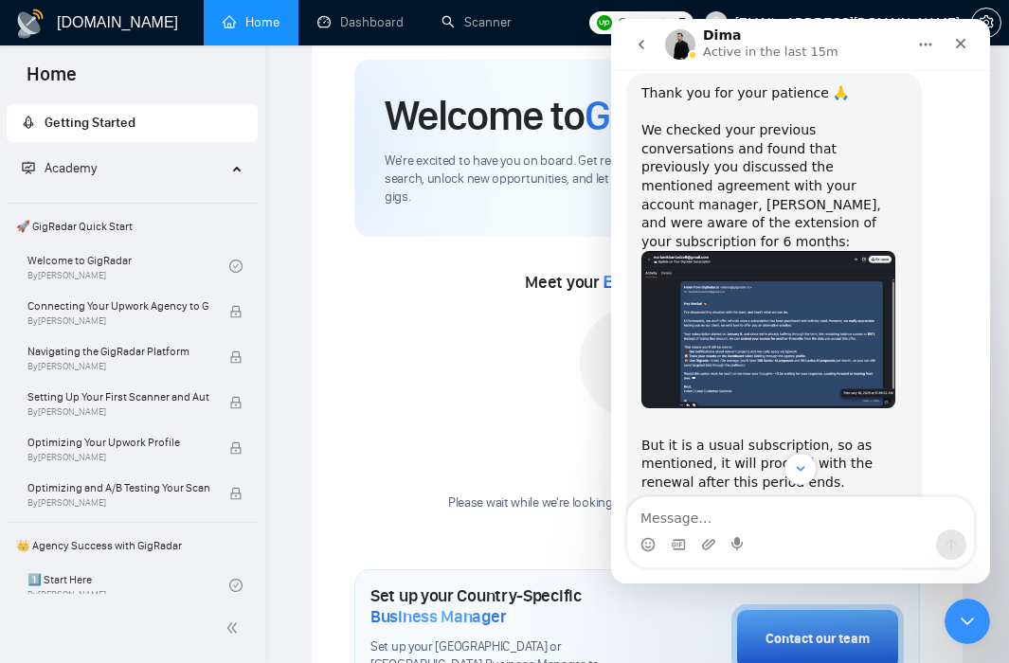
click at [790, 256] on img "Dima says…" at bounding box center [768, 329] width 254 height 157
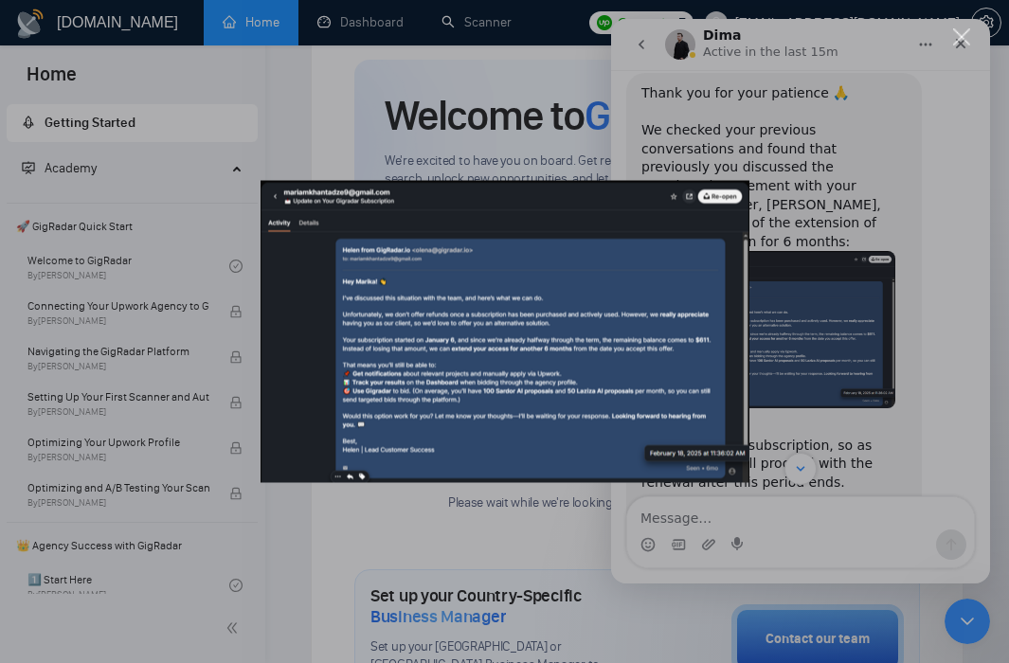
scroll to position [0, 0]
click at [966, 350] on div "Intercom messenger" at bounding box center [504, 331] width 1009 height 663
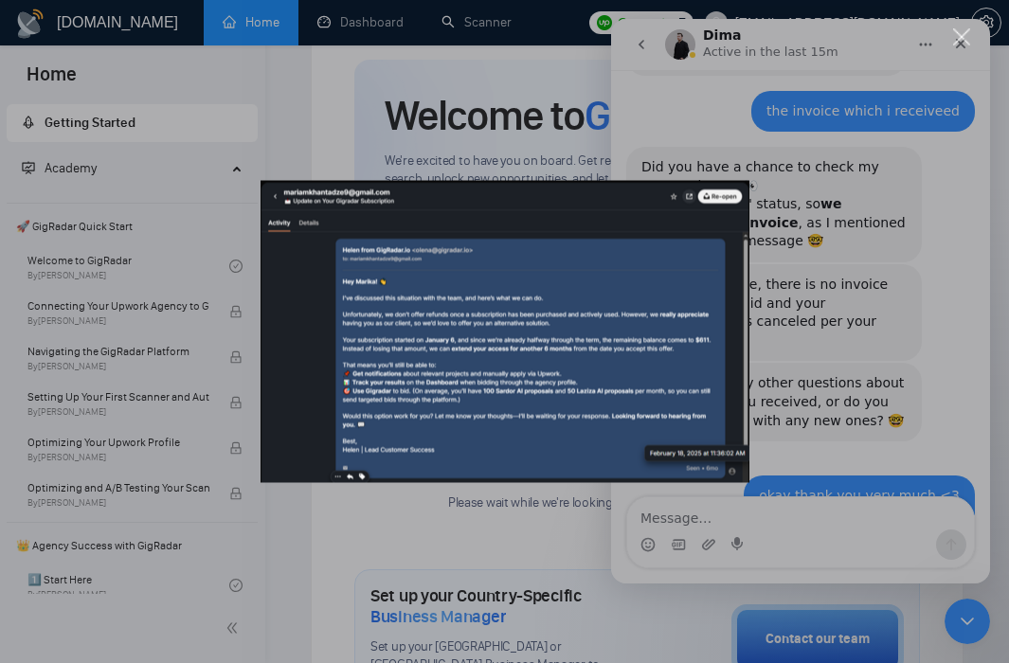
click at [804, 518] on div "Intercom messenger" at bounding box center [504, 331] width 1009 height 663
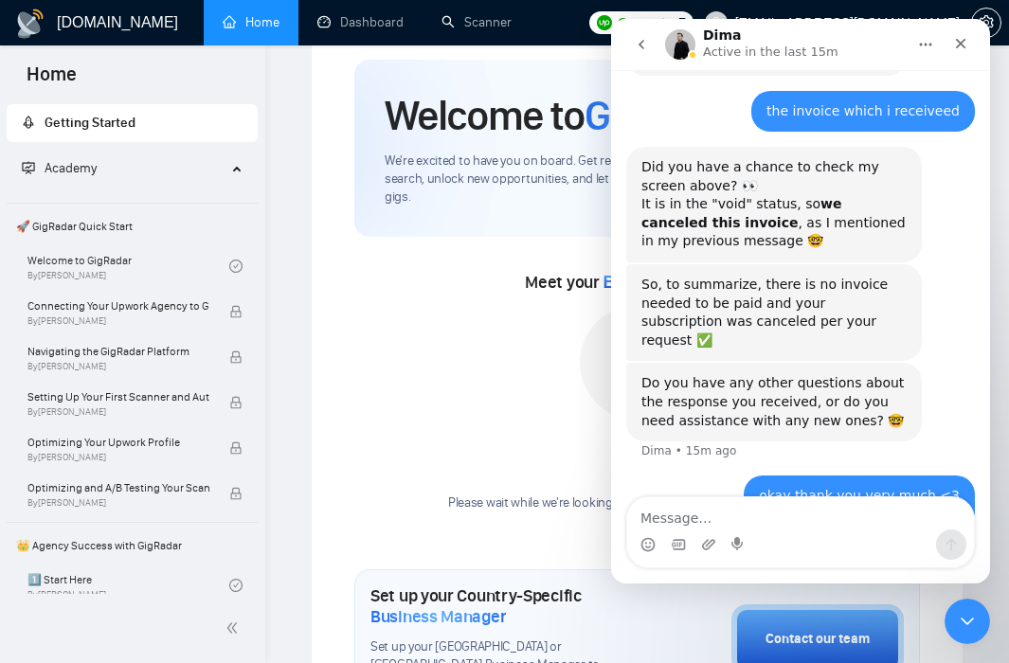
scroll to position [2383, 0]
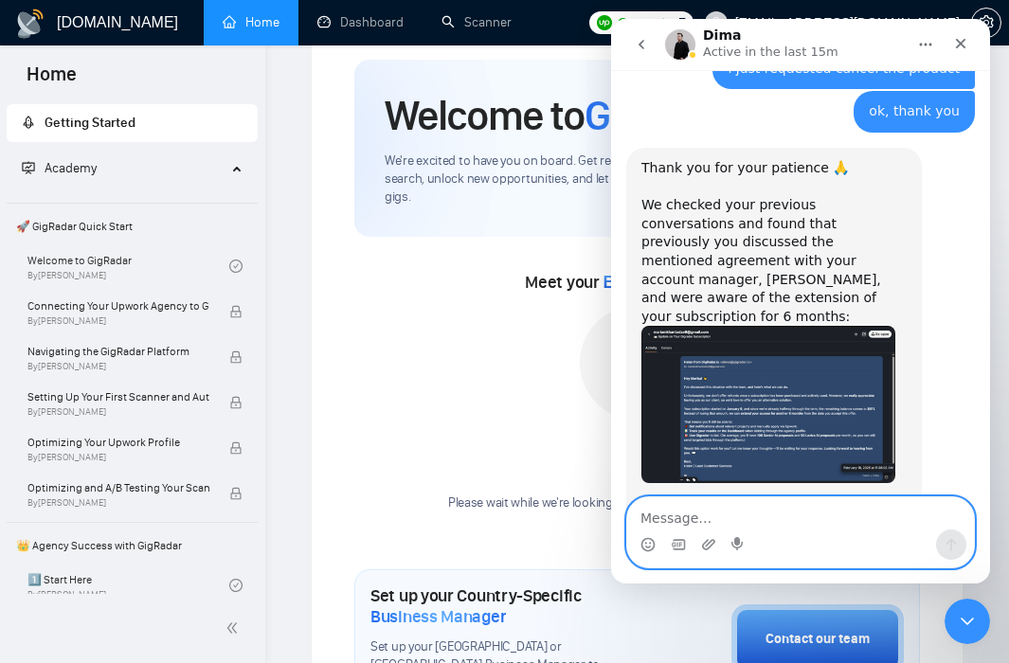
click at [804, 518] on textarea "Message…" at bounding box center [800, 513] width 347 height 32
type textarea "p"
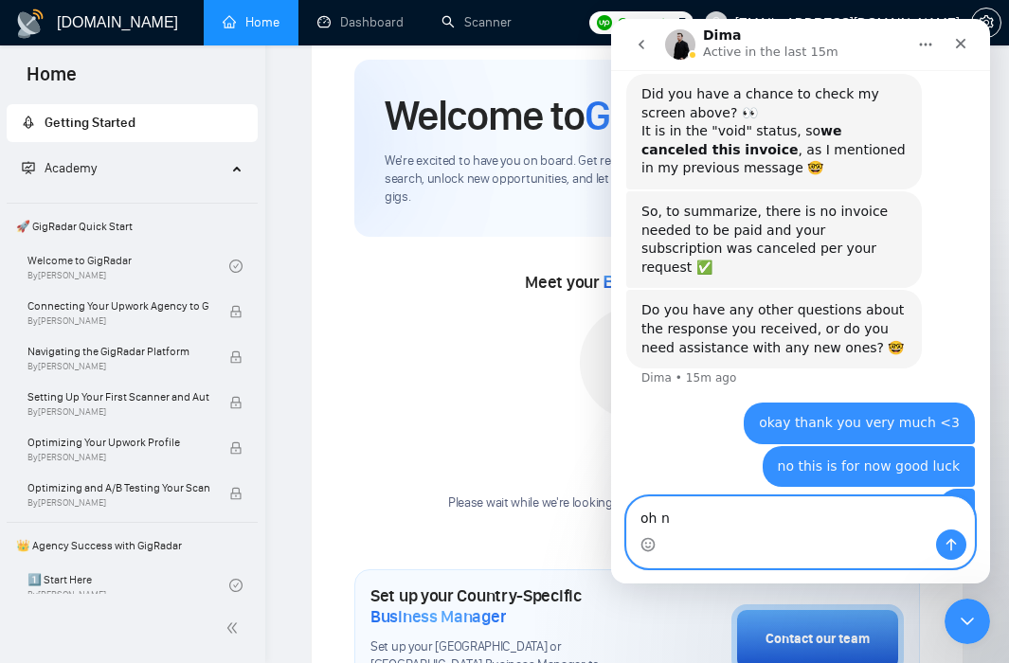
type textarea "oh no"
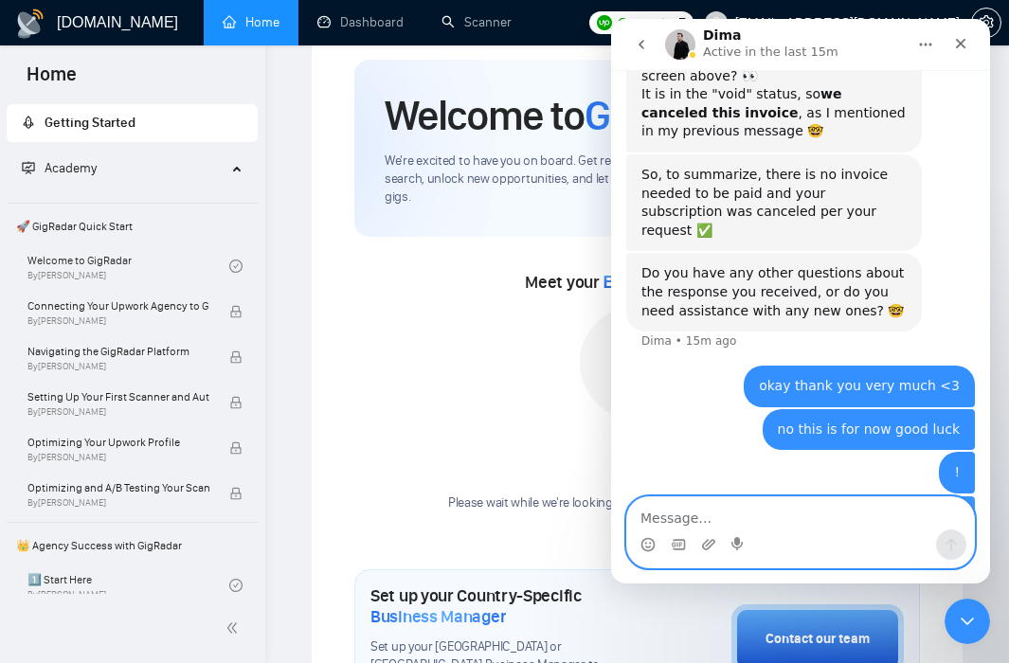
scroll to position [3481, 0]
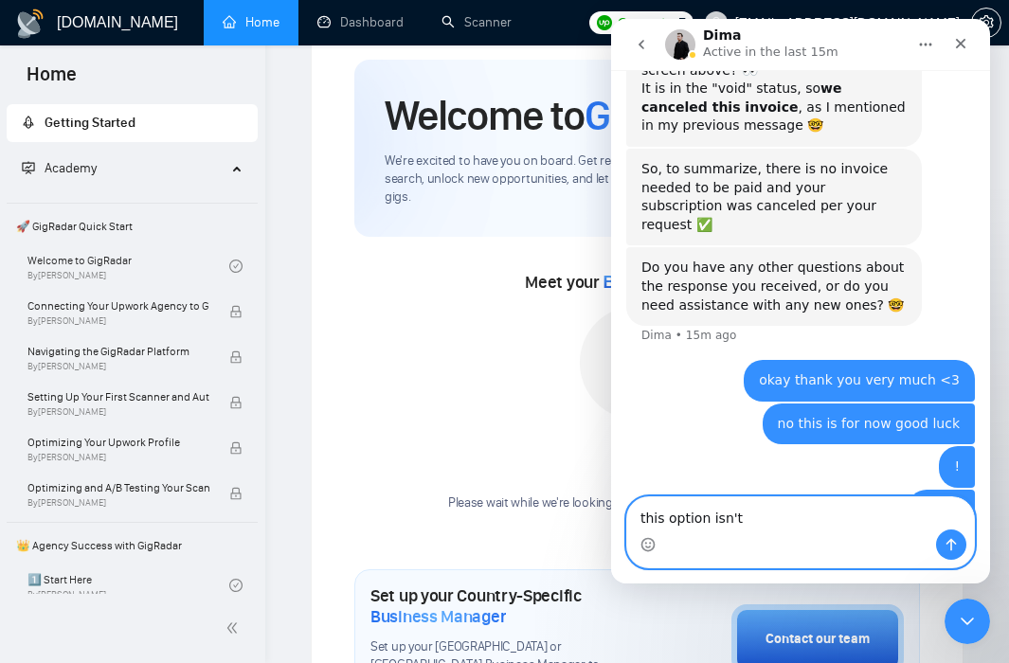
type textarea "this option isn't \"
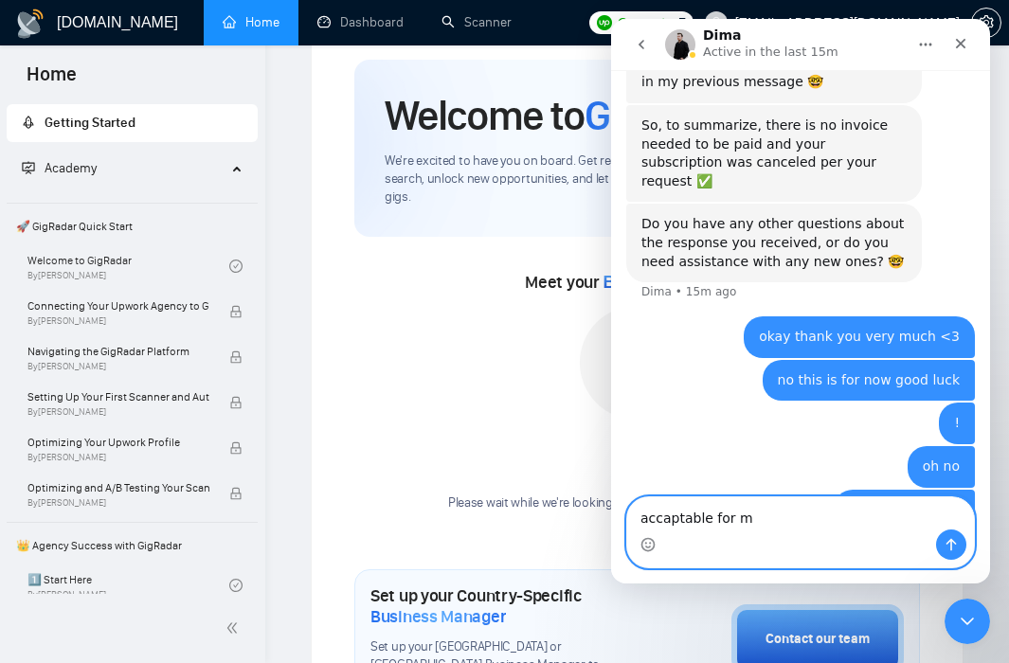
type textarea "accaptable for me"
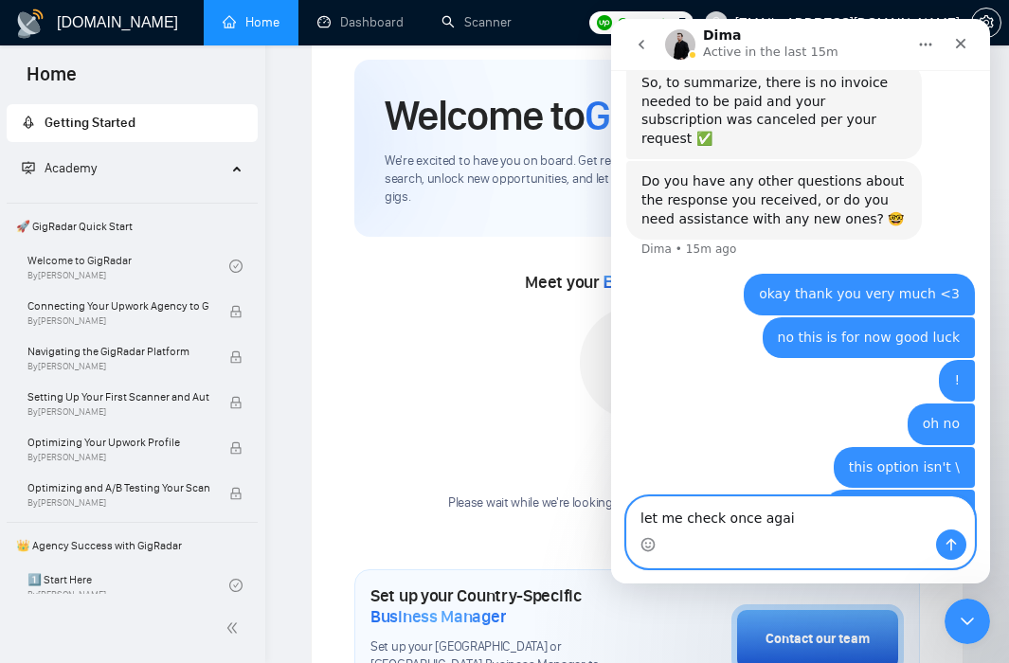
type textarea "let me check once again"
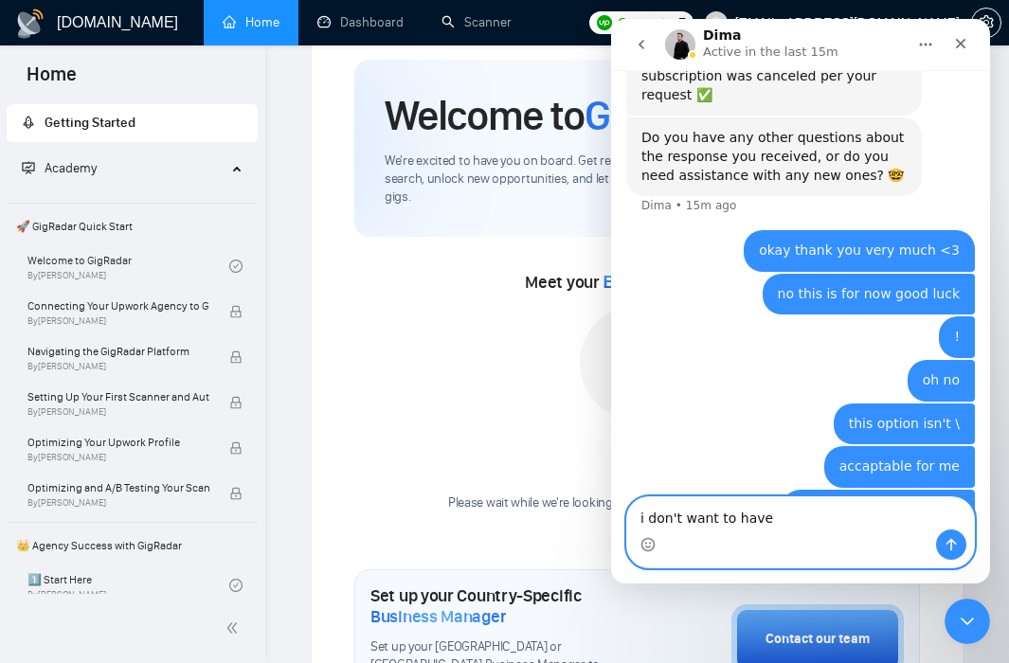
scroll to position [3538, 0]
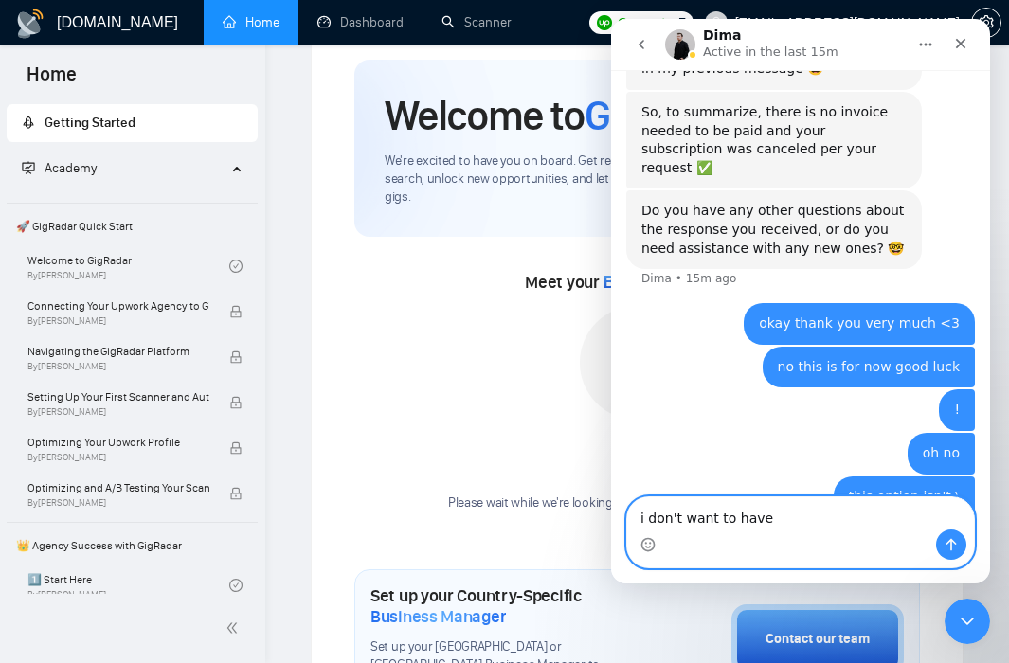
type textarea "i don't want to have"
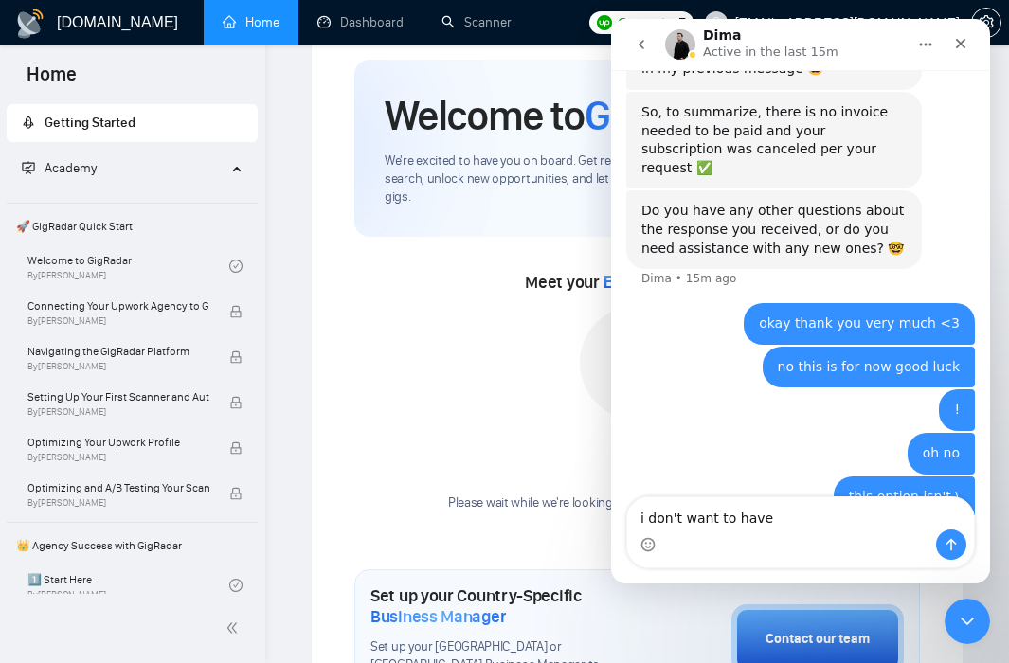
click at [798, 534] on div "Intercom messenger" at bounding box center [800, 545] width 347 height 30
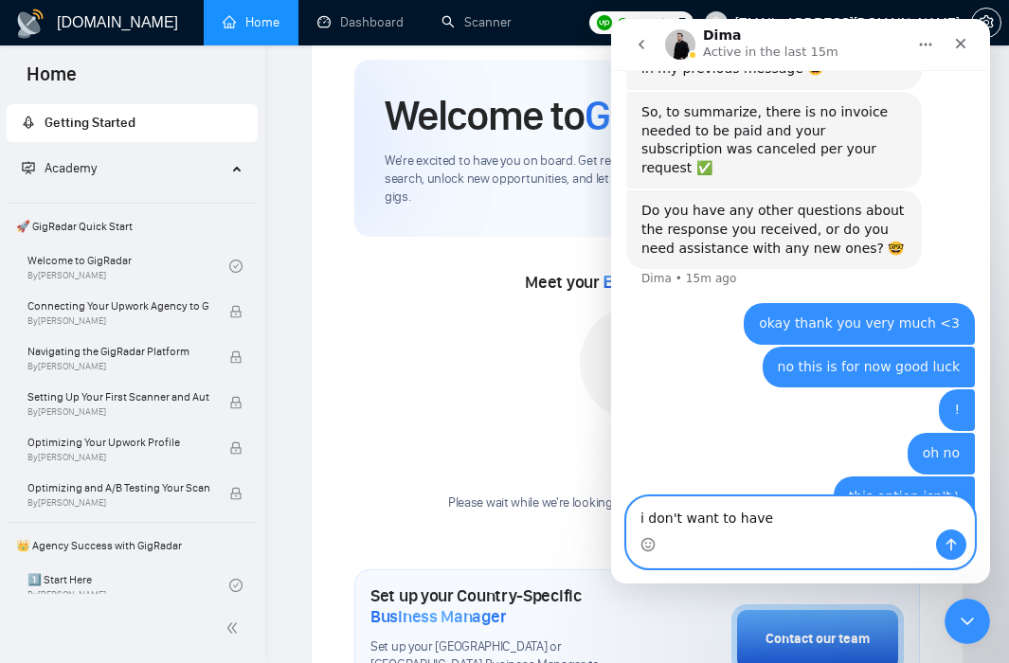
click at [784, 521] on textarea "i don't want to have" at bounding box center [800, 513] width 347 height 32
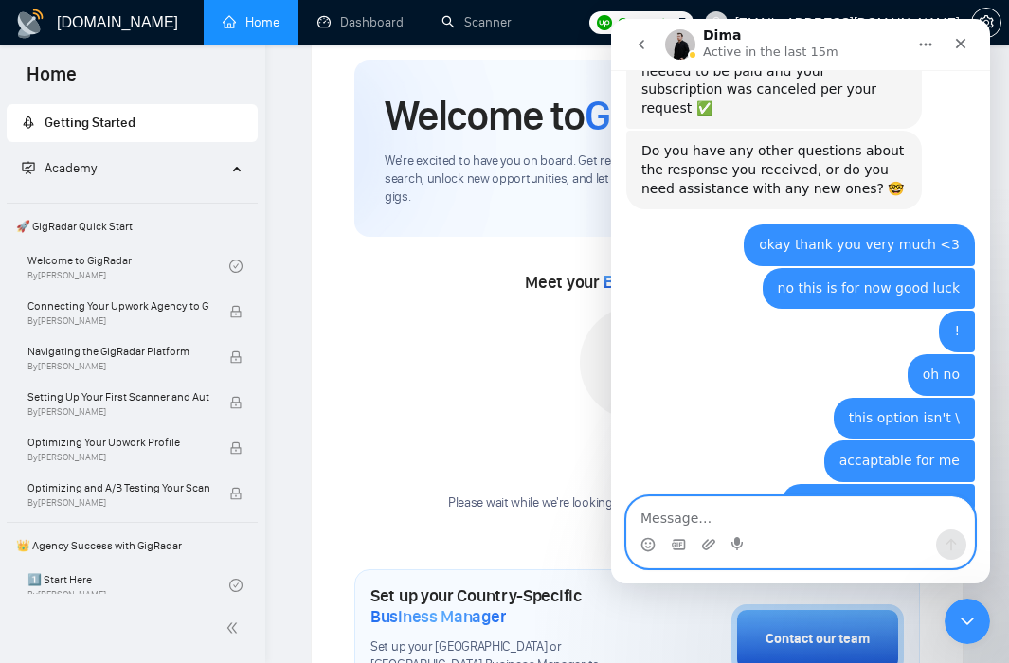
scroll to position [3595, 0]
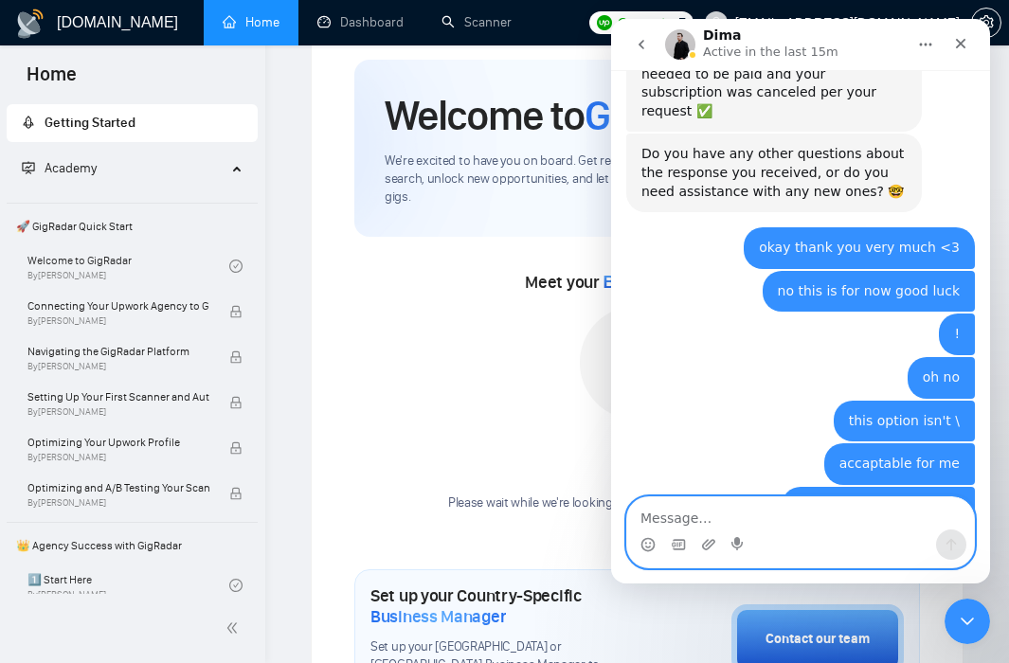
click at [822, 517] on textarea "Message…" at bounding box center [800, 513] width 347 height 32
type textarea "where is this email?"
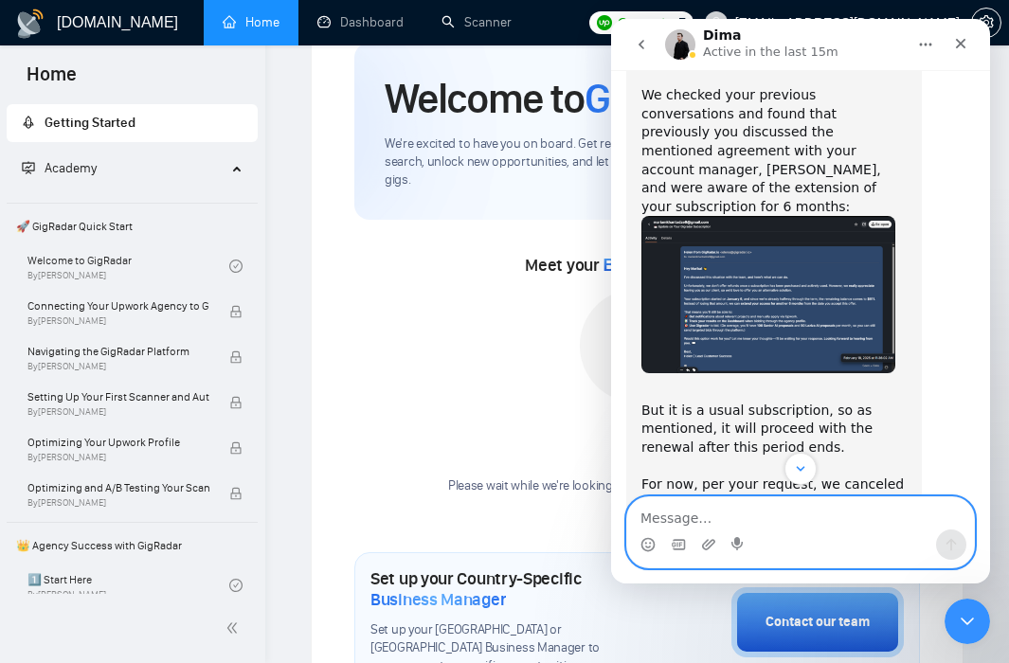
scroll to position [2462, 0]
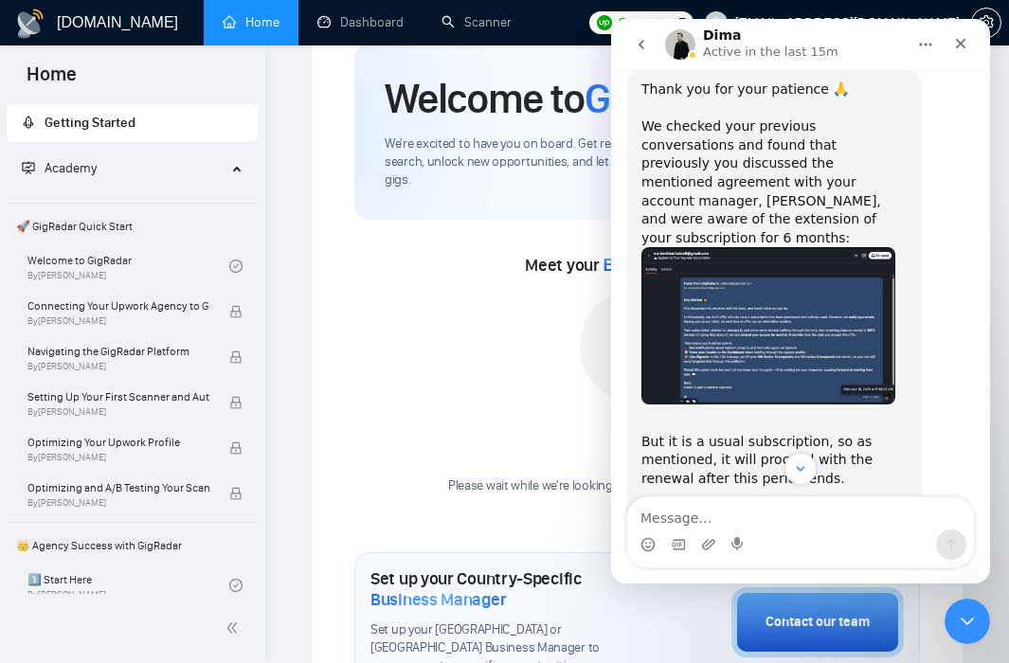
click at [740, 247] on img "Dima says…" at bounding box center [768, 325] width 254 height 157
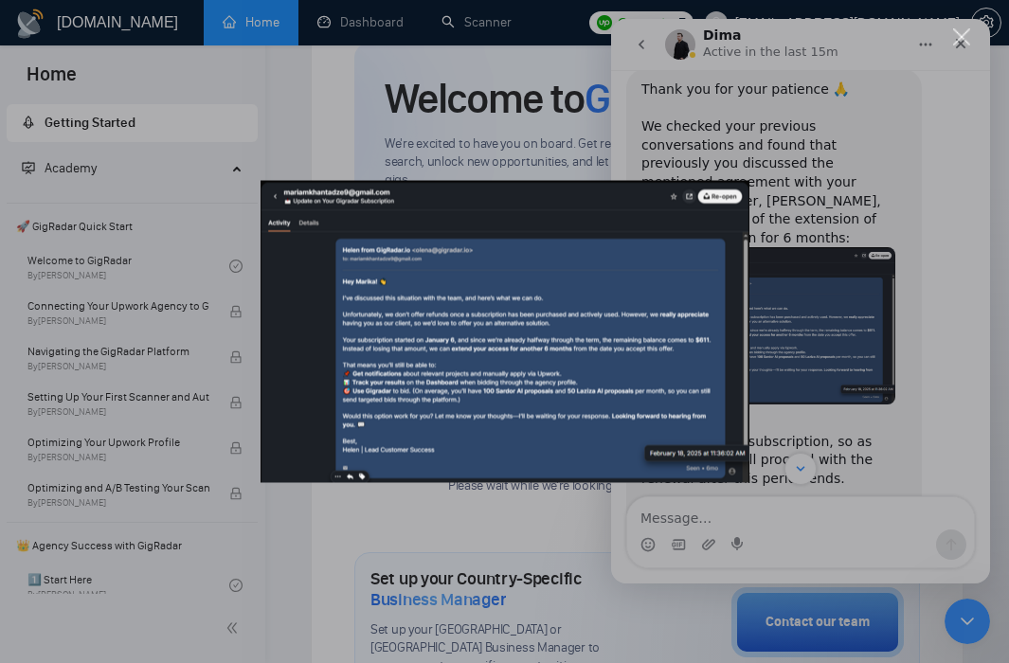
scroll to position [0, 0]
click at [892, 337] on div "Intercom messenger" at bounding box center [504, 331] width 1009 height 663
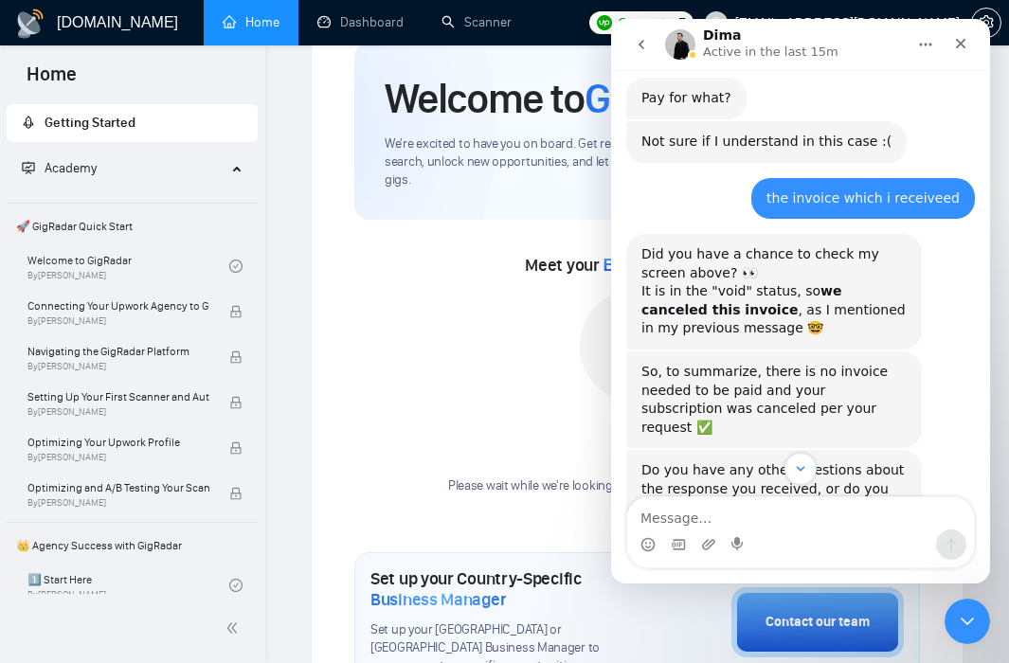
scroll to position [3281, 0]
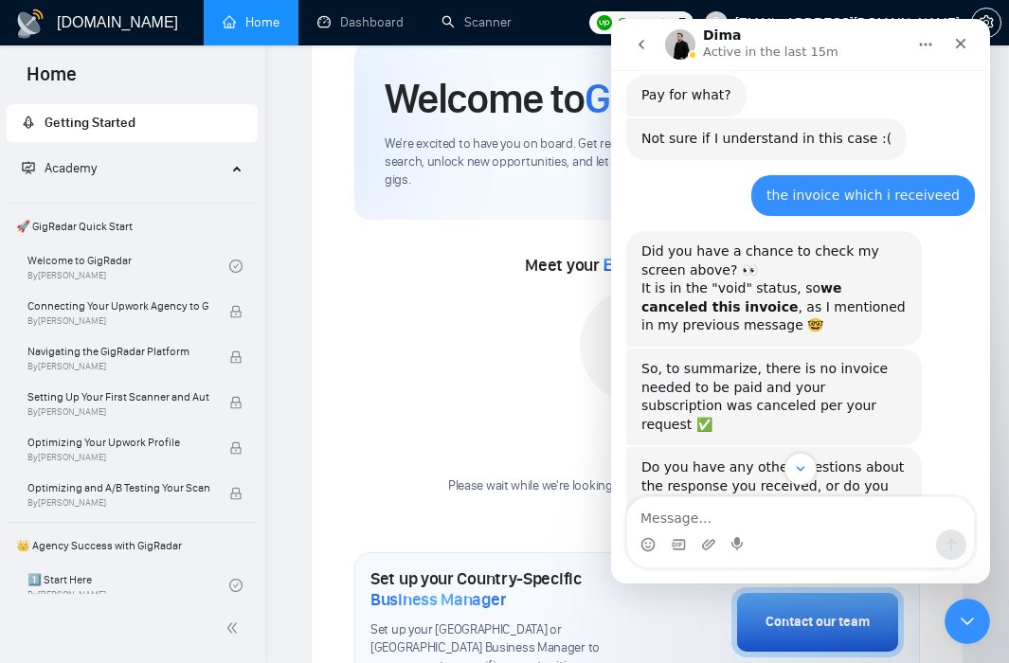
click at [854, 360] on div "So, to summarize, there is no invoice needed to be paid and your subscription w…" at bounding box center [773, 397] width 265 height 74
click at [901, 477] on div "Do you have any other questions about the response you received, or do you need…" at bounding box center [773, 505] width 265 height 56
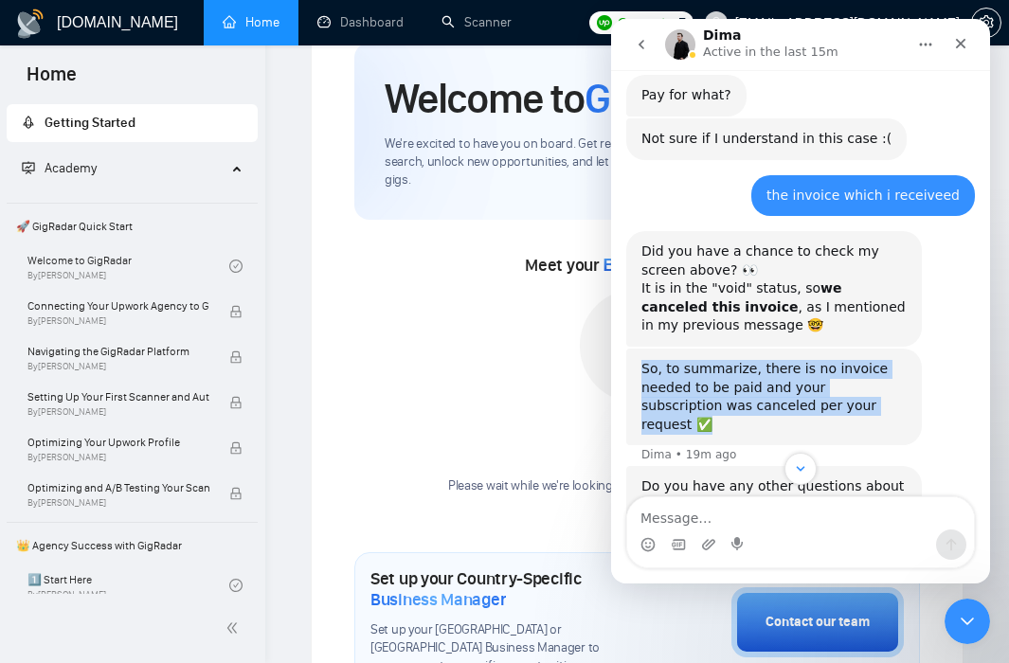
drag, startPoint x: 855, startPoint y: 298, endPoint x: 596, endPoint y: 238, distance: 266.5
click html "Dima Active in the last 15m Ask us anything, or share your feedback. i just rec…"
copy div "So, to summarize, there is no invoice needed to be paid and your subscription w…"
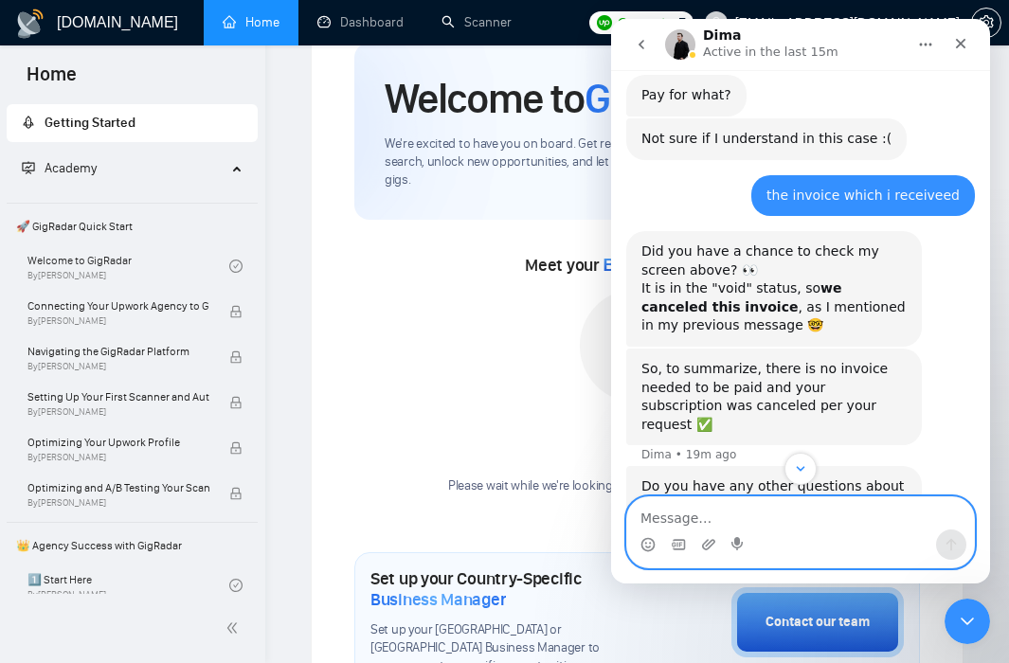
click at [752, 520] on textarea "Message…" at bounding box center [800, 513] width 347 height 32
paste textarea "So, to summarize, there is no invoice needed to be paid and your subscription w…"
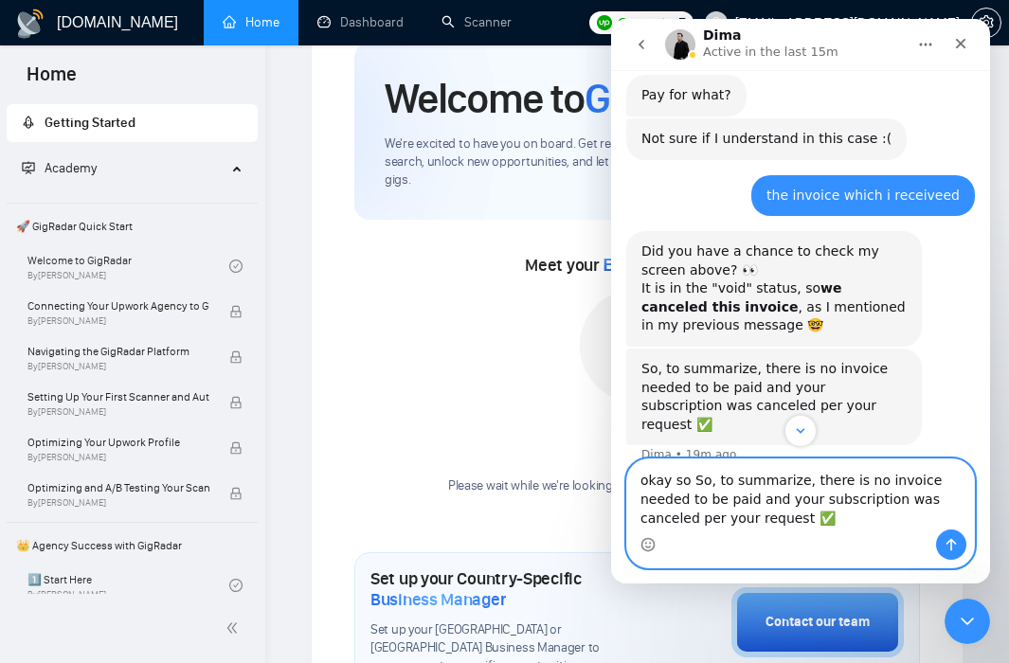
drag, startPoint x: 705, startPoint y: 481, endPoint x: 692, endPoint y: 479, distance: 13.4
click at [692, 479] on textarea "okay so So, to summarize, there is no invoice needed to be paid and your subscr…" at bounding box center [800, 494] width 347 height 70
click at [740, 525] on textarea "okay so, to summarize, there is no invoice needed to be paid and your subscript…" at bounding box center [800, 494] width 347 height 70
click at [741, 501] on textarea "okay so, to summarize, there is no invoice needed to be paid and your subscript…" at bounding box center [800, 494] width 347 height 70
drag, startPoint x: 792, startPoint y: 523, endPoint x: 906, endPoint y: 497, distance: 116.5
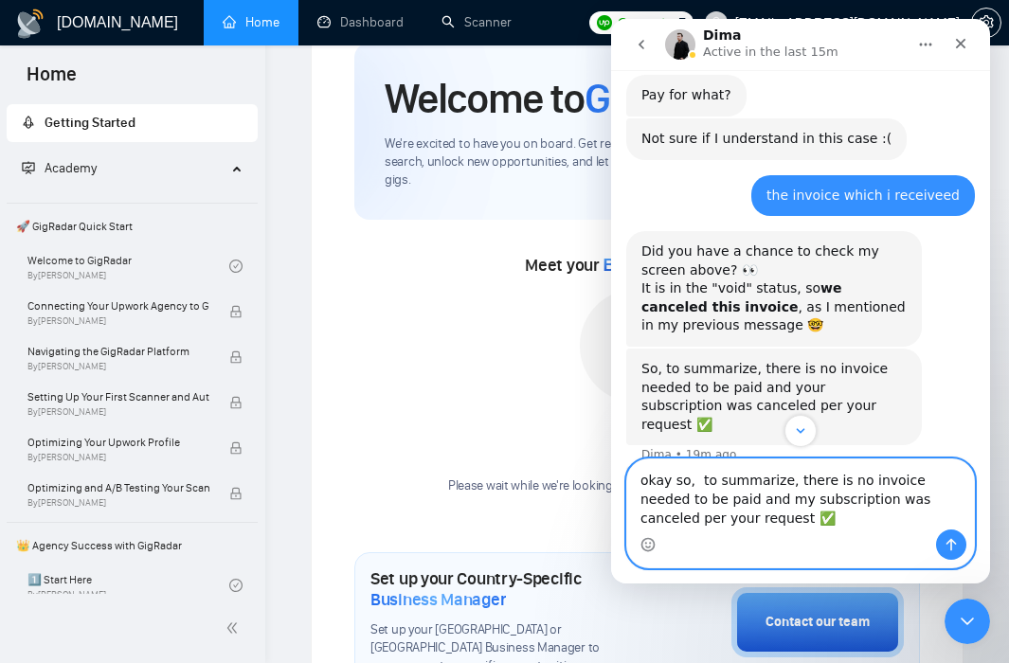
click at [906, 497] on textarea "okay so, to summarize, there is no invoice needed to be paid and my subscriptio…" at bounding box center [800, 494] width 347 height 70
type textarea "okay so, to summarize, there is no invoice needed to be paid and my subscriptio…"
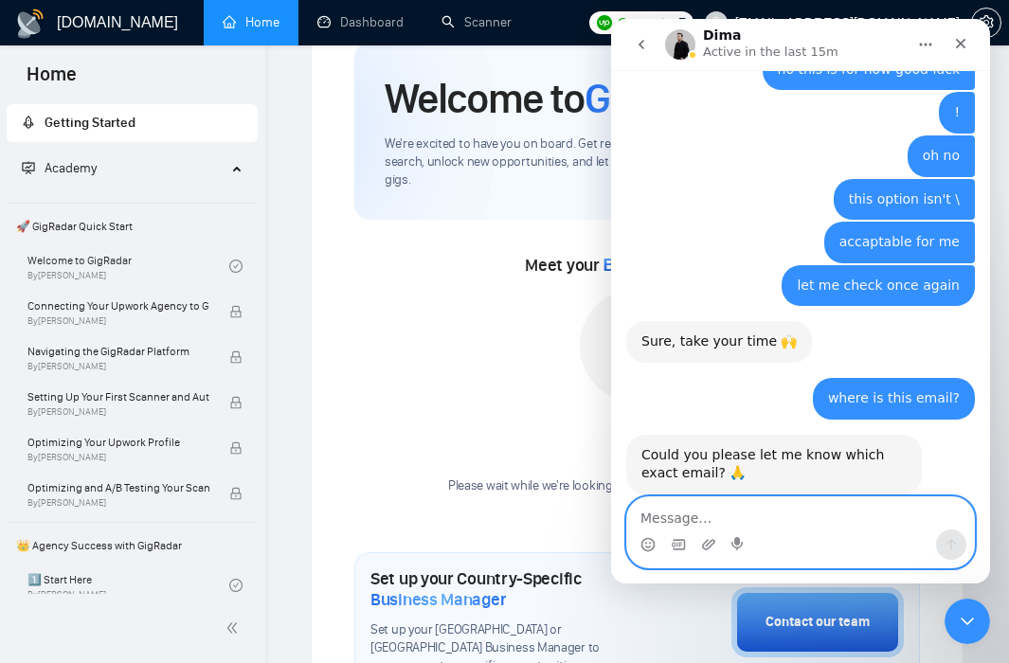
scroll to position [3857, 0]
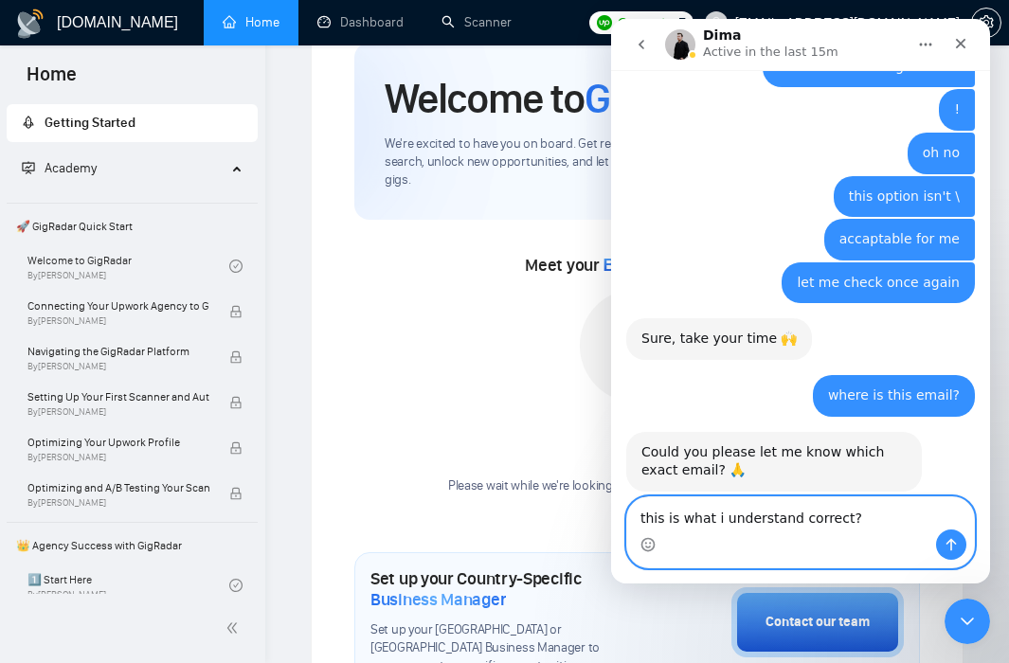
type textarea "this is what i understand correct?"
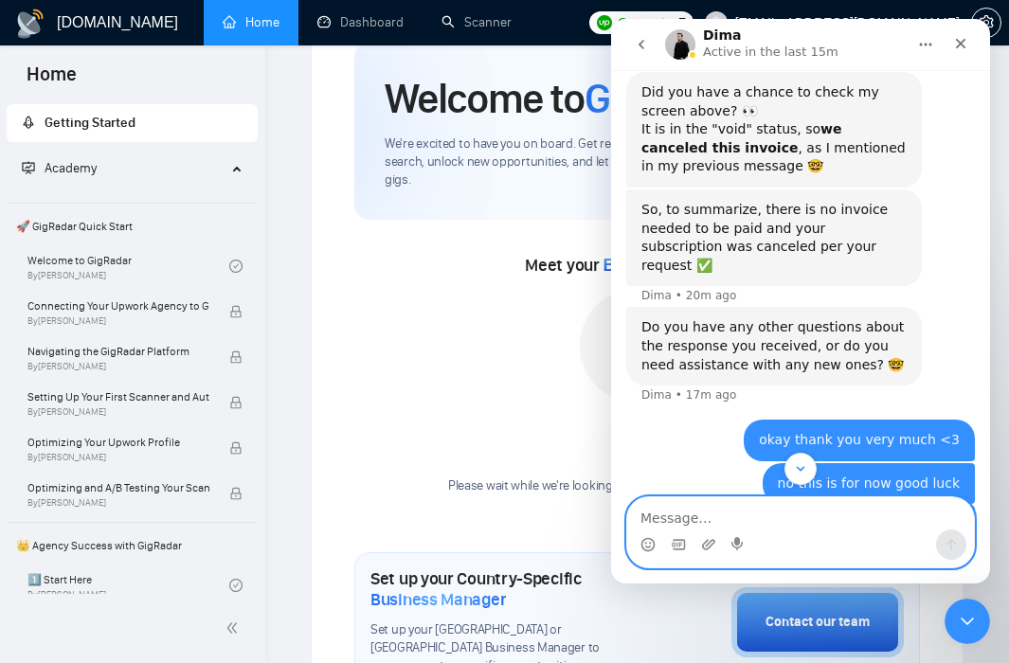
scroll to position [3974, 0]
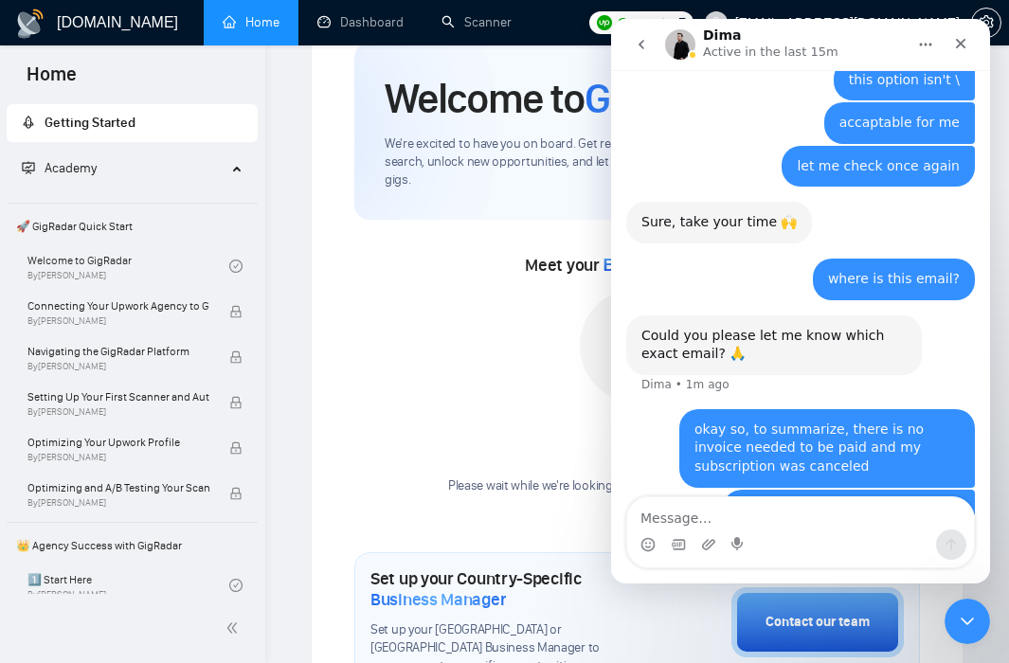
click at [852, 530] on div "Intercom messenger" at bounding box center [800, 545] width 347 height 30
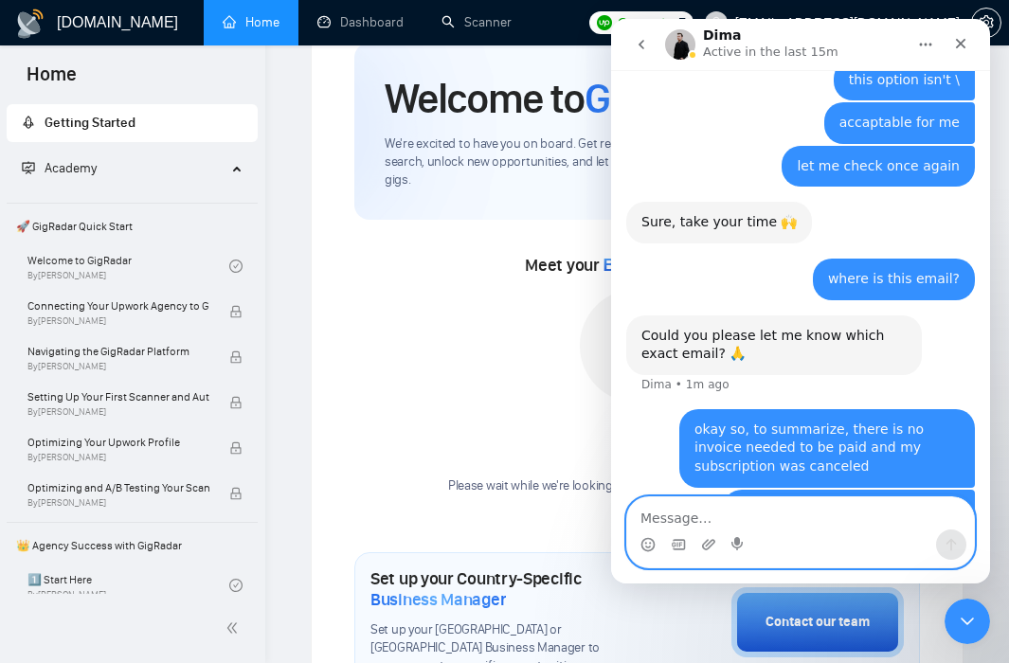
click at [829, 527] on textarea "Message…" at bounding box center [800, 513] width 347 height 32
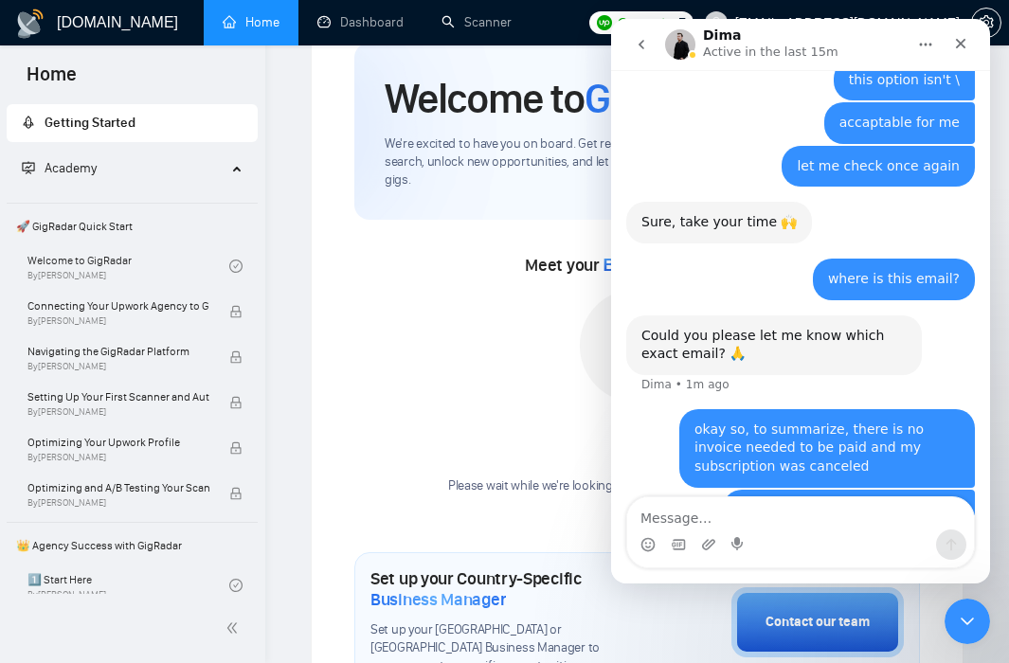
click at [861, 36] on div "Dima Active in the last 15m" at bounding box center [785, 44] width 241 height 33
click at [962, 596] on div "Close Intercom Messenger" at bounding box center [964, 618] width 45 height 45
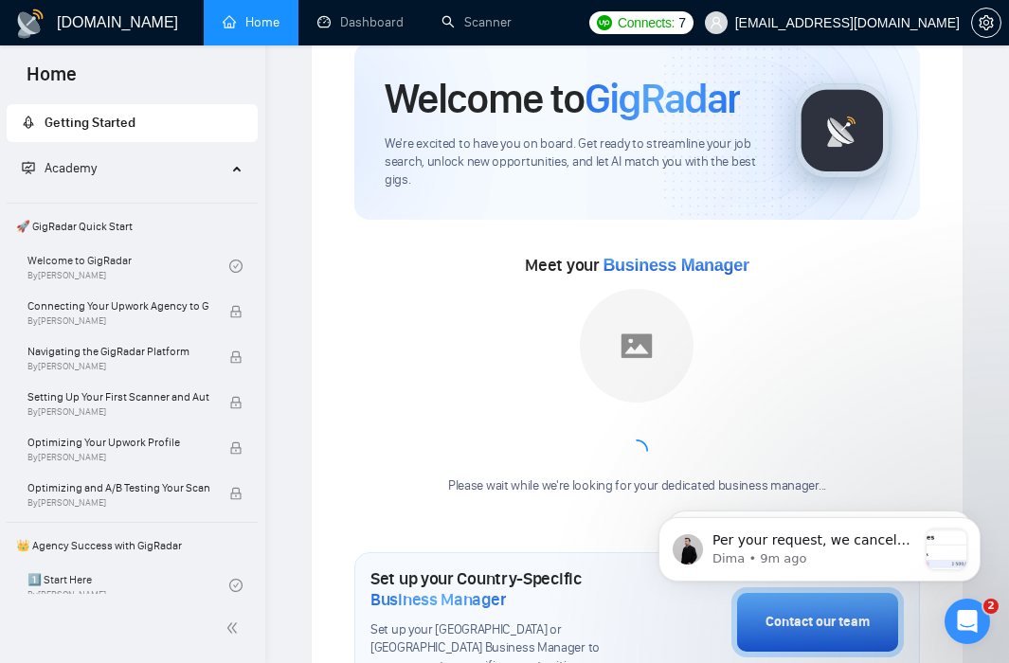
scroll to position [0, 0]
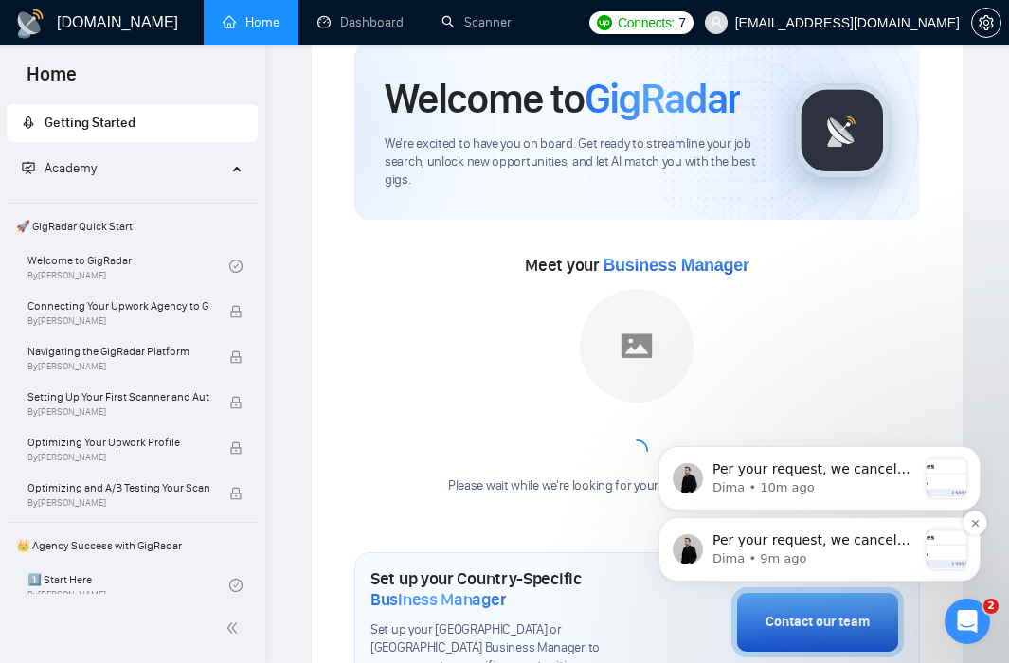
click at [892, 541] on p "Per your request, we canceled this invoice: And your subscription is canceled ✅…" at bounding box center [814, 540] width 205 height 19
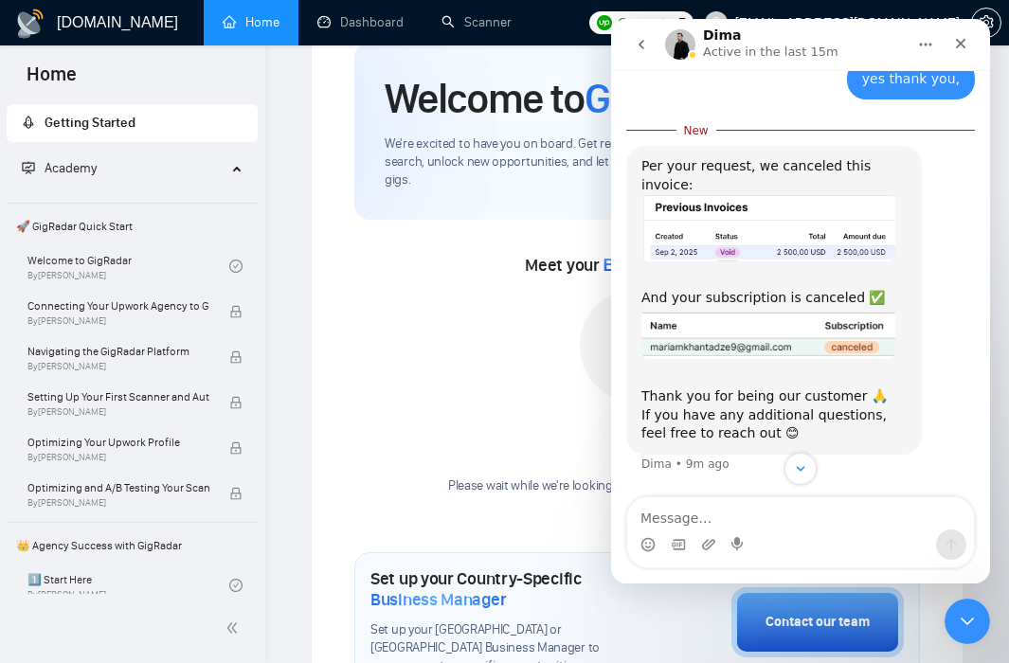
scroll to position [1252, 0]
click at [815, 539] on div "Intercom messenger" at bounding box center [800, 545] width 347 height 30
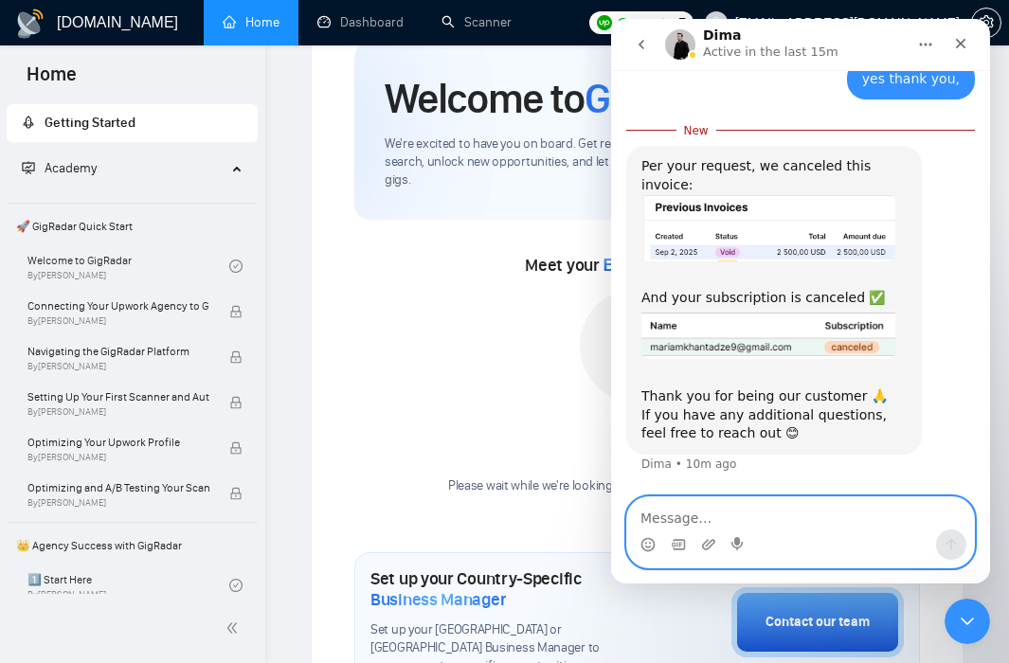
click at [789, 518] on textarea "Message…" at bounding box center [800, 513] width 347 height 32
type textarea "okay thank you very much !"
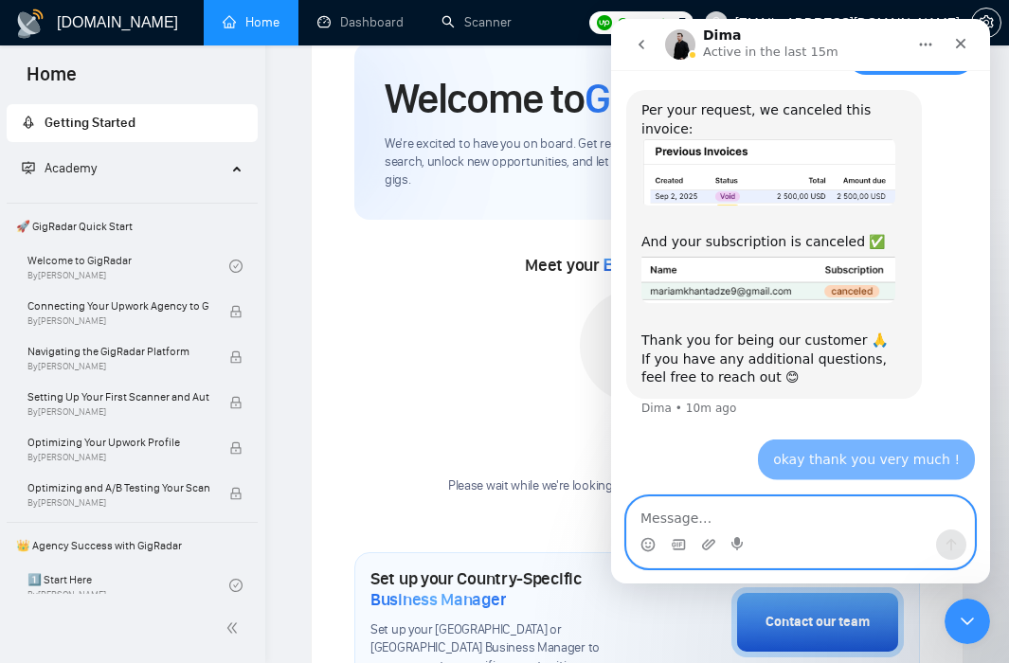
scroll to position [1278, 0]
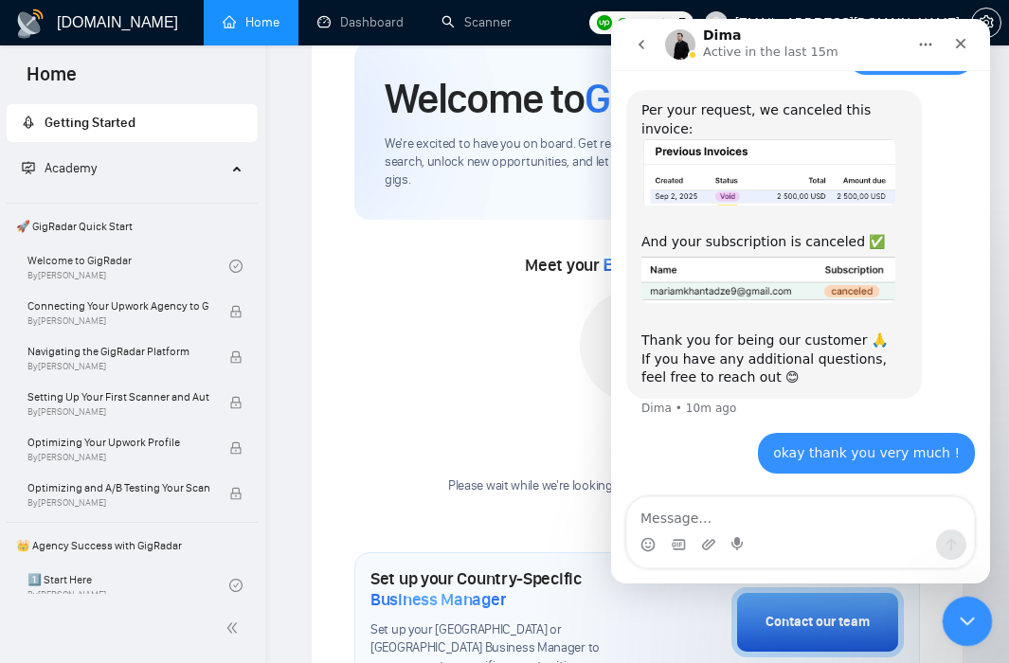
click at [976, 623] on div "Close Intercom Messenger" at bounding box center [964, 618] width 45 height 45
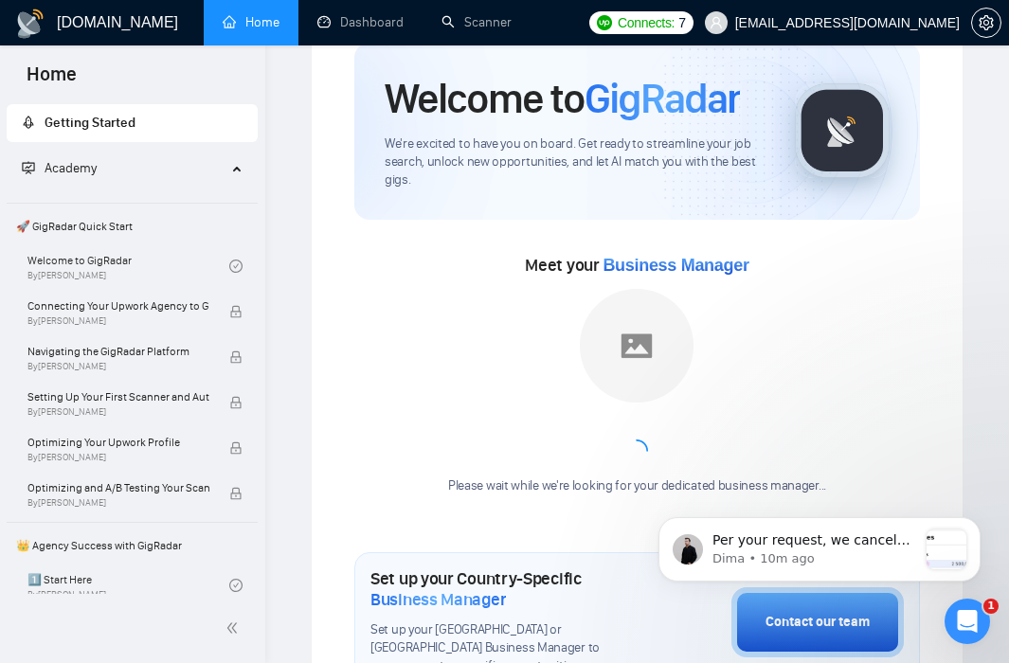
scroll to position [0, 0]
